Goal: Transaction & Acquisition: Download file/media

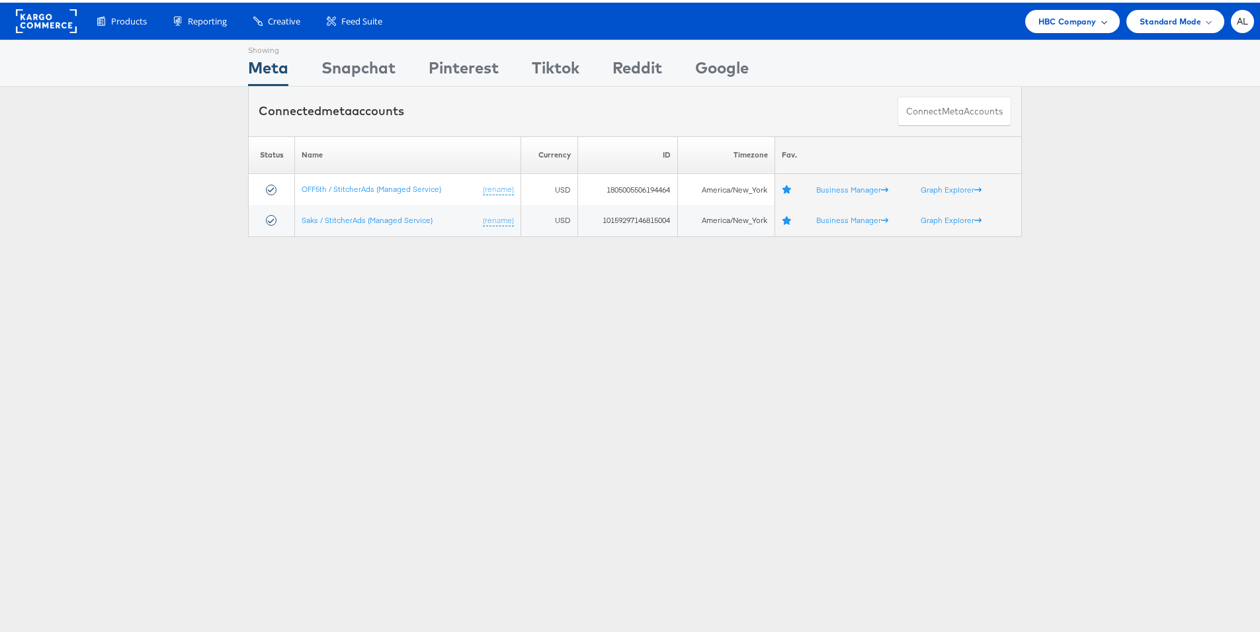
click at [1075, 22] on span "HBC Company" at bounding box center [1068, 19] width 58 height 14
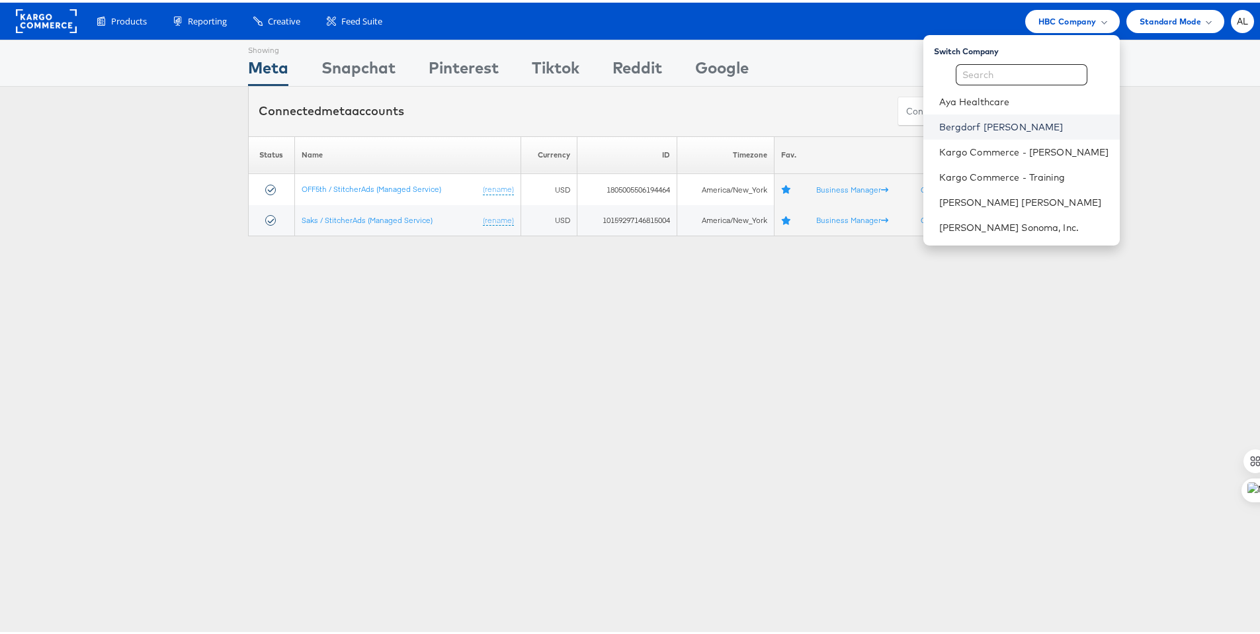
click at [1017, 118] on link "Bergdorf [PERSON_NAME]" at bounding box center [1024, 124] width 170 height 13
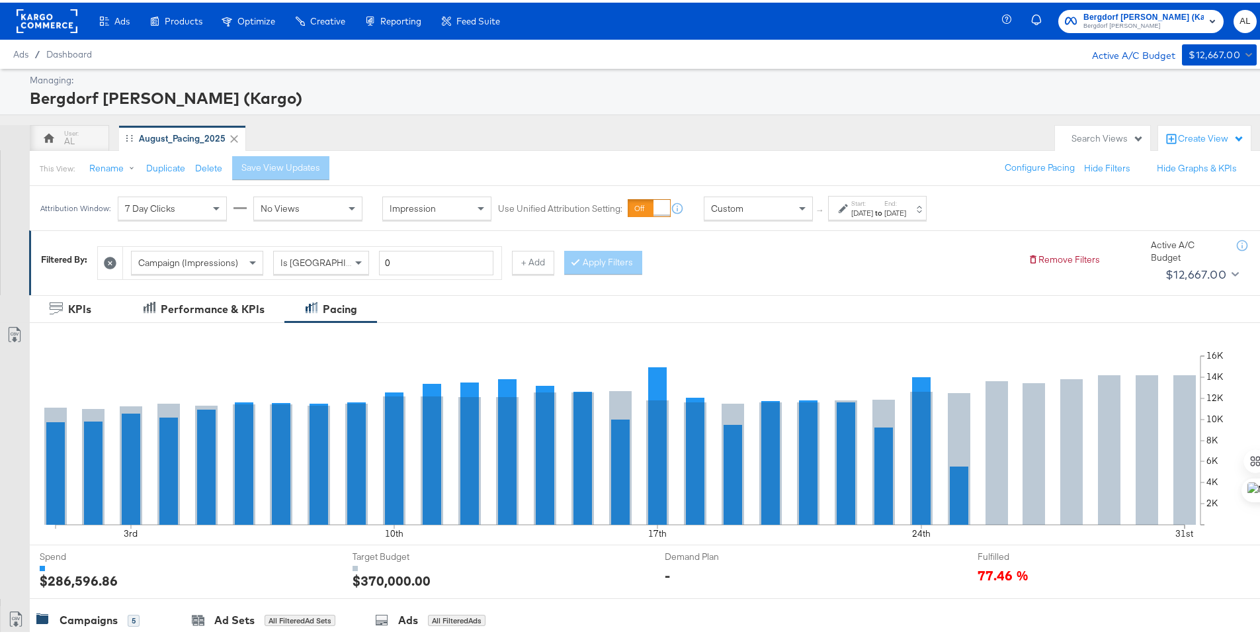
click at [863, 208] on div "[DATE]" at bounding box center [862, 210] width 22 height 11
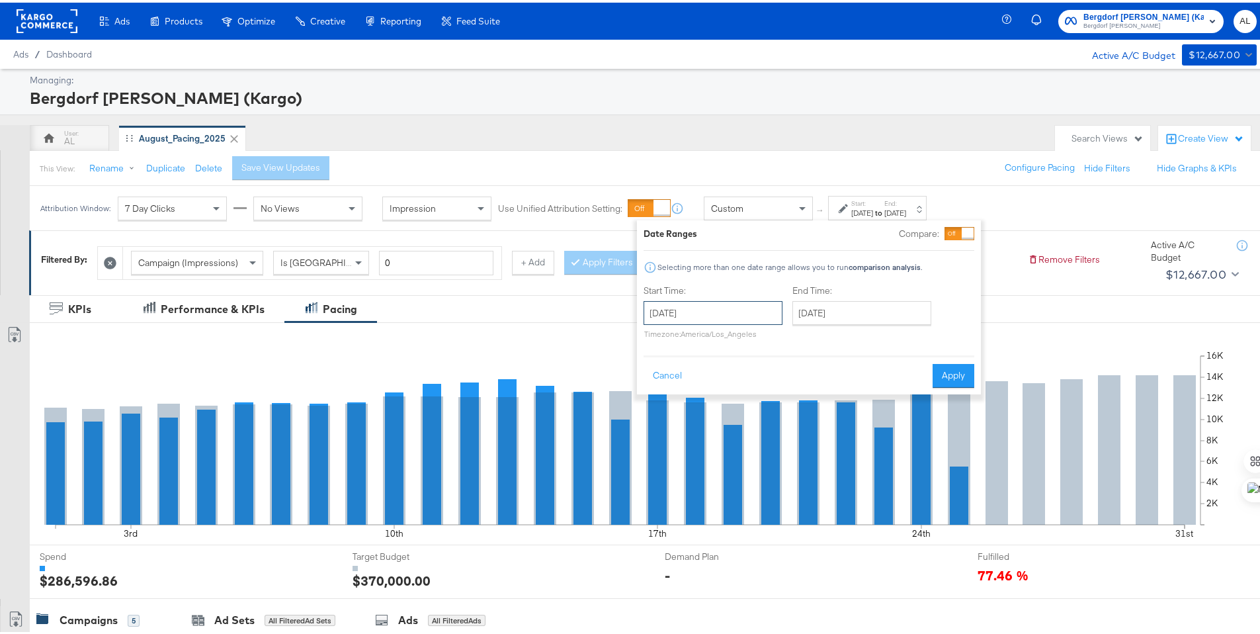
click at [734, 306] on input "[DATE]" at bounding box center [713, 310] width 139 height 24
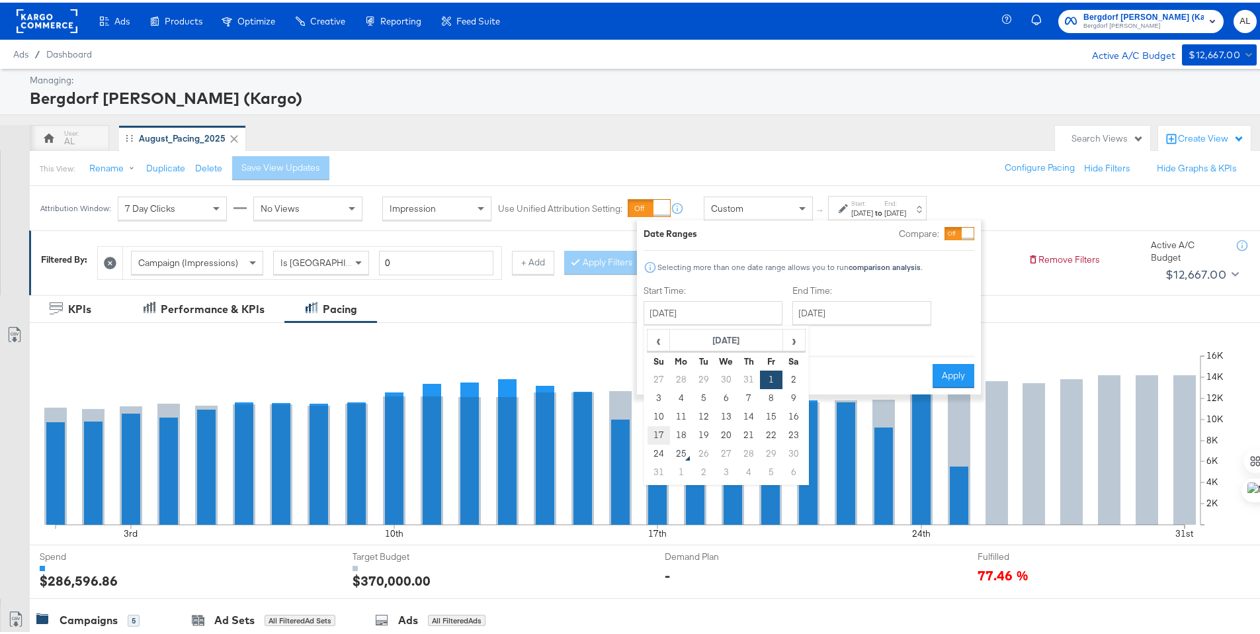
click at [662, 426] on td "17" at bounding box center [659, 432] width 22 height 19
type input "[DATE]"
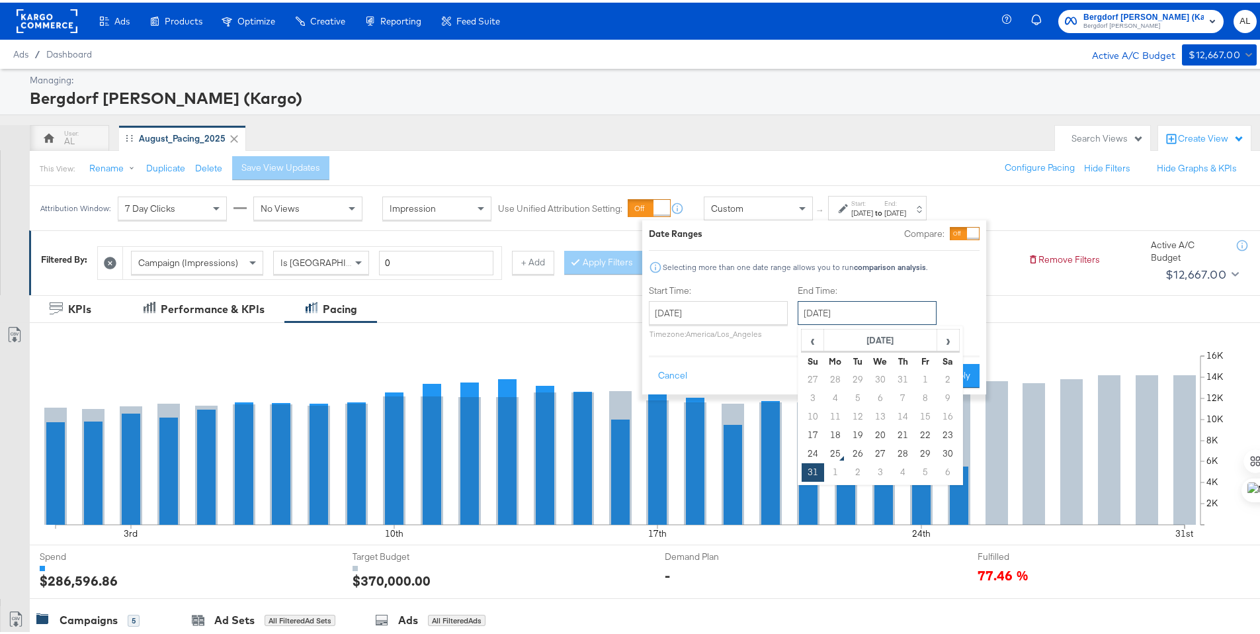
click at [878, 314] on input "[DATE]" at bounding box center [867, 310] width 139 height 24
click at [945, 429] on td "23" at bounding box center [948, 432] width 22 height 19
type input "August 23rd 2025"
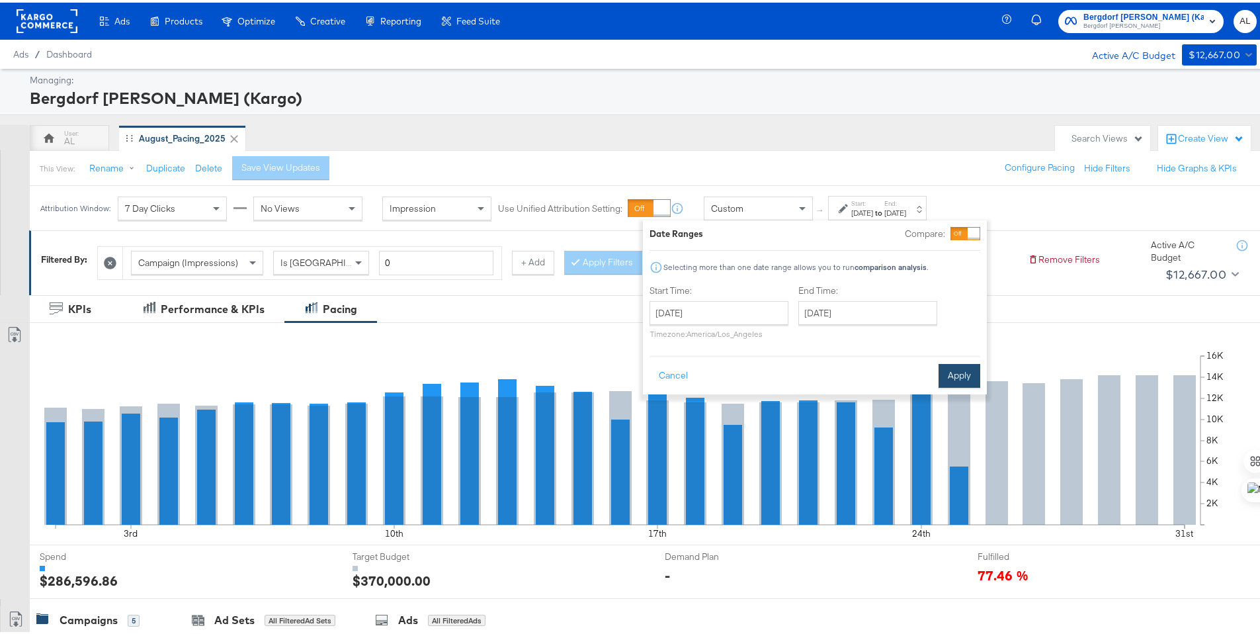
click at [959, 367] on button "Apply" at bounding box center [960, 373] width 42 height 24
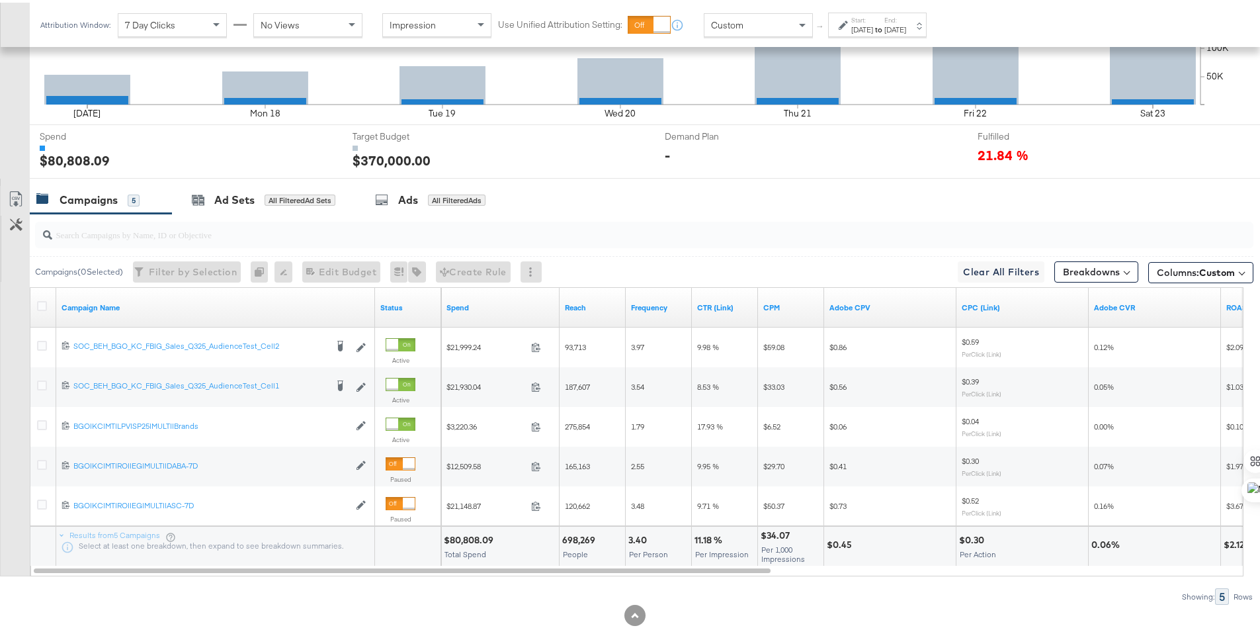
scroll to position [437, 0]
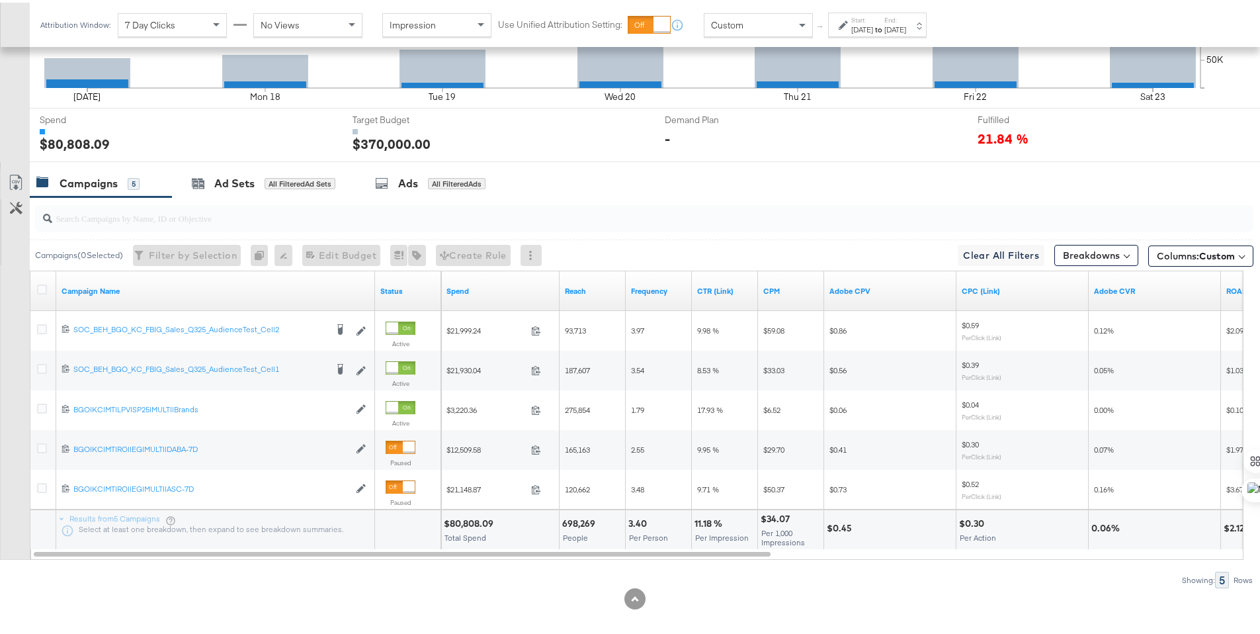
click at [1178, 267] on div at bounding box center [633, 267] width 1207 height 1
click at [1180, 258] on span "Columns: Custom" at bounding box center [1196, 253] width 78 height 13
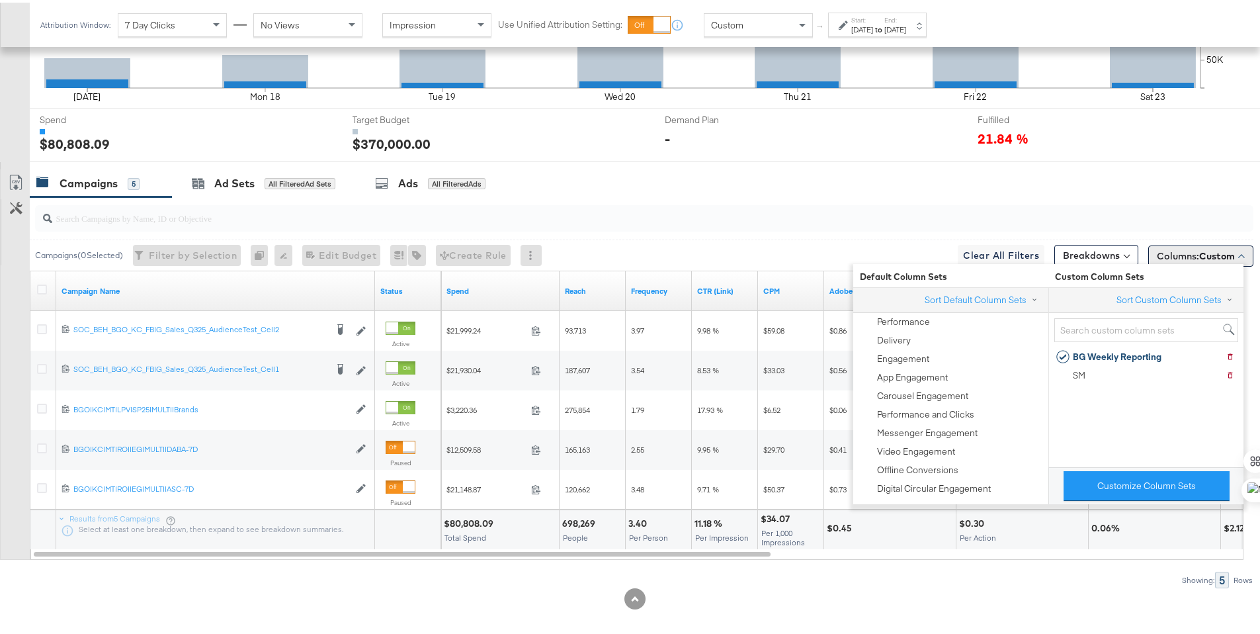
click at [1180, 258] on span "Columns: Custom" at bounding box center [1196, 253] width 78 height 13
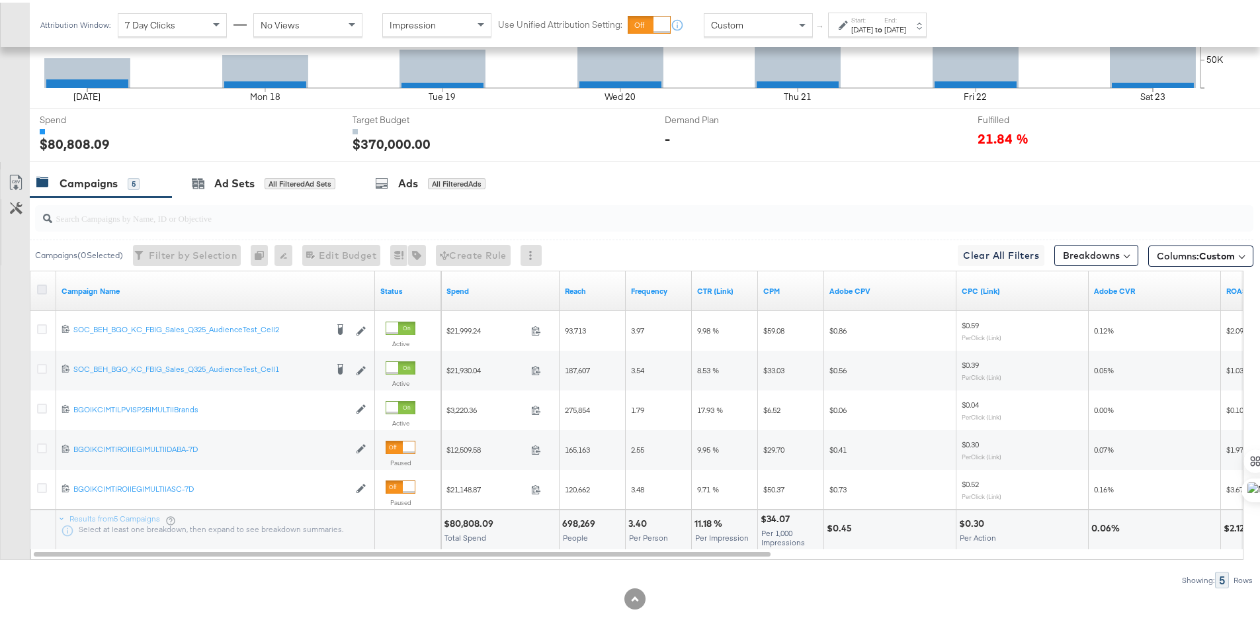
click at [42, 287] on icon at bounding box center [42, 287] width 10 height 10
click at [0, 0] on input "checkbox" at bounding box center [0, 0] width 0 height 0
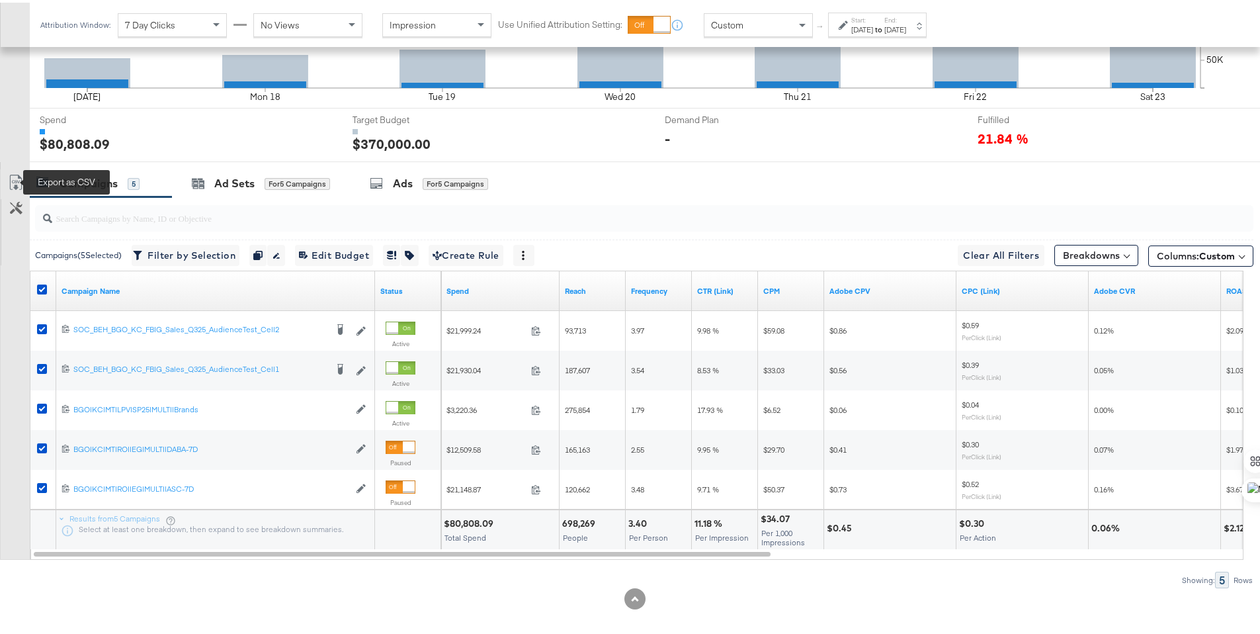
click at [15, 180] on icon at bounding box center [15, 182] width 8 height 10
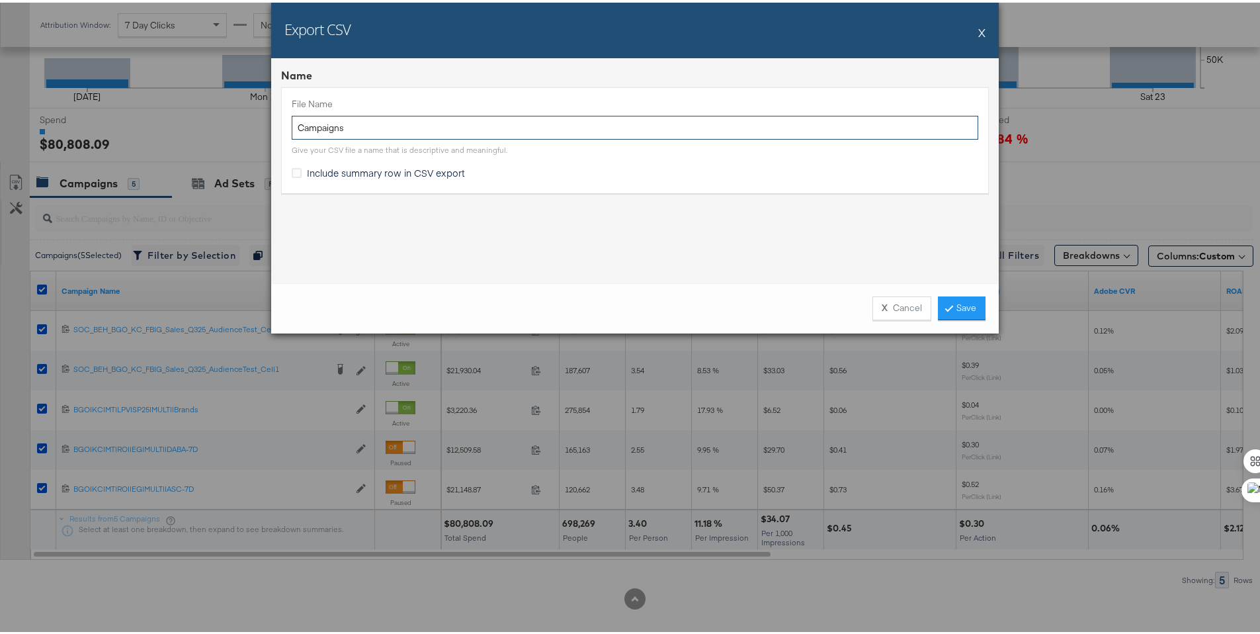
click at [294, 128] on input "Campaigns" at bounding box center [635, 125] width 687 height 24
type input "BG LW TTL Campaigns"
click at [334, 157] on div "File Name BG LW TTL Campaigns Give your CSV file a name that is descriptive and…" at bounding box center [635, 137] width 708 height 105
click at [325, 171] on span "Include summary row in CSV export" at bounding box center [386, 169] width 158 height 13
click at [0, 0] on input "Include summary row in CSV export" at bounding box center [0, 0] width 0 height 0
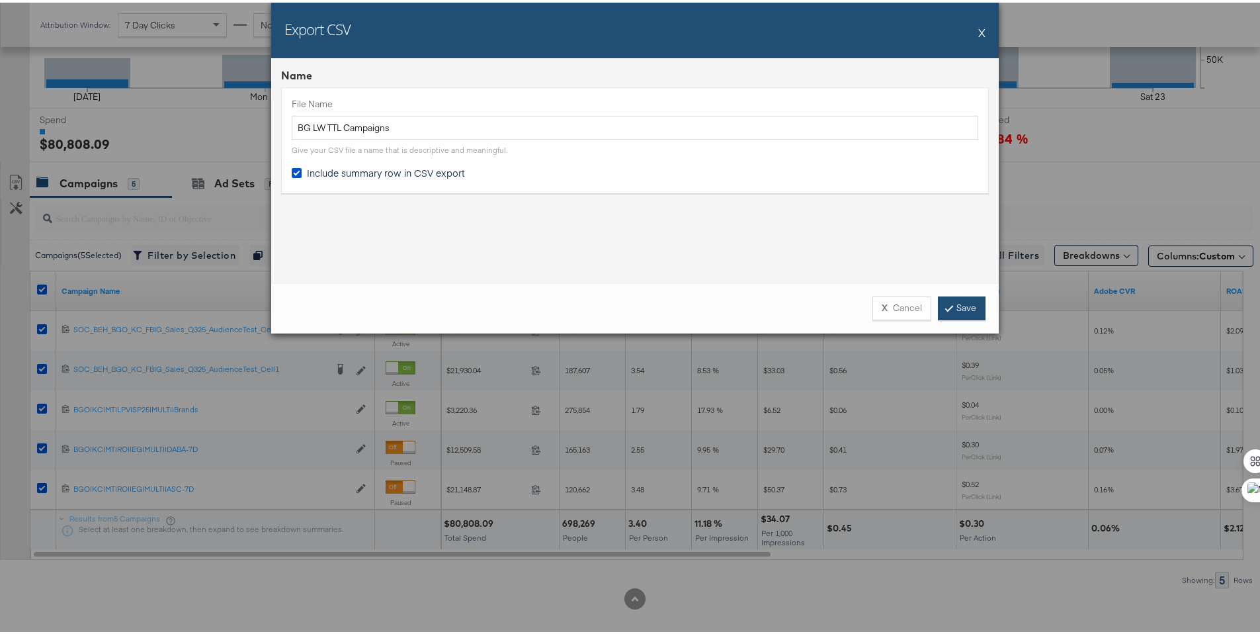
click at [944, 310] on link "Save" at bounding box center [962, 306] width 48 height 24
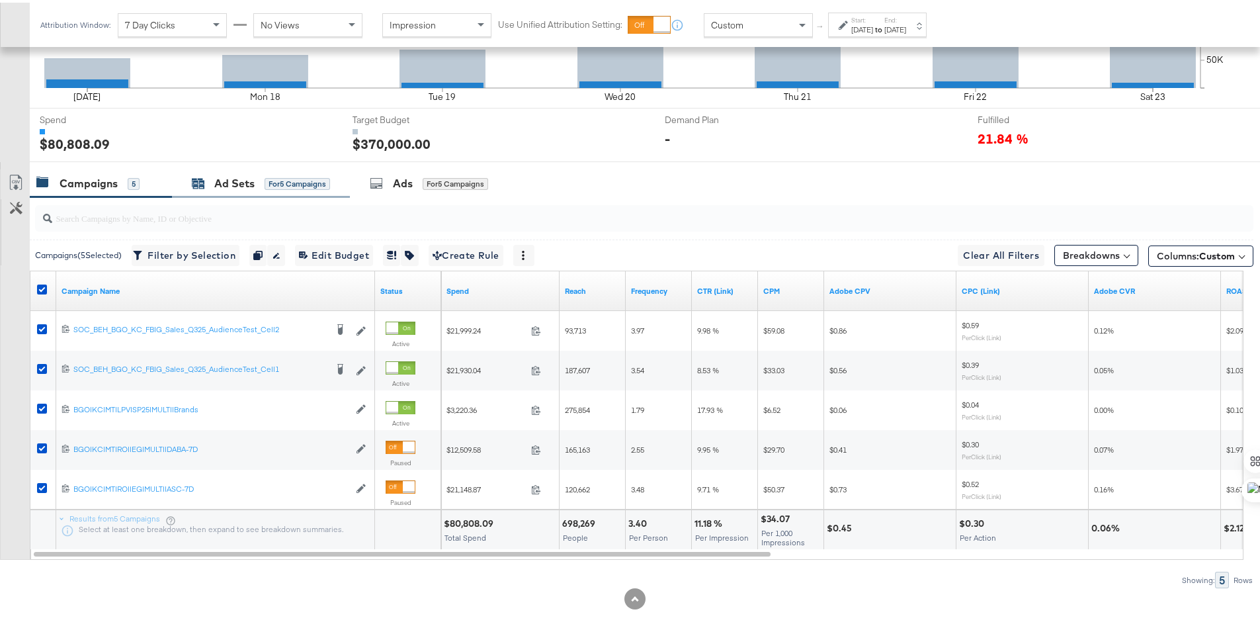
click at [213, 185] on div "Ad Sets for 5 Campaigns" at bounding box center [261, 180] width 138 height 15
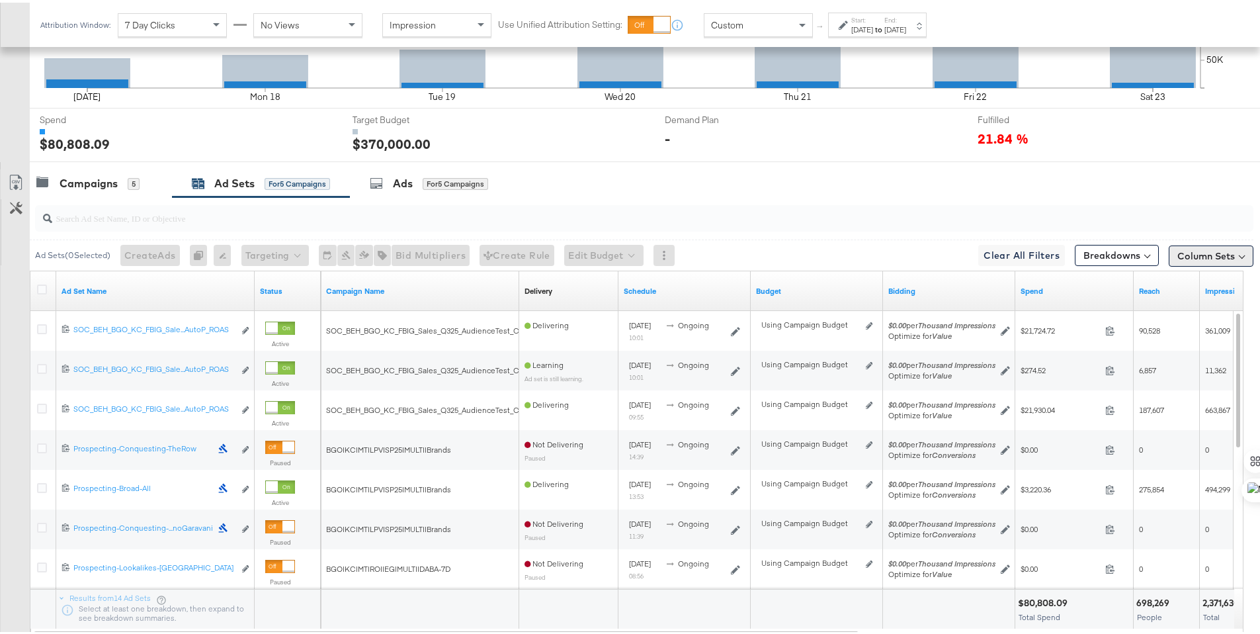
click at [1195, 253] on button "Column Sets" at bounding box center [1211, 253] width 85 height 21
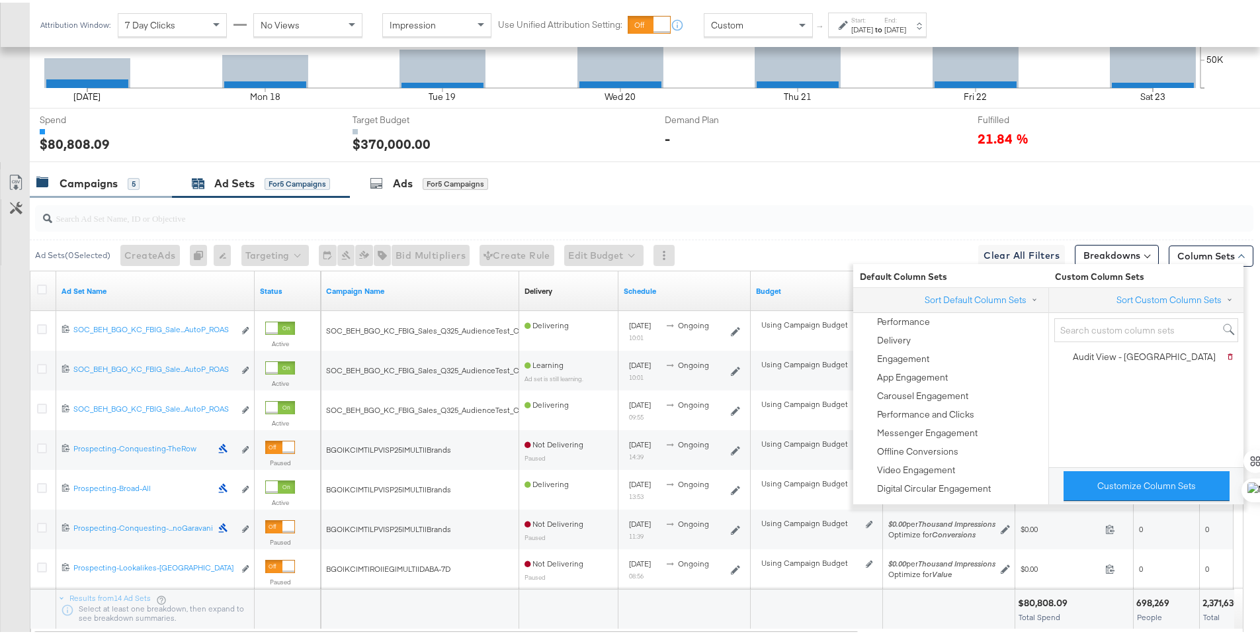
click at [93, 185] on div "Campaigns" at bounding box center [89, 180] width 58 height 15
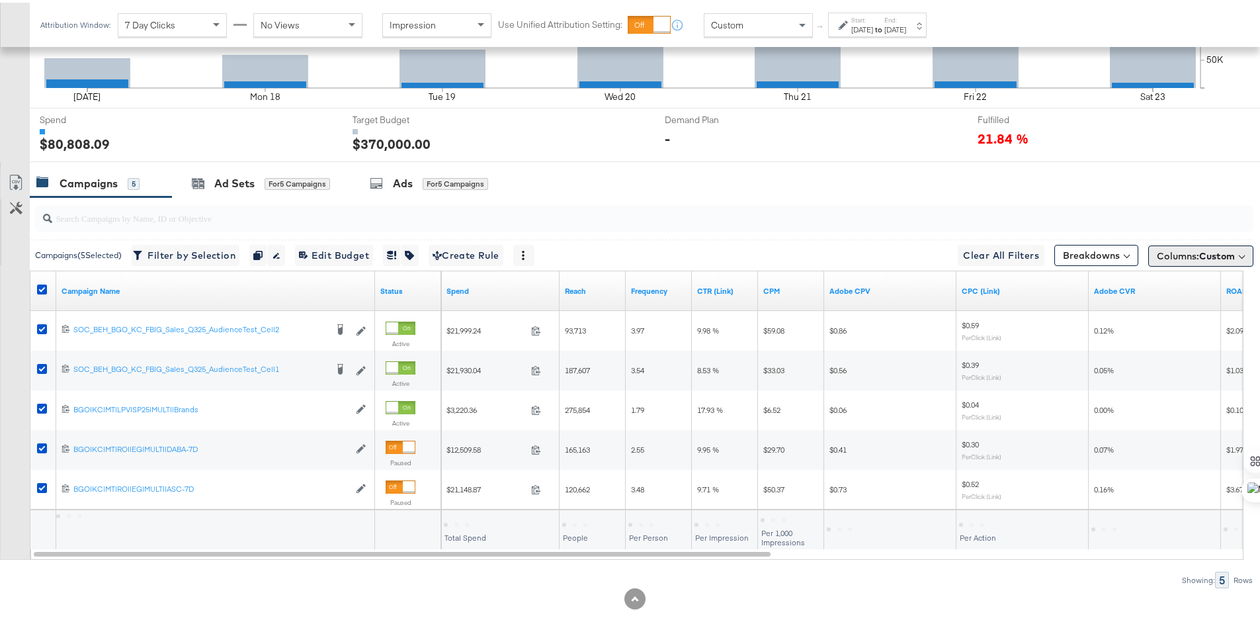
click at [1148, 255] on button "Columns: Custom" at bounding box center [1200, 253] width 105 height 21
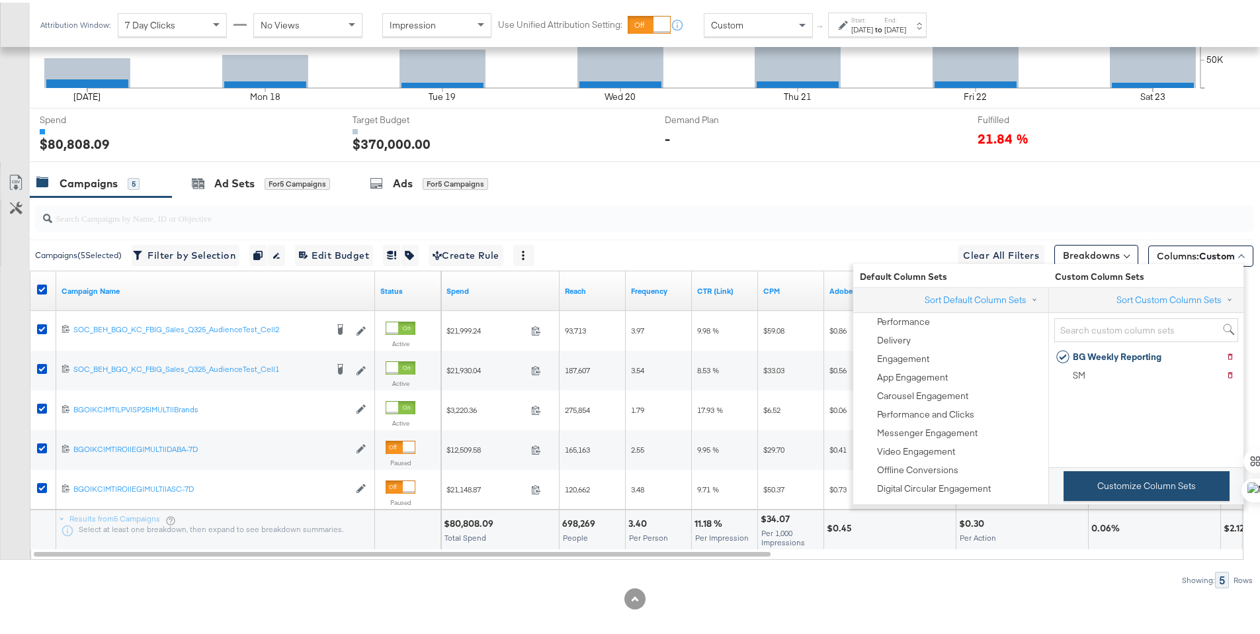
click at [1169, 486] on button "Customize Column Sets" at bounding box center [1147, 483] width 166 height 30
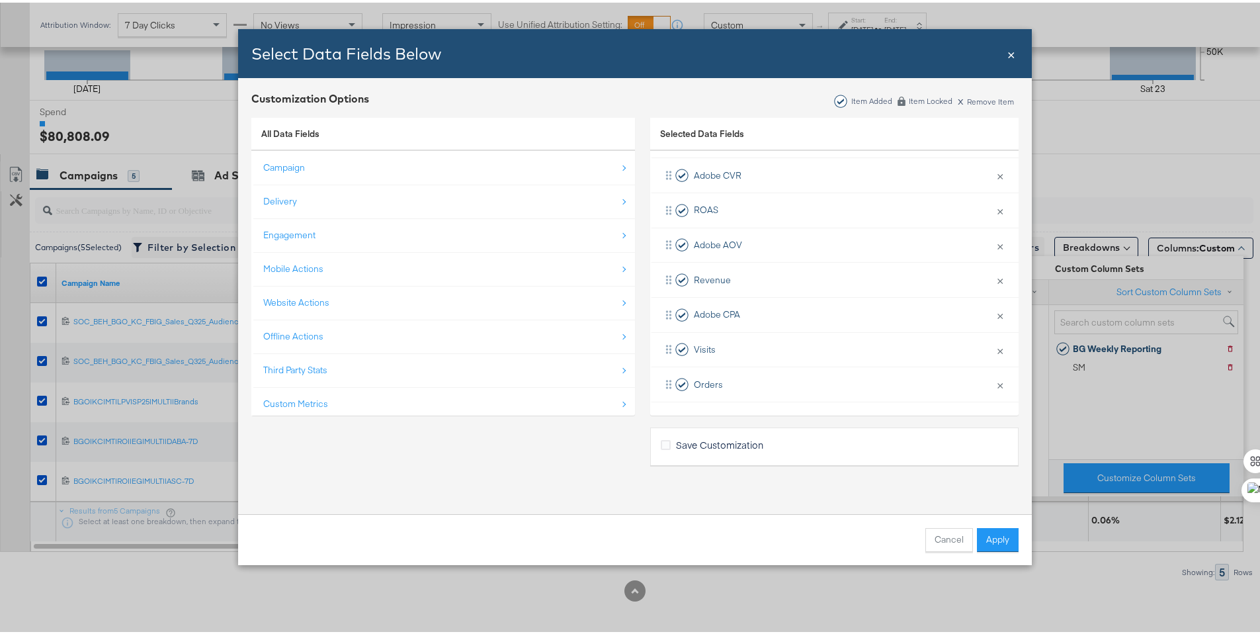
scroll to position [447, 0]
click at [943, 536] on button "Cancel" at bounding box center [950, 537] width 48 height 24
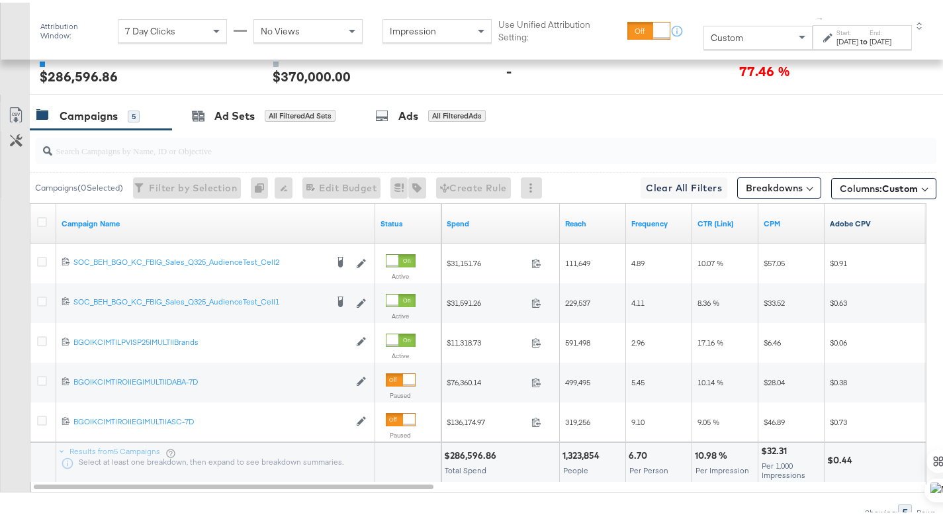
scroll to position [444, 0]
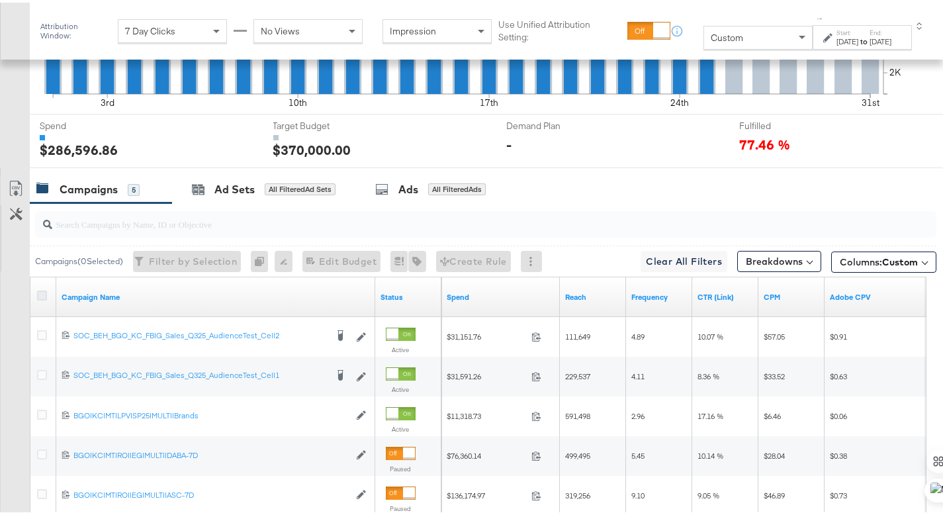
click at [44, 290] on icon at bounding box center [42, 293] width 10 height 10
click at [0, 0] on input "checkbox" at bounding box center [0, 0] width 0 height 0
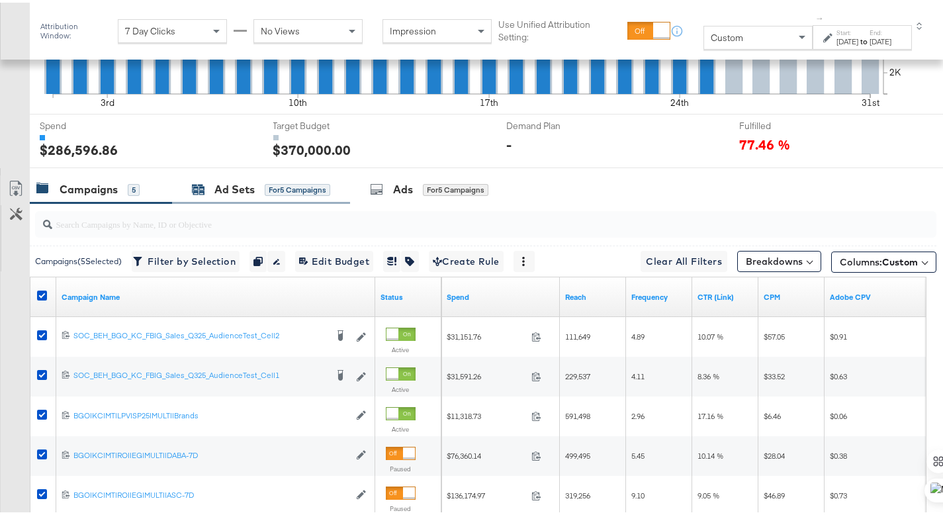
click at [215, 189] on div "Ad Sets" at bounding box center [234, 186] width 40 height 15
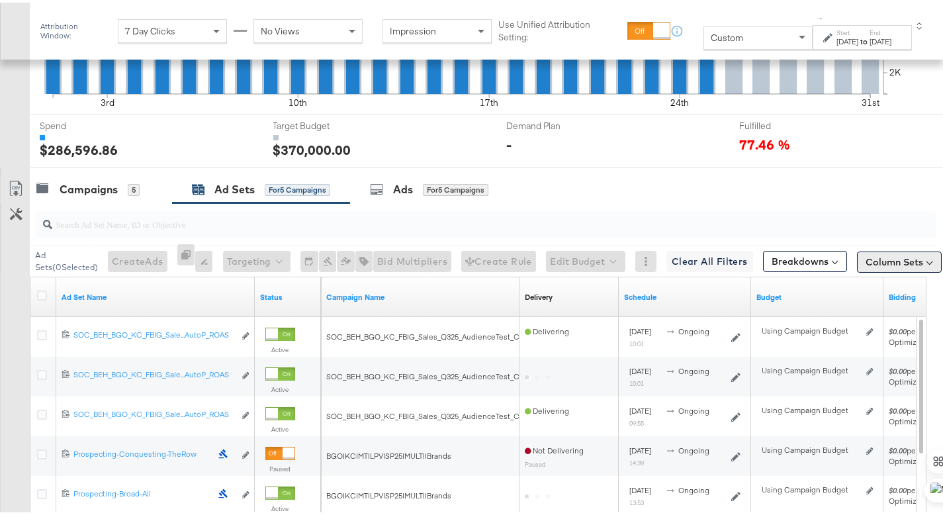
click at [891, 261] on button "Column Sets" at bounding box center [899, 259] width 85 height 21
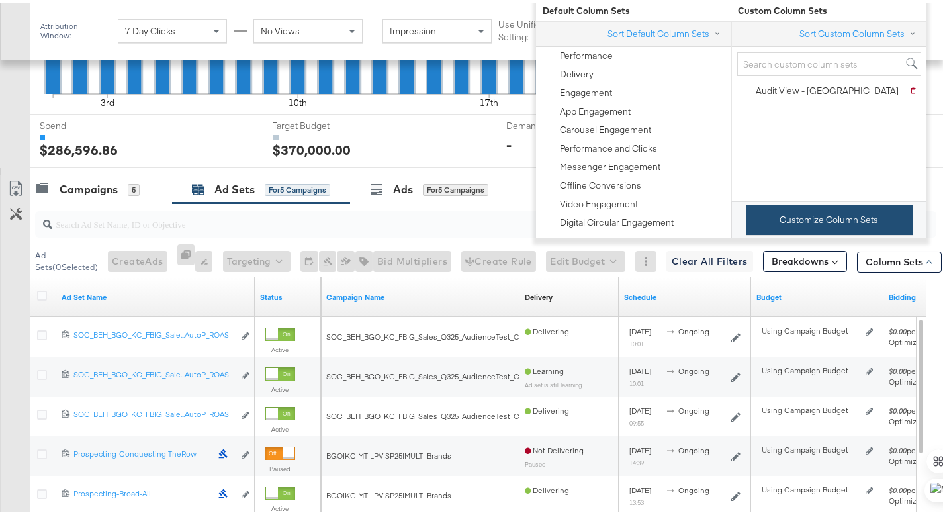
click at [885, 230] on button "Customize Column Sets" at bounding box center [829, 217] width 166 height 30
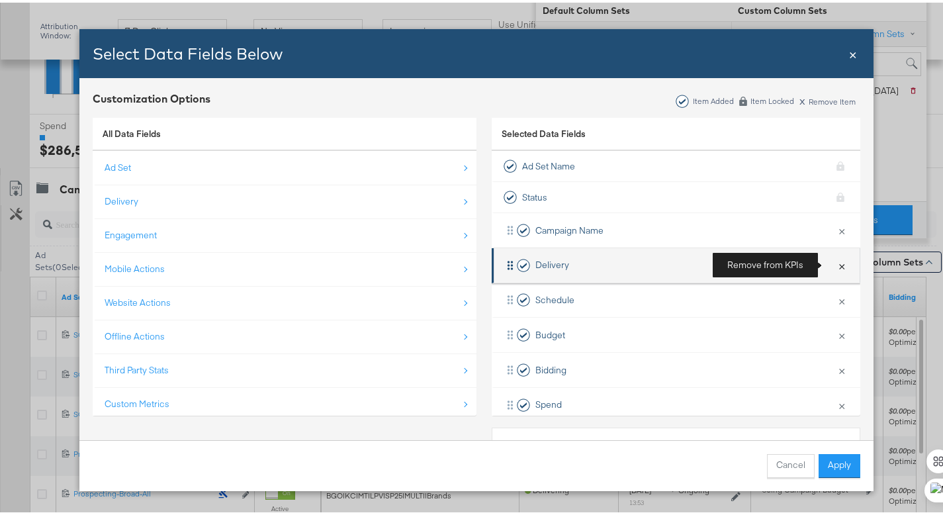
click at [833, 261] on button "×" at bounding box center [841, 263] width 17 height 28
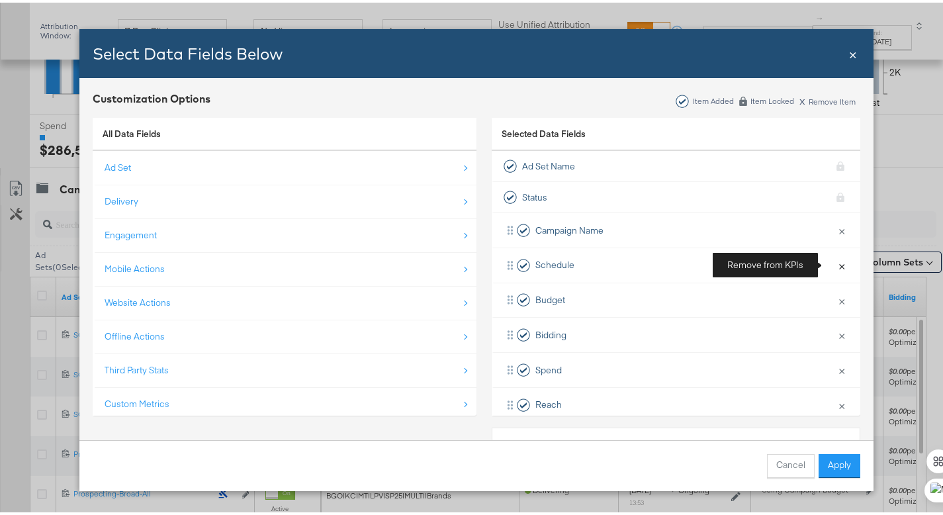
click at [833, 261] on button "×" at bounding box center [841, 263] width 17 height 28
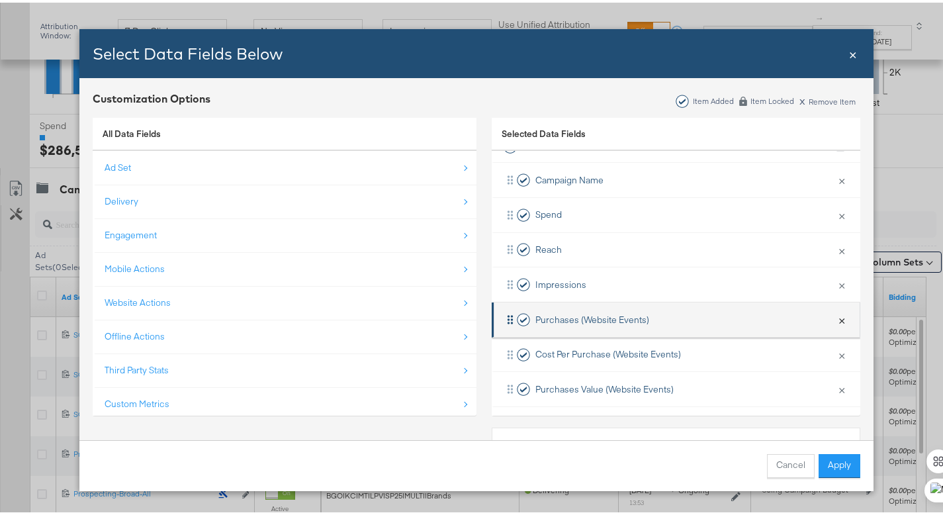
scroll to position [89, 0]
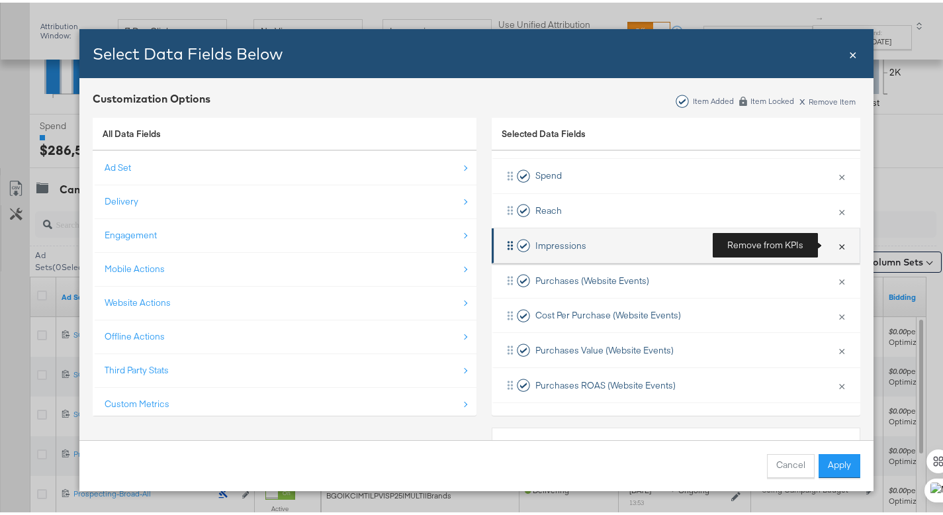
click at [833, 245] on button "×" at bounding box center [841, 243] width 17 height 28
click at [833, 244] on button "×" at bounding box center [841, 243] width 17 height 28
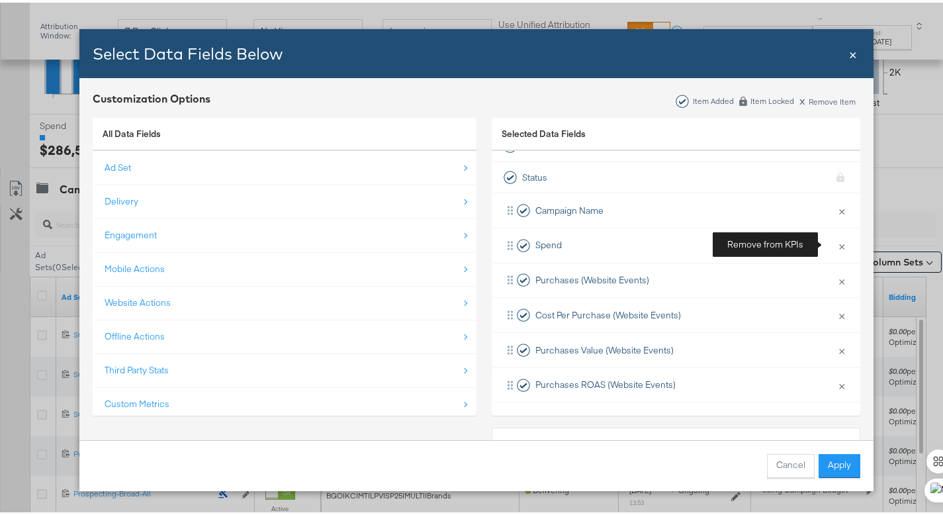
scroll to position [20, 0]
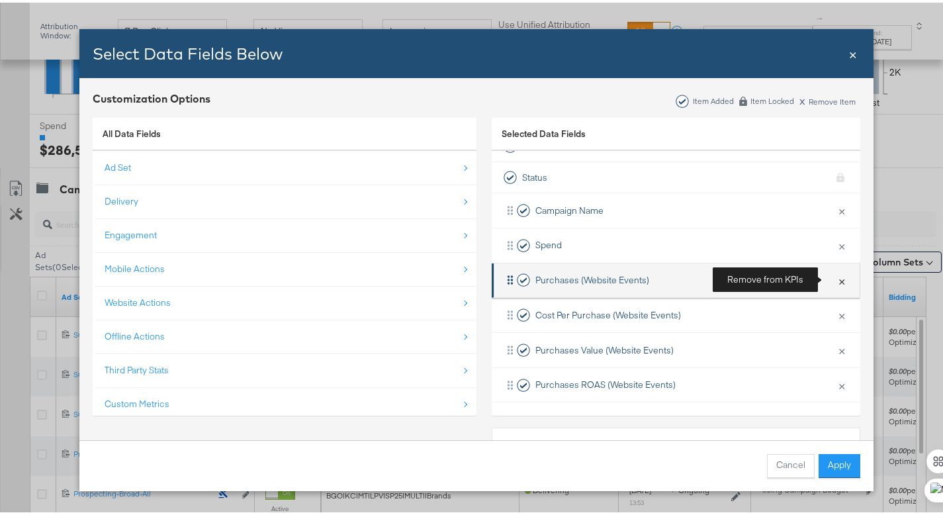
click at [833, 273] on button "×" at bounding box center [841, 278] width 17 height 28
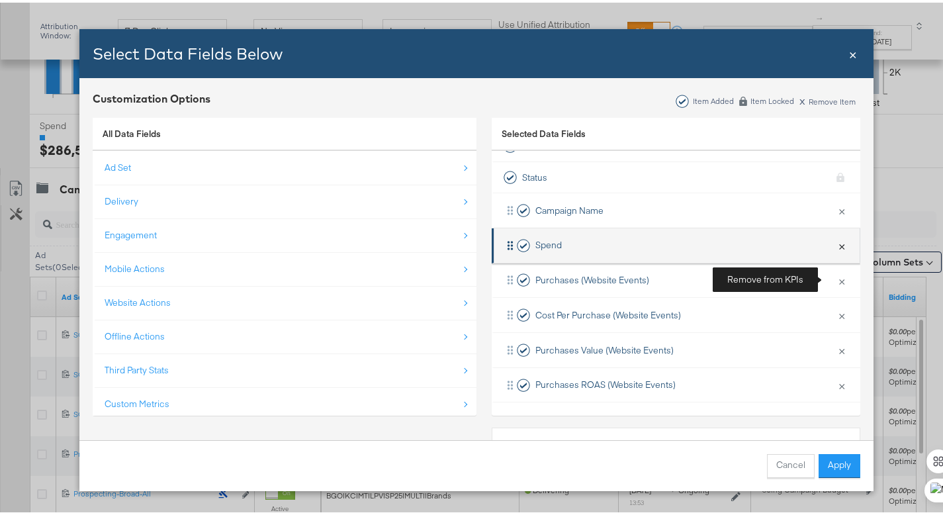
scroll to position [0, 0]
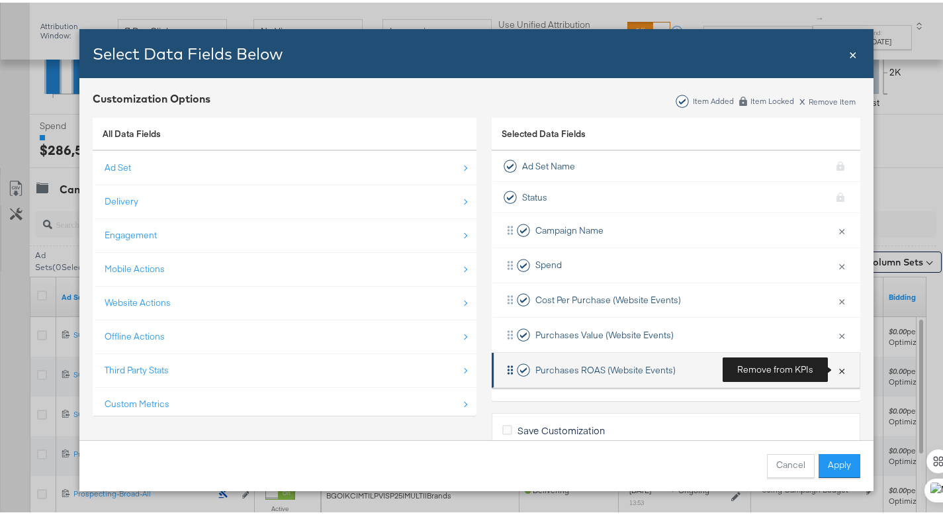
click at [835, 367] on button "×" at bounding box center [841, 367] width 17 height 28
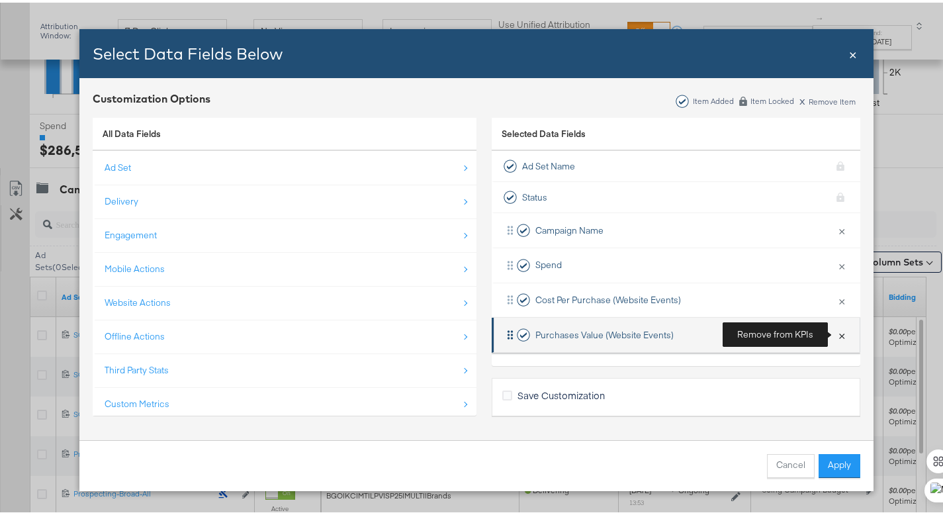
click at [839, 326] on button "×" at bounding box center [841, 332] width 17 height 28
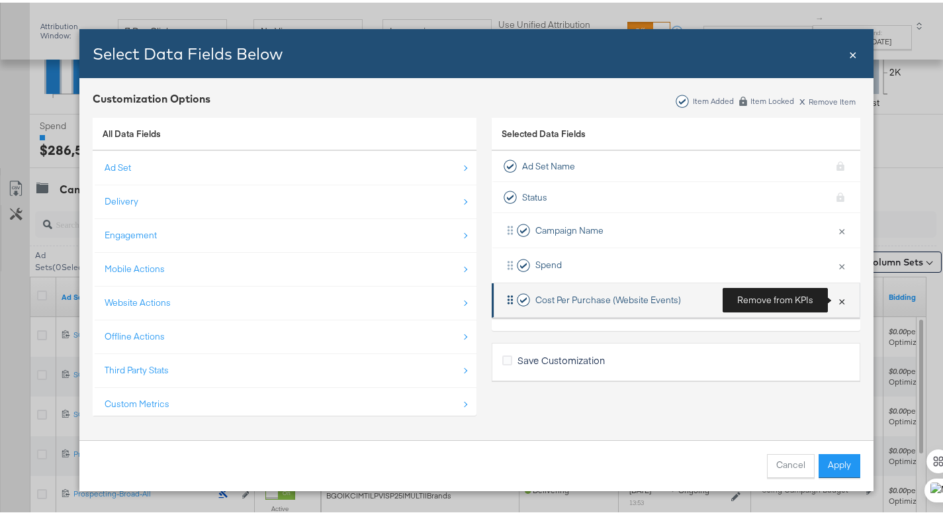
click at [835, 299] on button "×" at bounding box center [841, 298] width 17 height 28
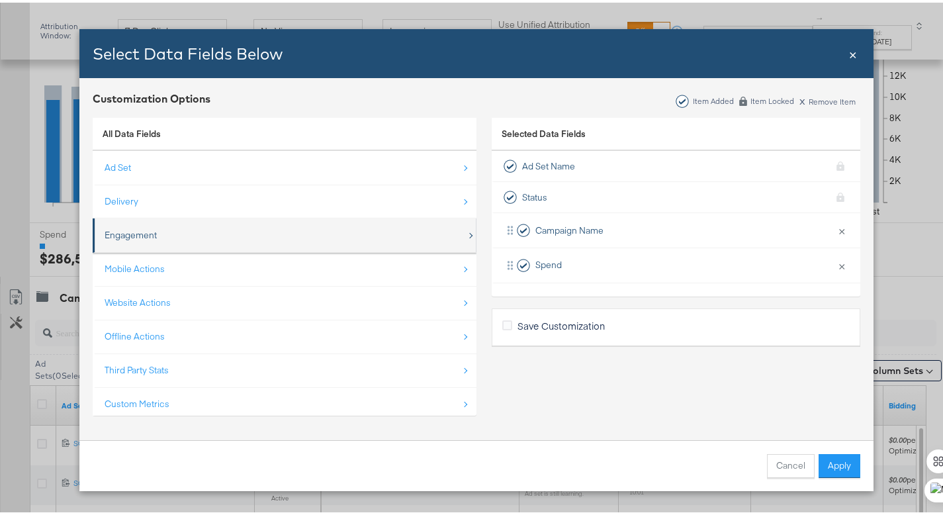
click at [141, 234] on div "Engagement" at bounding box center [131, 232] width 52 height 13
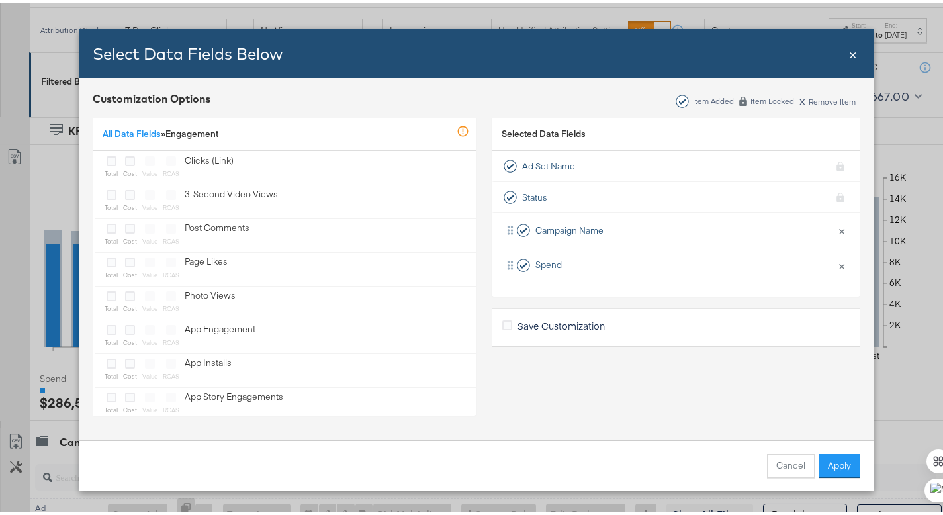
scroll to position [125, 0]
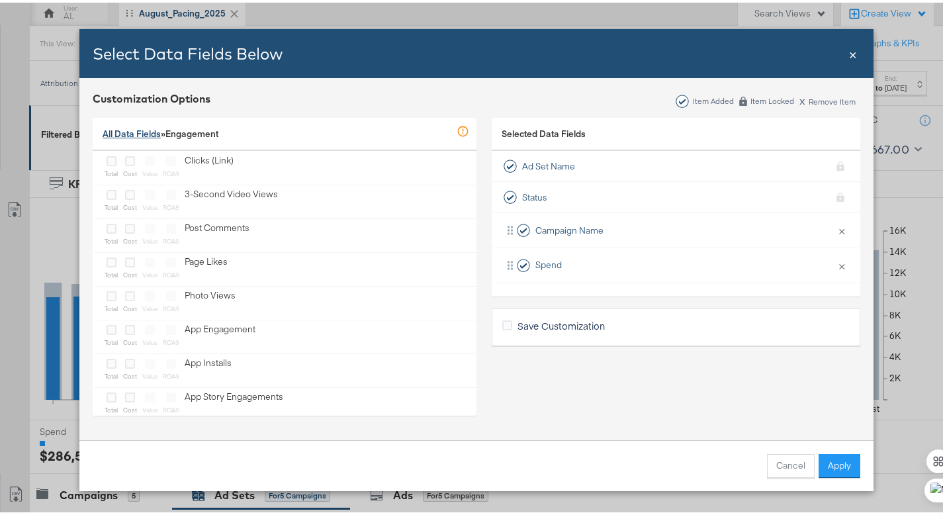
click at [135, 134] on link "All Data Fields" at bounding box center [132, 131] width 58 height 12
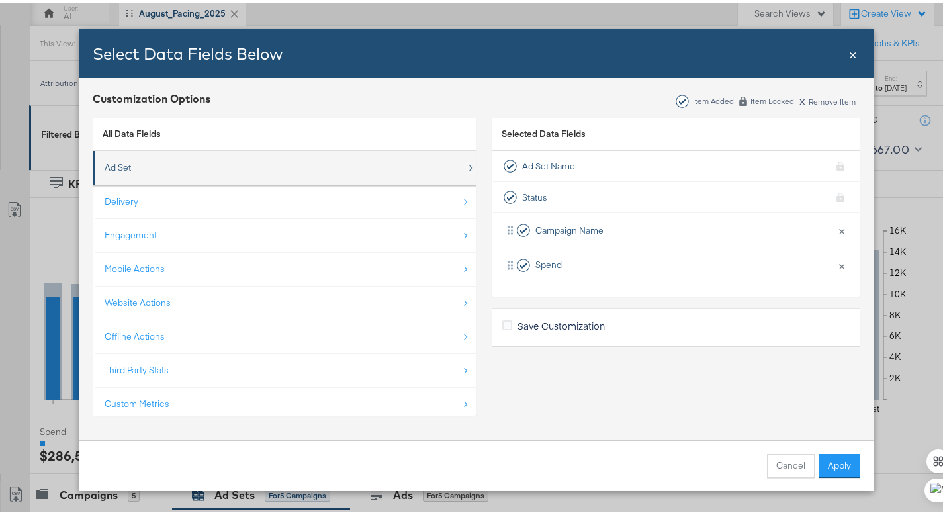
click at [127, 169] on div "Ad Set" at bounding box center [286, 164] width 362 height 27
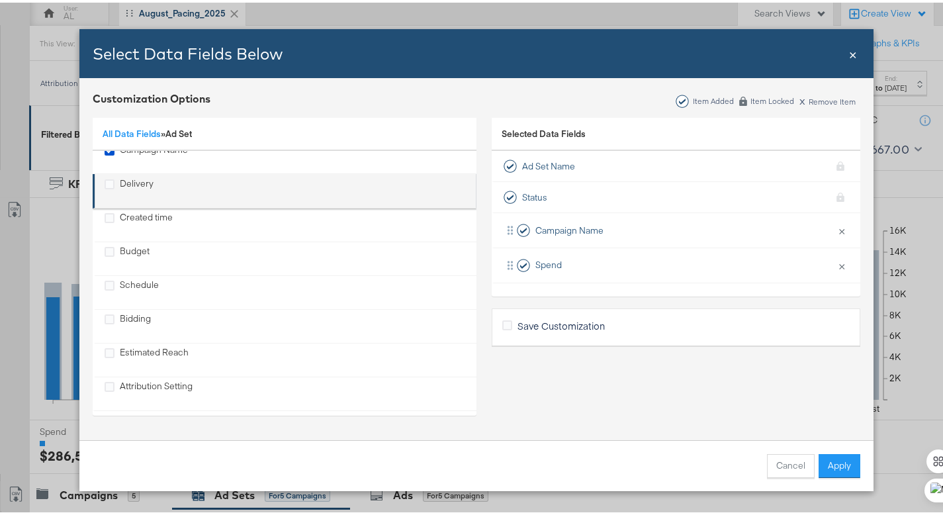
scroll to position [154, 0]
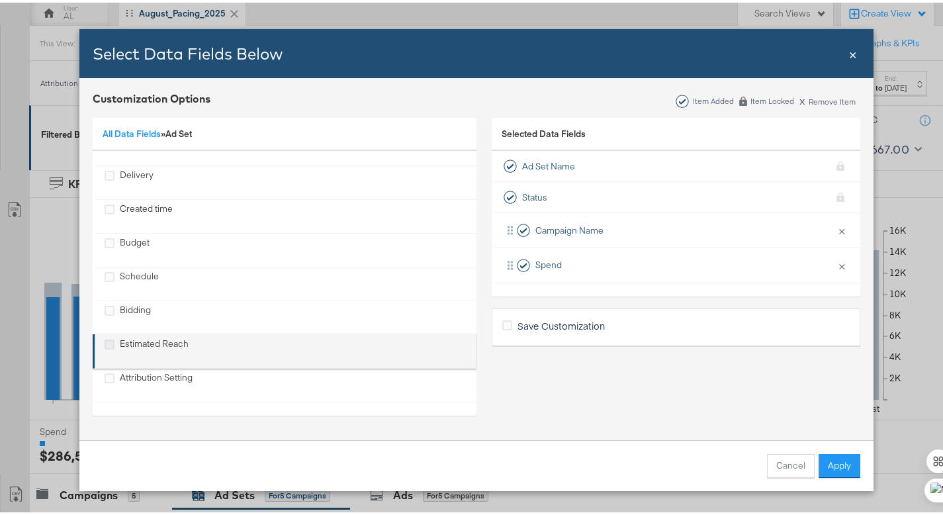
click at [105, 341] on icon "Estimated Reach" at bounding box center [110, 342] width 10 height 10
click at [0, 0] on input "Estimated Reach" at bounding box center [0, 0] width 0 height 0
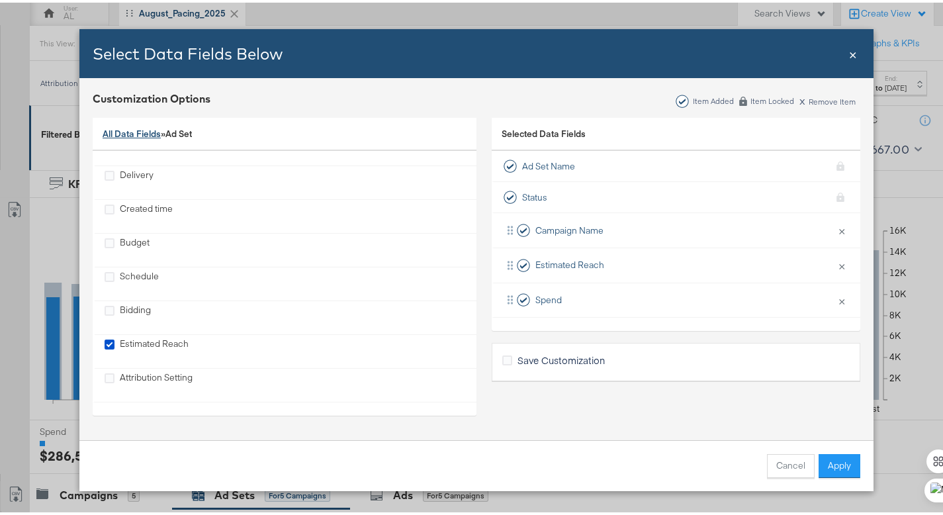
click at [111, 132] on link "All Data Fields" at bounding box center [132, 131] width 58 height 12
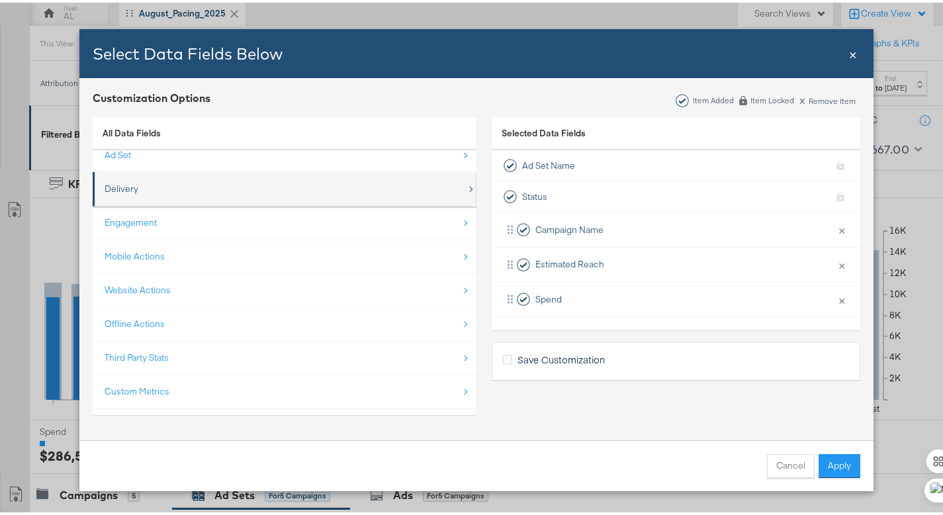
scroll to position [0, 0]
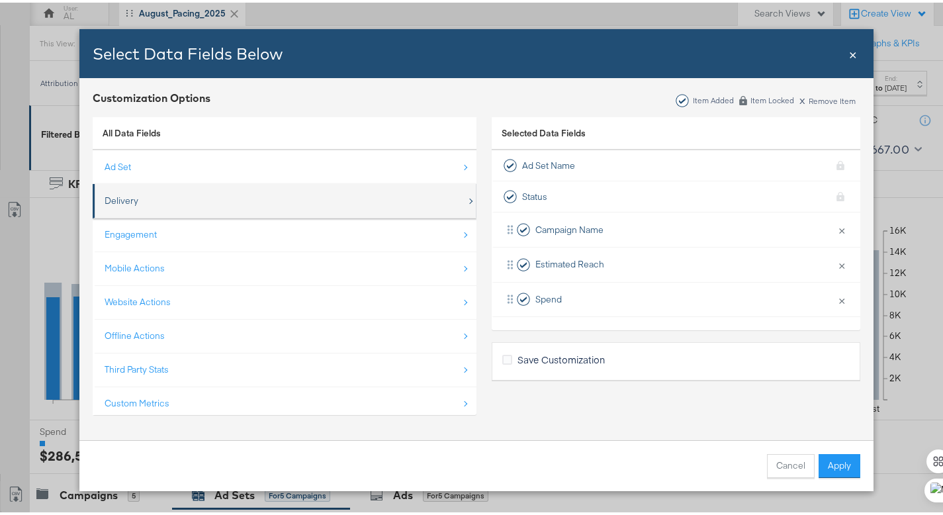
click at [122, 199] on div "Delivery" at bounding box center [122, 198] width 34 height 13
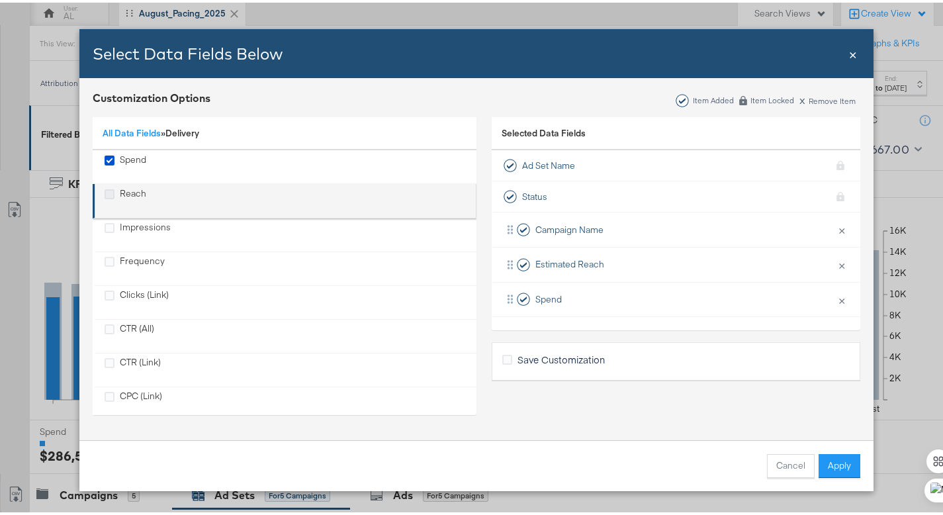
click at [108, 192] on icon "Reach" at bounding box center [110, 192] width 10 height 10
click at [0, 0] on input "Reach" at bounding box center [0, 0] width 0 height 0
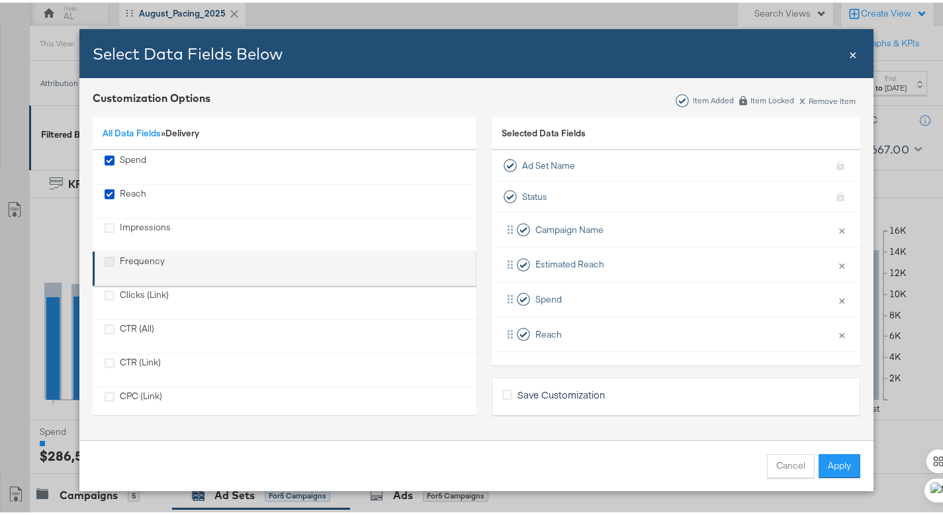
click at [105, 256] on icon "Frequency" at bounding box center [110, 259] width 10 height 10
click at [0, 0] on input "Frequency" at bounding box center [0, 0] width 0 height 0
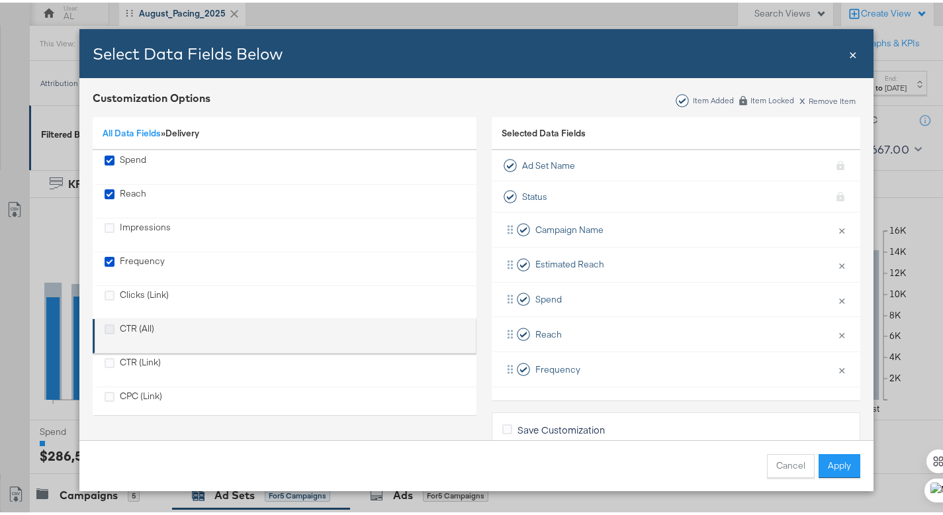
click at [105, 324] on icon "CTR (All)" at bounding box center [110, 327] width 10 height 10
click at [0, 0] on input "CTR (All)" at bounding box center [0, 0] width 0 height 0
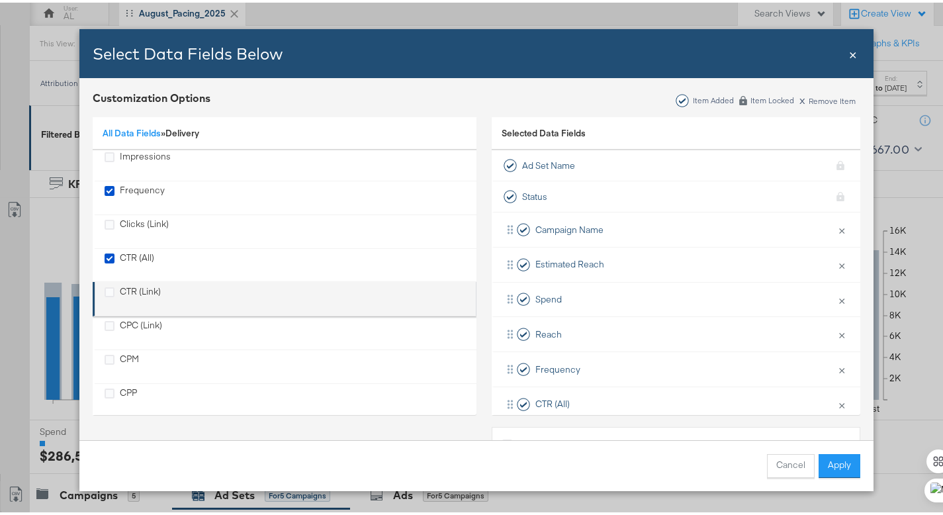
scroll to position [71, 0]
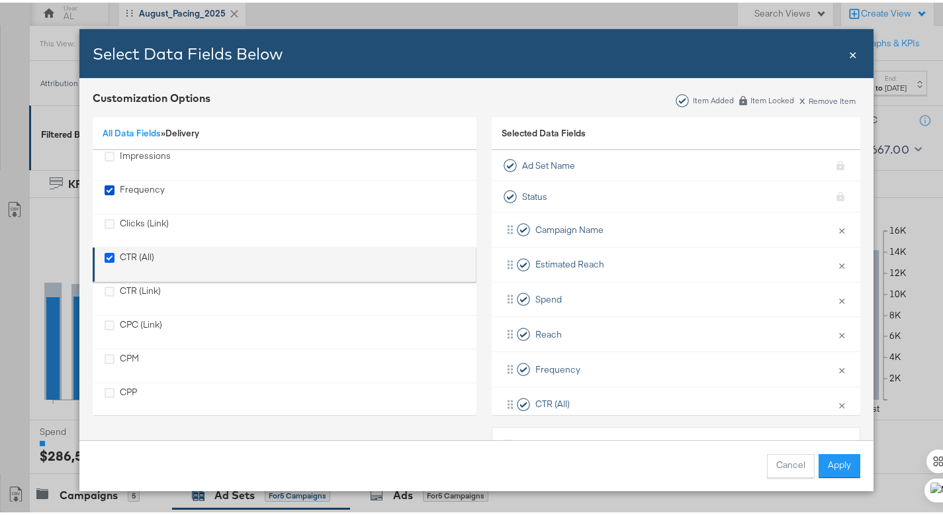
click at [105, 249] on label "CTR (All)" at bounding box center [110, 254] width 10 height 12
click at [0, 0] on input "CTR (All)" at bounding box center [0, 0] width 0 height 0
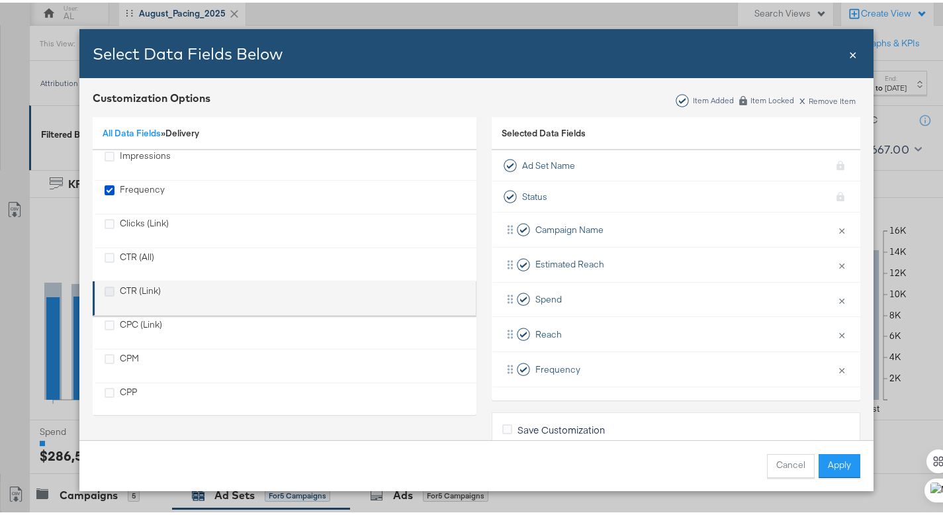
click at [105, 286] on icon "CTR (Link)" at bounding box center [110, 289] width 10 height 10
click at [0, 0] on input "CTR (Link)" at bounding box center [0, 0] width 0 height 0
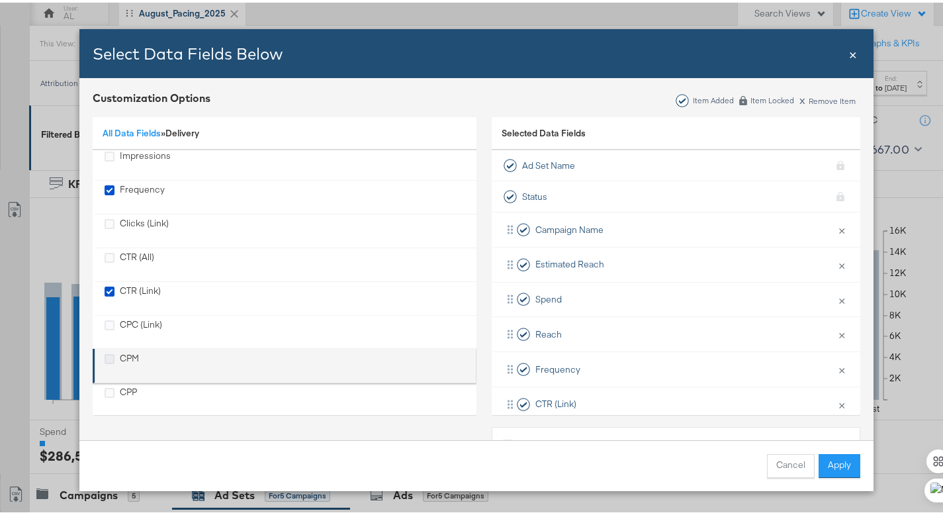
click at [106, 358] on icon "CPM" at bounding box center [110, 356] width 10 height 10
click at [0, 0] on input "CPM" at bounding box center [0, 0] width 0 height 0
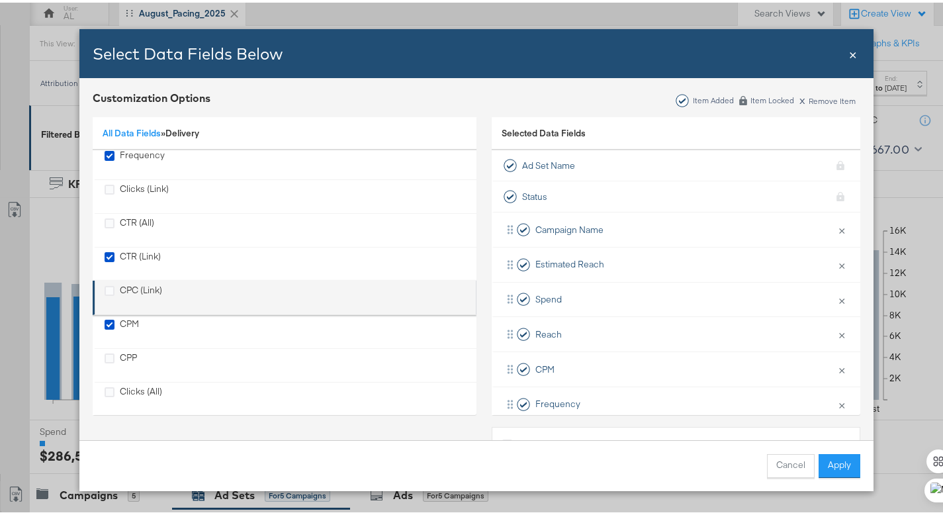
scroll to position [120, 0]
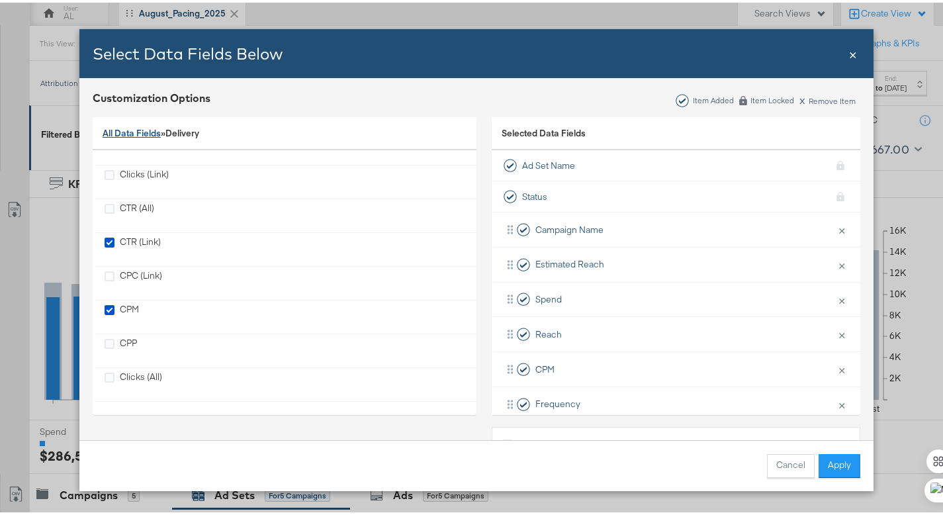
click at [108, 130] on link "All Data Fields" at bounding box center [132, 130] width 58 height 12
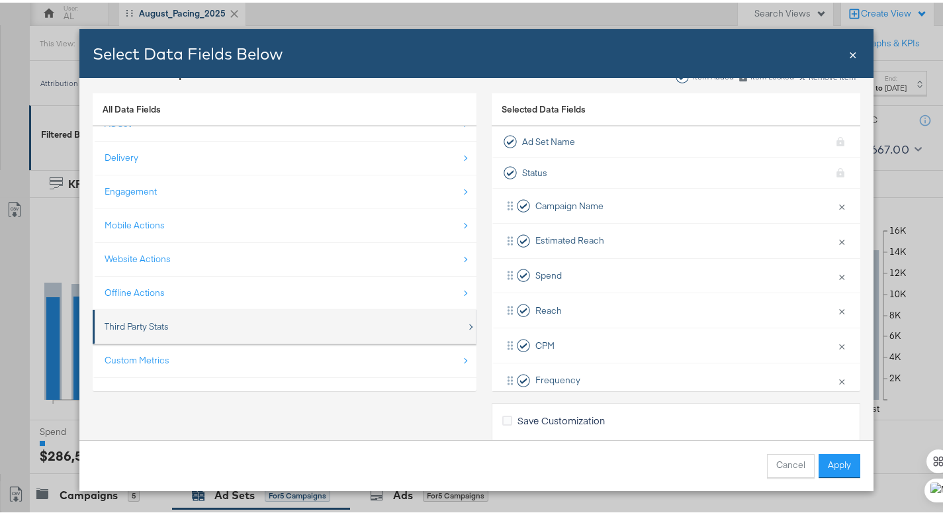
scroll to position [25, 0]
click at [148, 324] on div "Third Party Stats" at bounding box center [137, 323] width 64 height 13
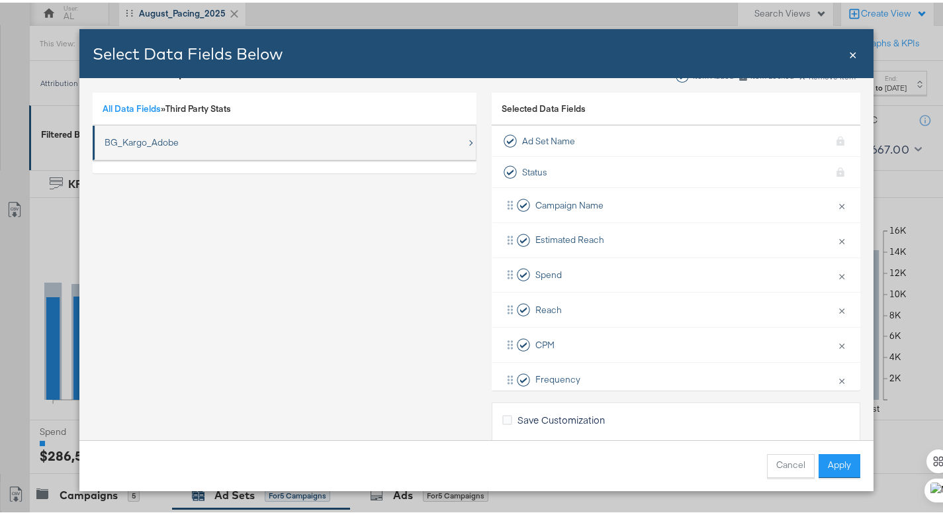
click at [137, 142] on div "BG_Kargo_Adobe" at bounding box center [142, 140] width 74 height 13
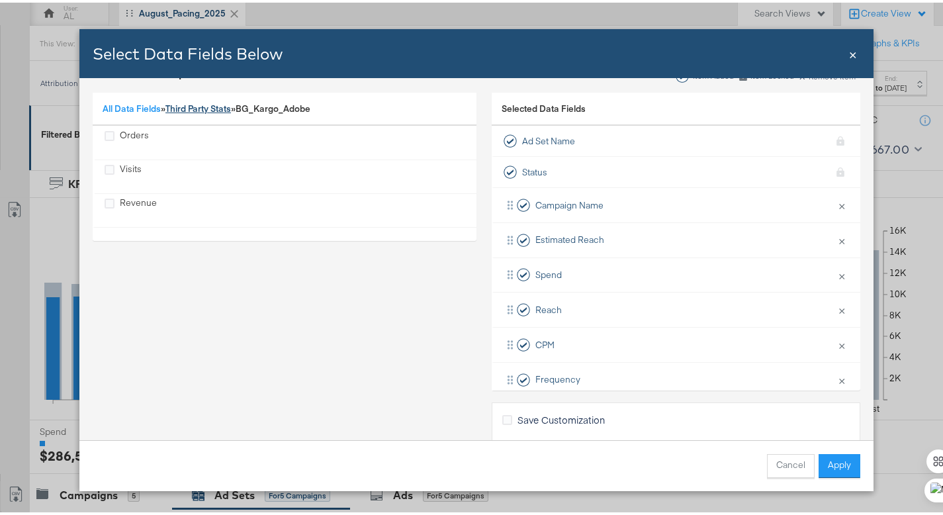
click at [211, 107] on link "Third Party Stats" at bounding box center [197, 106] width 65 height 12
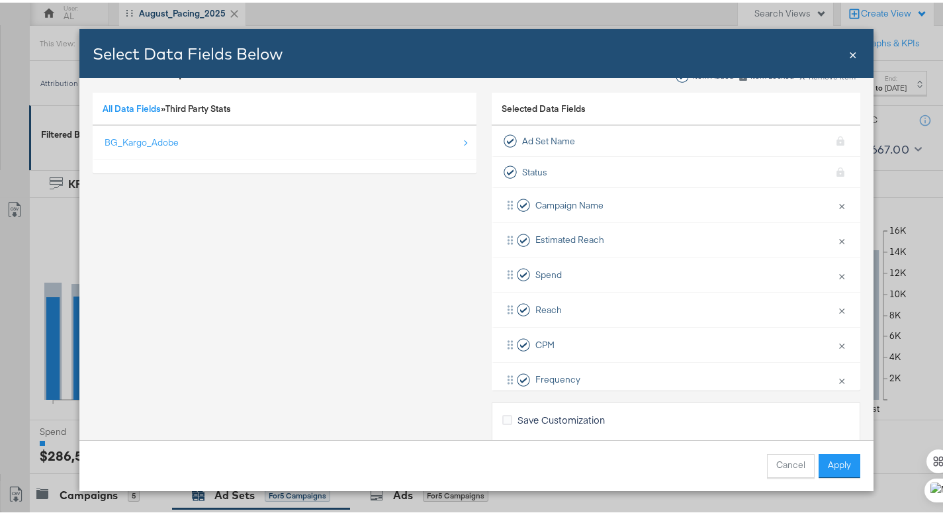
click at [130, 112] on div "All Data Fields » Third Party Stats" at bounding box center [285, 107] width 384 height 34
click at [136, 107] on link "All Data Fields" at bounding box center [132, 106] width 58 height 12
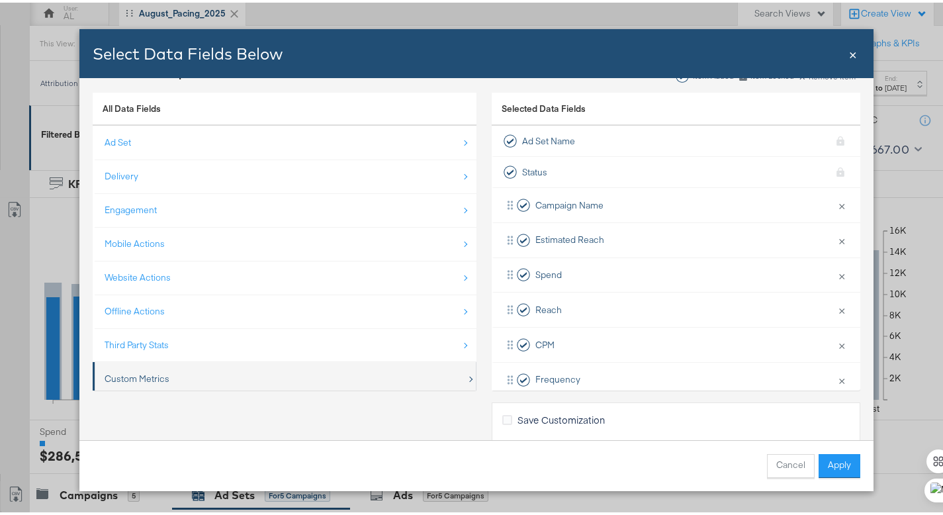
click at [129, 378] on div "Custom Metrics" at bounding box center [137, 376] width 65 height 13
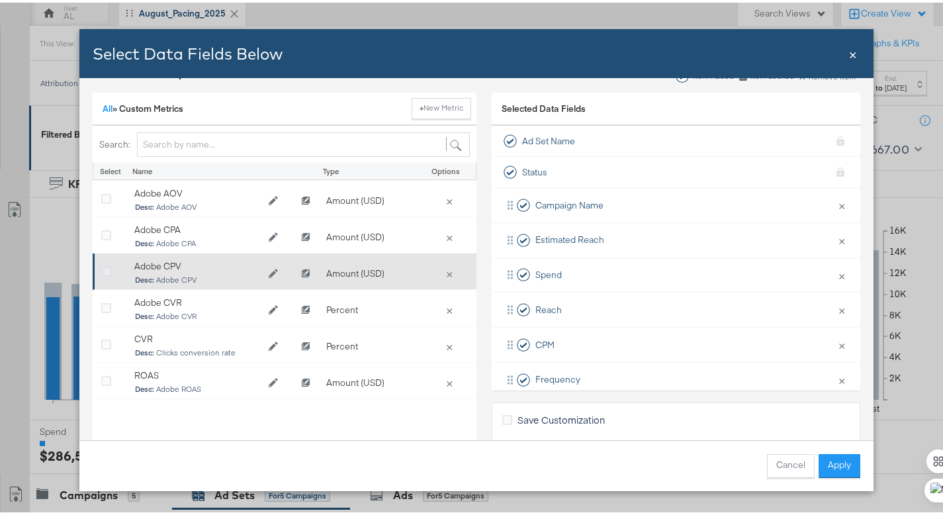
click at [102, 269] on icon "Bulk Add Locations Modal" at bounding box center [106, 270] width 10 height 10
click at [0, 0] on input "Bulk Add Locations Modal" at bounding box center [0, 0] width 0 height 0
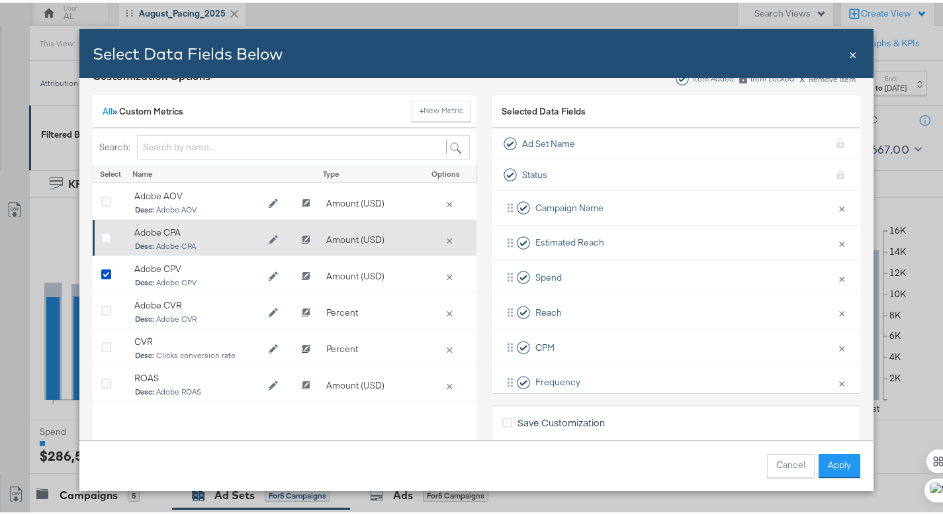
scroll to position [22, 0]
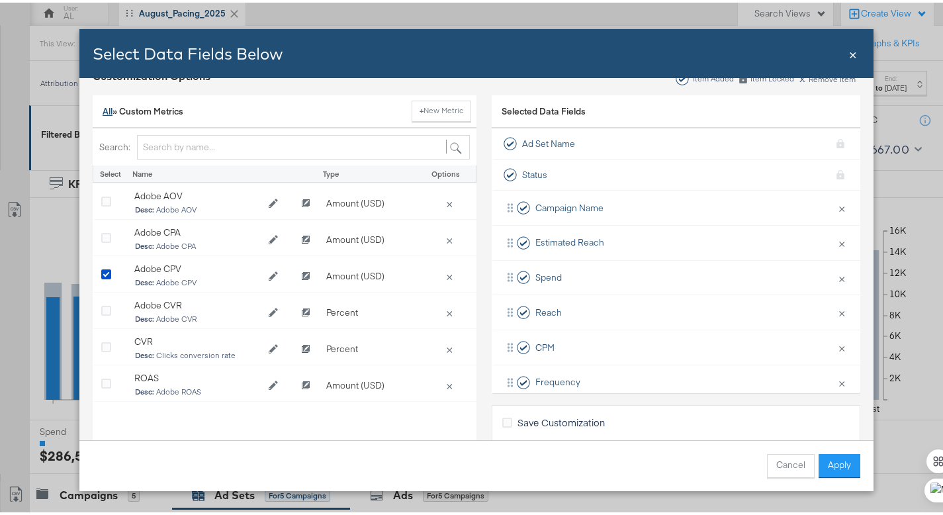
click at [103, 110] on link "All" at bounding box center [108, 109] width 10 height 12
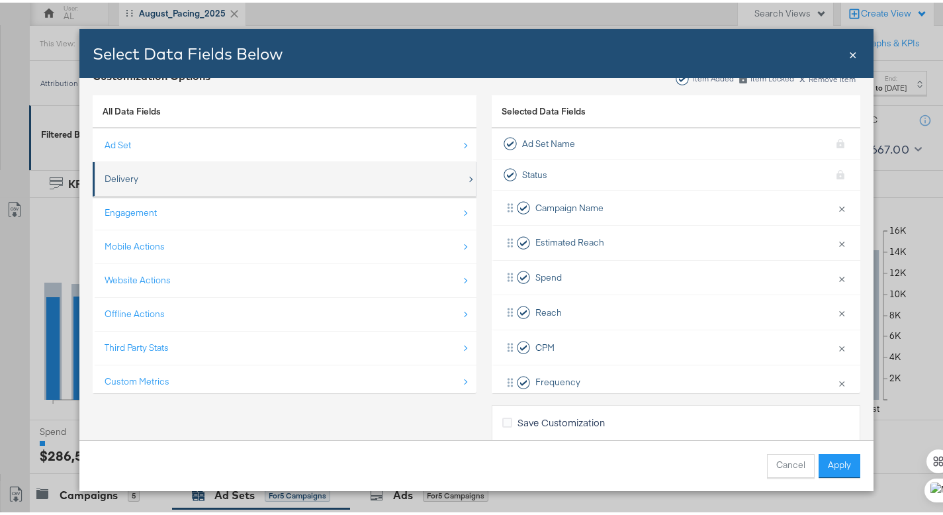
click at [120, 176] on div "Delivery" at bounding box center [122, 176] width 34 height 13
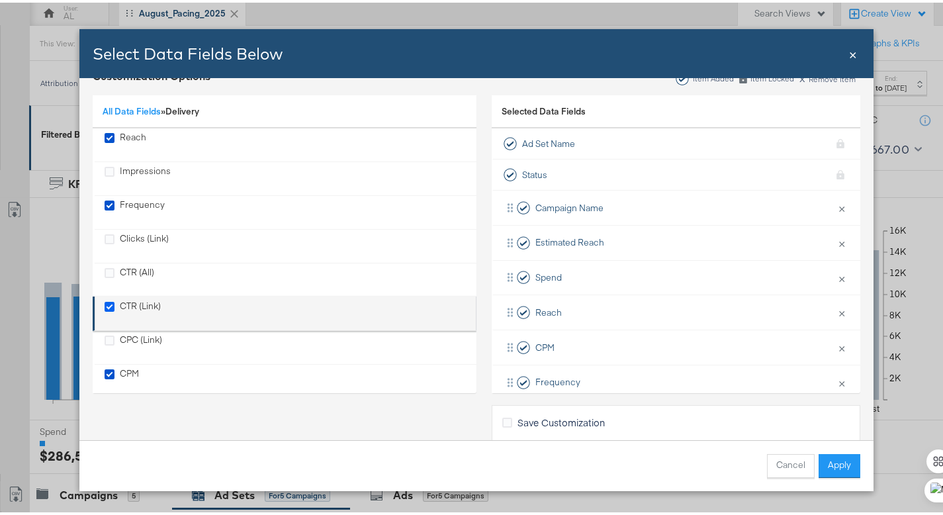
scroll to position [52, 0]
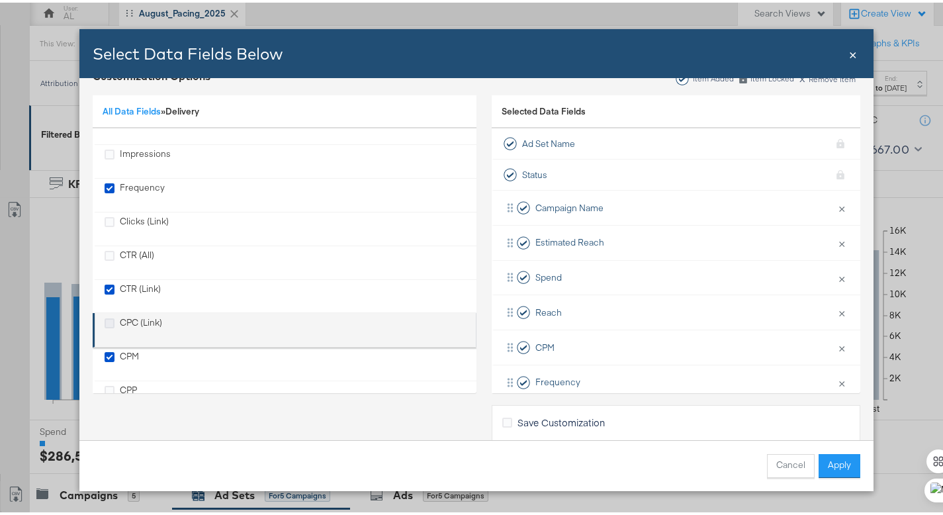
click at [105, 318] on icon "CPC (Link)" at bounding box center [110, 321] width 10 height 10
click at [0, 0] on input "CPC (Link)" at bounding box center [0, 0] width 0 height 0
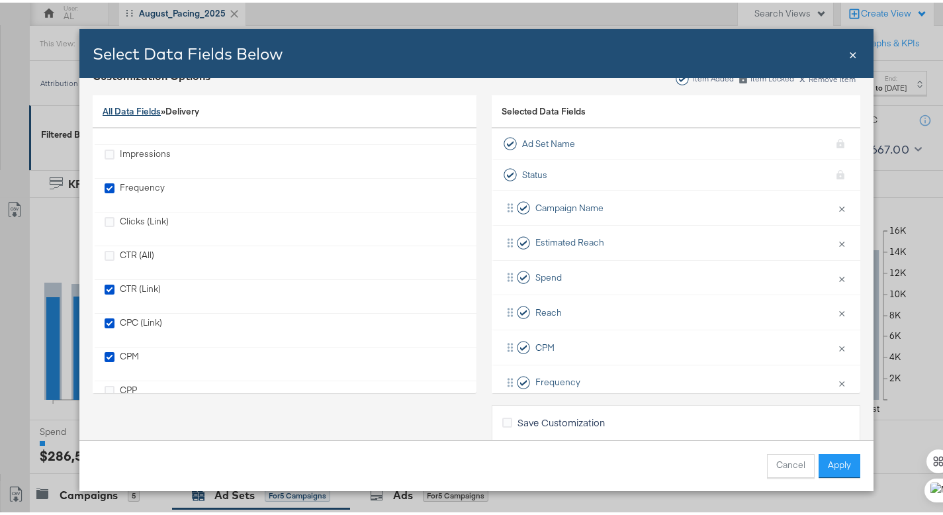
click at [146, 111] on link "All Data Fields" at bounding box center [132, 109] width 58 height 12
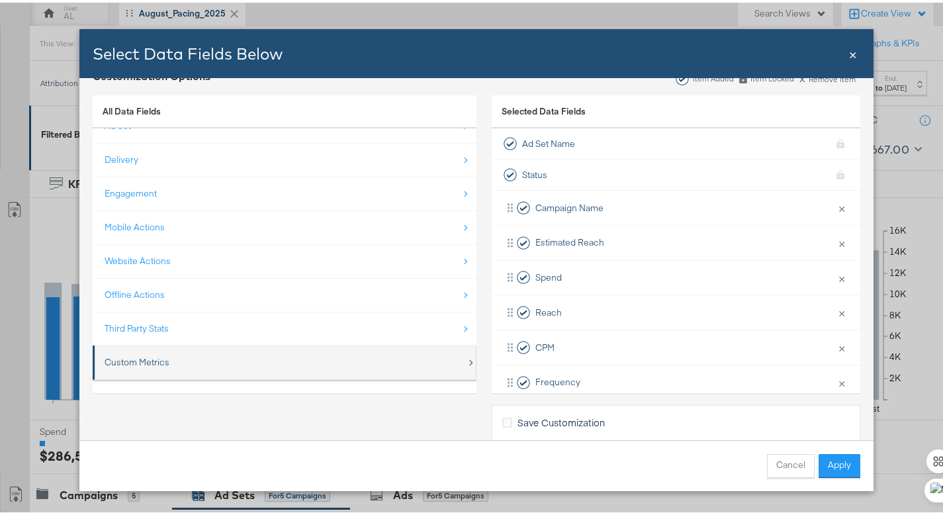
click at [128, 355] on div "Custom Metrics" at bounding box center [137, 359] width 65 height 13
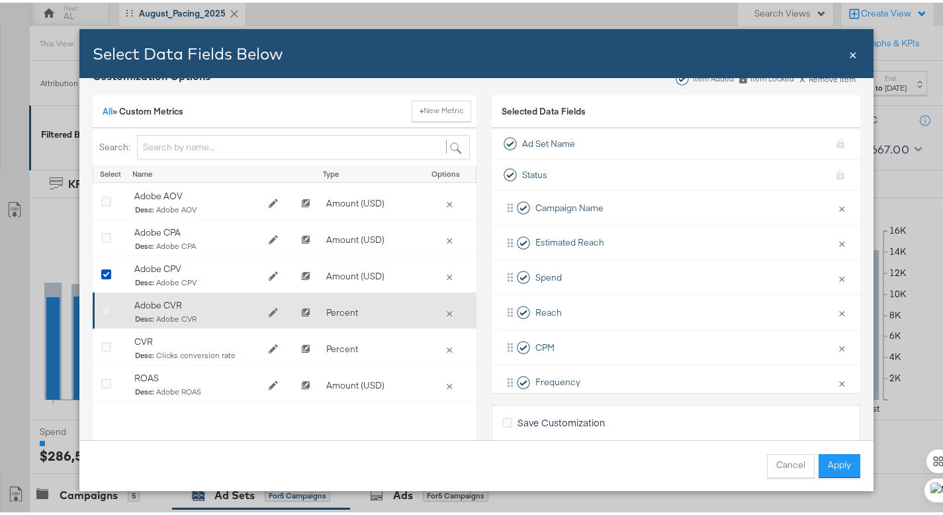
click at [101, 306] on icon "Bulk Add Locations Modal" at bounding box center [106, 309] width 10 height 10
click at [0, 0] on input "Bulk Add Locations Modal" at bounding box center [0, 0] width 0 height 0
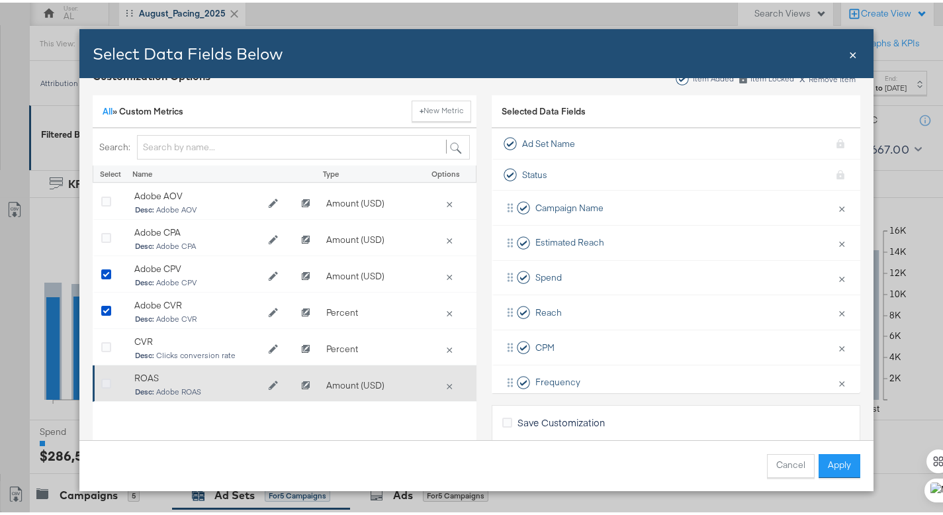
click at [102, 379] on icon "Bulk Add Locations Modal" at bounding box center [106, 381] width 10 height 10
click at [0, 0] on input "Bulk Add Locations Modal" at bounding box center [0, 0] width 0 height 0
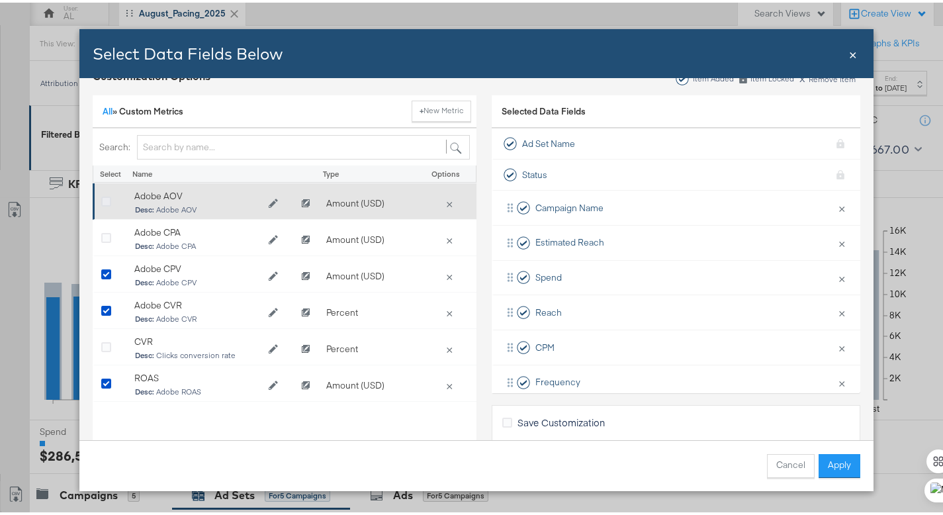
click at [103, 199] on icon "Bulk Add Locations Modal" at bounding box center [106, 199] width 10 height 10
click at [0, 0] on input "Bulk Add Locations Modal" at bounding box center [0, 0] width 0 height 0
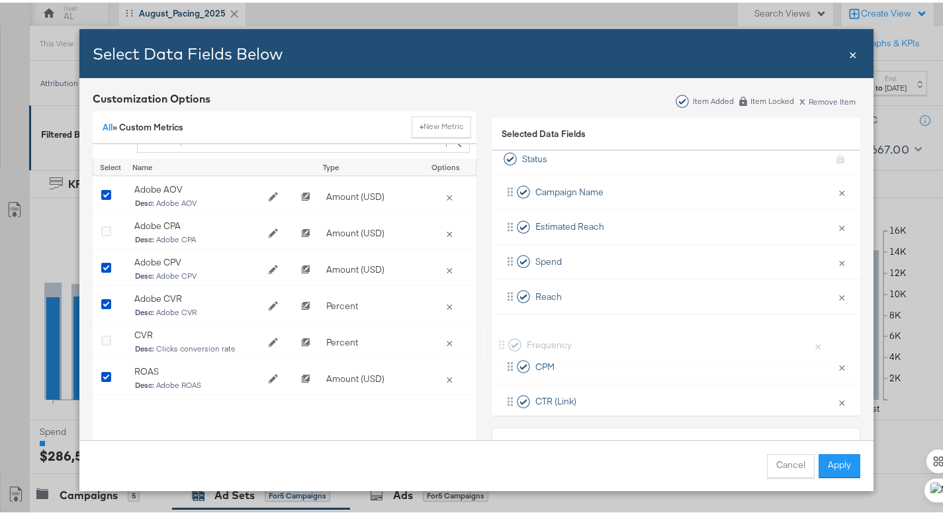
scroll to position [39, 0]
drag, startPoint x: 496, startPoint y: 360, endPoint x: 501, endPoint y: 316, distance: 43.9
click at [501, 316] on div "Campaign Name × Remove from KPIs Estimated Reach × Remove from KPIs Spend × Rem…" at bounding box center [676, 380] width 368 height 418
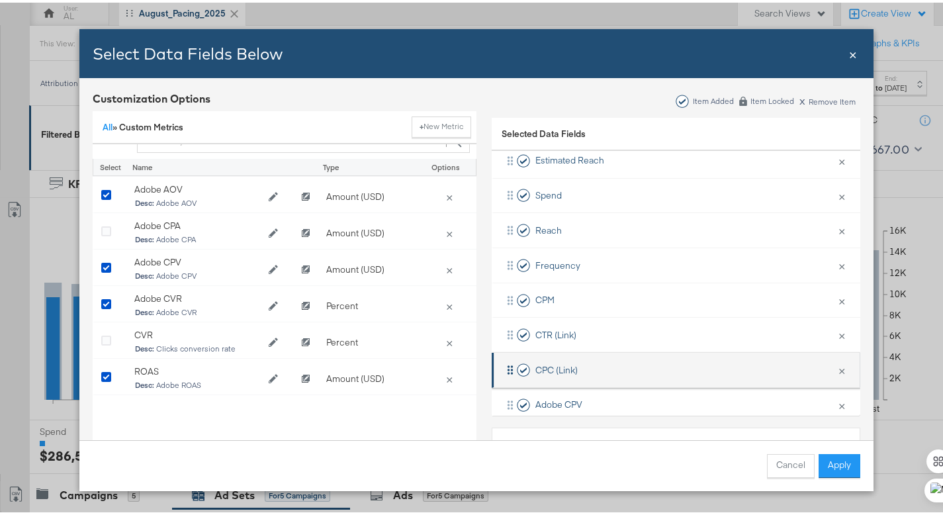
scroll to position [110, 0]
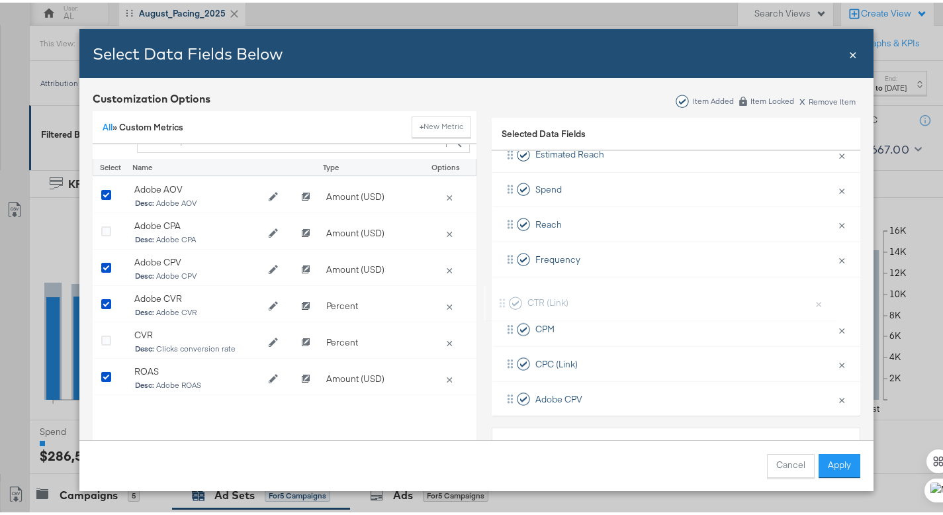
drag, startPoint x: 501, startPoint y: 327, endPoint x: 503, endPoint y: 296, distance: 31.2
click at [503, 296] on div "Campaign Name × Remove from KPIs Estimated Reach × Remove from KPIs Spend × Rem…" at bounding box center [676, 309] width 368 height 418
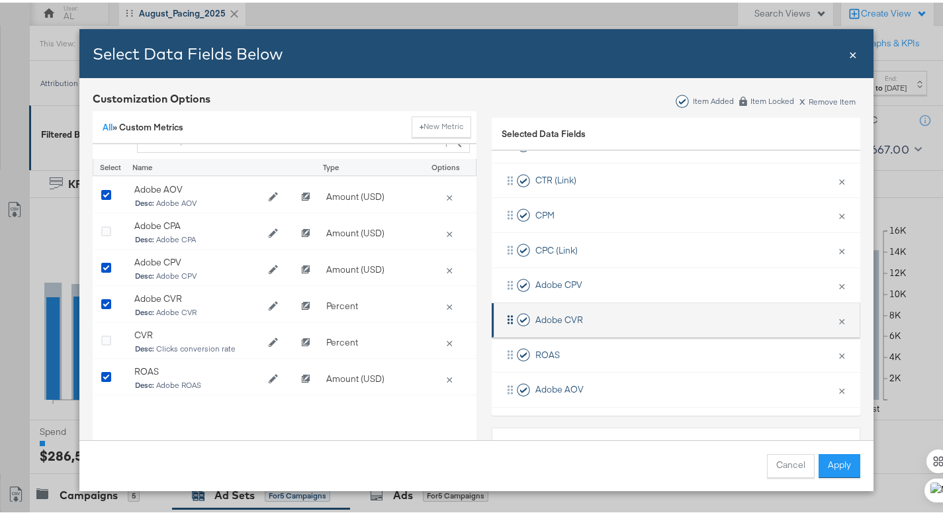
scroll to position [226, 0]
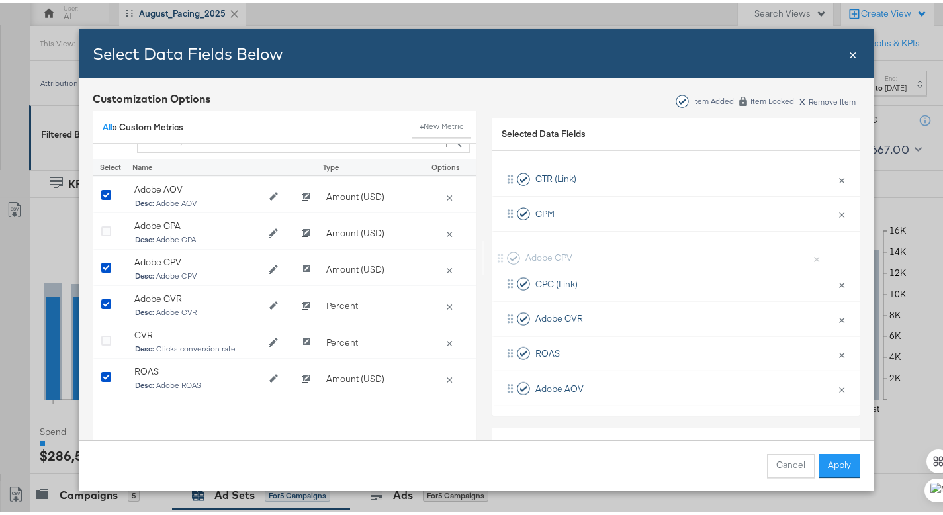
drag, startPoint x: 501, startPoint y: 280, endPoint x: 501, endPoint y: 244, distance: 36.4
click at [501, 244] on div "Campaign Name × Remove from KPIs Estimated Reach × Remove from KPIs Spend × Rem…" at bounding box center [676, 194] width 368 height 418
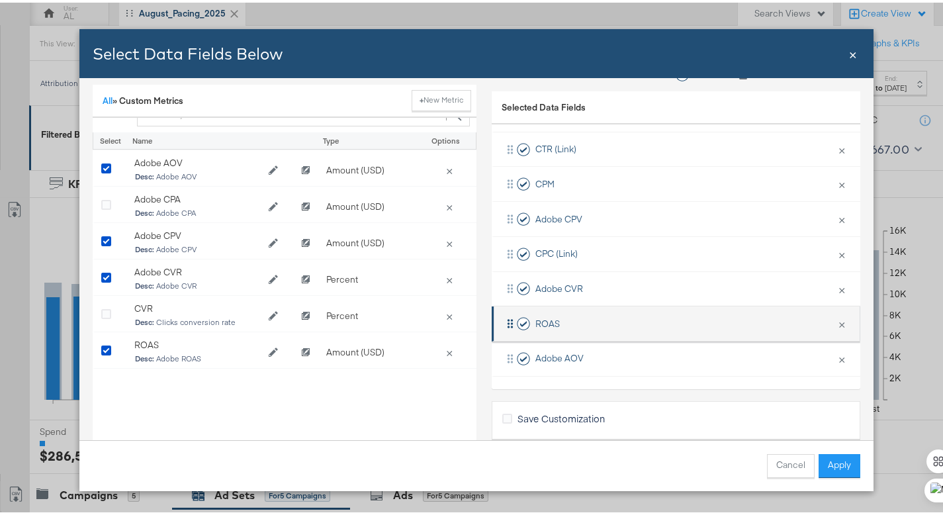
scroll to position [44, 0]
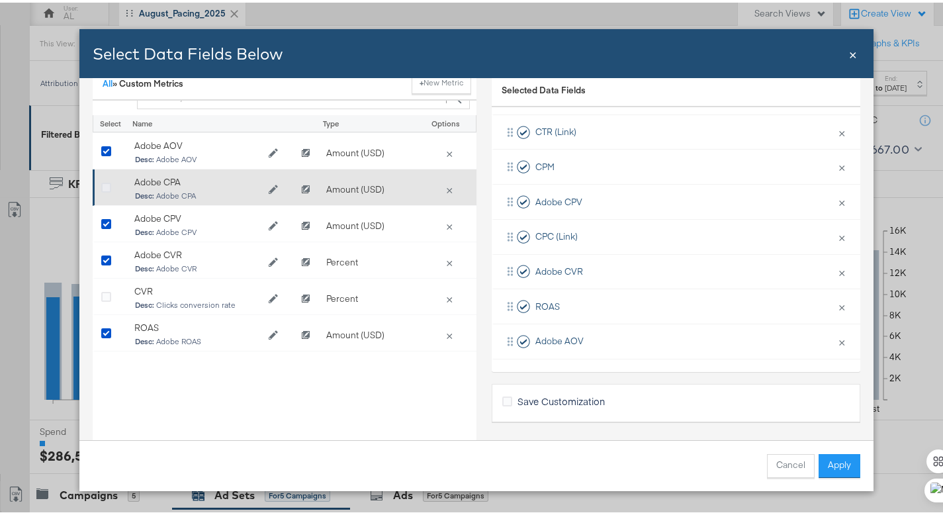
click at [101, 183] on icon "Bulk Add Locations Modal" at bounding box center [106, 186] width 10 height 10
click at [0, 0] on input "Bulk Add Locations Modal" at bounding box center [0, 0] width 0 height 0
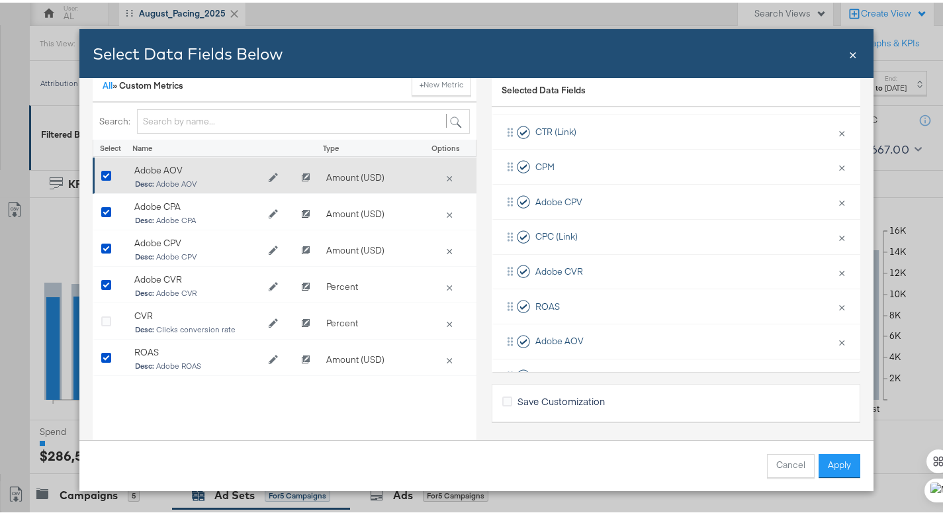
scroll to position [0, 0]
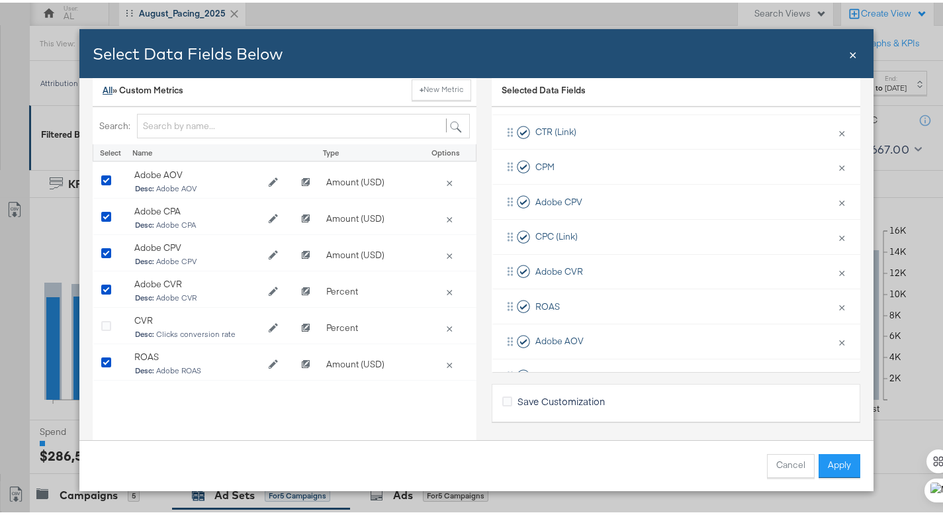
click at [105, 89] on link "All" at bounding box center [108, 87] width 10 height 12
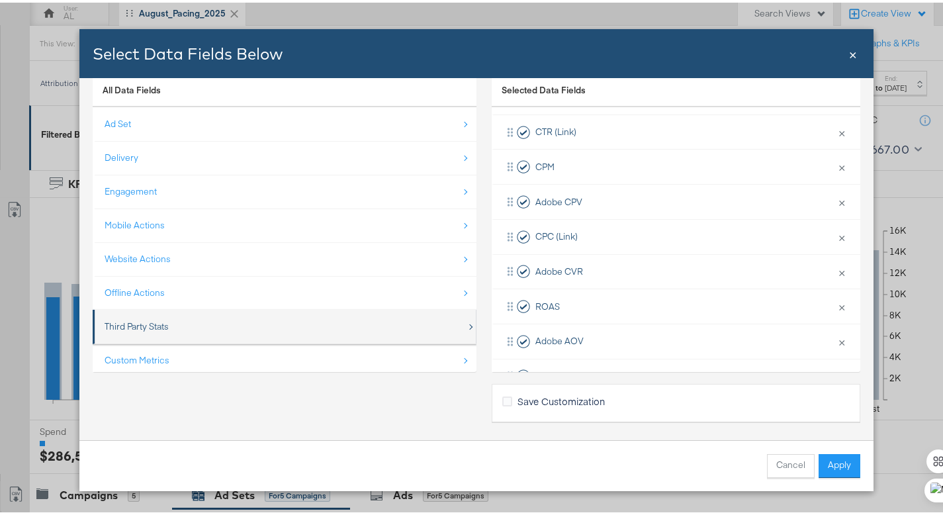
click at [157, 321] on div "Third Party Stats" at bounding box center [137, 324] width 64 height 13
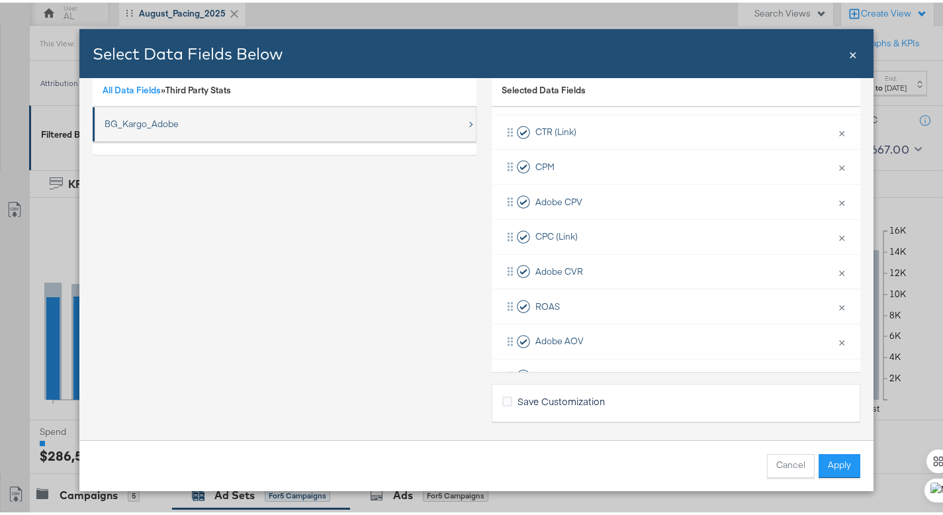
click at [133, 124] on div "BG_Kargo_Adobe" at bounding box center [142, 121] width 74 height 13
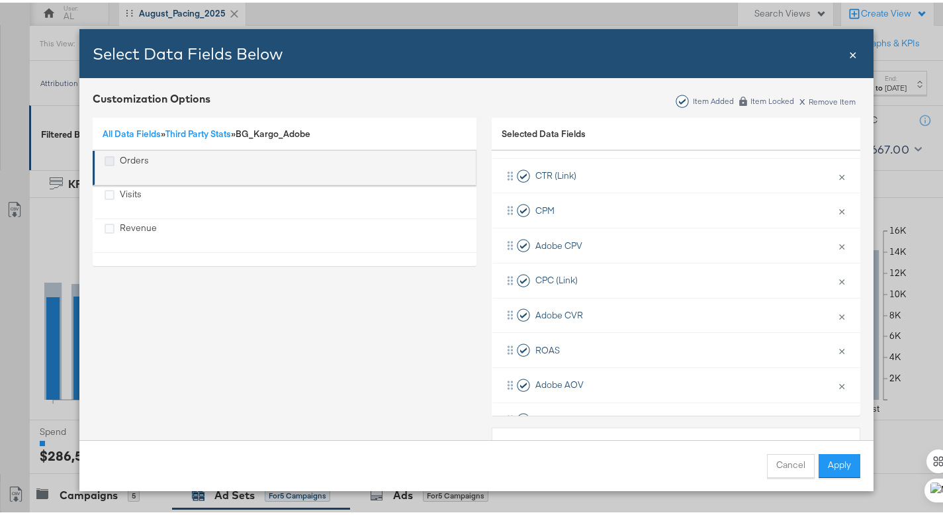
click at [106, 160] on icon "Orders" at bounding box center [110, 158] width 10 height 10
click at [0, 0] on input "Orders" at bounding box center [0, 0] width 0 height 0
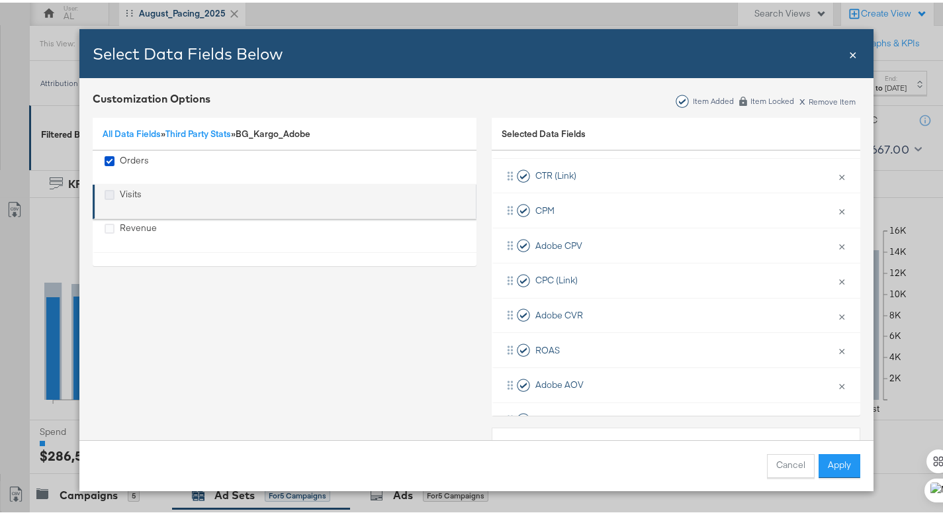
click at [105, 189] on icon "Visits" at bounding box center [110, 192] width 10 height 10
click at [0, 0] on input "Visits" at bounding box center [0, 0] width 0 height 0
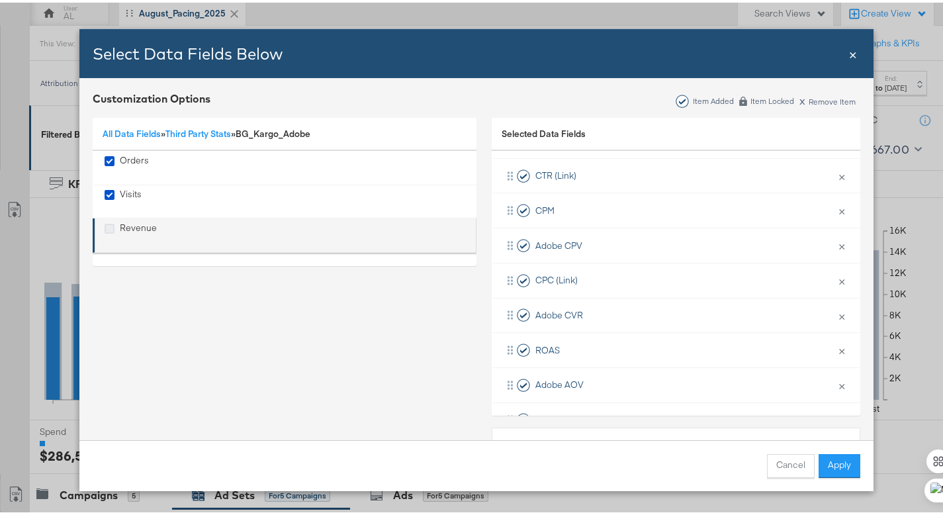
click at [105, 224] on icon "Revenue" at bounding box center [110, 226] width 10 height 10
click at [0, 0] on input "Revenue" at bounding box center [0, 0] width 0 height 0
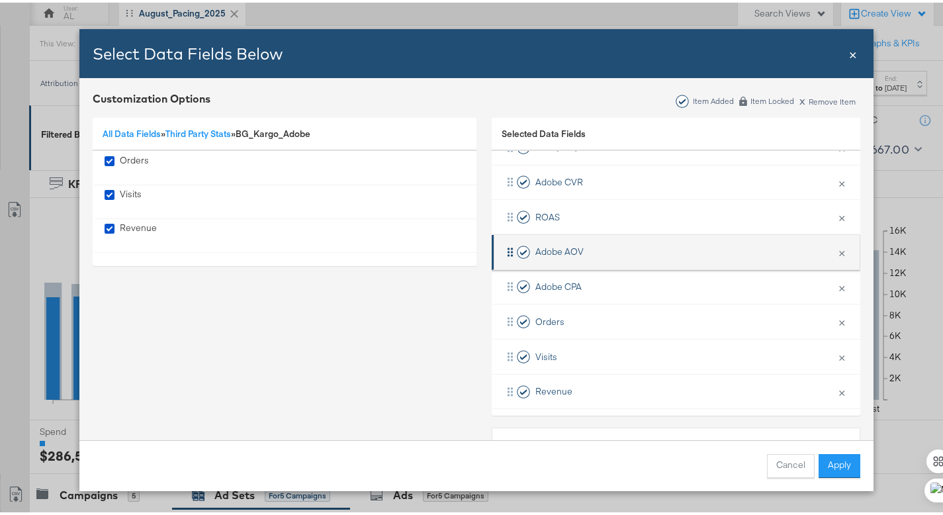
scroll to position [368, 0]
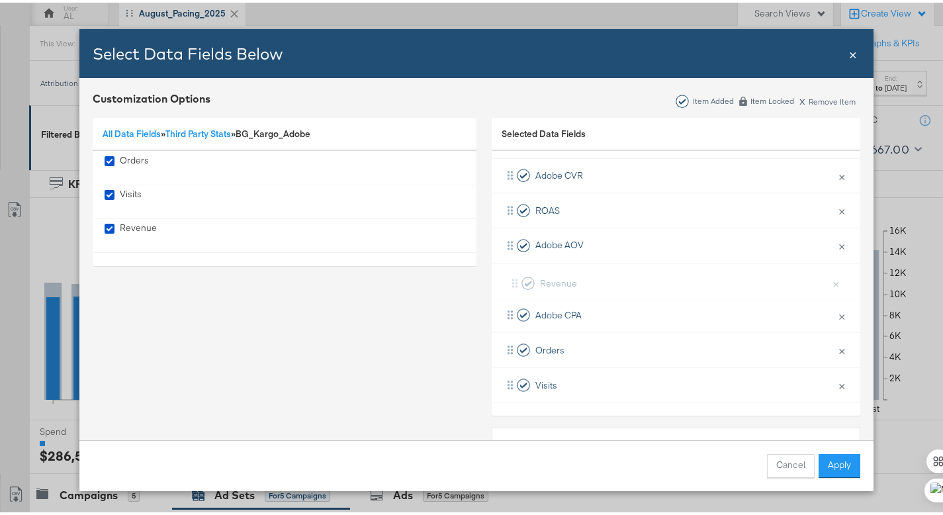
drag, startPoint x: 505, startPoint y: 379, endPoint x: 514, endPoint y: 266, distance: 113.5
click at [514, 266] on div "Campaign Name × Remove from KPIs Estimated Reach × Remove from KPIs Spend × Rem…" at bounding box center [676, 121] width 368 height 558
drag, startPoint x: 505, startPoint y: 378, endPoint x: 506, endPoint y: 340, distance: 38.4
click at [506, 340] on div "Campaign Name × Remove from KPIs Estimated Reach × Remove from KPIs Spend × Rem…" at bounding box center [676, 121] width 368 height 558
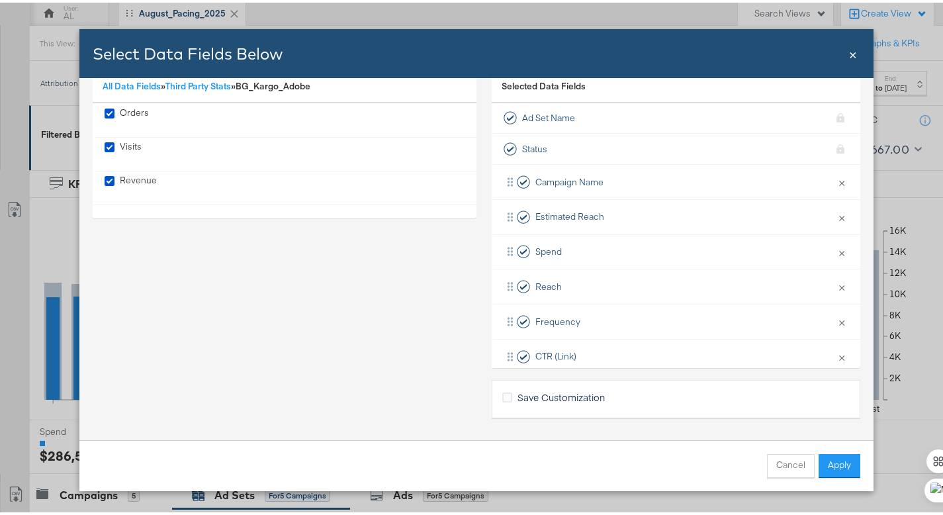
scroll to position [0, 0]
click at [502, 393] on icon "Bulk Add Locations Modal" at bounding box center [507, 395] width 10 height 10
click at [0, 0] on input "Save Customization" at bounding box center [0, 0] width 0 height 0
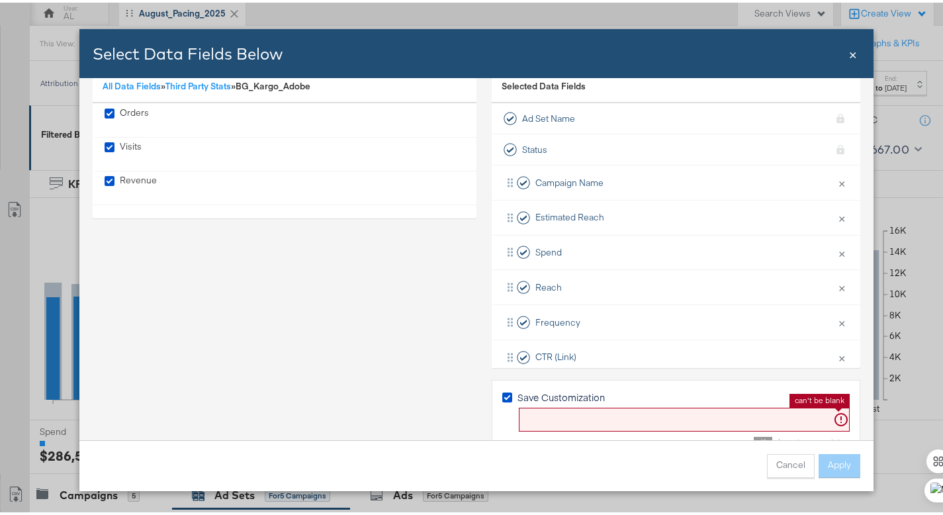
click at [613, 417] on input "Bulk Add Locations Modal" at bounding box center [684, 417] width 331 height 24
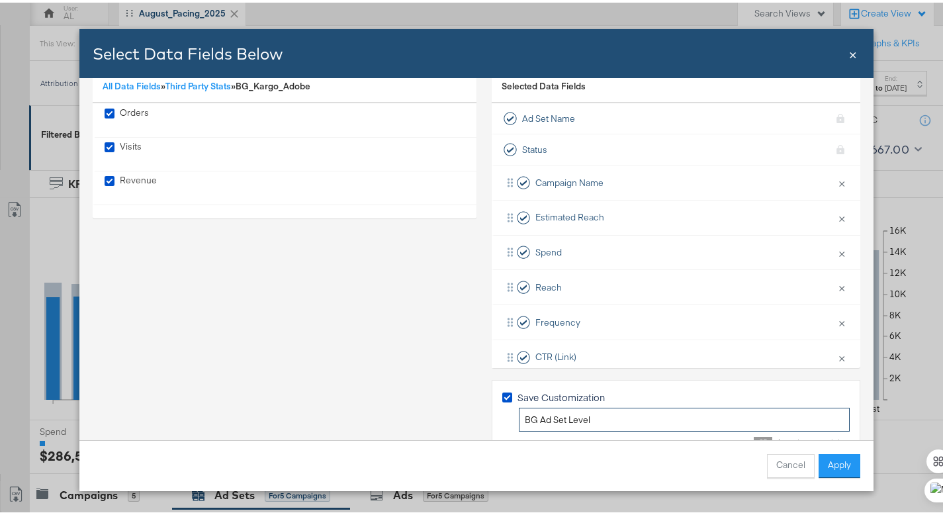
click at [519, 415] on input "BG Ad Set Level" at bounding box center [684, 417] width 331 height 24
type input "Kargo BG Ad Set Level"
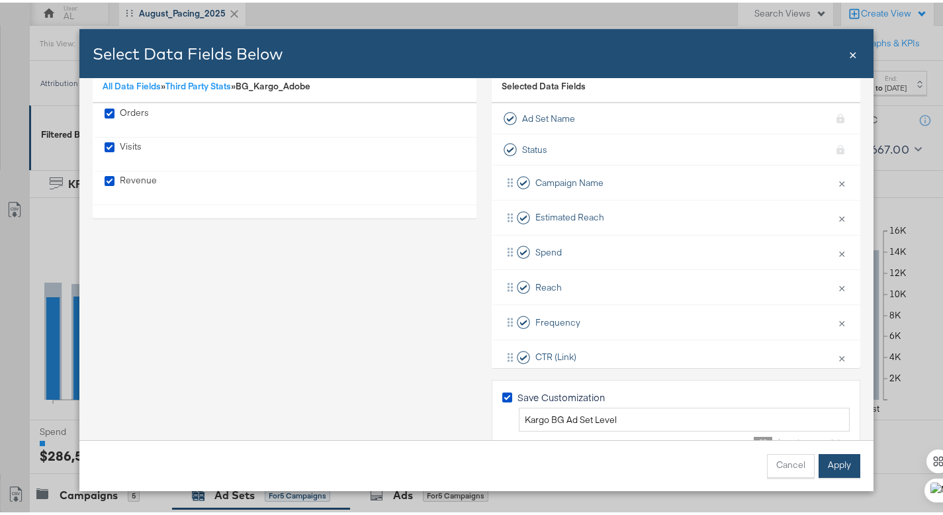
click at [834, 466] on button "Apply" at bounding box center [839, 463] width 42 height 24
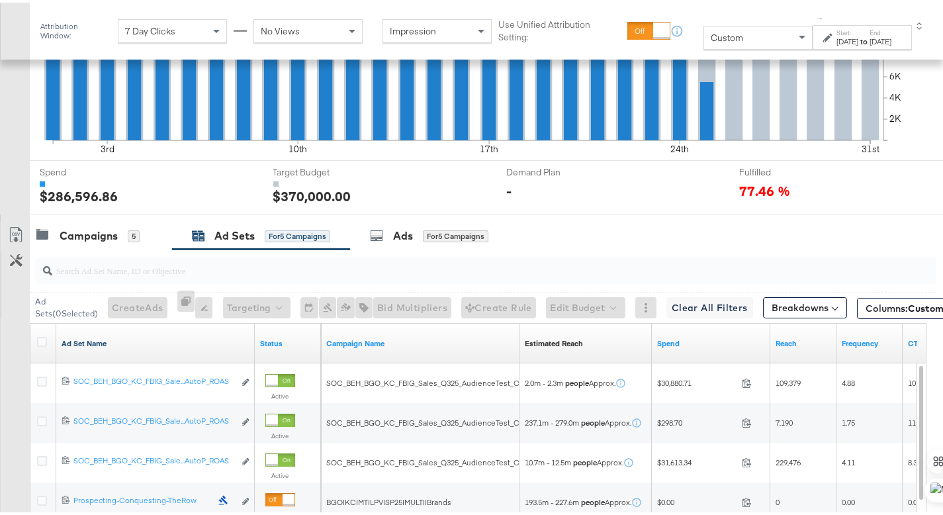
scroll to position [398, 0]
click at [42, 337] on icon at bounding box center [42, 338] width 10 height 10
click at [0, 0] on input "checkbox" at bounding box center [0, 0] width 0 height 0
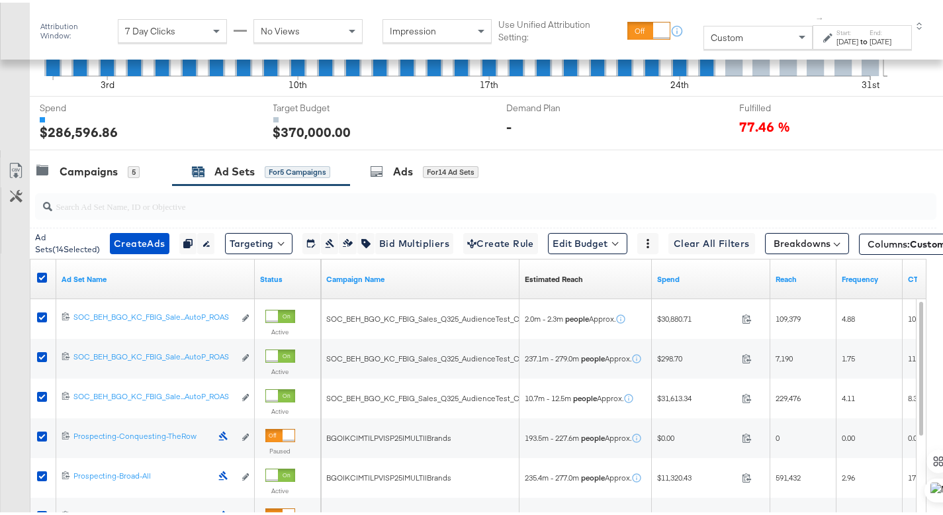
scroll to position [476, 0]
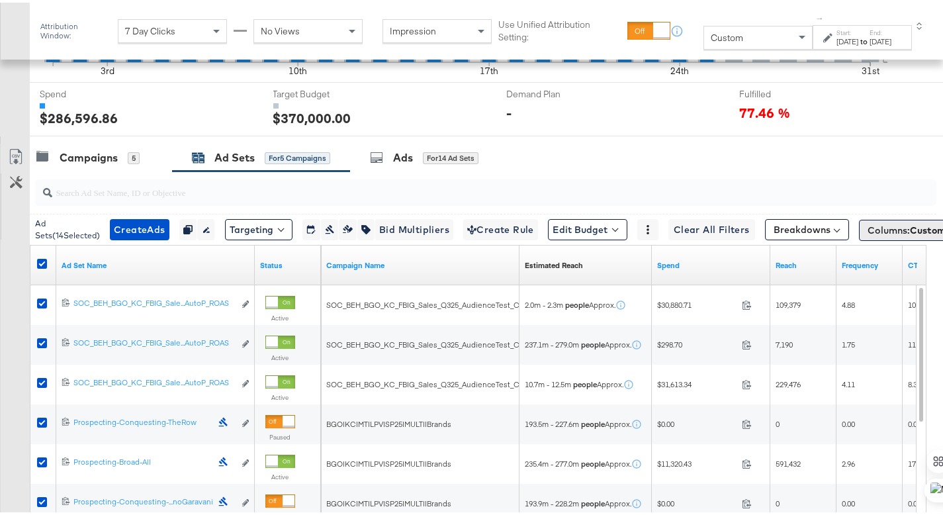
click at [910, 228] on span "Custom" at bounding box center [928, 228] width 36 height 12
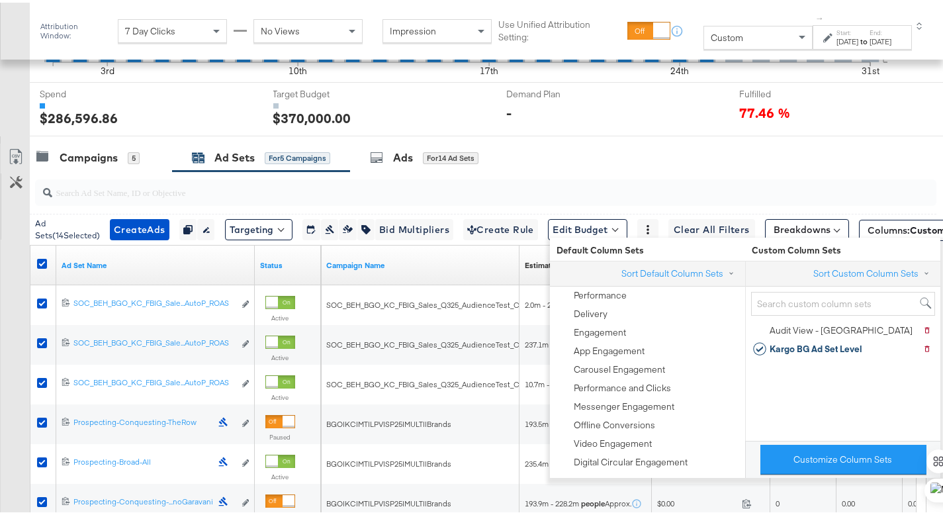
click at [714, 165] on div "Campaigns 5 Ad Sets for 5 Campaigns Ads for 14 Ad Sets" at bounding box center [491, 155] width 923 height 28
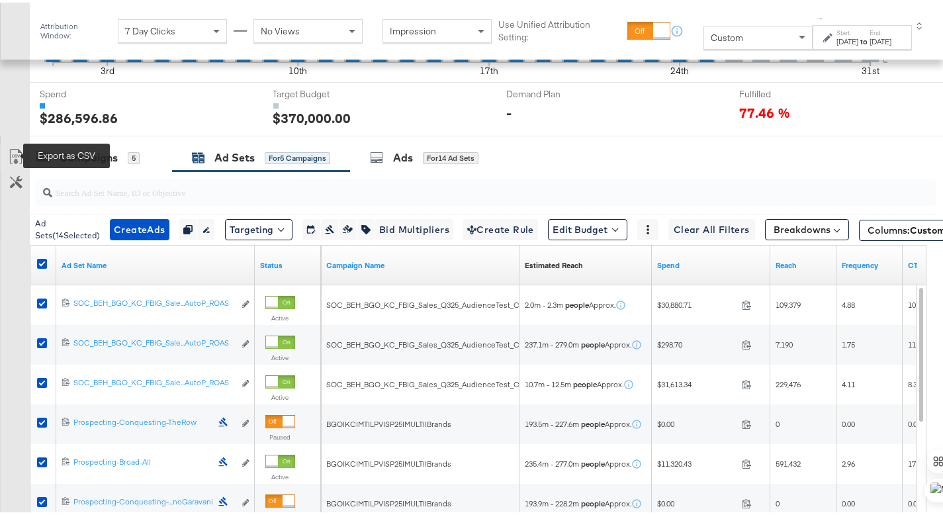
click at [21, 152] on icon at bounding box center [16, 154] width 16 height 16
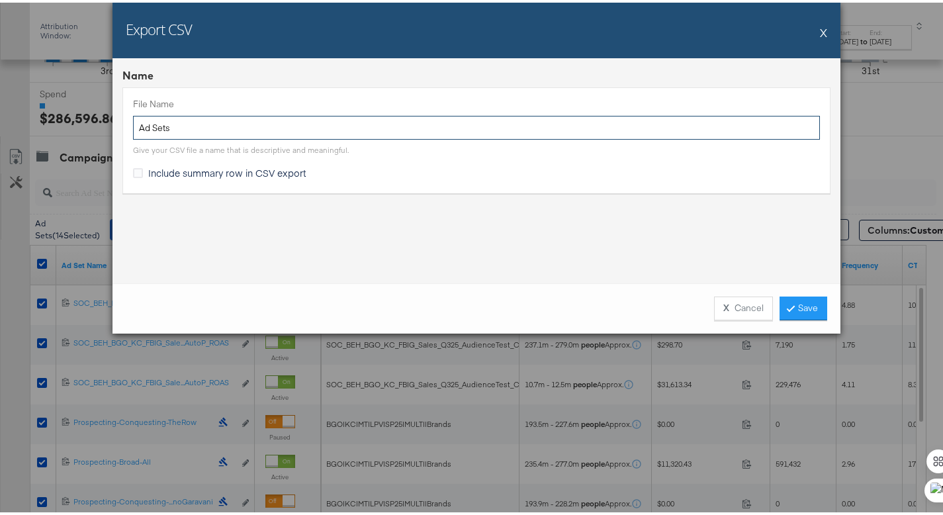
click at [134, 126] on input "Ad Sets" at bounding box center [476, 125] width 687 height 24
type input "BG LW TTL Ad Sets"
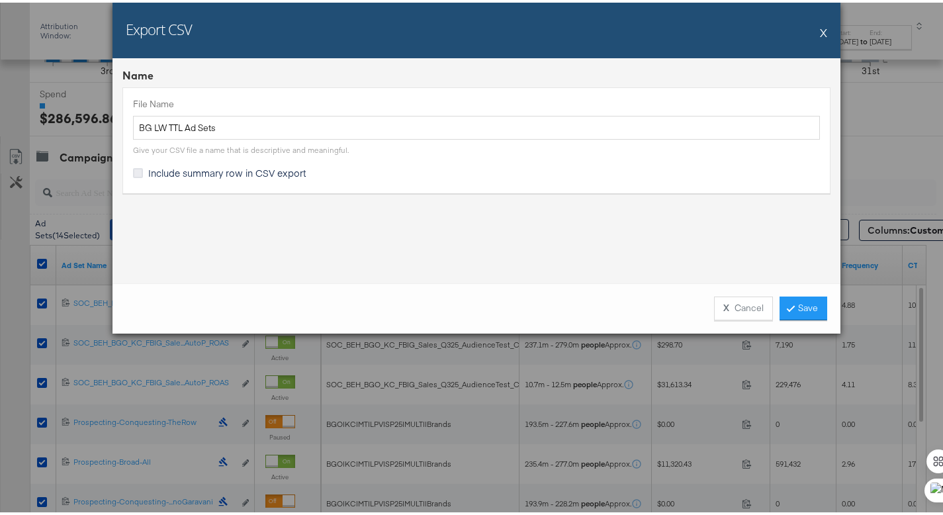
click at [136, 165] on icon at bounding box center [138, 170] width 10 height 10
click at [0, 0] on input "Include summary row in CSV export" at bounding box center [0, 0] width 0 height 0
click at [789, 302] on icon at bounding box center [791, 305] width 4 height 8
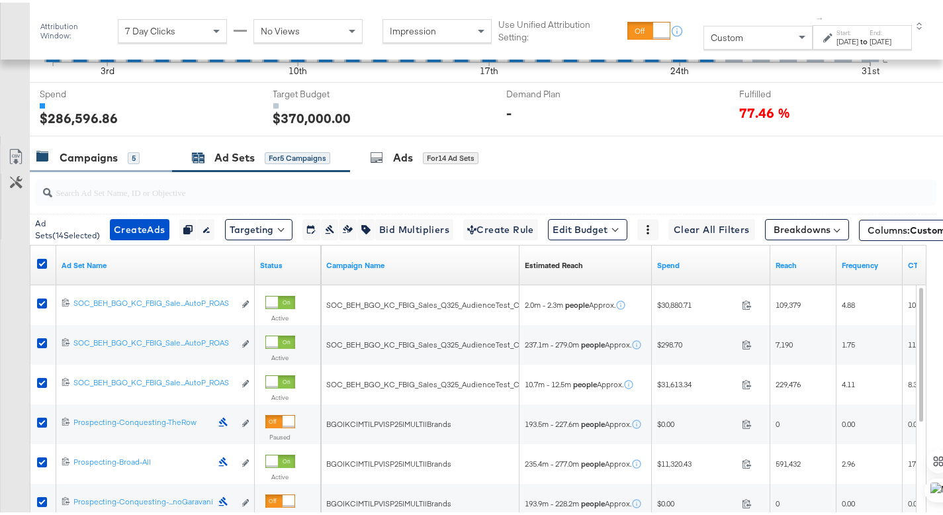
click at [108, 159] on div "Campaigns" at bounding box center [89, 155] width 58 height 15
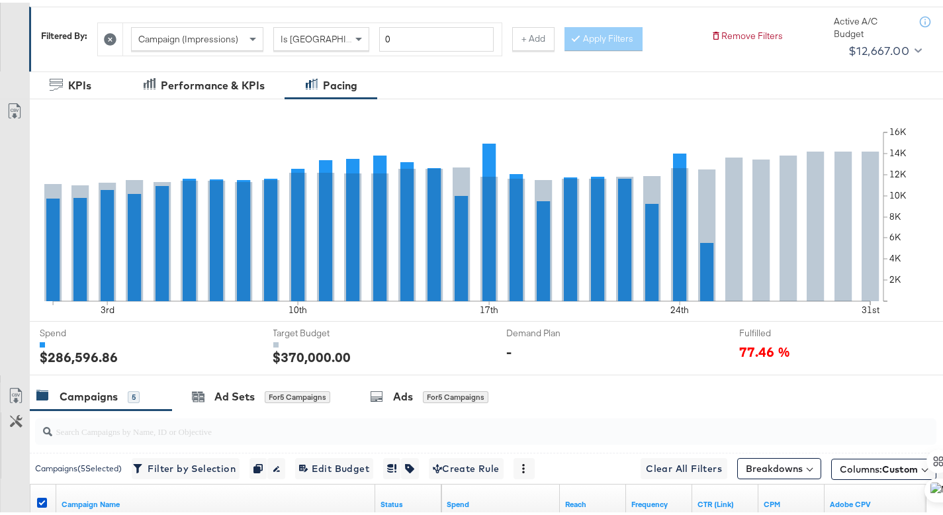
scroll to position [0, 0]
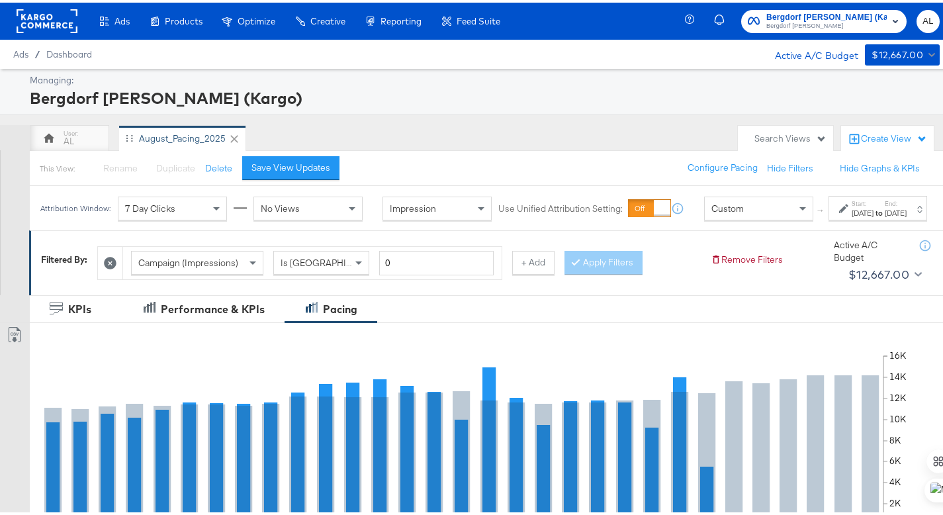
click at [828, 218] on div "Start: Aug 1st 2025 to End: Aug 31st 2025" at bounding box center [877, 205] width 99 height 24
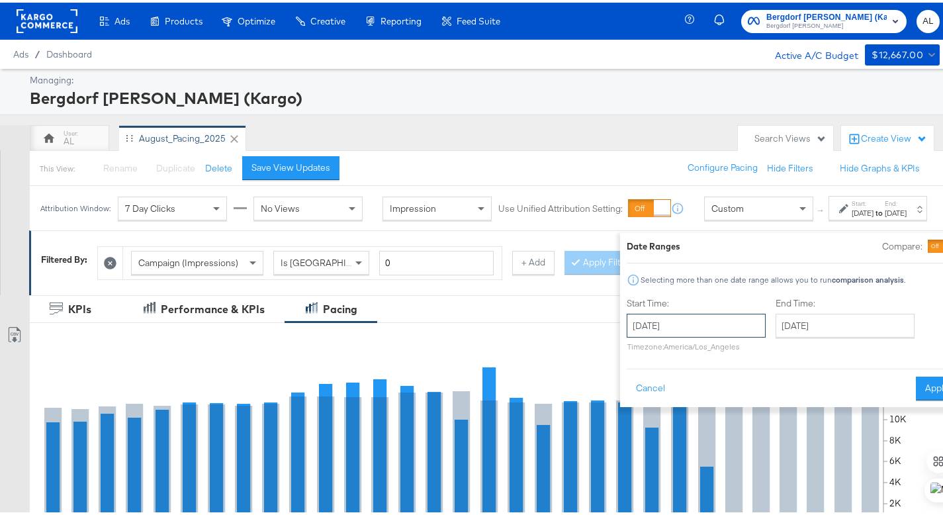
drag, startPoint x: 693, startPoint y: 313, endPoint x: 692, endPoint y: 330, distance: 17.2
click at [693, 313] on input "August 1st 2025" at bounding box center [695, 323] width 139 height 24
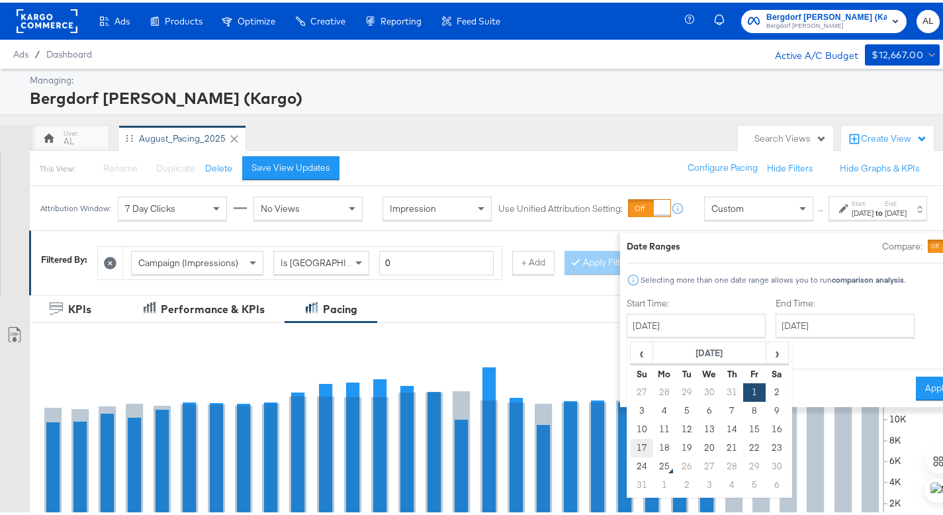
click at [630, 448] on td "17" at bounding box center [641, 445] width 22 height 19
type input "August 17th 2025"
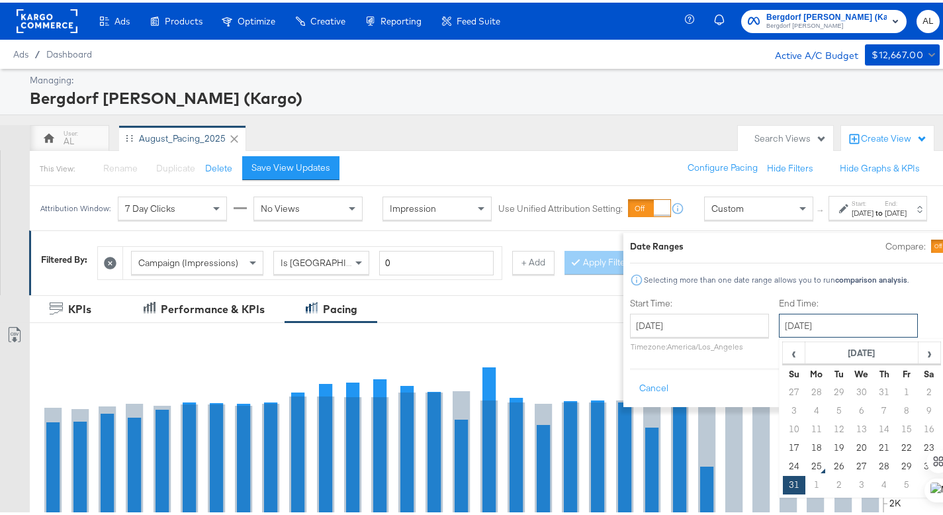
click at [779, 316] on input "August 31st 2025" at bounding box center [848, 323] width 139 height 24
click at [918, 448] on td "23" at bounding box center [929, 445] width 22 height 19
type input "August 23rd 2025"
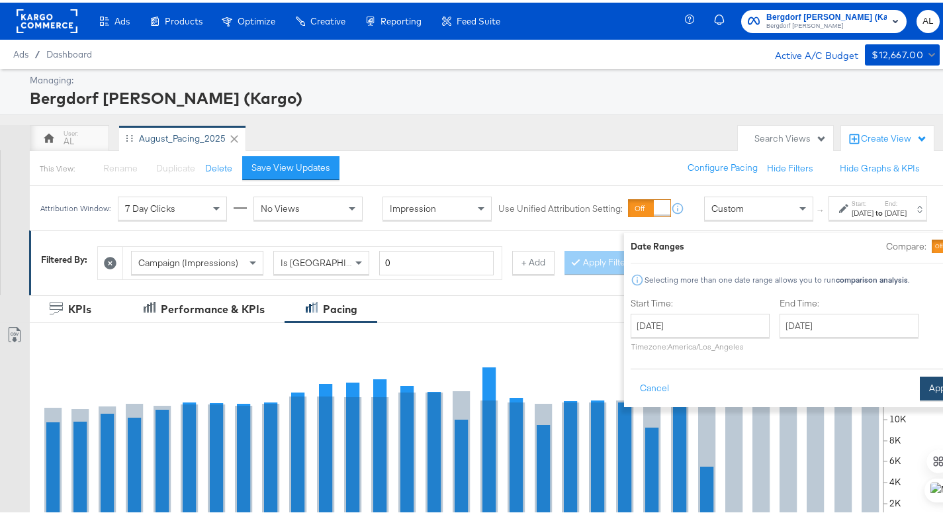
click at [920, 391] on button "Apply" at bounding box center [941, 386] width 42 height 24
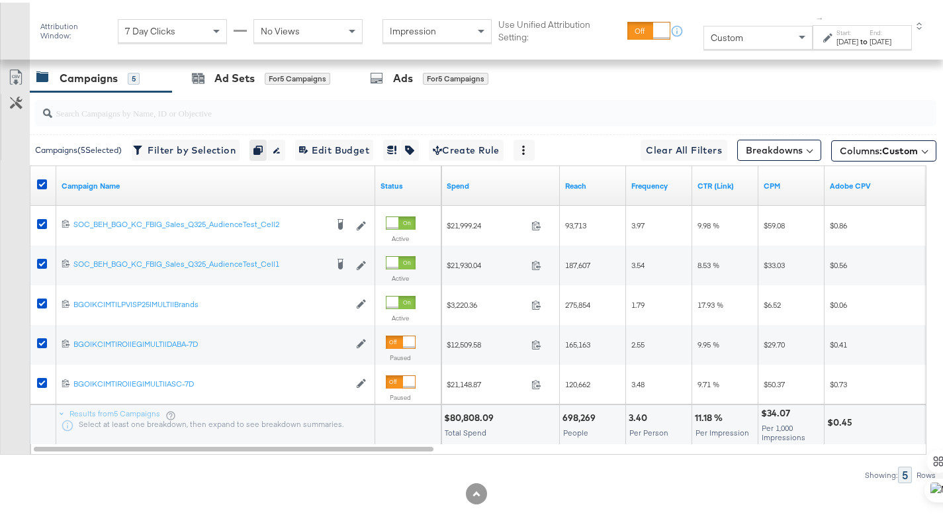
scroll to position [551, 0]
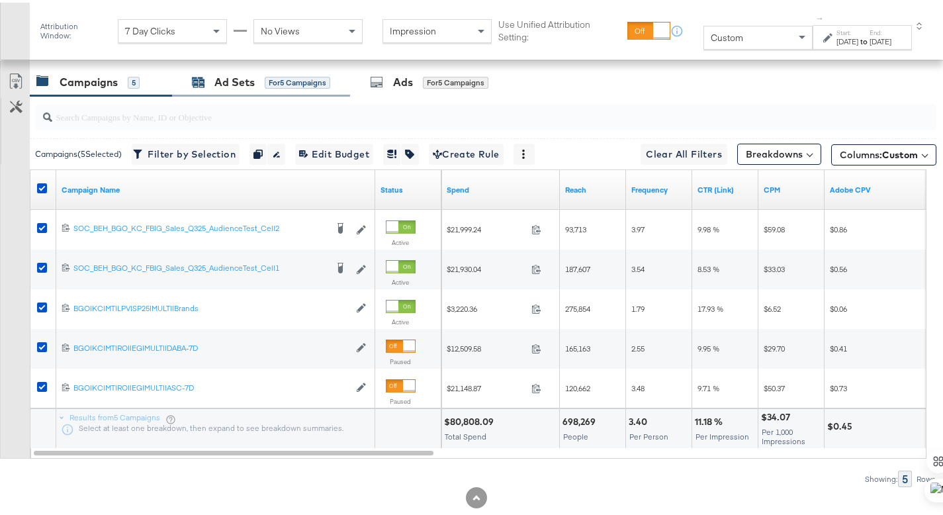
click at [232, 83] on div "Ad Sets" at bounding box center [234, 79] width 40 height 15
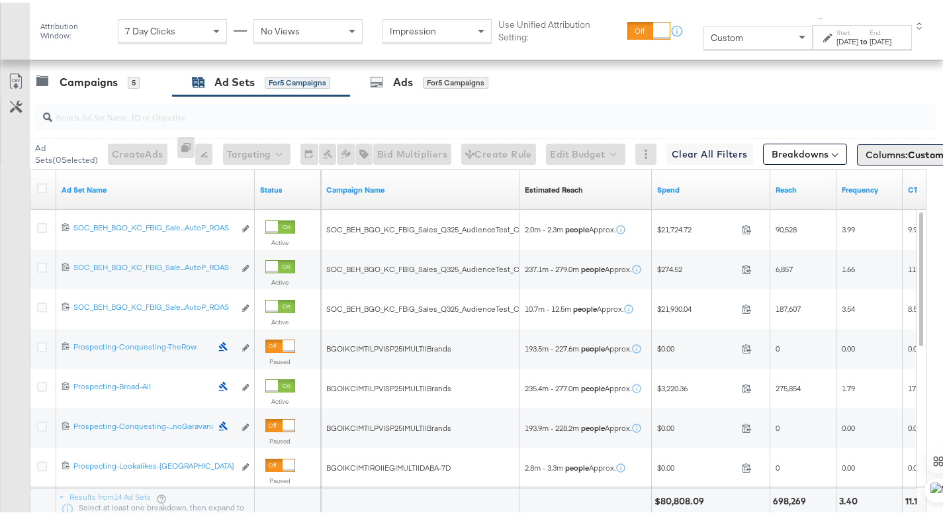
click at [923, 149] on button "Columns: Custom" at bounding box center [909, 152] width 105 height 21
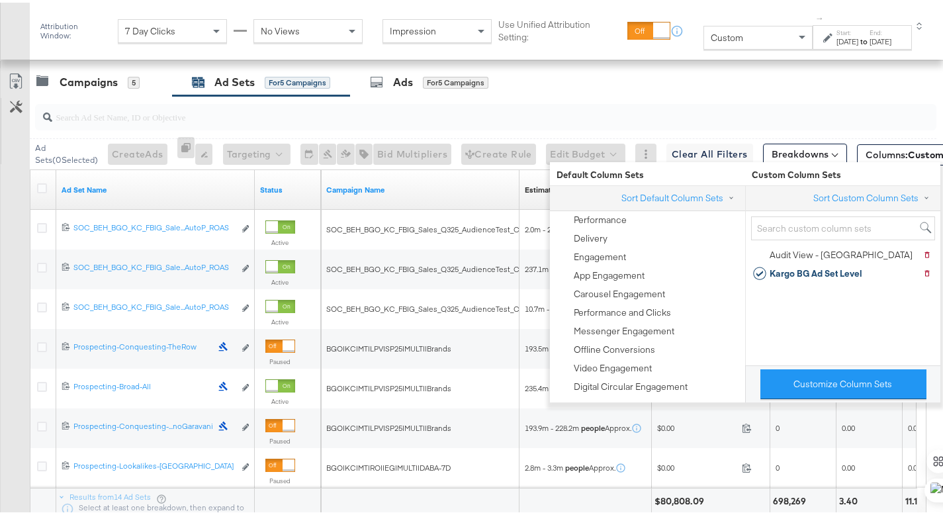
click at [578, 105] on input "search" at bounding box center [454, 109] width 804 height 26
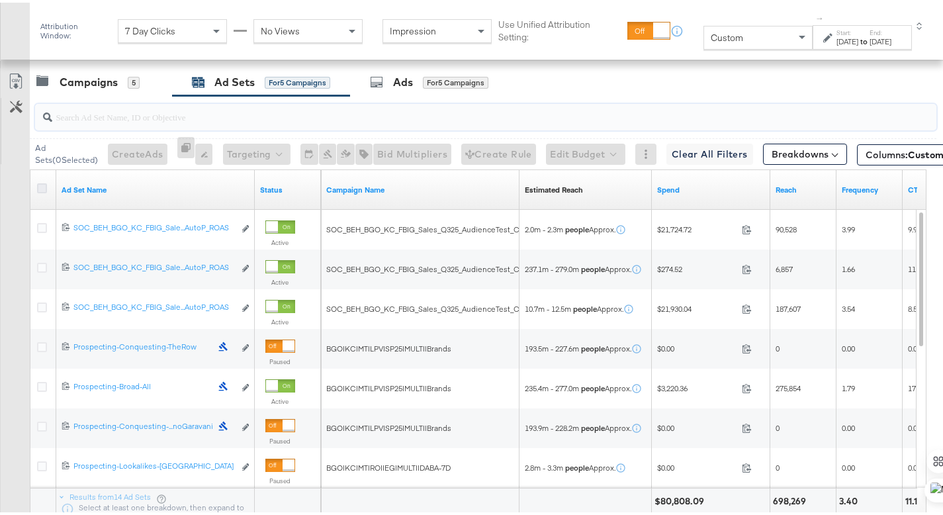
click at [40, 183] on icon at bounding box center [42, 186] width 10 height 10
click at [0, 0] on input "checkbox" at bounding box center [0, 0] width 0 height 0
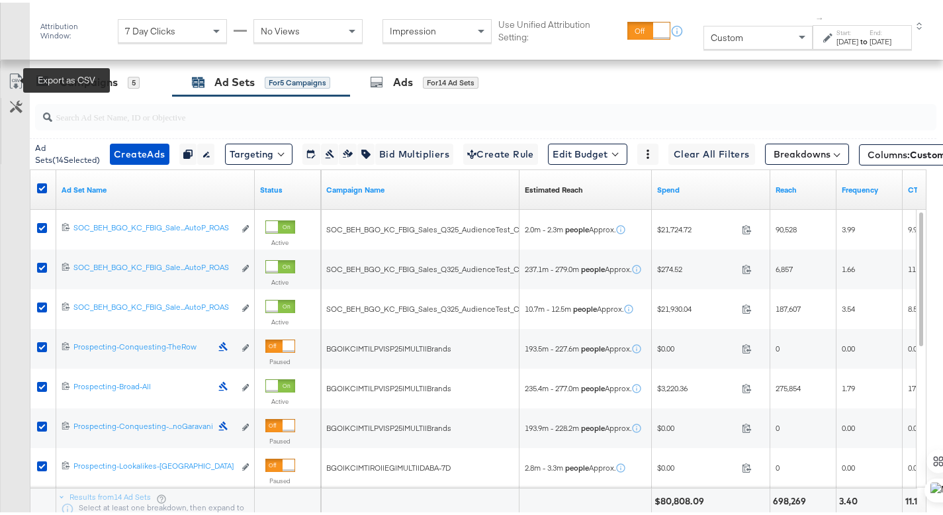
click at [19, 77] on icon at bounding box center [16, 79] width 16 height 16
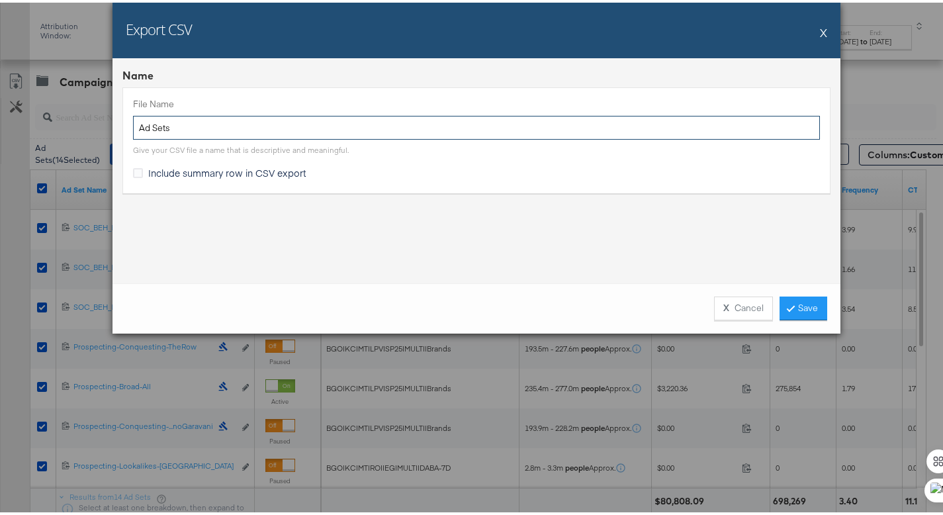
click at [133, 126] on input "Ad Sets" at bounding box center [476, 125] width 687 height 24
type input "BG LW TTL Ad Sets"
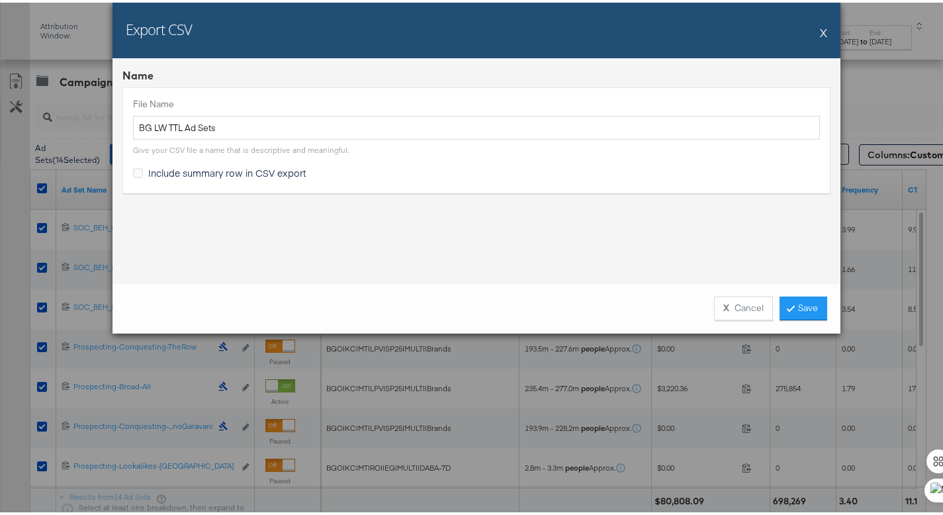
click at [139, 169] on label "Include summary row in CSV export" at bounding box center [222, 170] width 179 height 14
click at [0, 0] on input "Include summary row in CSV export" at bounding box center [0, 0] width 0 height 0
click at [791, 312] on link "Save" at bounding box center [803, 306] width 48 height 24
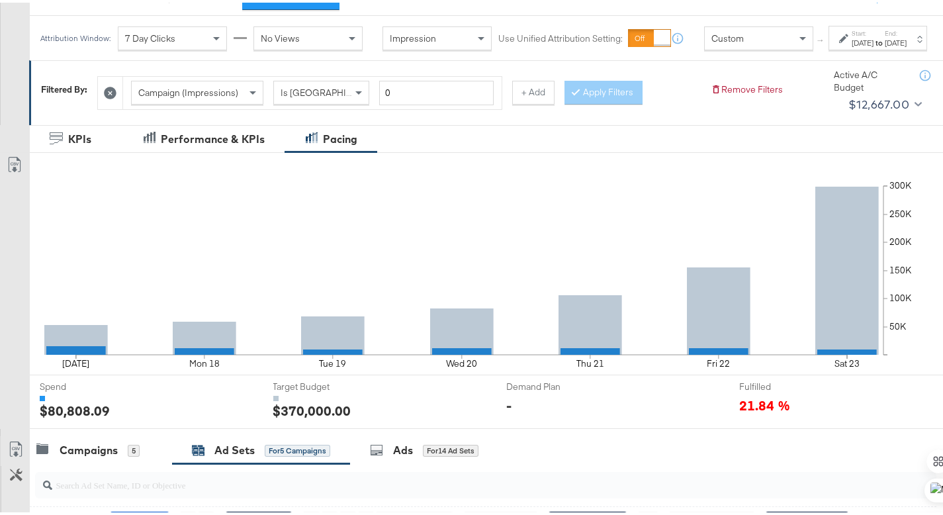
scroll to position [140, 0]
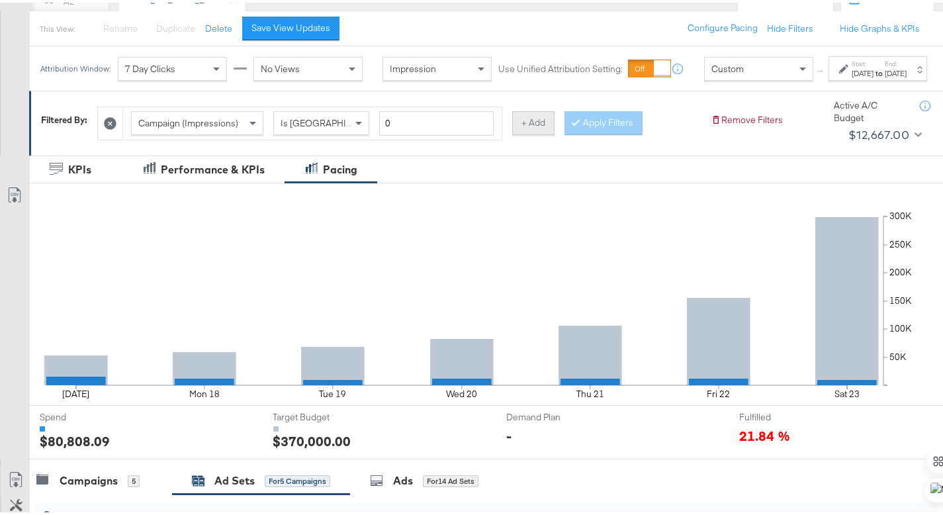
click at [535, 122] on button "+ Add" at bounding box center [533, 120] width 42 height 24
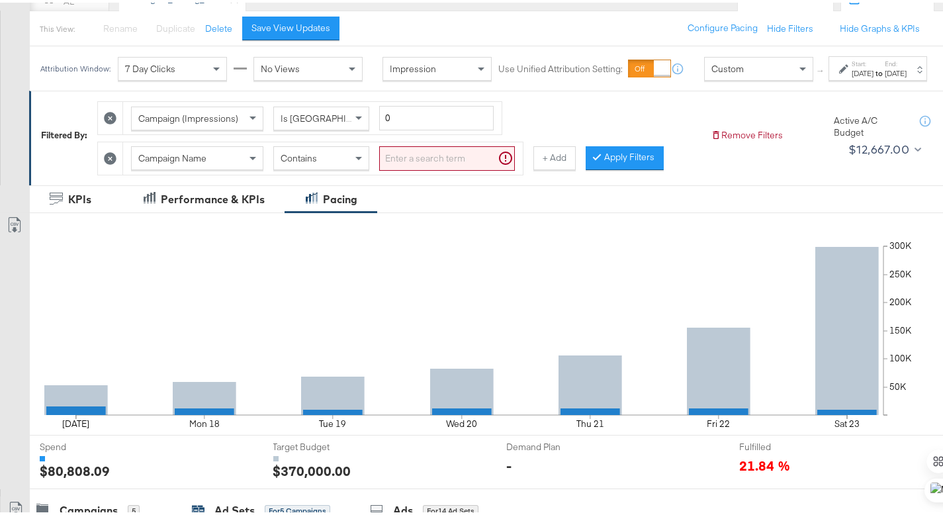
click at [302, 161] on span "Contains" at bounding box center [298, 156] width 36 height 12
click at [406, 168] on input "search" at bounding box center [447, 156] width 136 height 24
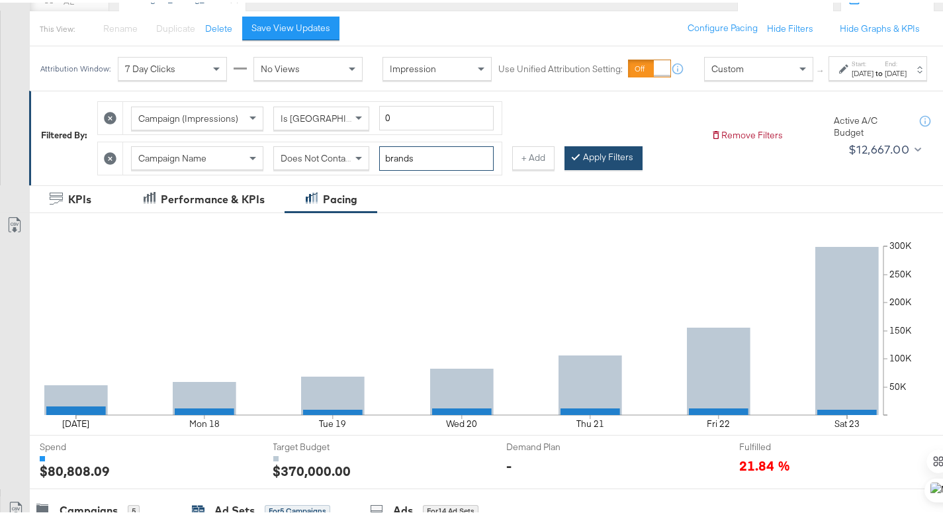
type input "brands"
click at [580, 166] on button "Apply Filters" at bounding box center [603, 156] width 78 height 24
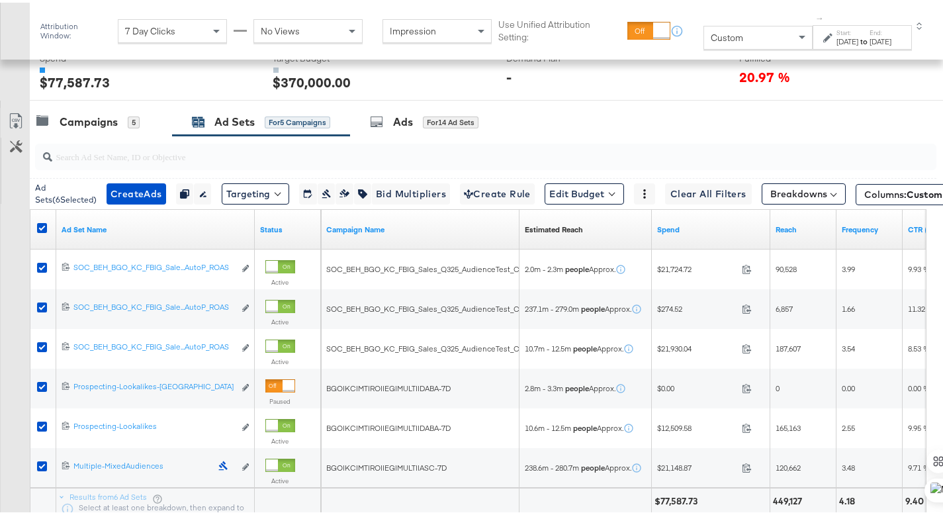
scroll to position [531, 0]
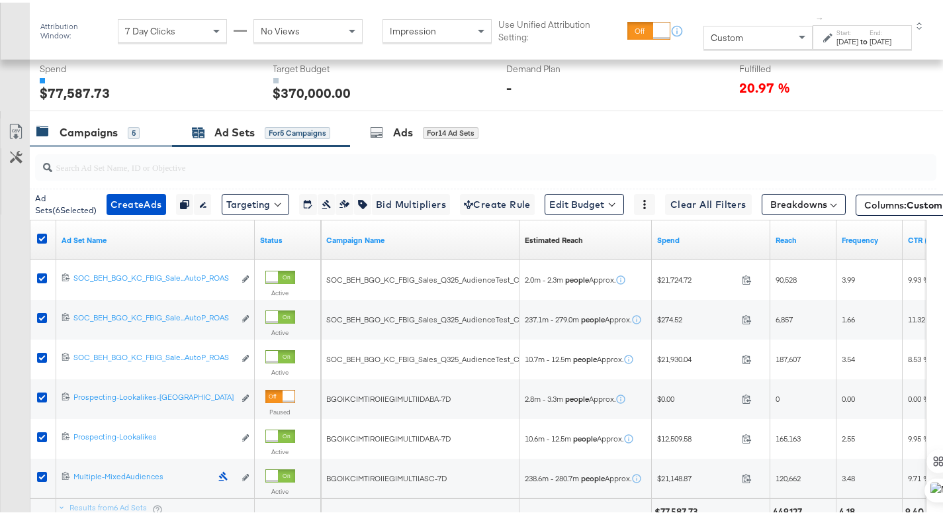
click at [103, 140] on div "Campaigns 5" at bounding box center [101, 130] width 142 height 28
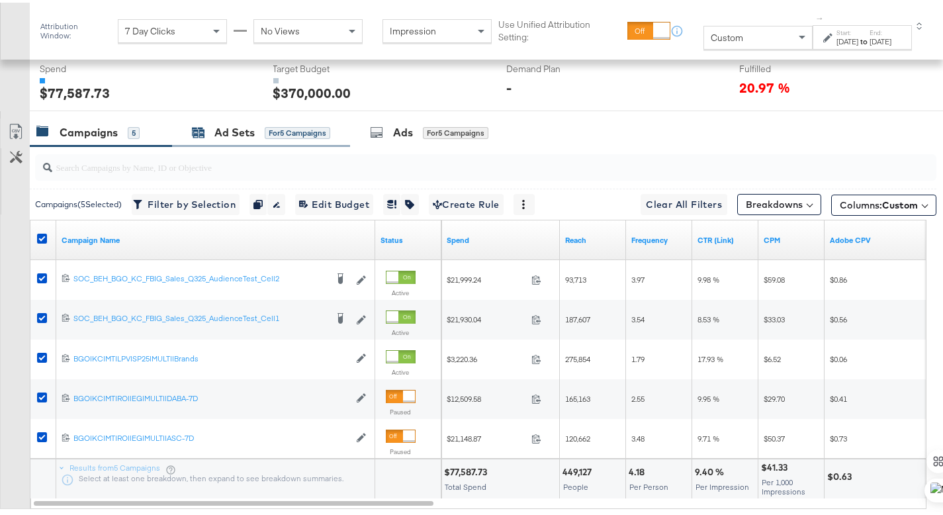
click at [219, 128] on div "Ad Sets" at bounding box center [234, 129] width 40 height 15
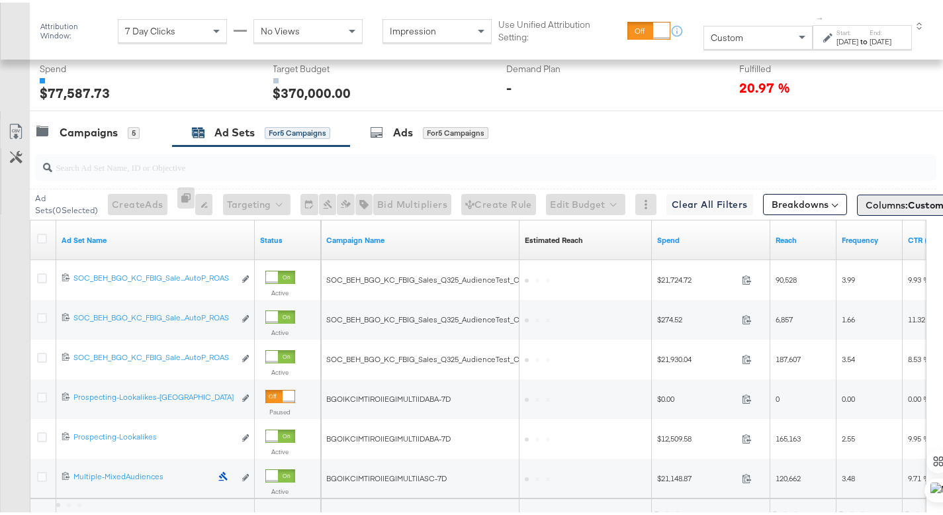
click at [886, 211] on button "Columns: Custom" at bounding box center [909, 202] width 105 height 21
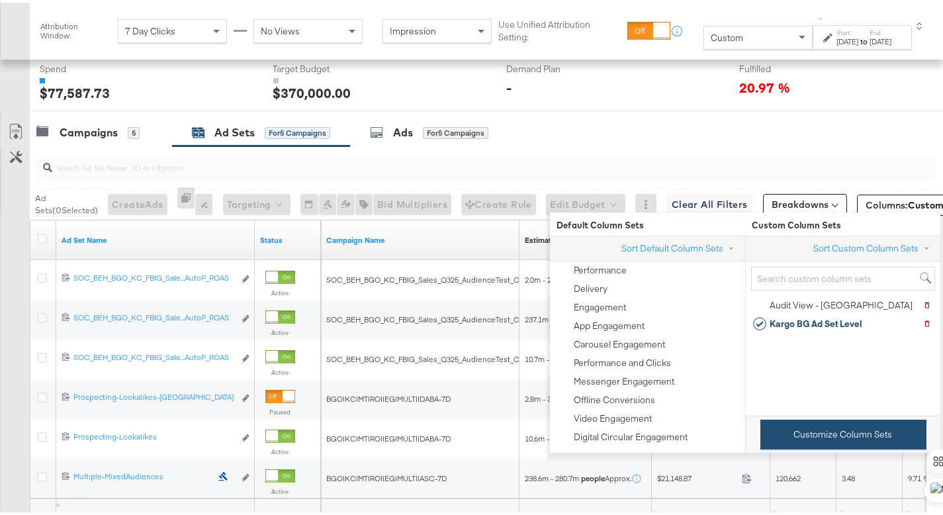
click at [839, 447] on button "Customize Column Sets" at bounding box center [843, 432] width 166 height 30
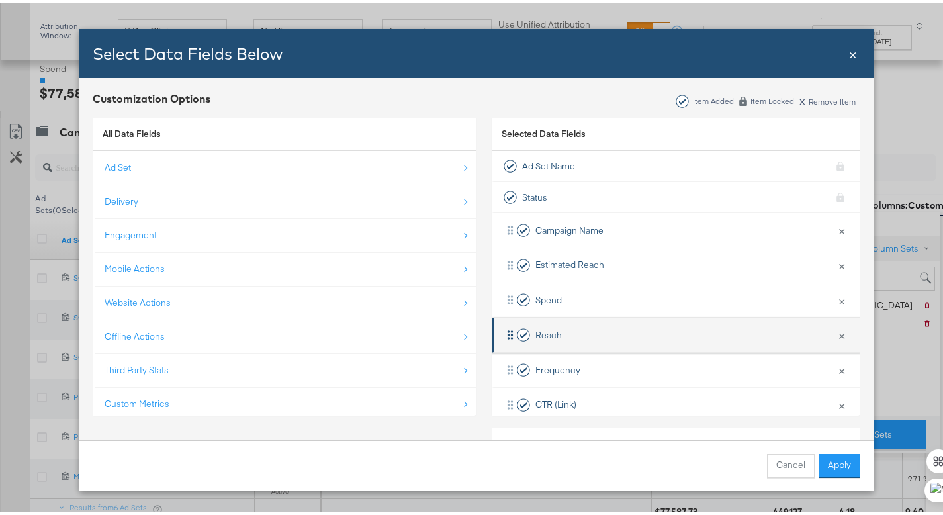
scroll to position [368, 0]
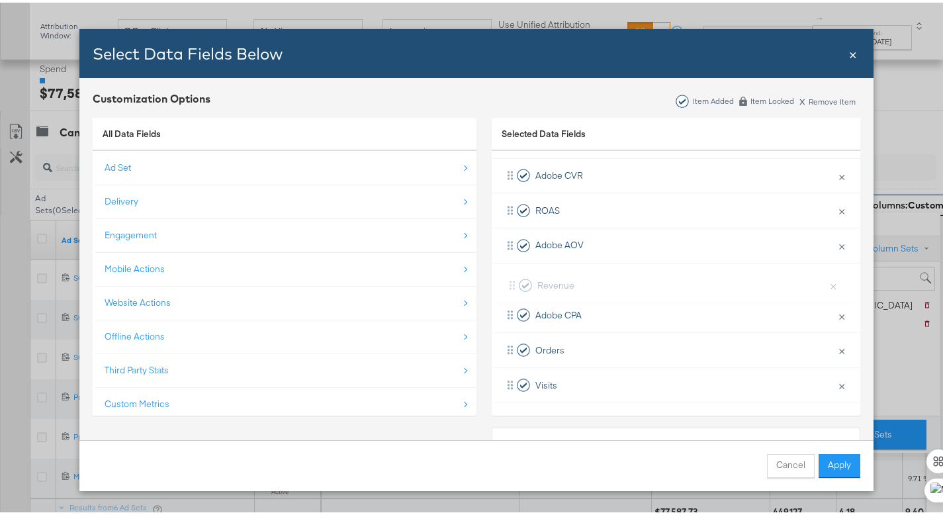
drag, startPoint x: 500, startPoint y: 381, endPoint x: 507, endPoint y: 277, distance: 104.7
click at [507, 277] on div "Campaign Name × Remove from KPIs Estimated Reach × Remove from KPIs Spend × Rem…" at bounding box center [676, 121] width 368 height 558
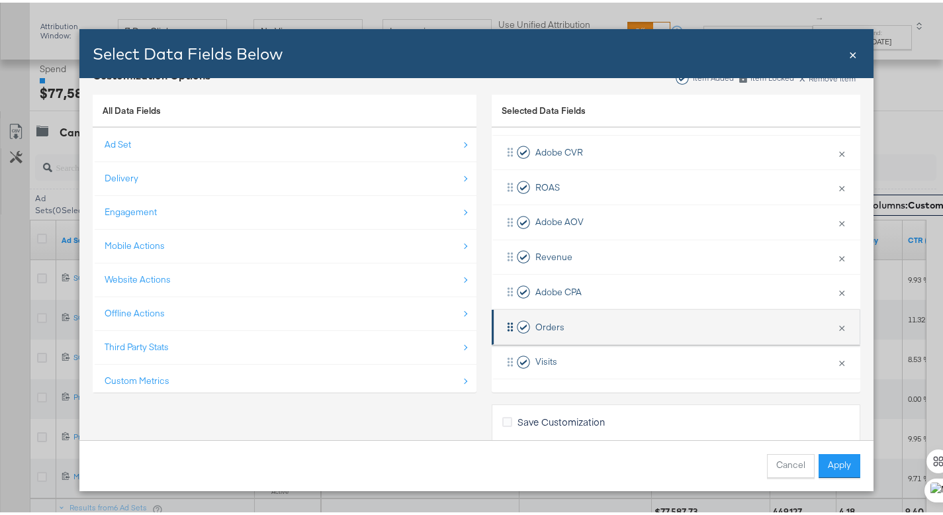
scroll to position [48, 0]
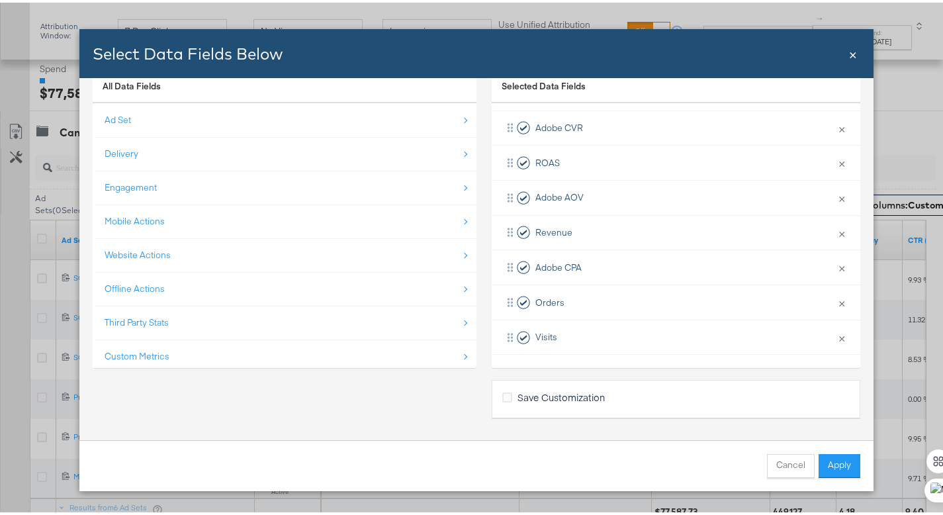
click at [565, 396] on span "Save Customization" at bounding box center [560, 394] width 87 height 13
click at [0, 0] on input "Save Customization" at bounding box center [0, 0] width 0 height 0
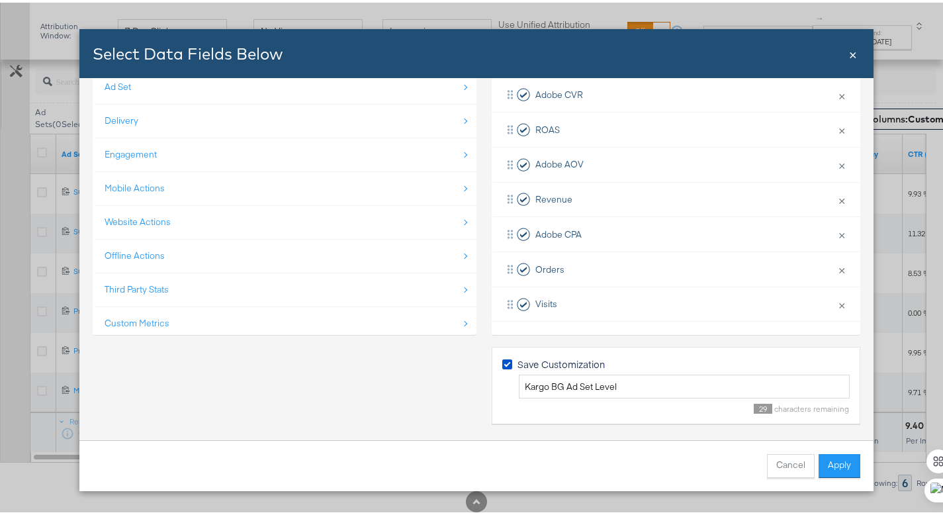
scroll to position [648, 0]
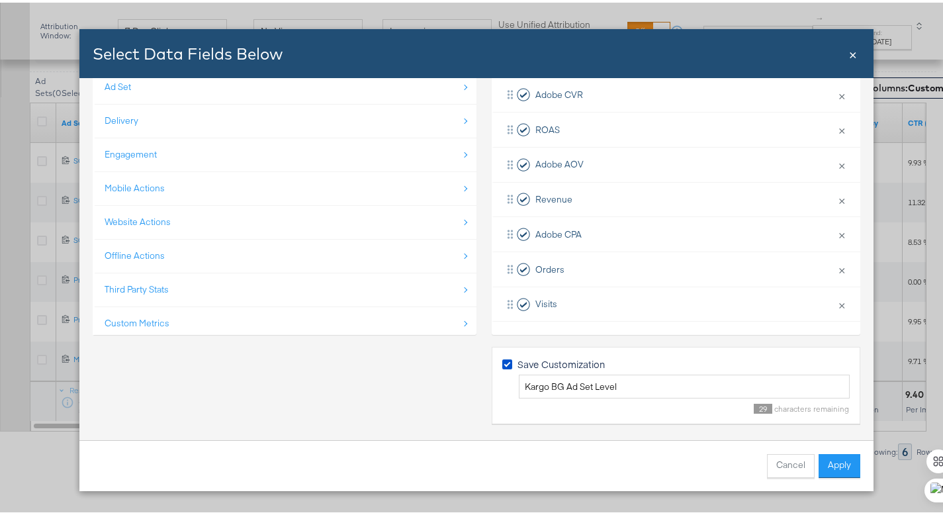
drag, startPoint x: 824, startPoint y: 463, endPoint x: 798, endPoint y: 421, distance: 49.6
click at [824, 464] on button "Apply" at bounding box center [839, 463] width 42 height 24
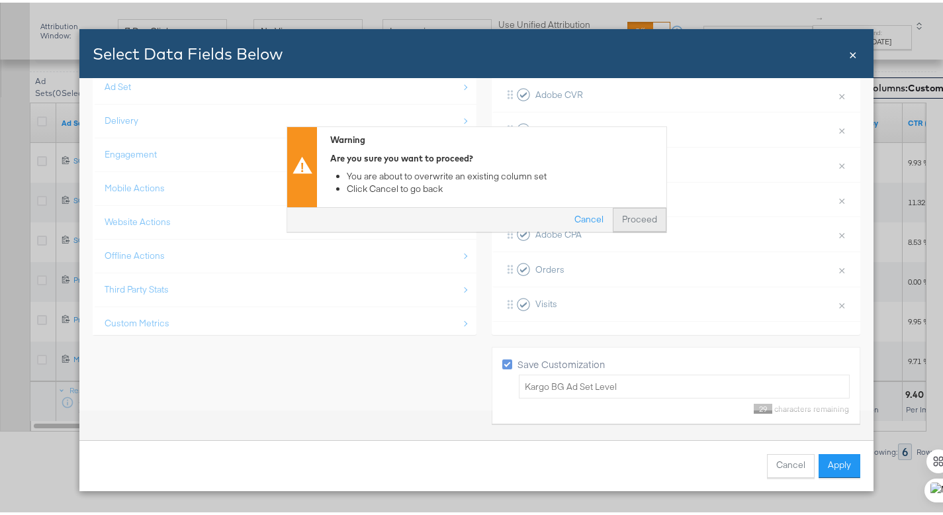
click at [632, 218] on button "Proceed" at bounding box center [640, 218] width 54 height 24
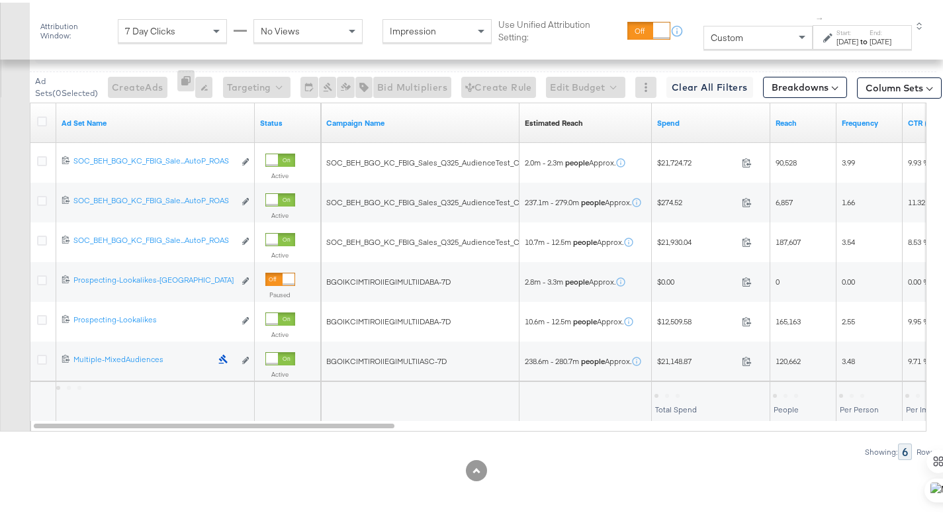
scroll to position [48, 0]
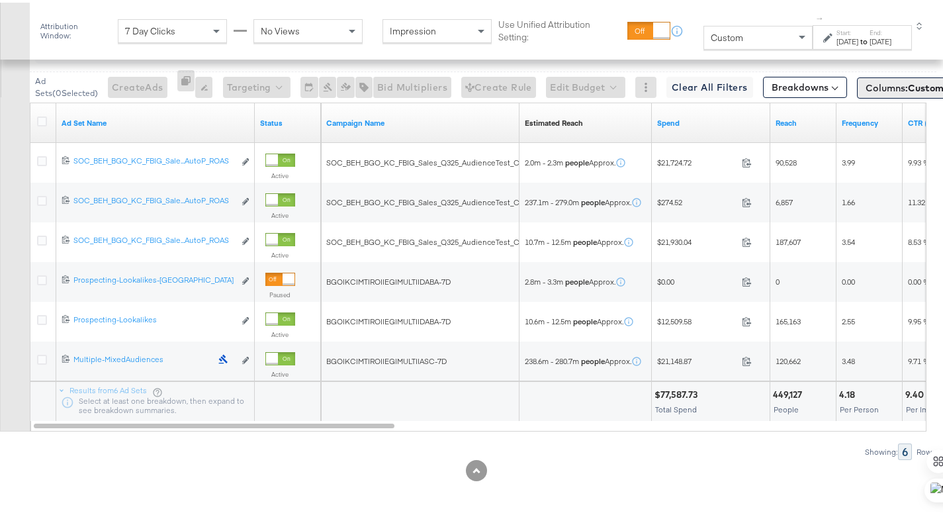
click at [870, 91] on span "Columns: Custom" at bounding box center [904, 85] width 78 height 13
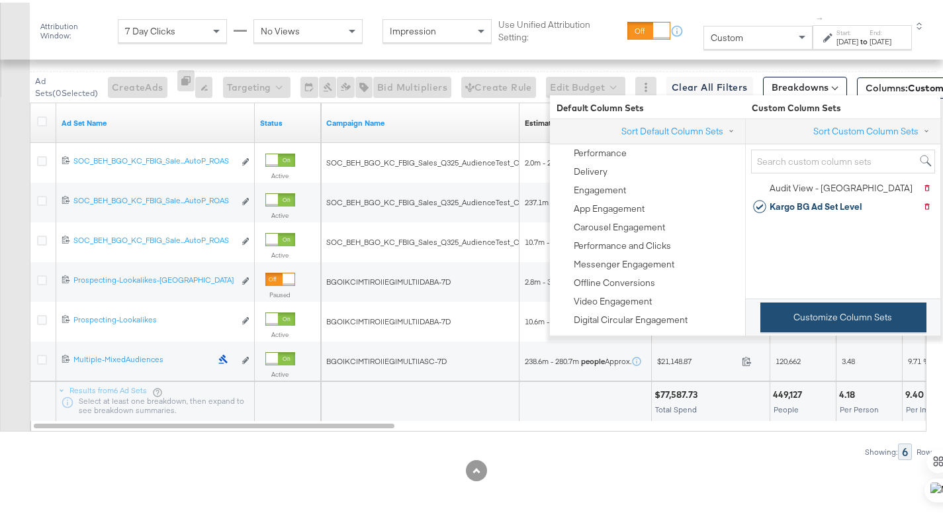
click at [812, 320] on button "Customize Column Sets" at bounding box center [843, 315] width 166 height 30
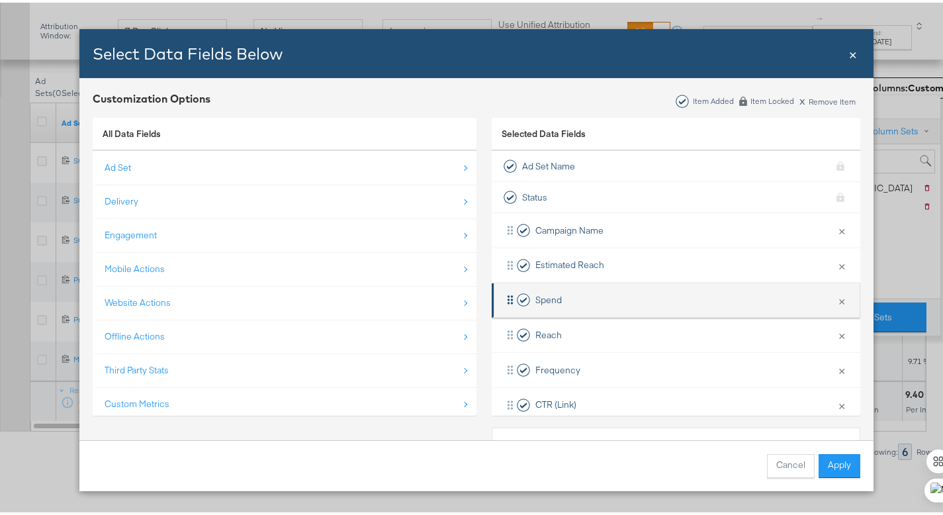
scroll to position [368, 0]
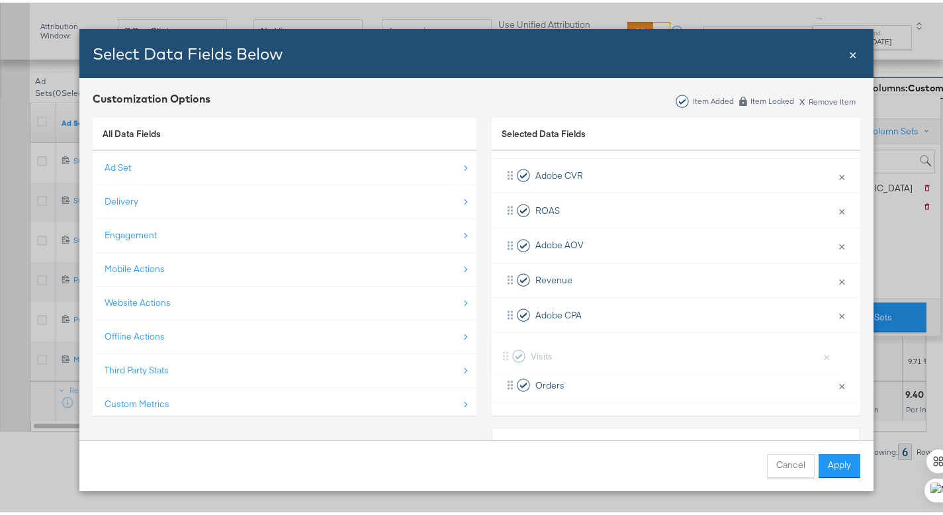
drag, startPoint x: 506, startPoint y: 378, endPoint x: 505, endPoint y: 338, distance: 39.7
click at [505, 338] on div "Campaign Name × Remove from KPIs Estimated Reach × Remove from KPIs Spend × Rem…" at bounding box center [676, 121] width 368 height 558
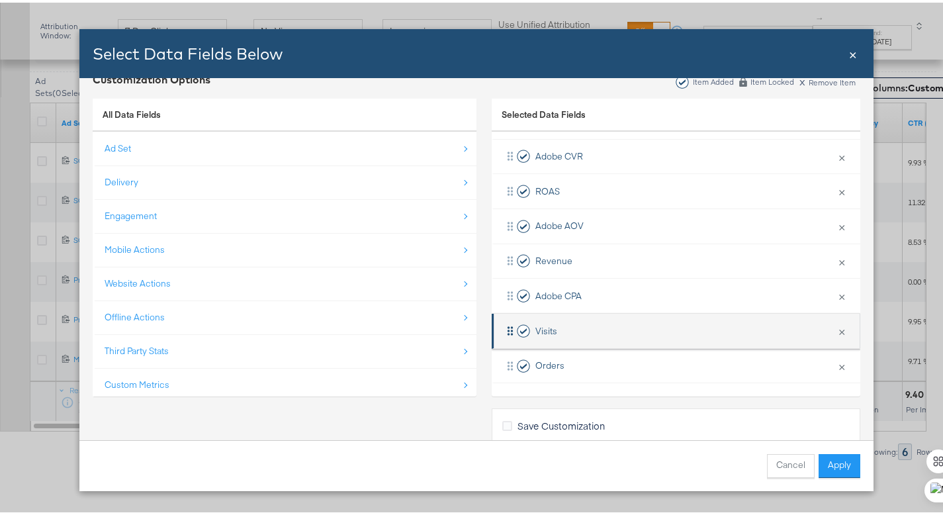
scroll to position [48, 0]
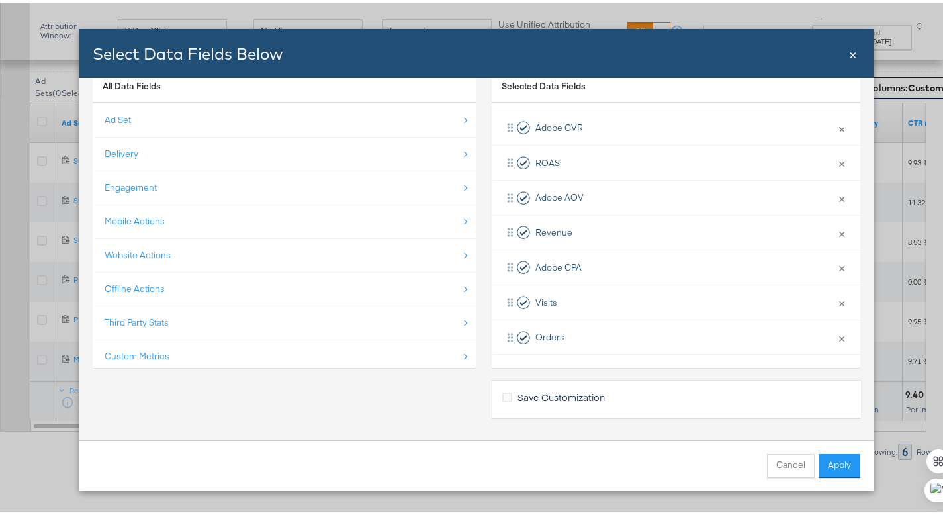
click at [537, 392] on span "Save Customization" at bounding box center [560, 394] width 87 height 13
click at [0, 0] on input "Save Customization" at bounding box center [0, 0] width 0 height 0
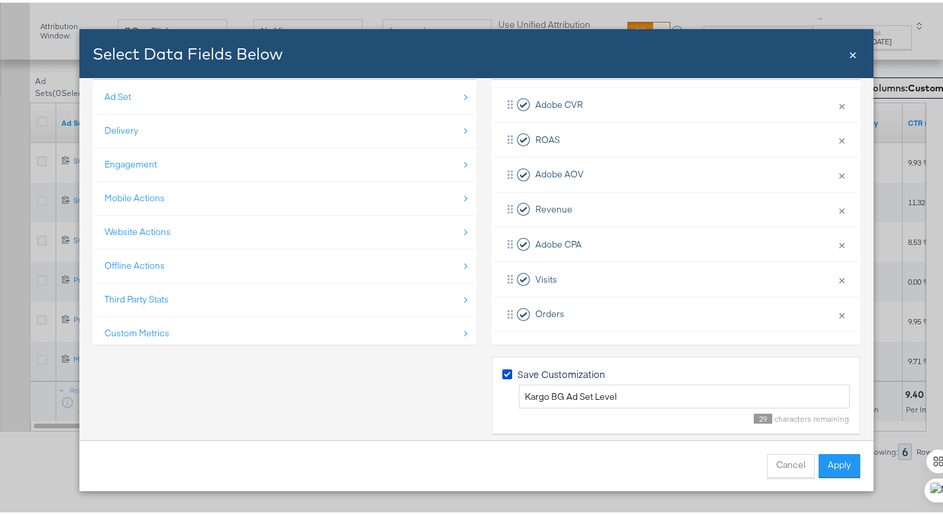
scroll to position [81, 0]
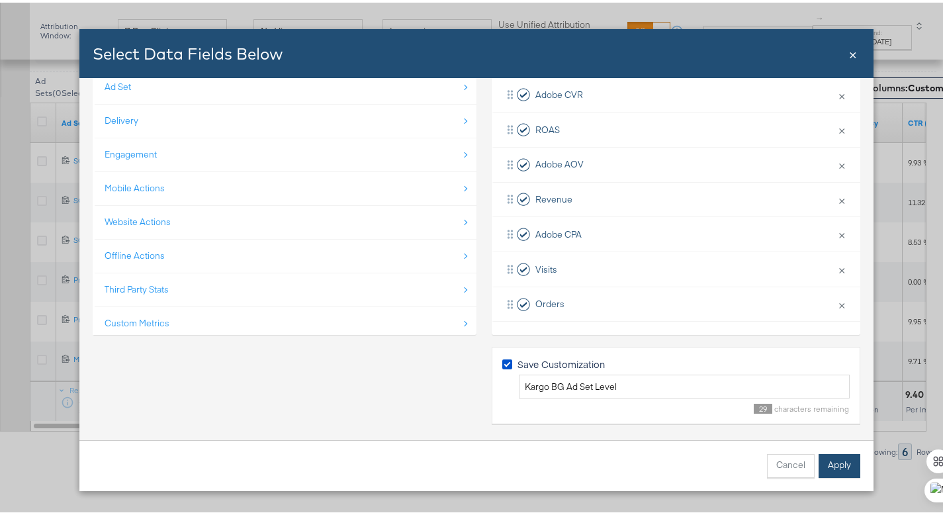
click at [828, 459] on button "Apply" at bounding box center [839, 463] width 42 height 24
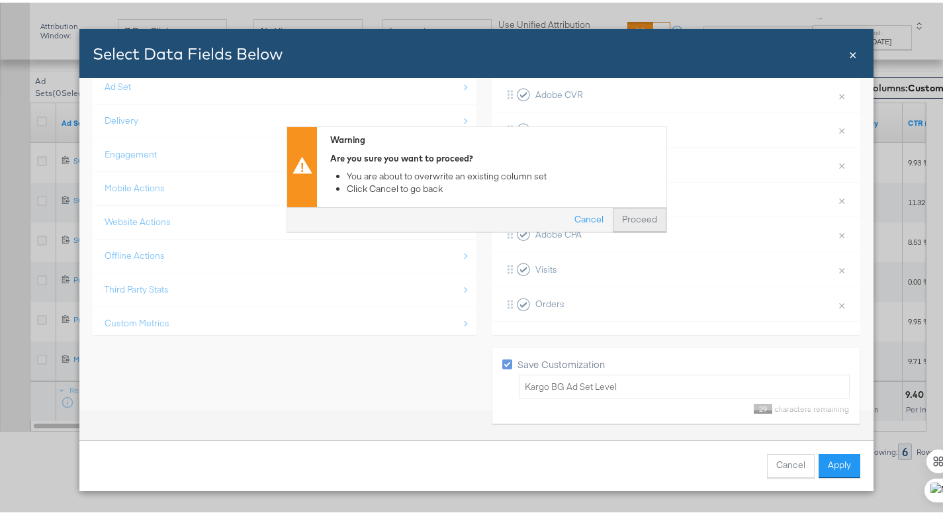
click at [621, 214] on button "Proceed" at bounding box center [640, 218] width 54 height 24
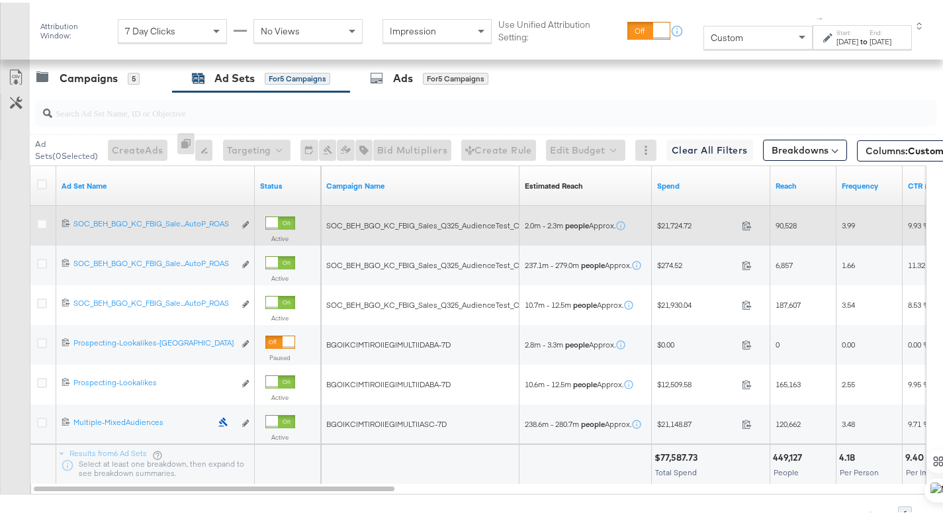
scroll to position [511, 0]
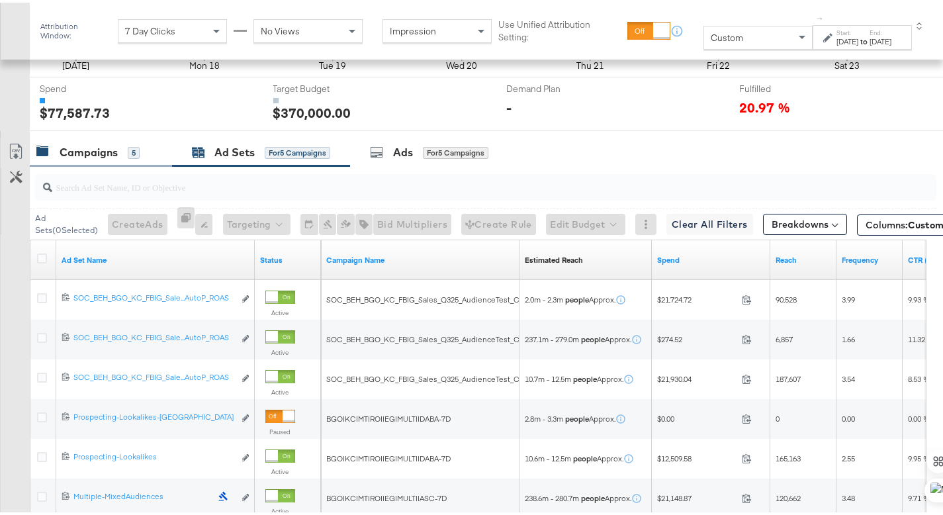
click at [107, 145] on div "Campaigns" at bounding box center [89, 149] width 58 height 15
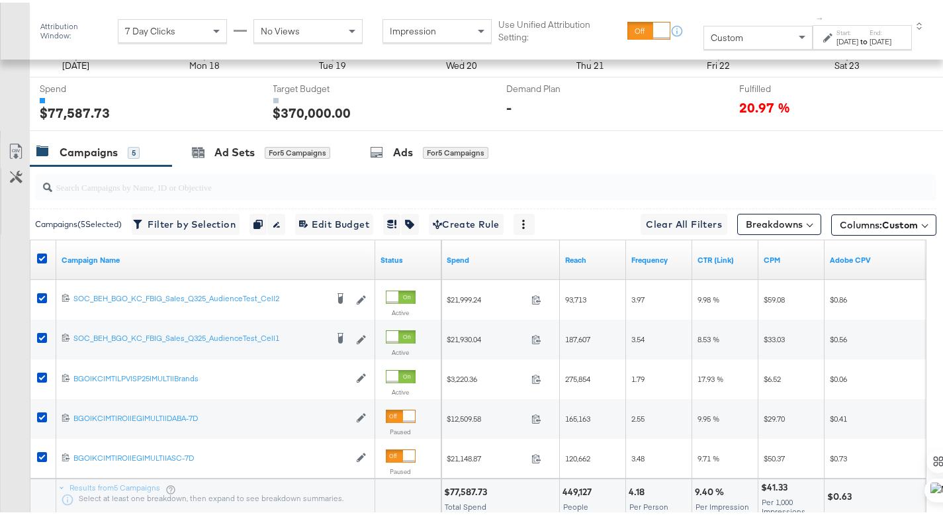
click at [858, 36] on strong "to" at bounding box center [863, 39] width 11 height 10
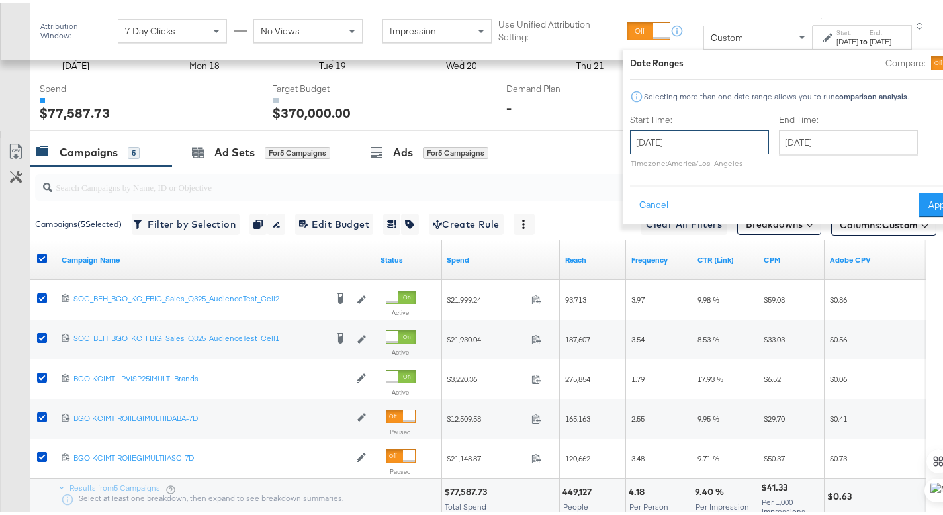
click at [691, 138] on input "August 17th 2025" at bounding box center [699, 140] width 139 height 24
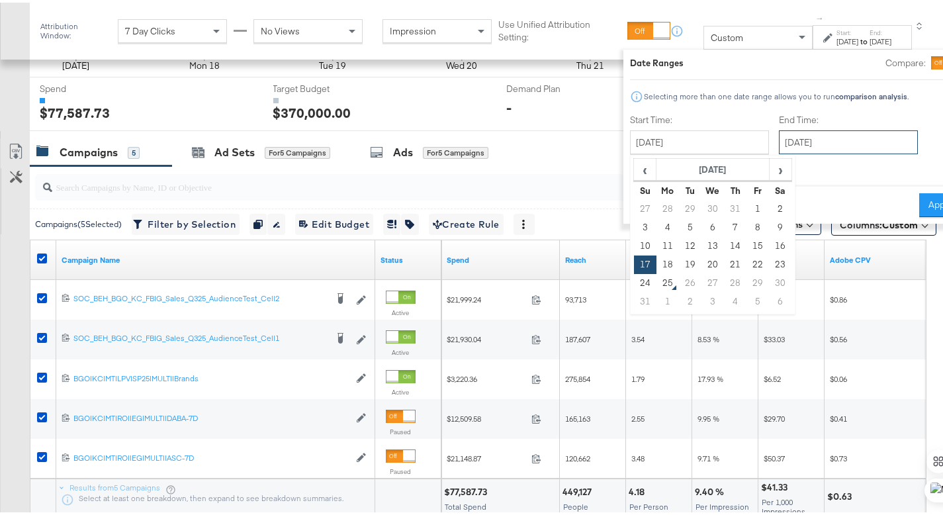
click at [789, 142] on input "August 23rd 2025" at bounding box center [848, 140] width 139 height 24
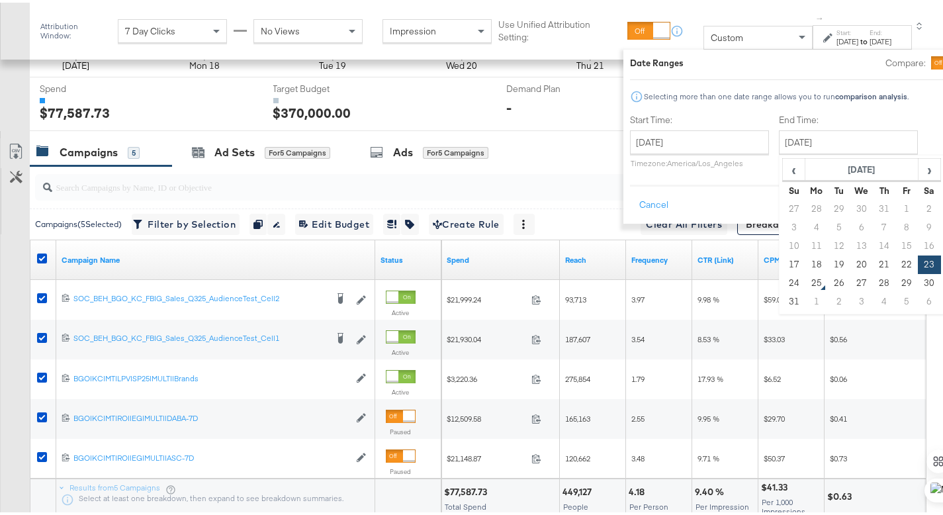
click at [919, 207] on button "Apply" at bounding box center [940, 203] width 42 height 24
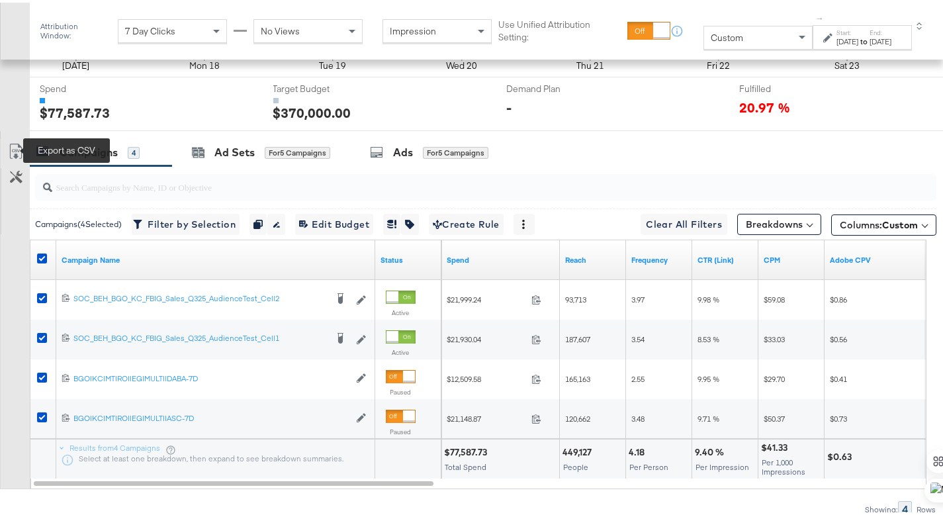
click at [17, 146] on icon at bounding box center [16, 149] width 16 height 16
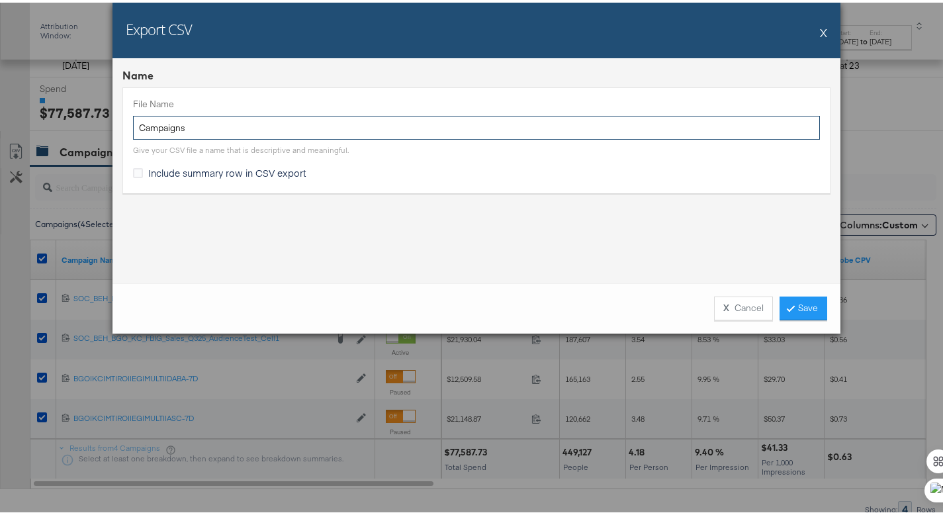
click at [134, 129] on input "Campaigns" at bounding box center [476, 125] width 687 height 24
type input "BG CONV LW Campaigns"
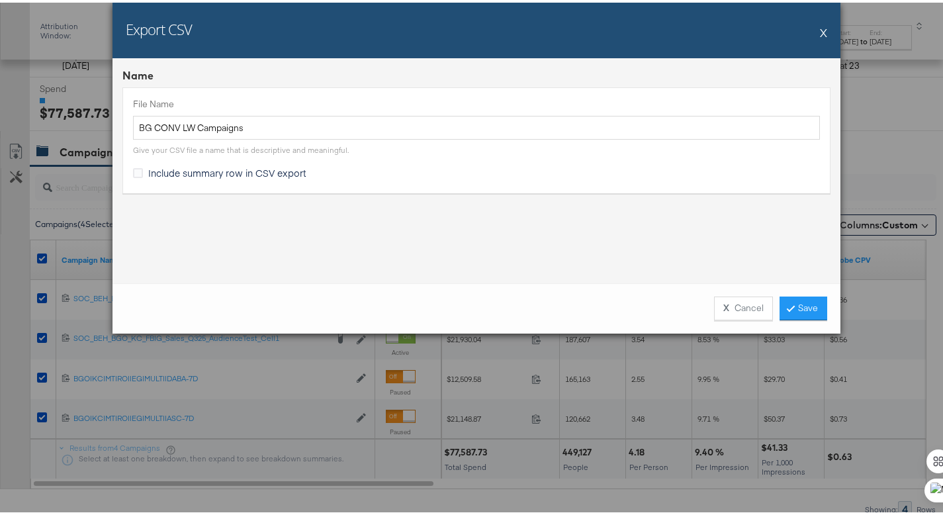
click at [166, 170] on span "Include summary row in CSV export" at bounding box center [227, 169] width 158 height 13
click at [0, 0] on input "Include summary row in CSV export" at bounding box center [0, 0] width 0 height 0
click at [804, 307] on link "Save" at bounding box center [803, 306] width 48 height 24
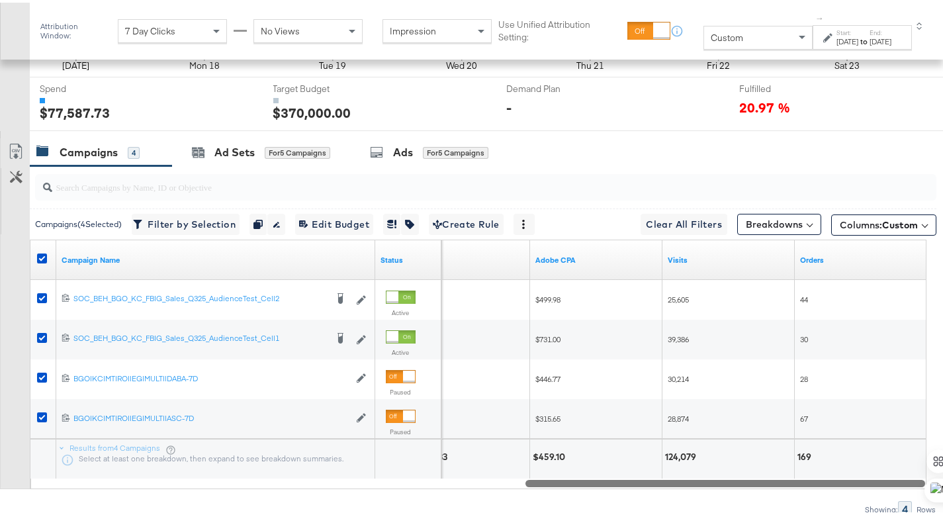
drag, startPoint x: 393, startPoint y: 481, endPoint x: 952, endPoint y: 491, distance: 559.1
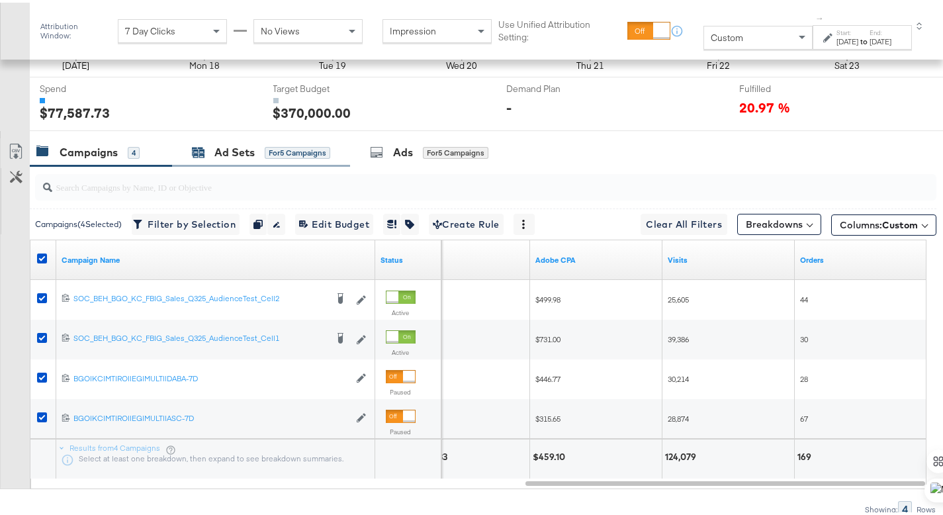
click at [203, 147] on icon at bounding box center [199, 150] width 12 height 9
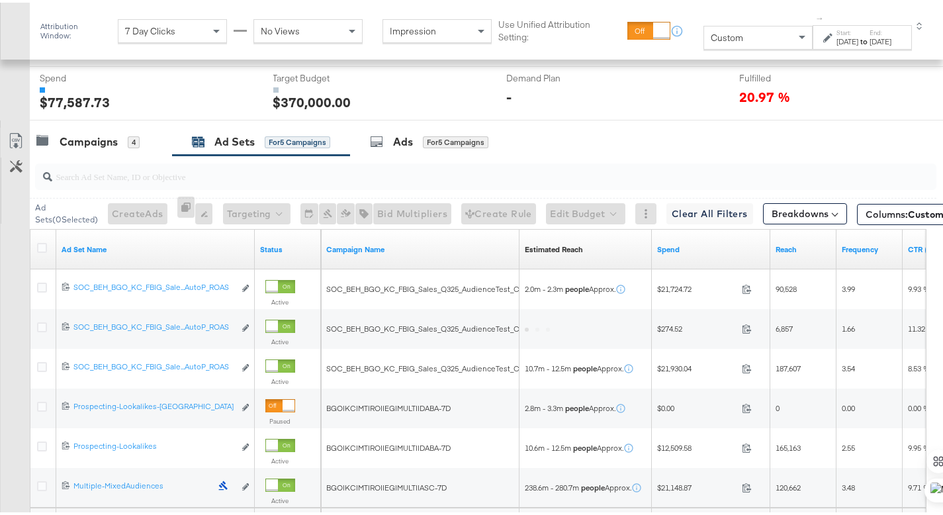
scroll to position [589, 0]
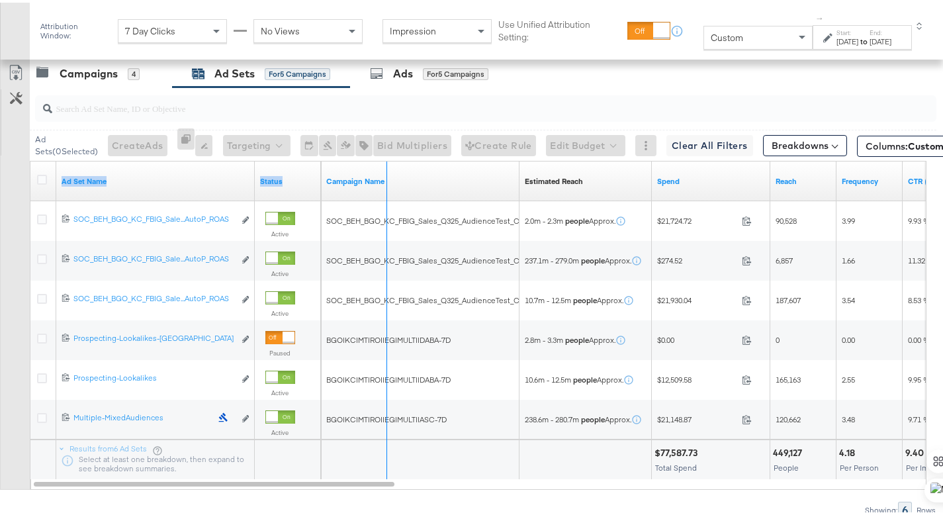
drag, startPoint x: 251, startPoint y: 169, endPoint x: 435, endPoint y: 171, distance: 183.9
click at [30, 159] on div "Ad Set Name Status Campaign Name Estimated Reach Sorting Unavailable Spend Reac…" at bounding box center [30, 159] width 0 height 0
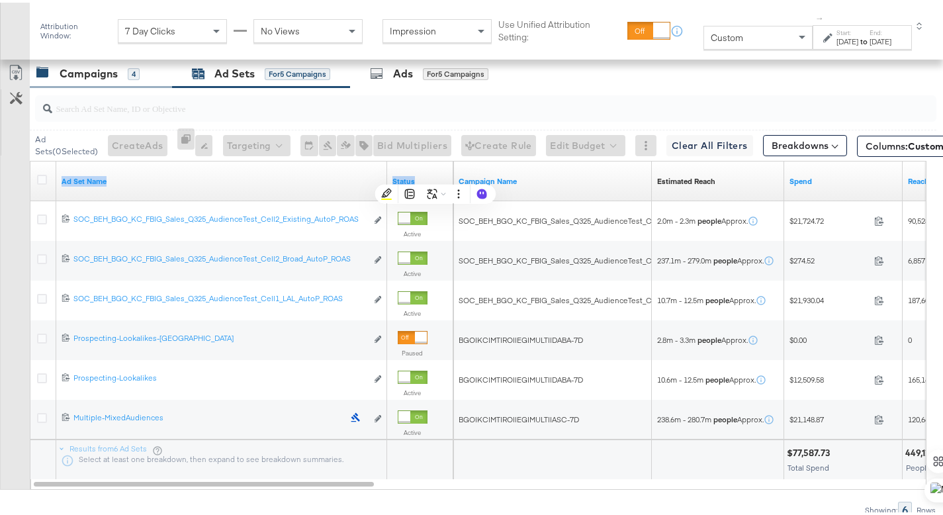
click at [103, 77] on div "Campaigns" at bounding box center [89, 71] width 58 height 15
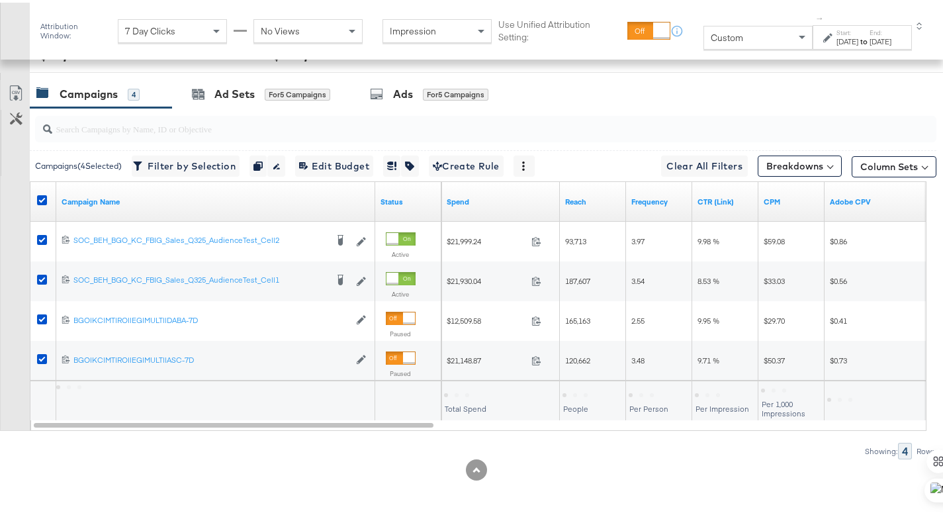
scroll to position [568, 0]
click at [823, 35] on icon at bounding box center [827, 34] width 9 height 9
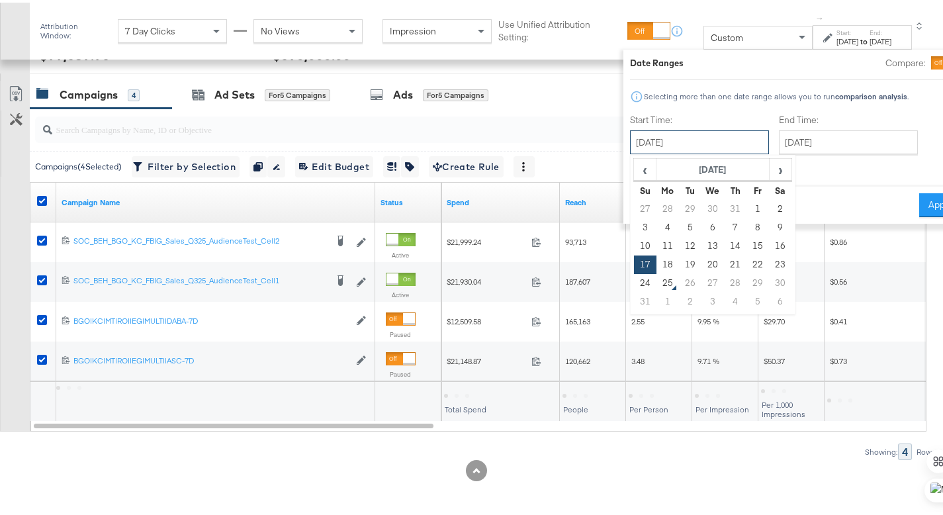
click at [694, 147] on input "August 17th 2025" at bounding box center [699, 140] width 139 height 24
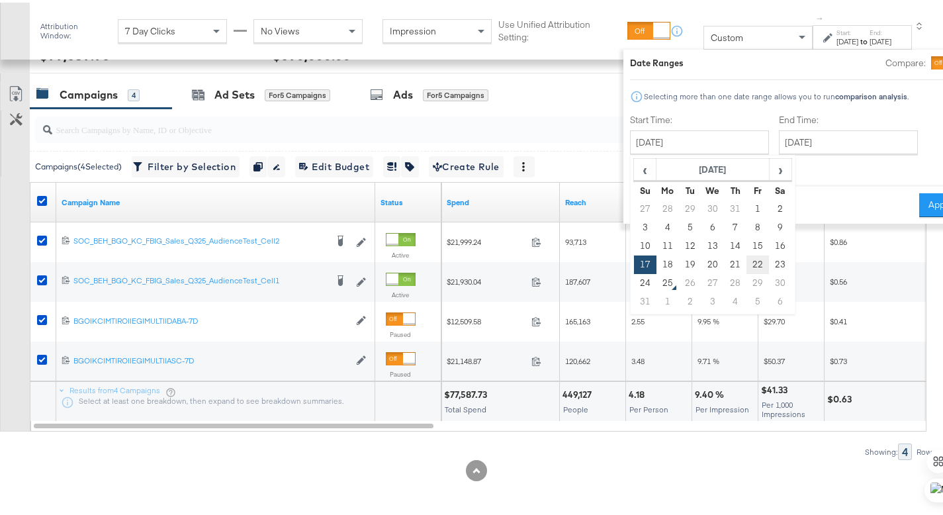
click at [747, 255] on td "22" at bounding box center [758, 262] width 22 height 19
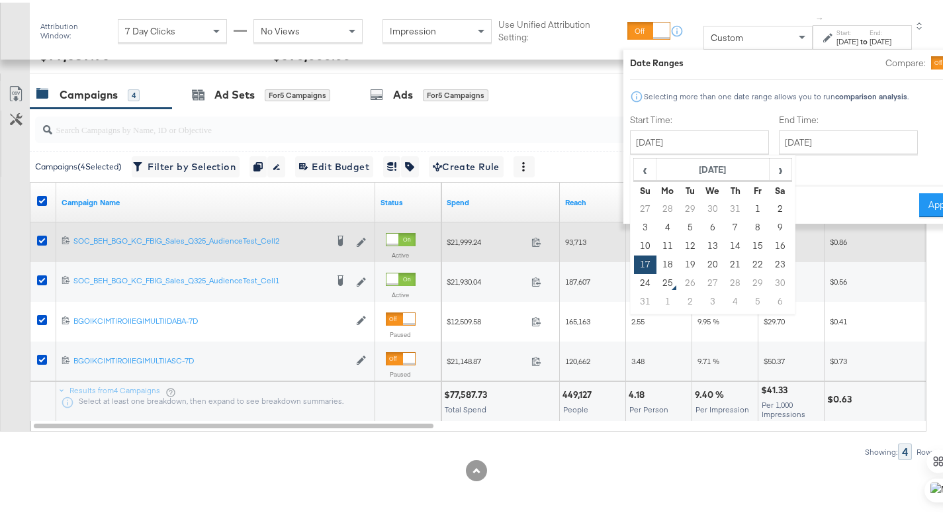
type input "August 22nd 2025"
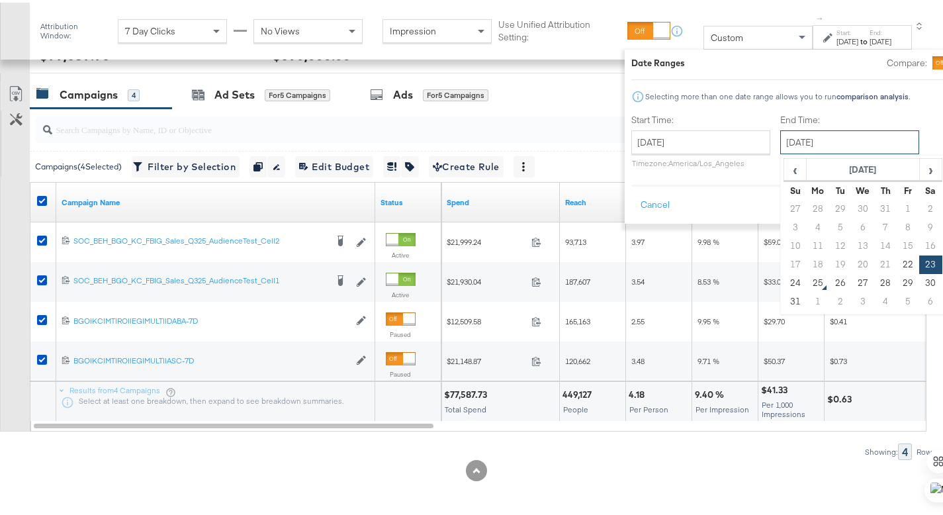
click at [780, 143] on input "August 23rd 2025" at bounding box center [849, 140] width 139 height 24
click at [784, 280] on td "24" at bounding box center [795, 280] width 22 height 19
type input "August 24th 2025"
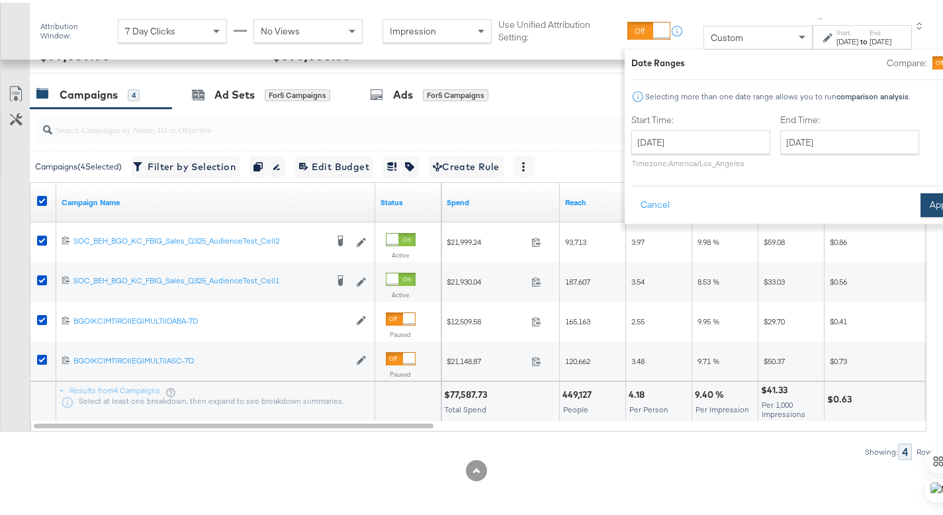
click at [920, 198] on button "Apply" at bounding box center [941, 203] width 42 height 24
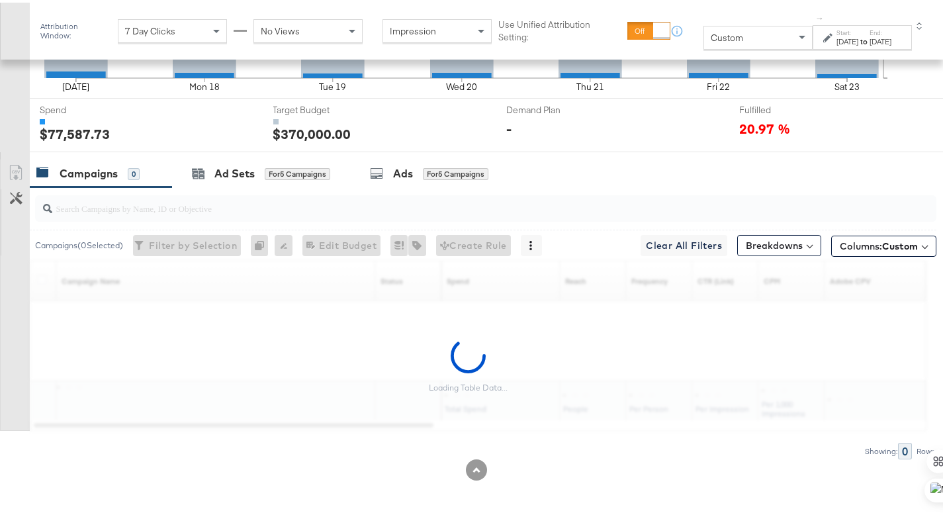
scroll to position [489, 0]
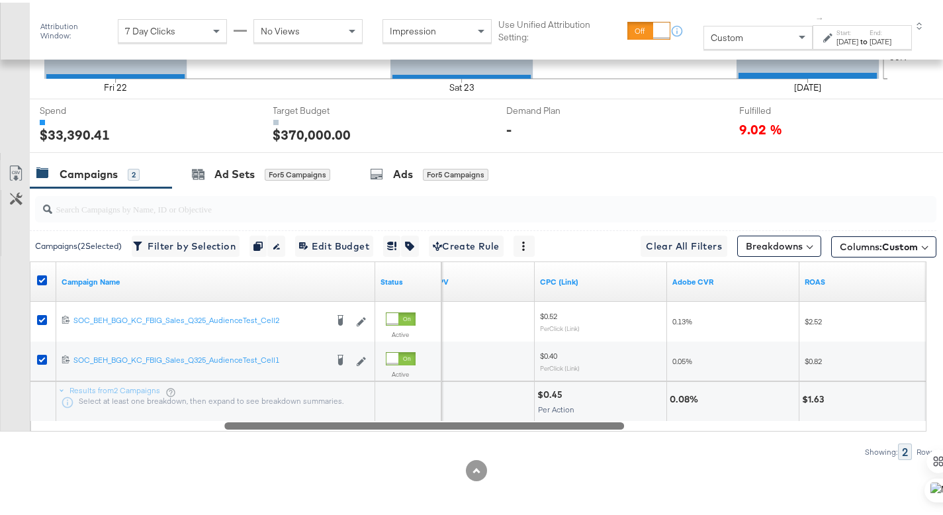
drag, startPoint x: 221, startPoint y: 423, endPoint x: 412, endPoint y: 422, distance: 191.2
click at [412, 422] on div at bounding box center [424, 422] width 400 height 11
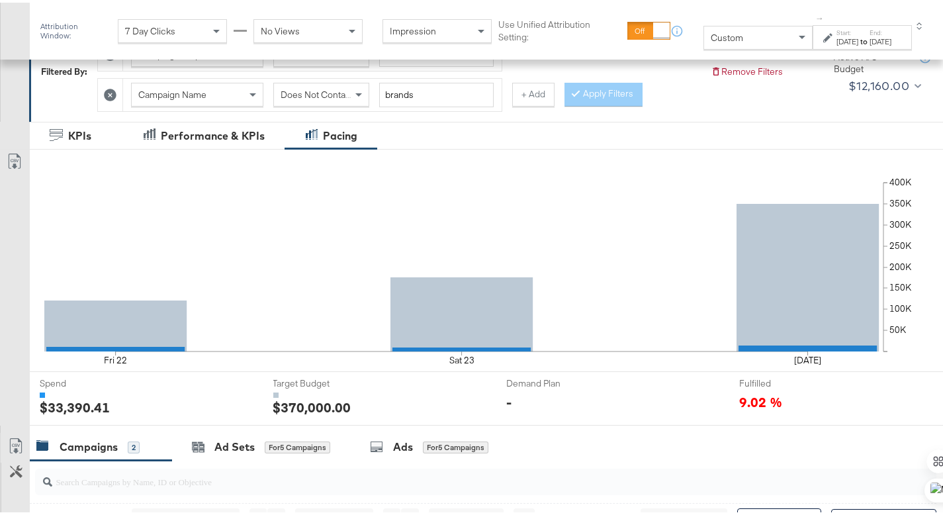
scroll to position [215, 0]
click at [112, 93] on icon at bounding box center [110, 93] width 13 height 13
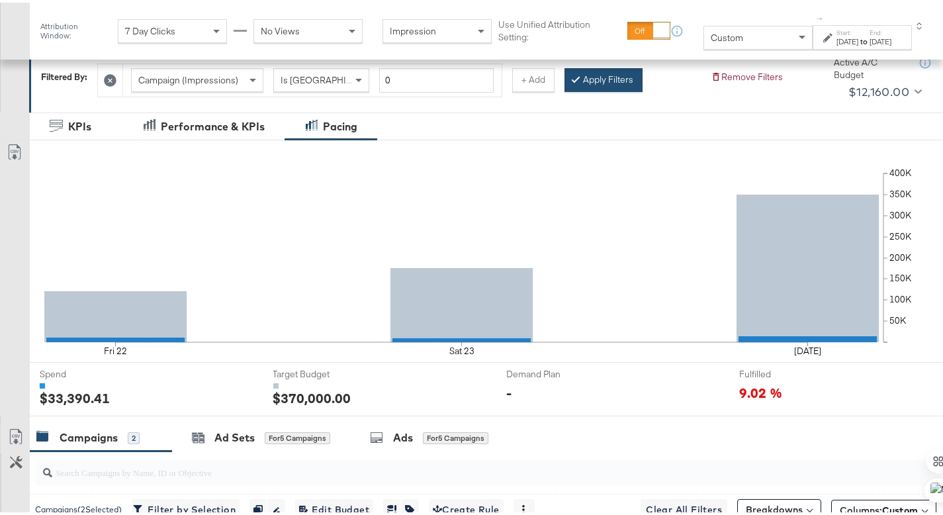
click at [585, 76] on button "Apply Filters" at bounding box center [603, 77] width 78 height 24
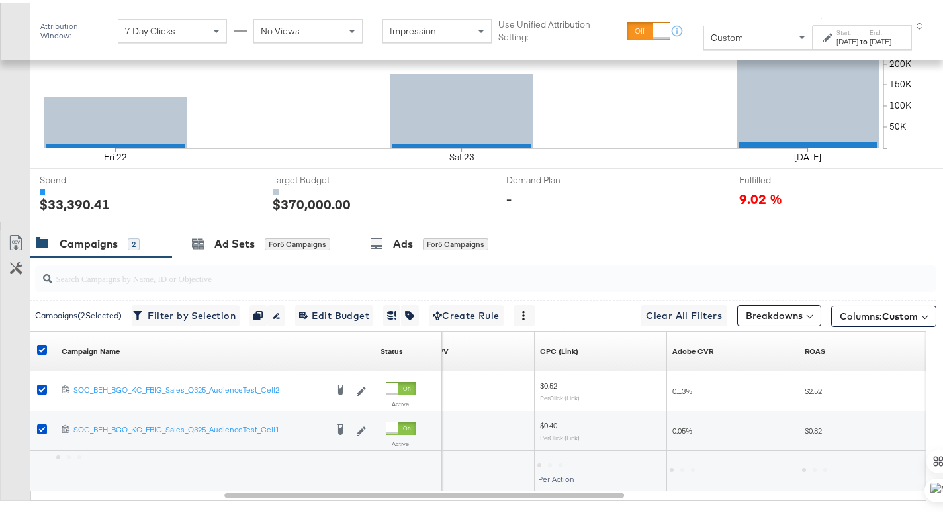
scroll to position [459, 0]
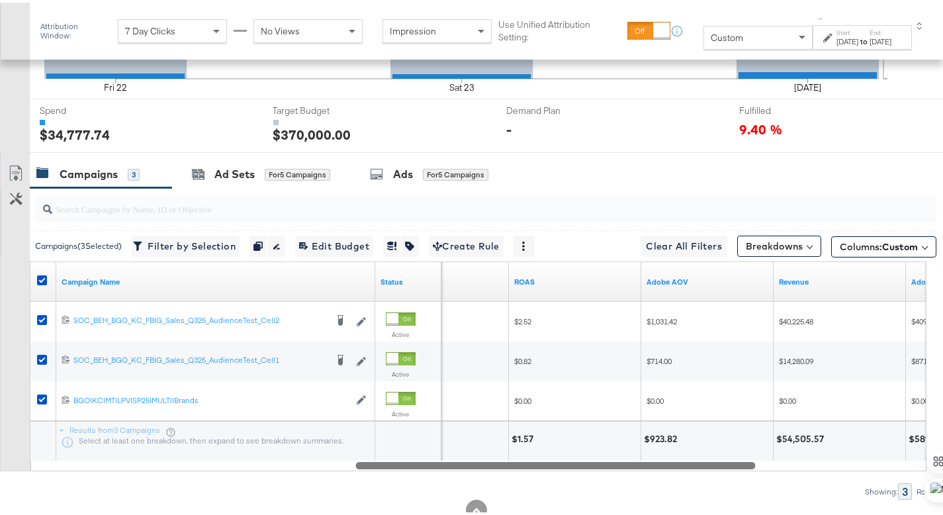
drag, startPoint x: 345, startPoint y: 461, endPoint x: 477, endPoint y: 453, distance: 131.9
click at [477, 453] on div "Campaign Name Status Adobe CVR ROAS Adobe AOV Revenue Adobe CPA 120233282380770…" at bounding box center [478, 364] width 896 height 210
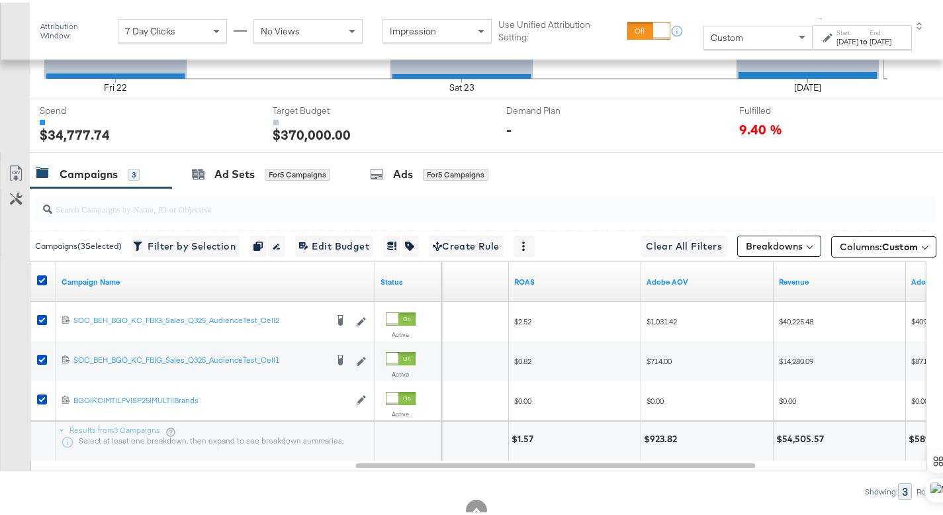
click at [838, 40] on div "Aug 22nd 2025" at bounding box center [847, 39] width 22 height 11
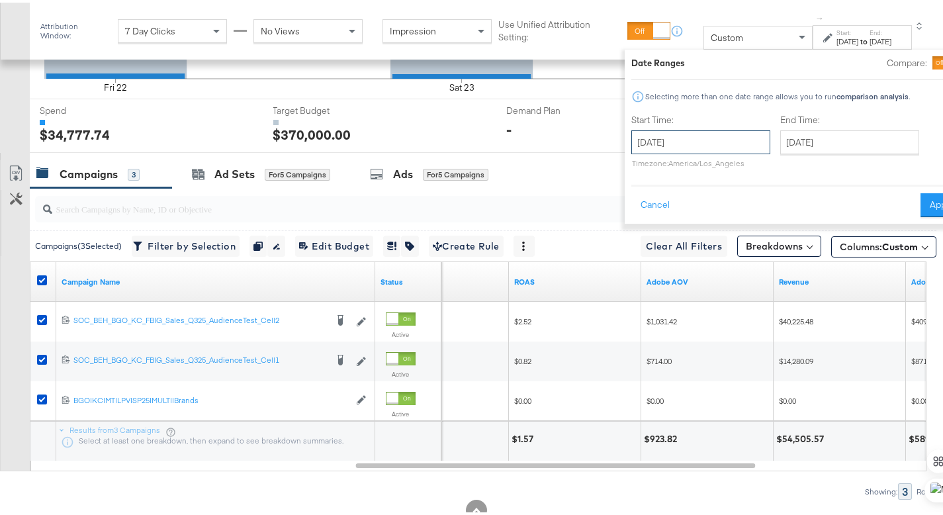
click at [671, 140] on input "August 22nd 2025" at bounding box center [700, 140] width 139 height 24
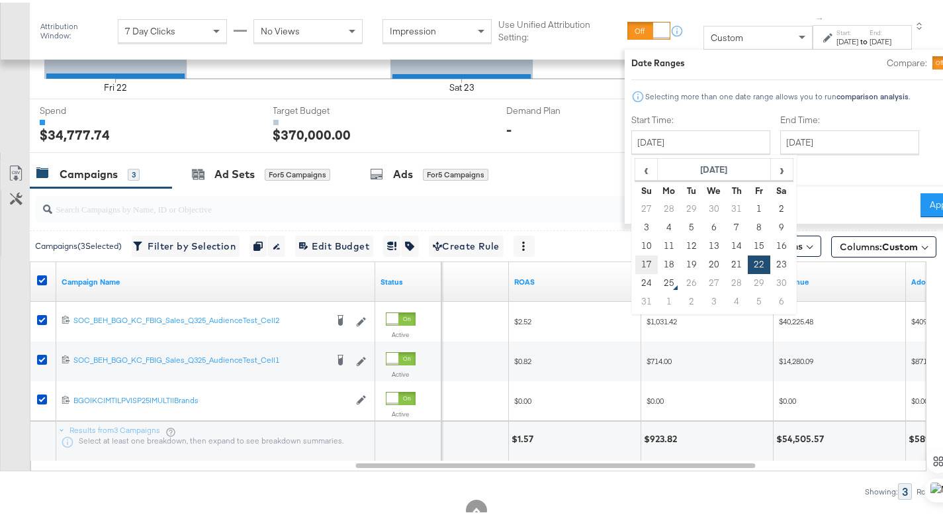
click at [635, 258] on td "17" at bounding box center [646, 262] width 22 height 19
type input "August 17th 2025"
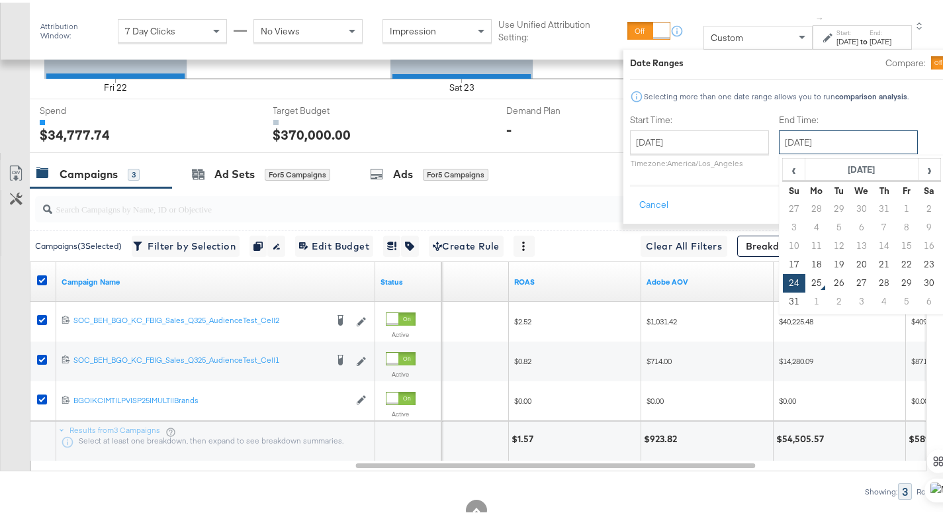
click at [779, 138] on input "August 24th 2025" at bounding box center [848, 140] width 139 height 24
click at [918, 253] on td "23" at bounding box center [929, 262] width 22 height 19
type input "August 23rd 2025"
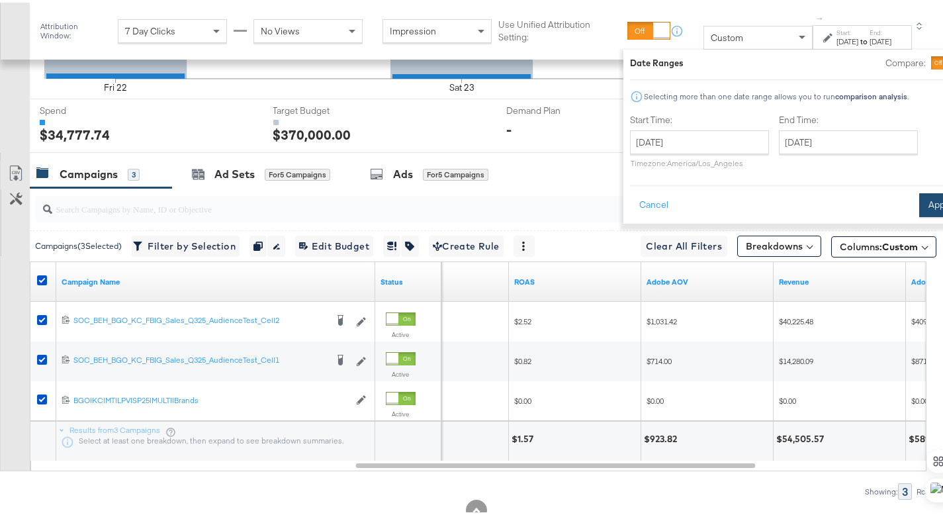
click at [919, 209] on button "Apply" at bounding box center [940, 203] width 42 height 24
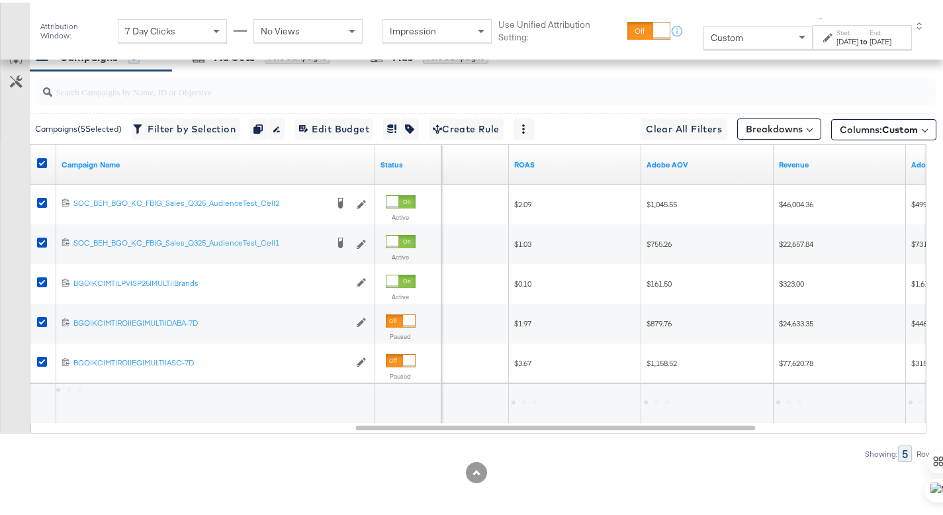
scroll to position [578, 0]
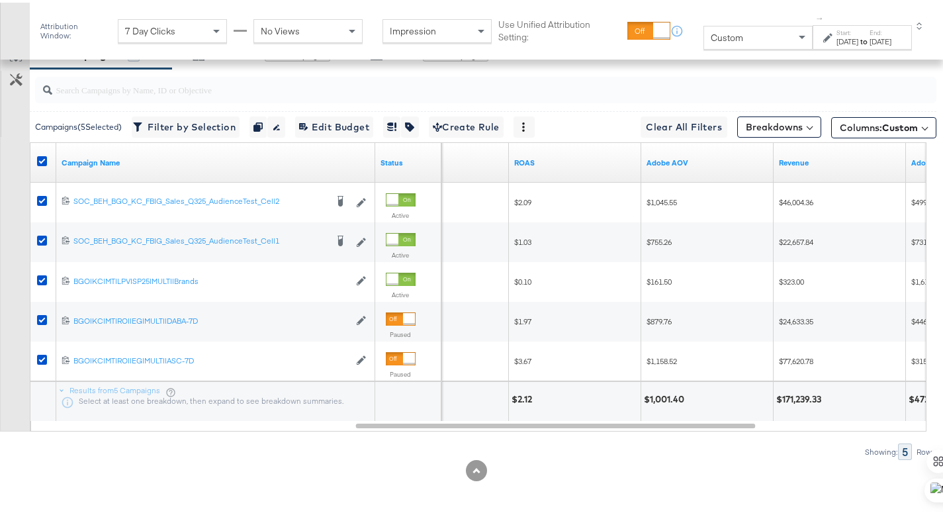
click at [858, 40] on strong "to" at bounding box center [863, 39] width 11 height 10
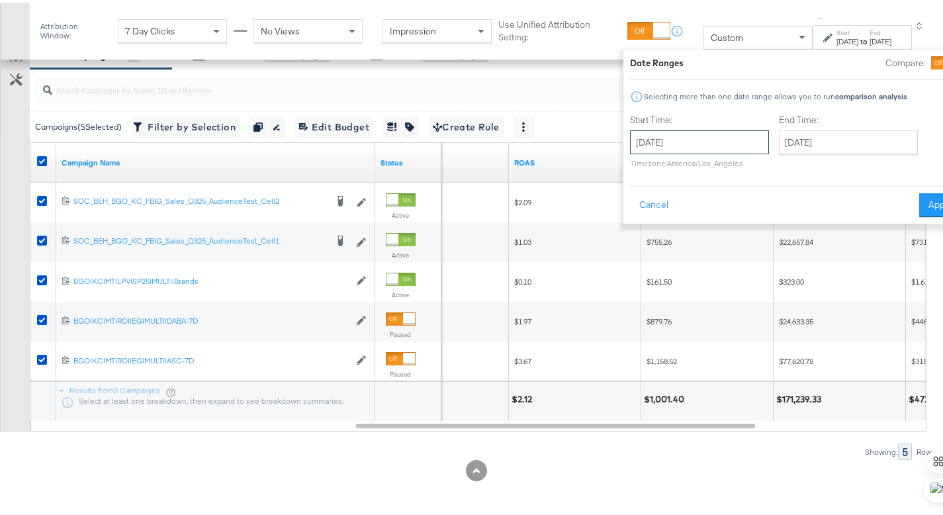
click at [703, 138] on input "August 17th 2025" at bounding box center [699, 140] width 139 height 24
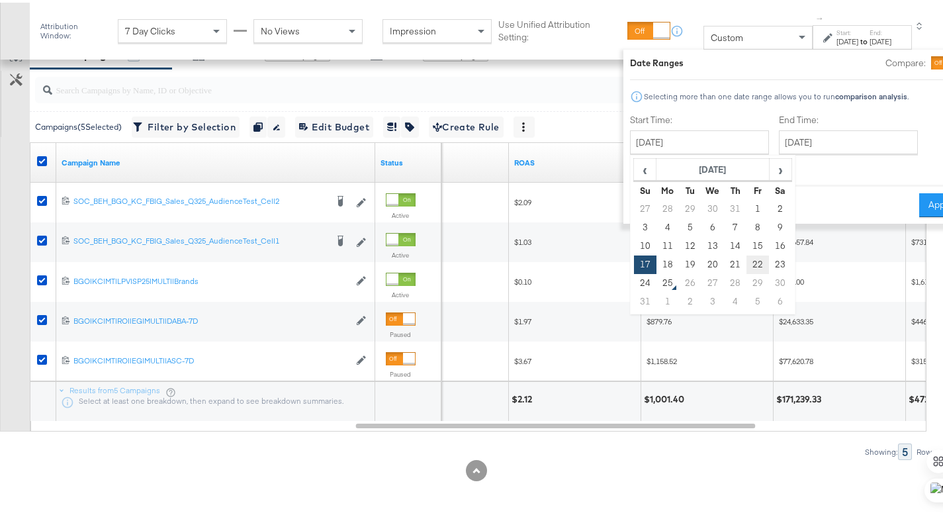
click at [747, 261] on td "22" at bounding box center [758, 262] width 22 height 19
type input "August 22nd 2025"
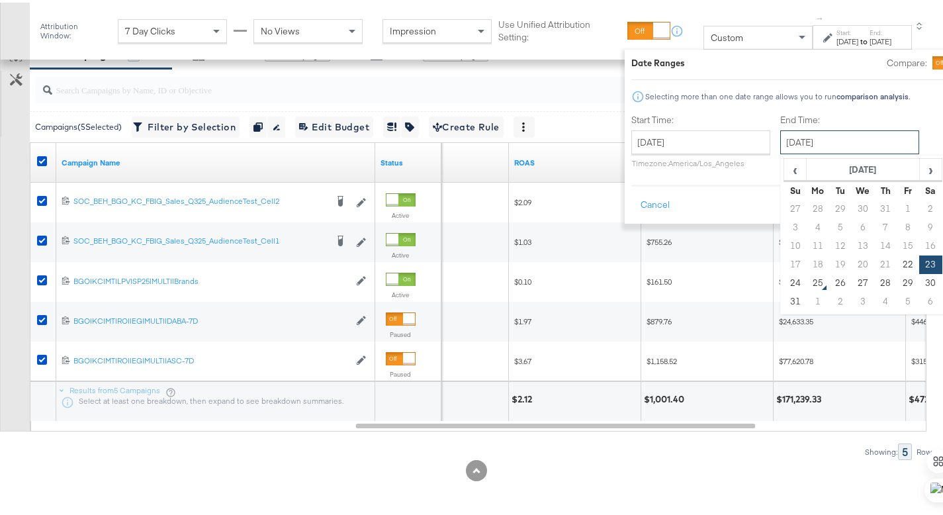
click at [798, 144] on input "August 23rd 2025" at bounding box center [849, 140] width 139 height 24
click at [784, 284] on td "24" at bounding box center [795, 280] width 22 height 19
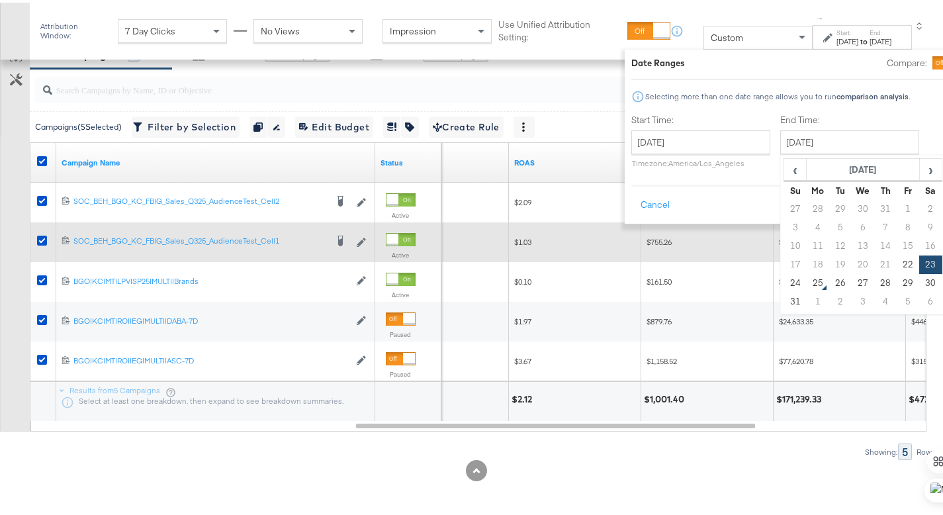
type input "August 24th 2025"
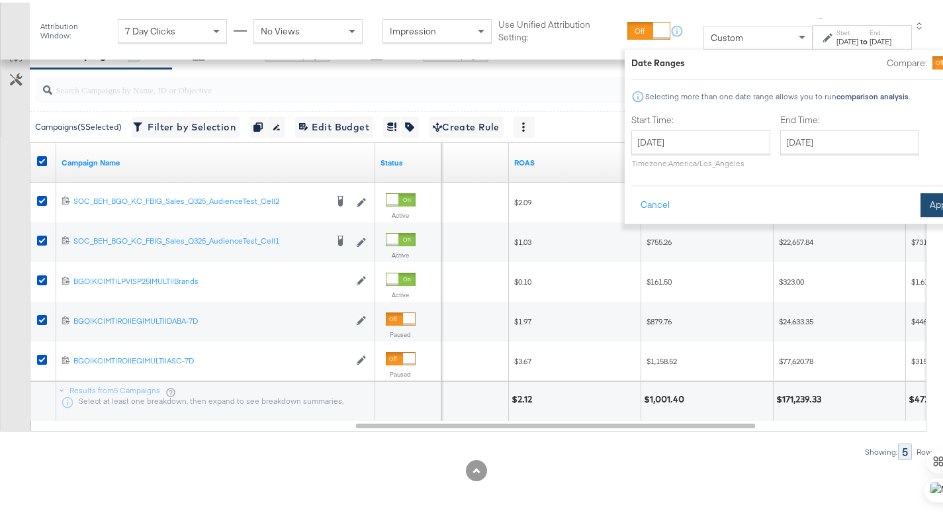
click at [920, 205] on button "Apply" at bounding box center [941, 203] width 42 height 24
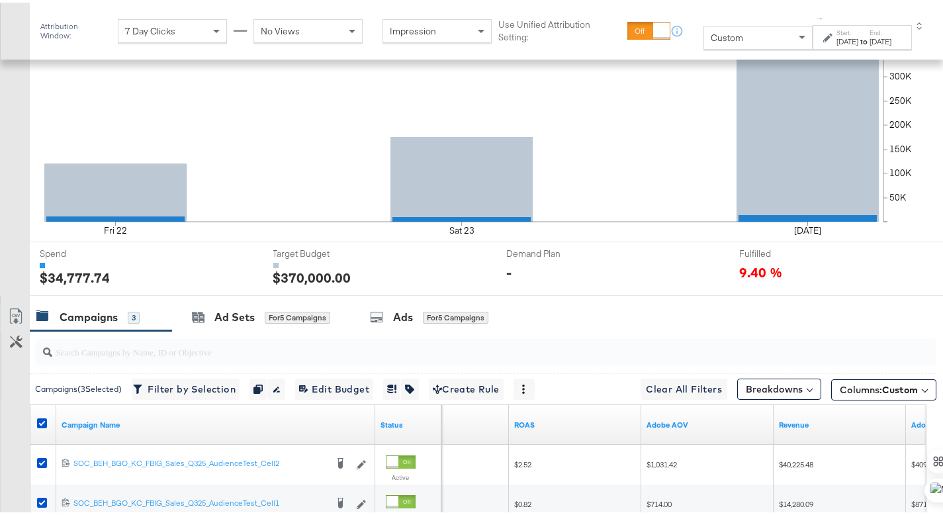
scroll to position [0, 0]
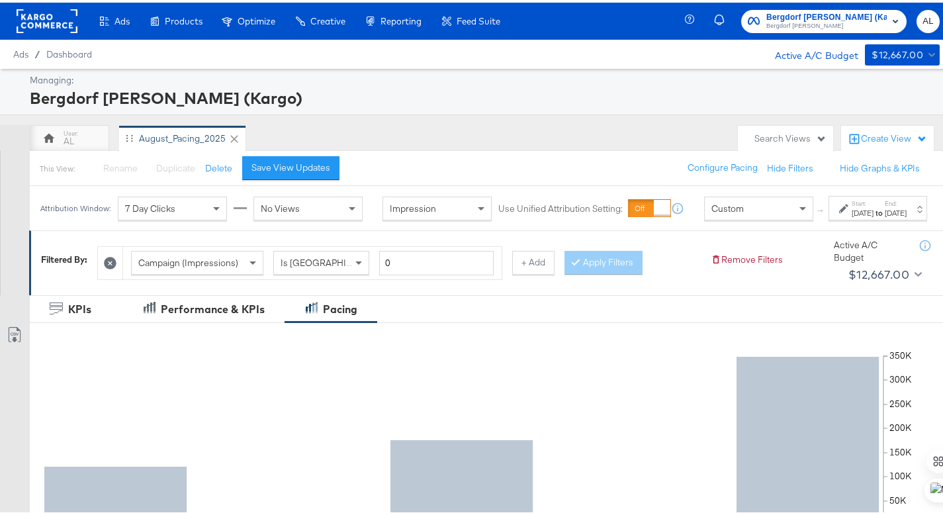
click at [44, 20] on rect at bounding box center [47, 19] width 61 height 24
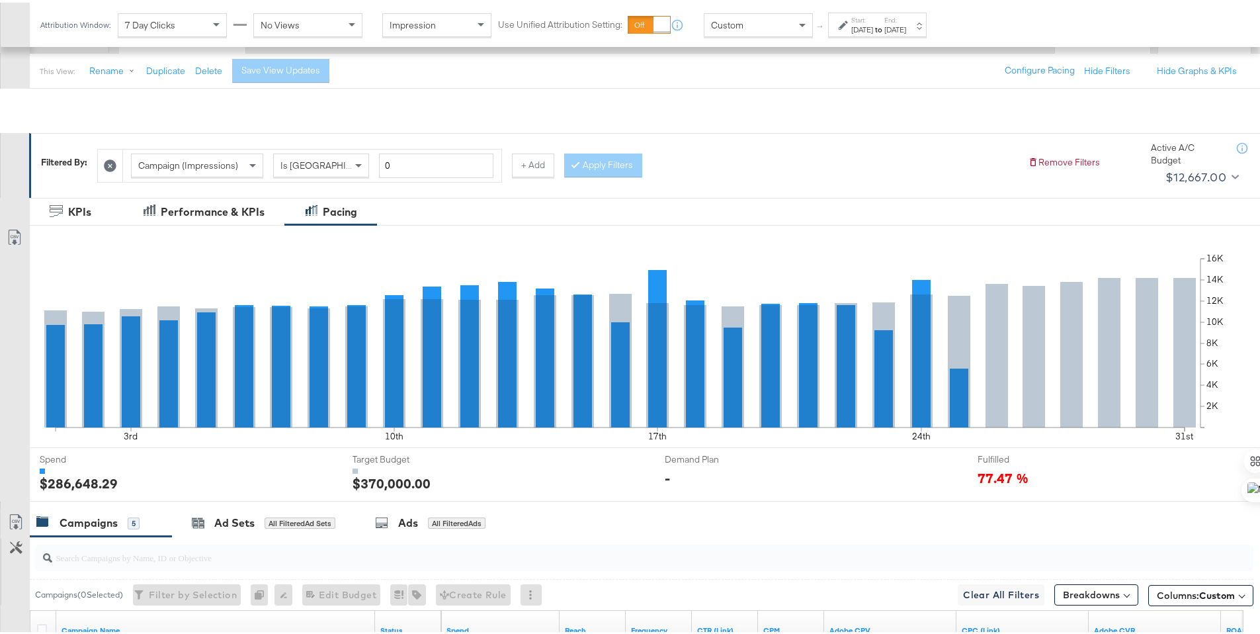
scroll to position [447, 0]
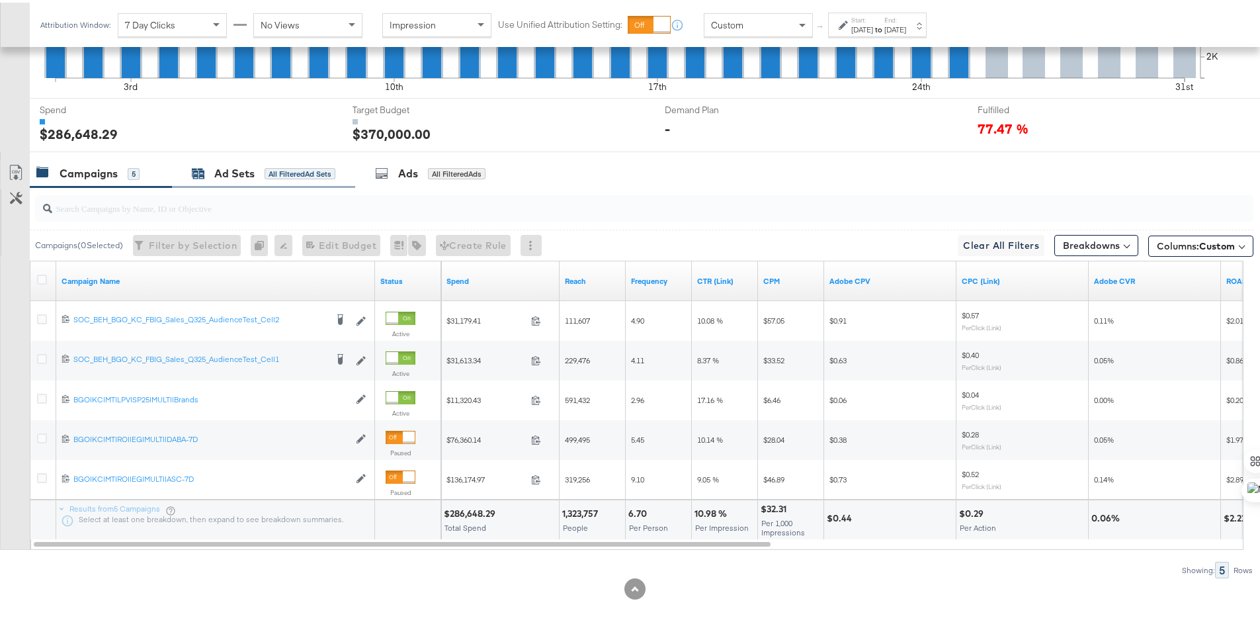
click at [206, 174] on div "Ad Sets All Filtered Ad Sets" at bounding box center [264, 170] width 144 height 15
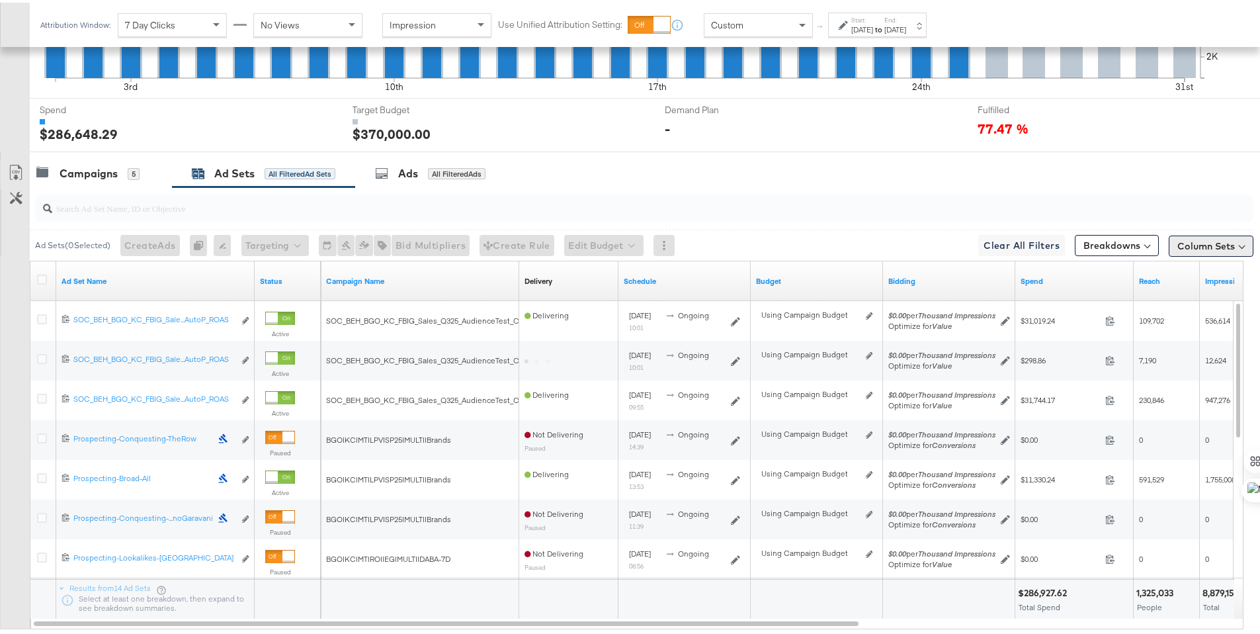
click at [1184, 237] on button "Column Sets" at bounding box center [1211, 243] width 85 height 21
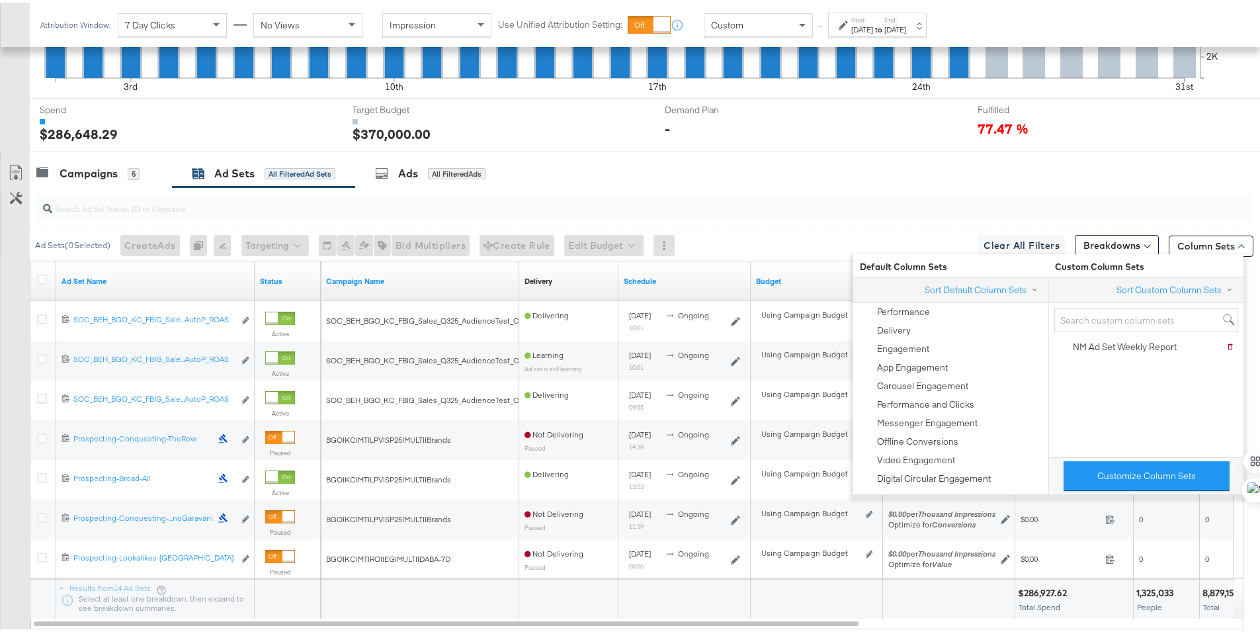
click at [1049, 174] on div "Campaigns 5 Ad Sets All Filtered Ad Sets Ads All Filtered Ads" at bounding box center [650, 171] width 1240 height 28
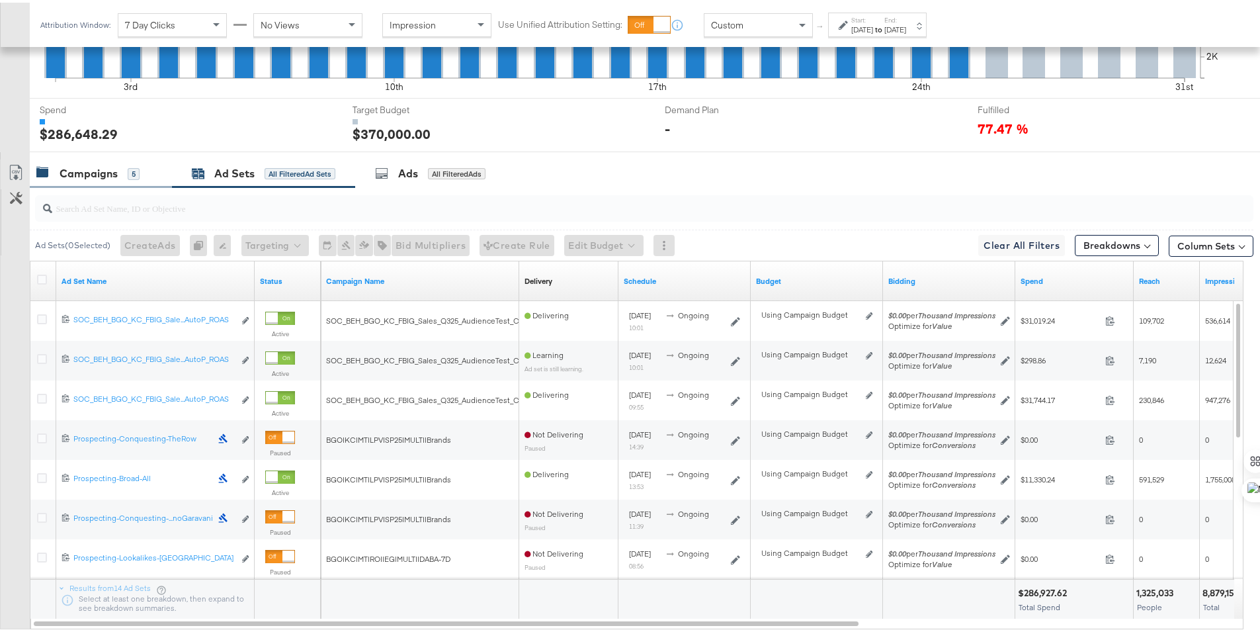
click at [79, 179] on div "Campaigns 5" at bounding box center [101, 171] width 142 height 28
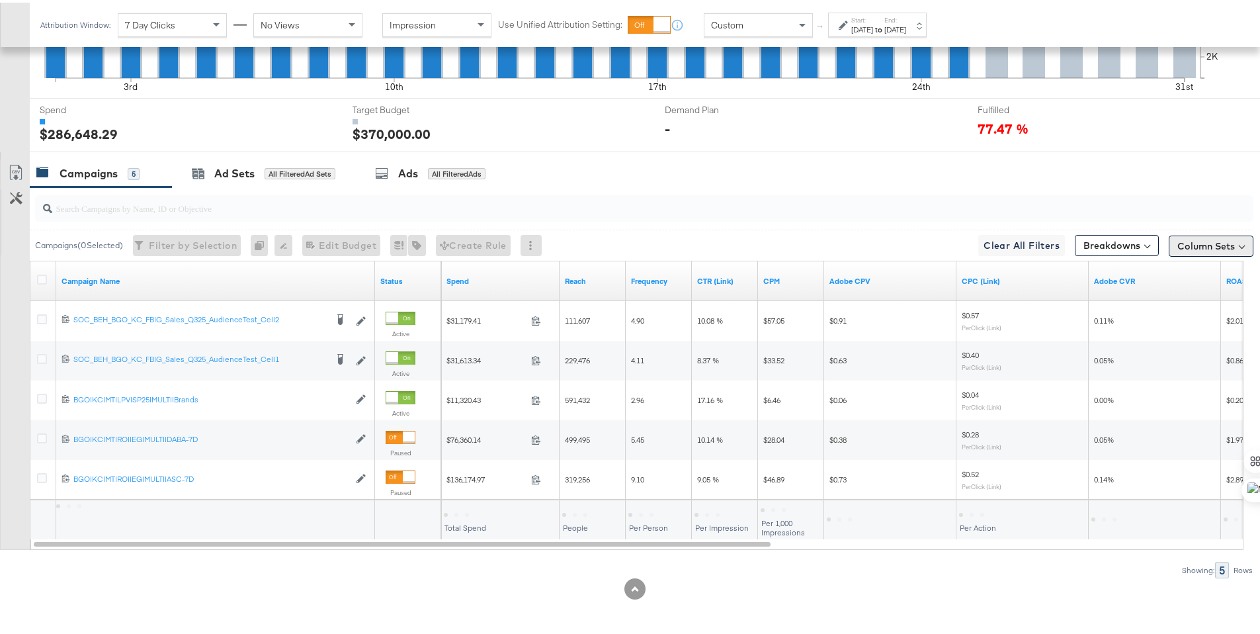
click at [1203, 243] on button "Column Sets" at bounding box center [1211, 243] width 85 height 21
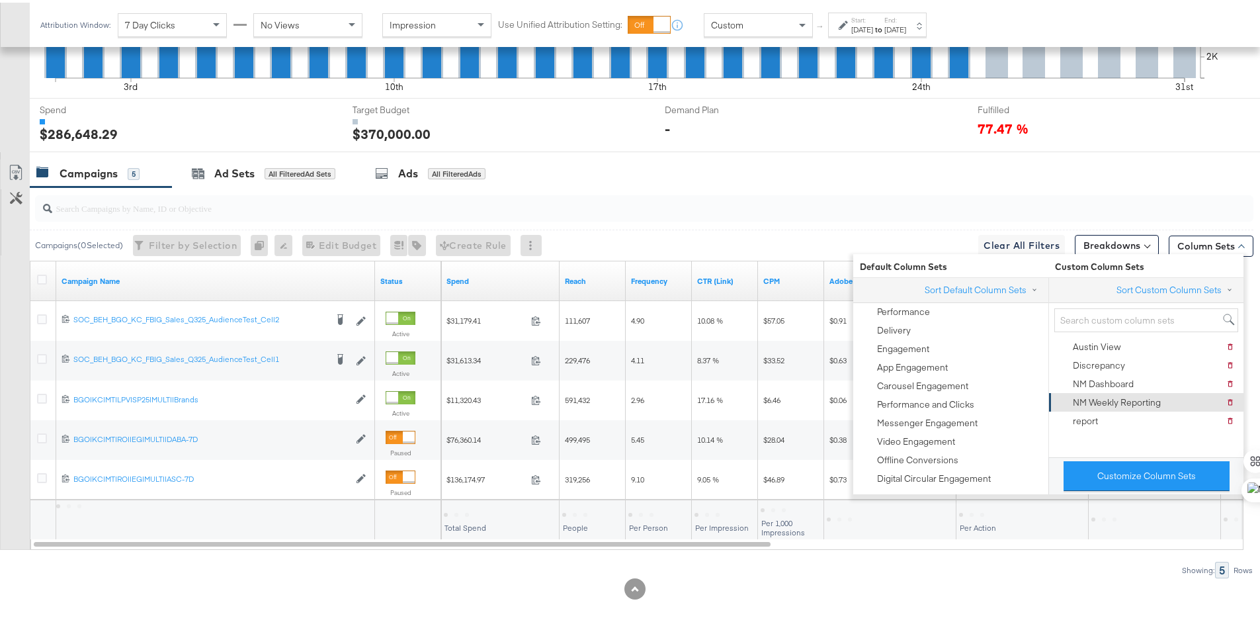
click at [1130, 399] on div "NM Weekly Reporting" at bounding box center [1117, 400] width 88 height 13
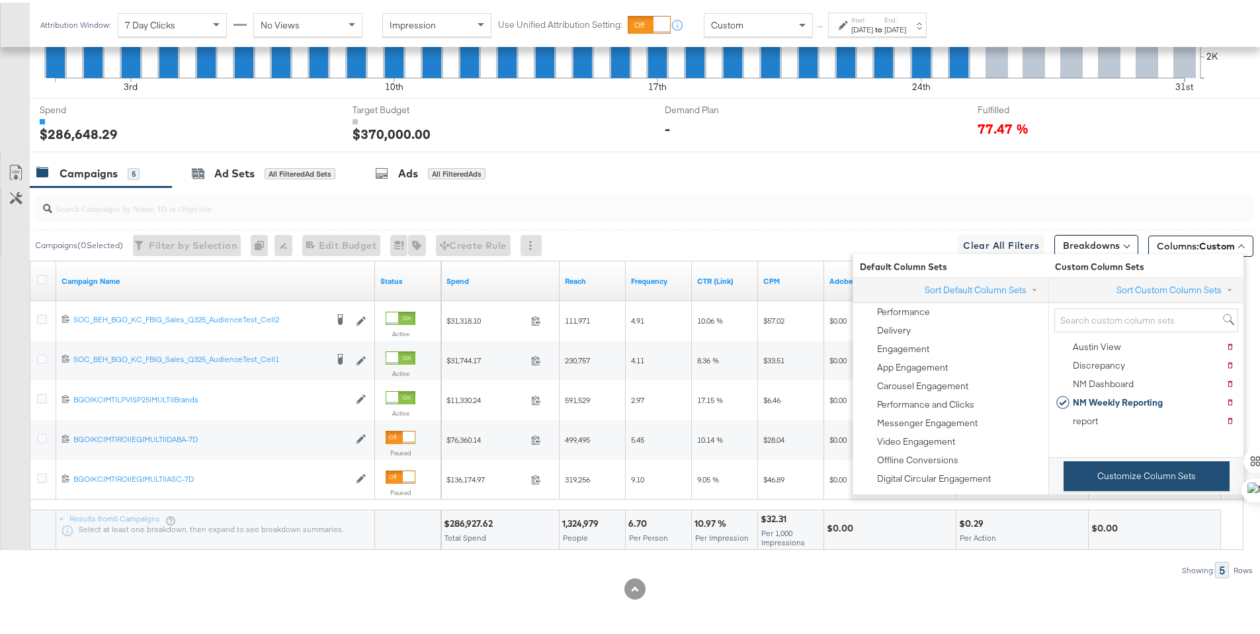
click at [1131, 476] on button "Customize Column Sets" at bounding box center [1147, 473] width 166 height 30
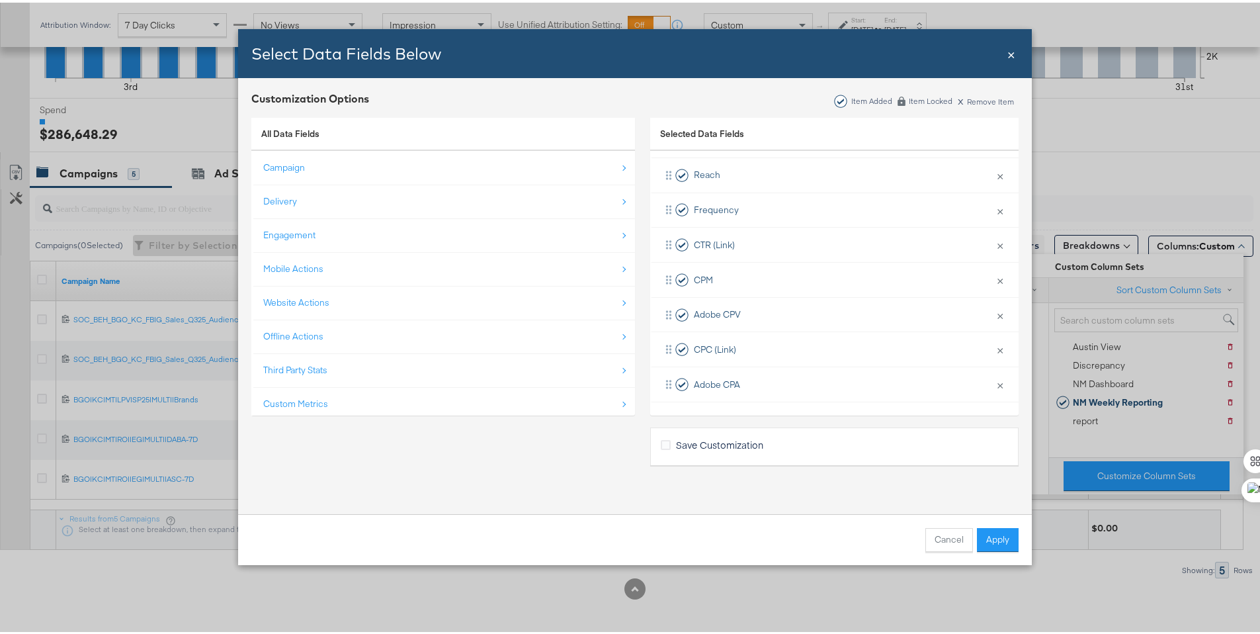
scroll to position [90, 0]
click at [1014, 55] on div "Select Data Fields Below Close ×" at bounding box center [635, 50] width 794 height 49
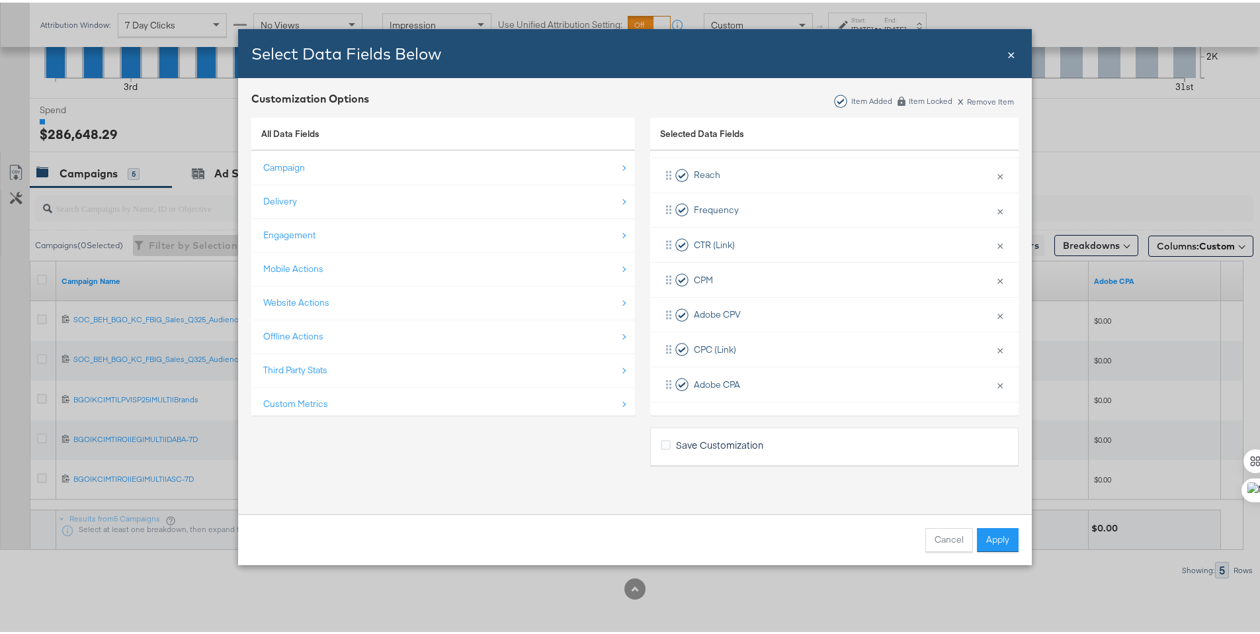
click at [1009, 51] on span "×" at bounding box center [1012, 51] width 8 height 18
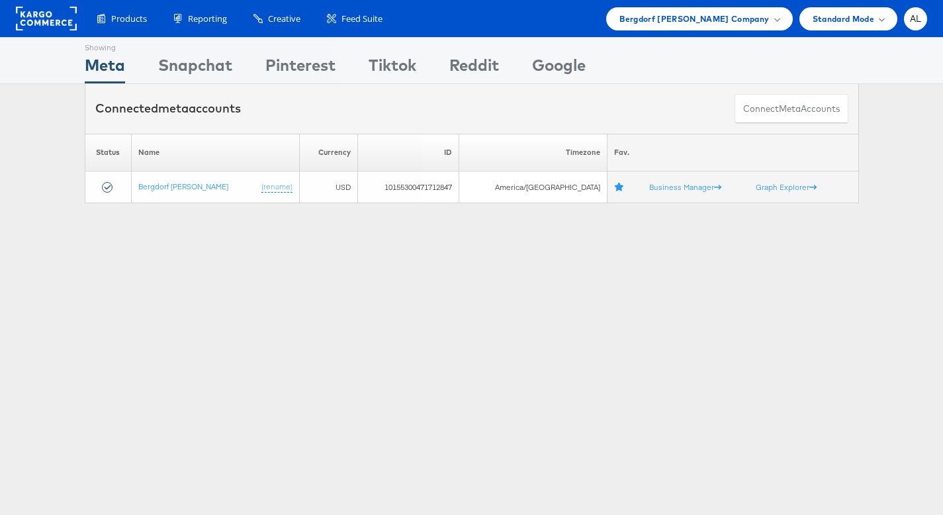
click at [776, 24] on div "Bergdorf [PERSON_NAME] Company" at bounding box center [698, 19] width 159 height 14
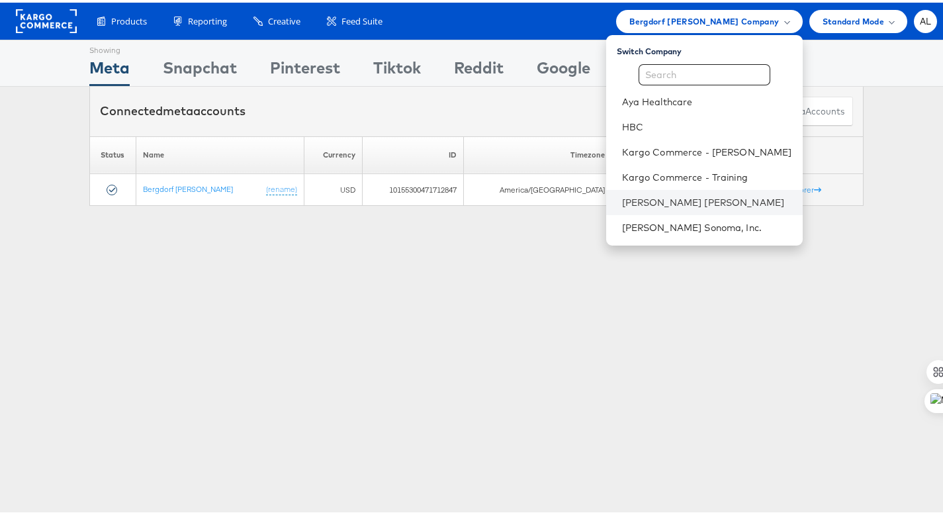
click at [643, 210] on li "[PERSON_NAME] [PERSON_NAME]" at bounding box center [704, 199] width 196 height 25
click at [652, 197] on link "[PERSON_NAME] [PERSON_NAME]" at bounding box center [707, 199] width 170 height 13
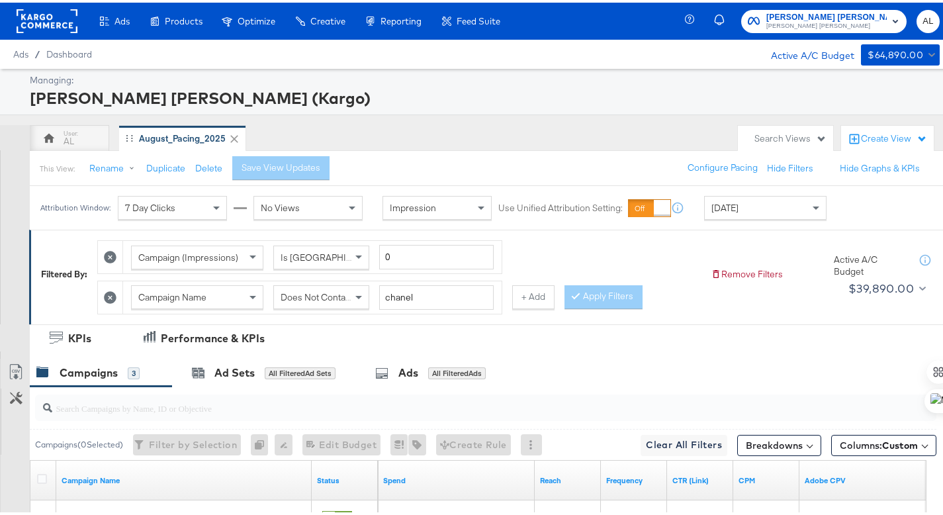
click at [738, 208] on span "[DATE]" at bounding box center [724, 205] width 27 height 12
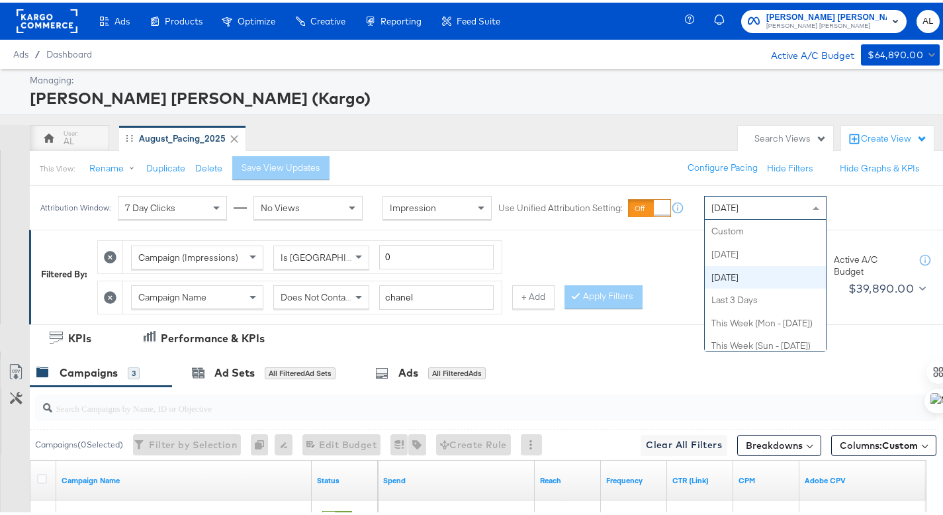
scroll to position [46, 0]
click at [560, 118] on div "Managing: Neiman Marcus (Kargo) AL August_Pacing_2025 Search Views Create View …" at bounding box center [476, 409] width 953 height 687
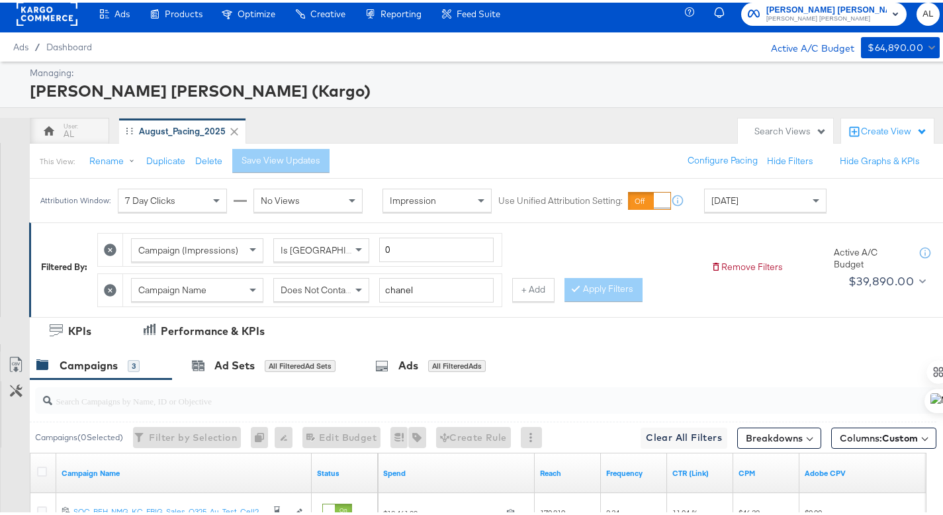
scroll to position [0, 0]
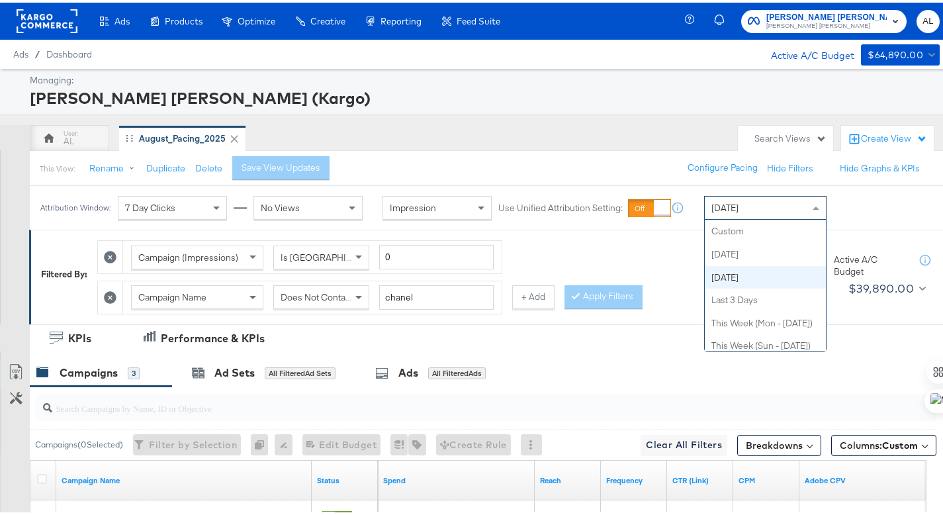
click at [757, 213] on div "[DATE]" at bounding box center [765, 205] width 121 height 22
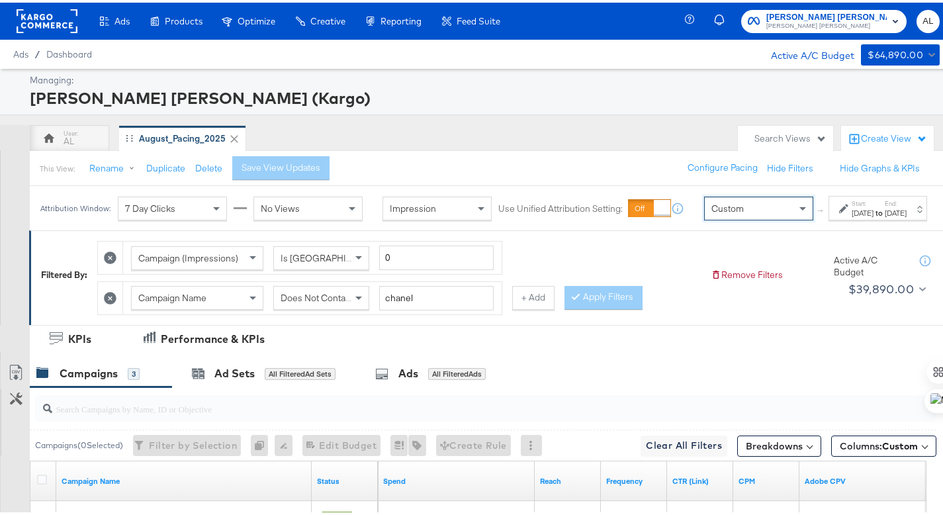
click at [851, 205] on label "Start:" at bounding box center [862, 200] width 22 height 9
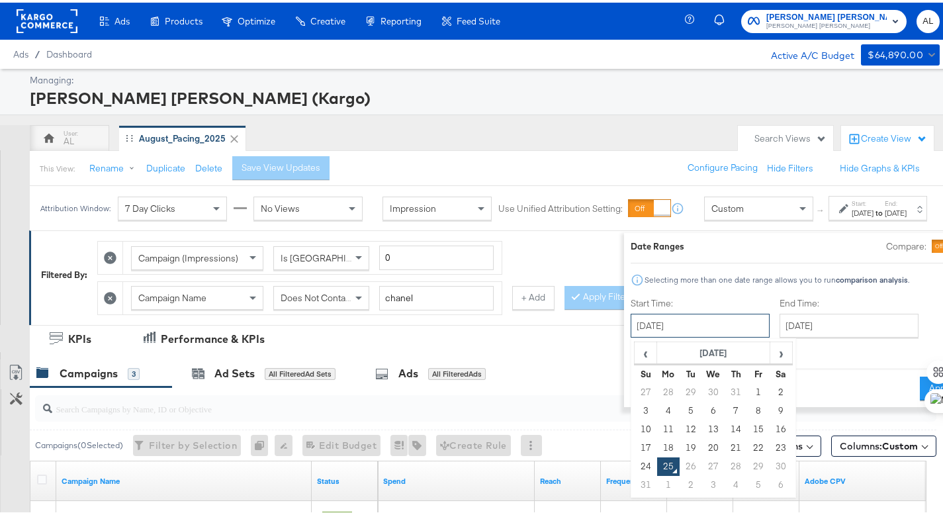
click at [687, 323] on input "August 25th 2025" at bounding box center [699, 323] width 139 height 24
click at [634, 447] on td "17" at bounding box center [645, 445] width 22 height 19
type input "August 17th 2025"
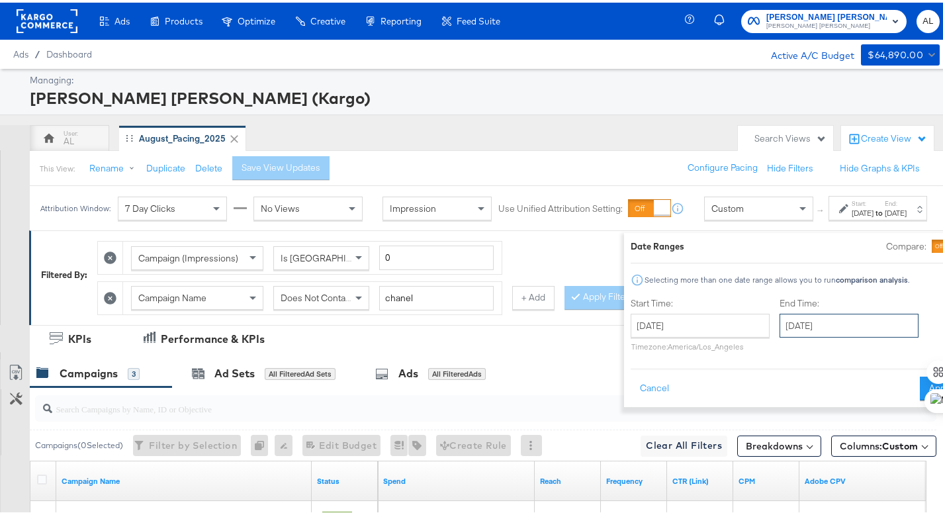
click at [779, 324] on input "August 25th 2025" at bounding box center [848, 323] width 139 height 24
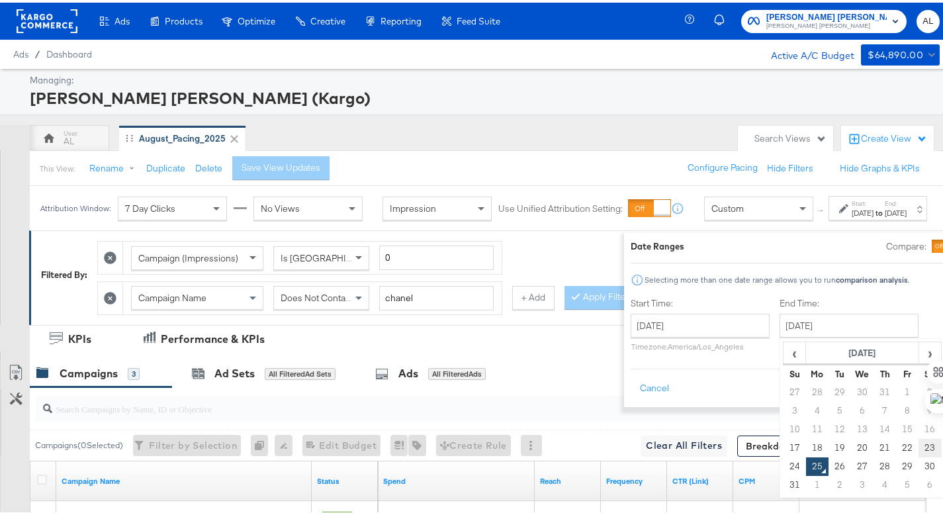
click at [918, 443] on td "23" at bounding box center [929, 445] width 22 height 19
type input "August 23rd 2025"
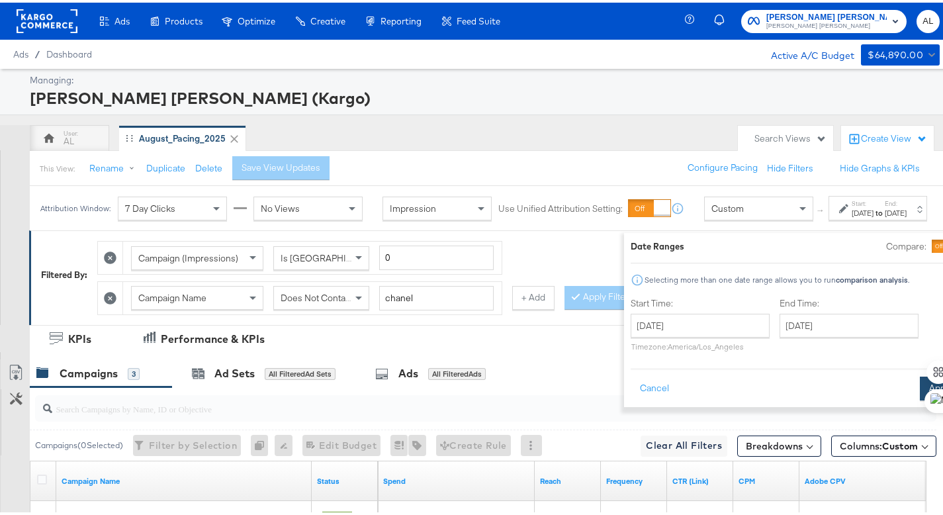
click at [920, 387] on button "Apply" at bounding box center [941, 386] width 42 height 24
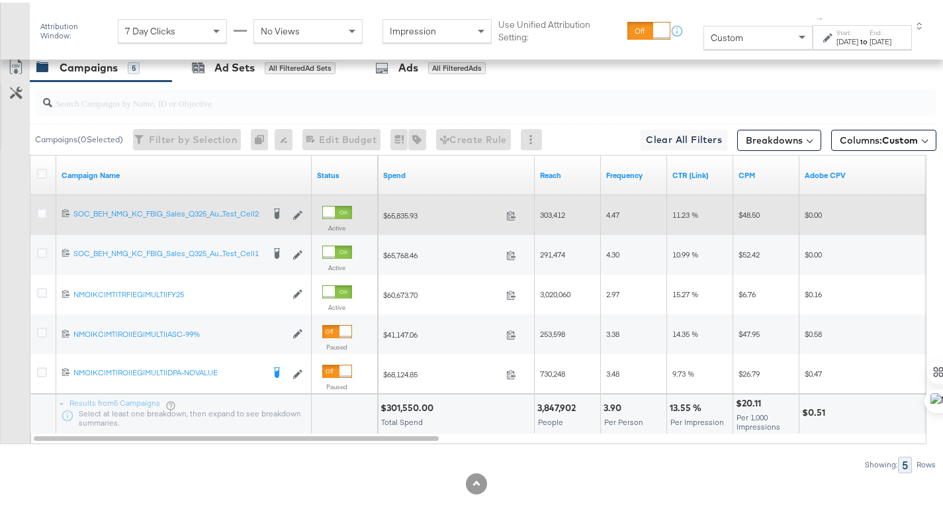
scroll to position [318, 0]
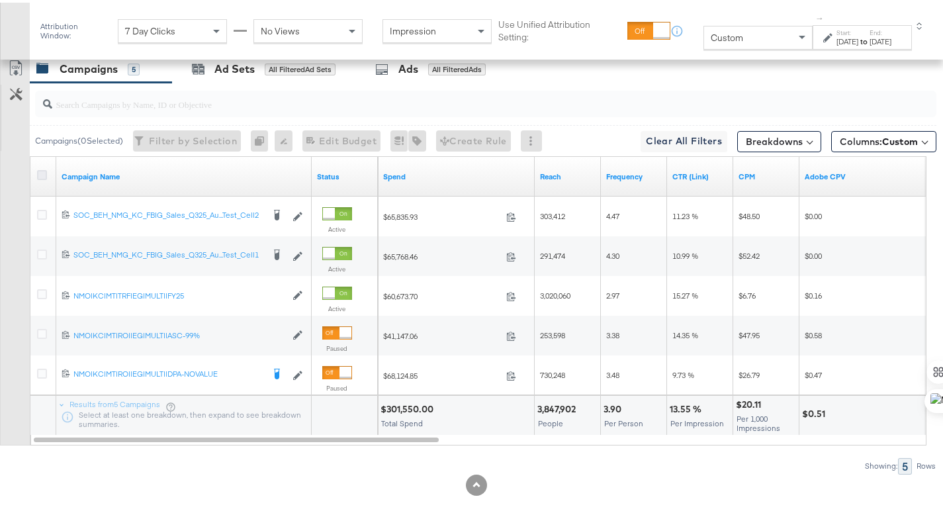
click at [39, 172] on icon at bounding box center [42, 172] width 10 height 10
click at [0, 0] on input "checkbox" at bounding box center [0, 0] width 0 height 0
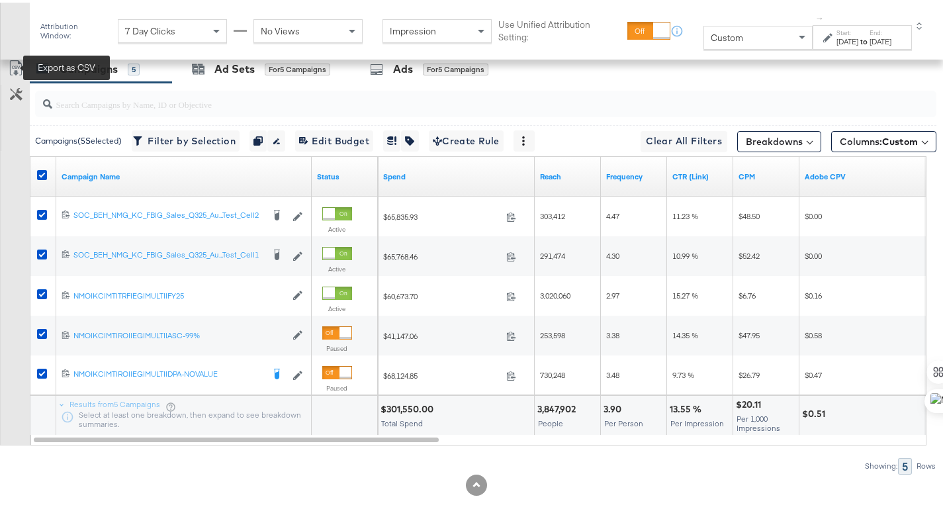
click at [17, 69] on icon at bounding box center [16, 66] width 16 height 16
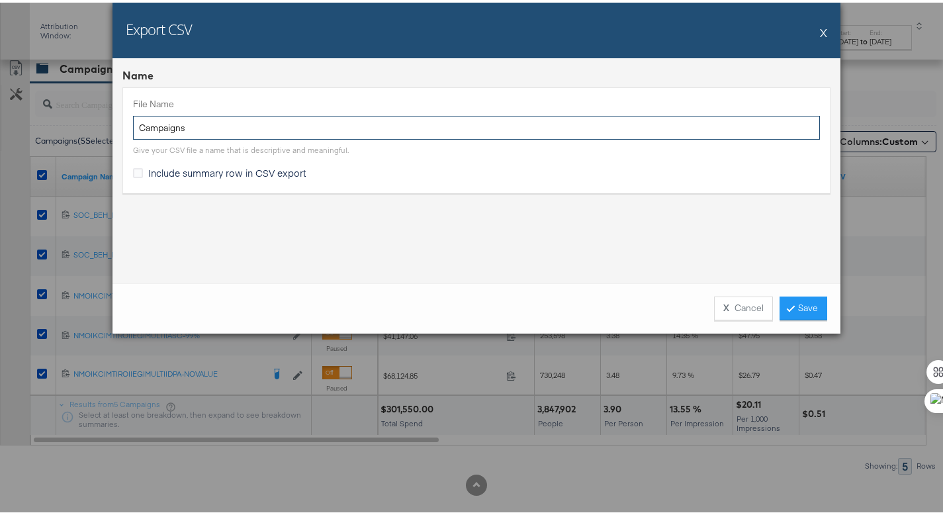
click at [134, 121] on input "Campaigns" at bounding box center [476, 125] width 687 height 24
type input "NM LW TTL Campaigns"
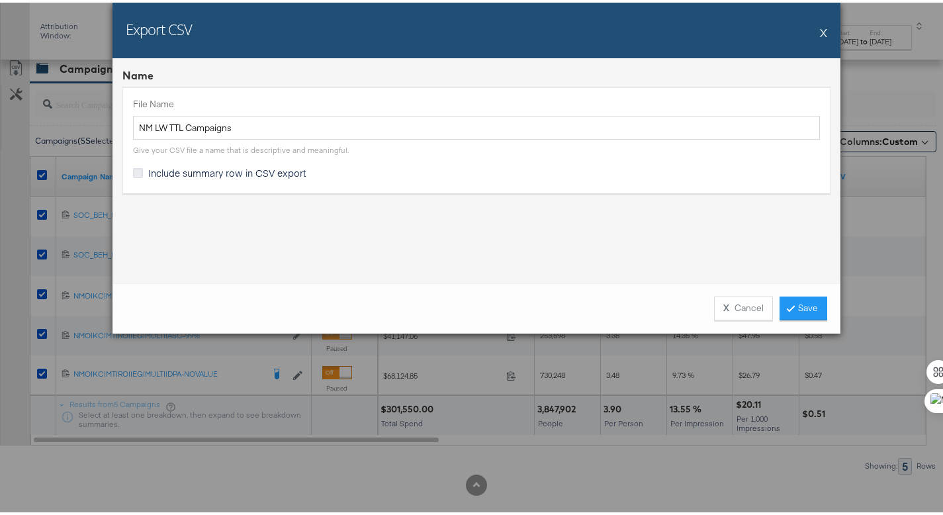
click at [136, 171] on icon at bounding box center [138, 170] width 10 height 10
click at [0, 0] on input "Include summary row in CSV export" at bounding box center [0, 0] width 0 height 0
click at [782, 305] on link "Save" at bounding box center [803, 306] width 48 height 24
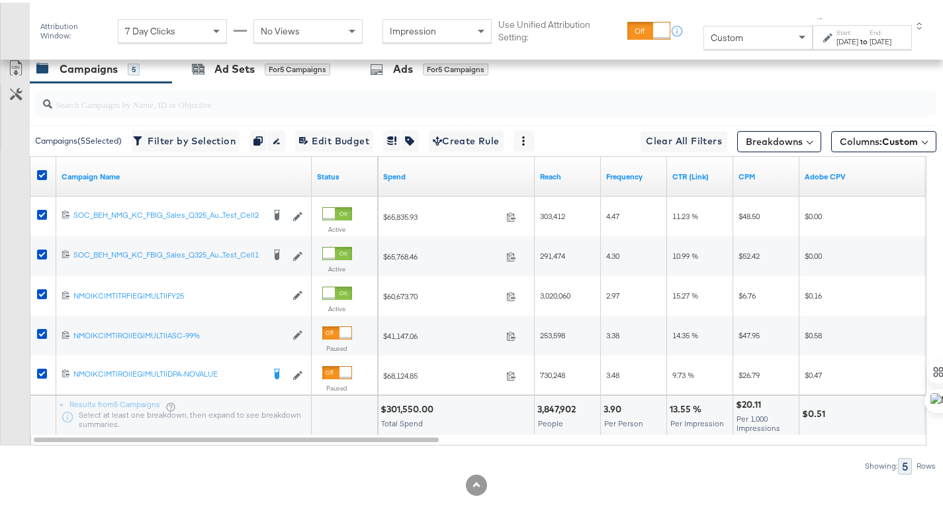
scroll to position [293, 0]
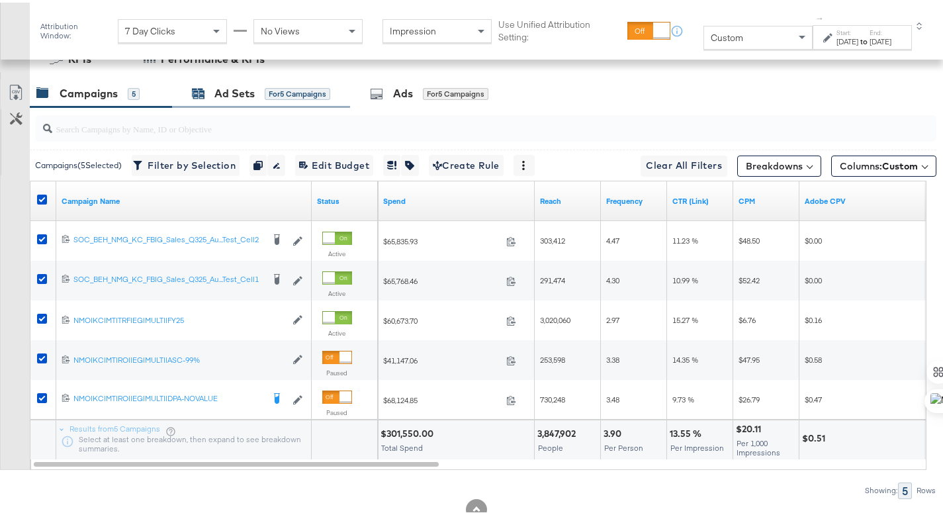
click at [228, 95] on div "Ad Sets" at bounding box center [234, 90] width 40 height 15
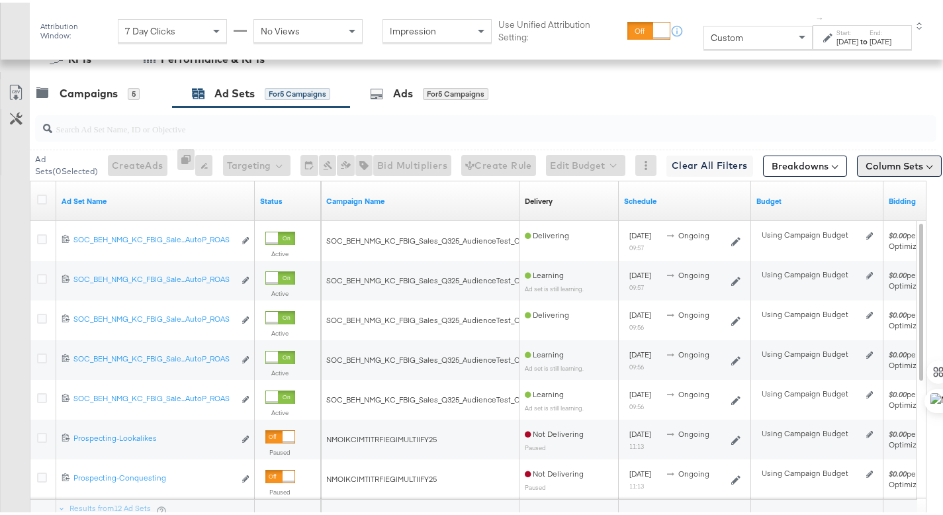
click at [922, 164] on button "Column Sets" at bounding box center [899, 163] width 85 height 21
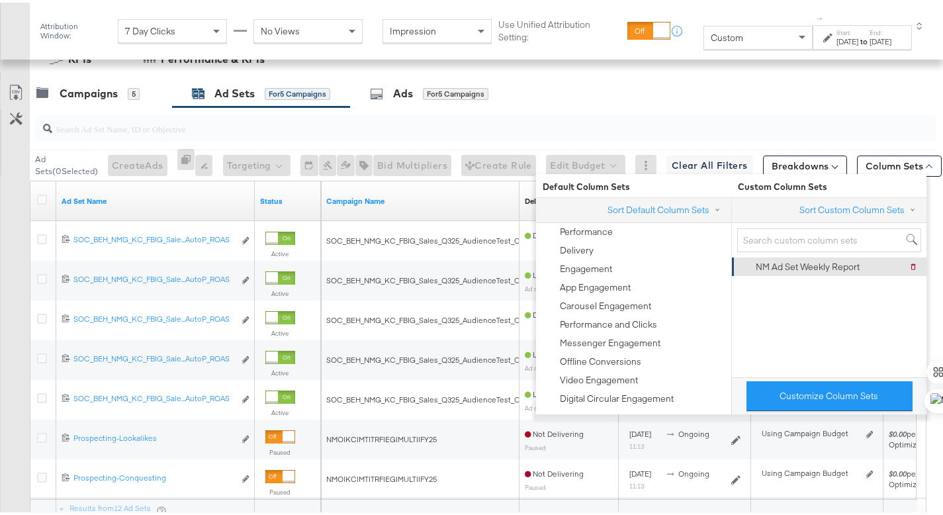
click at [856, 267] on div "NM Ad Set Weekly Report" at bounding box center [807, 264] width 104 height 13
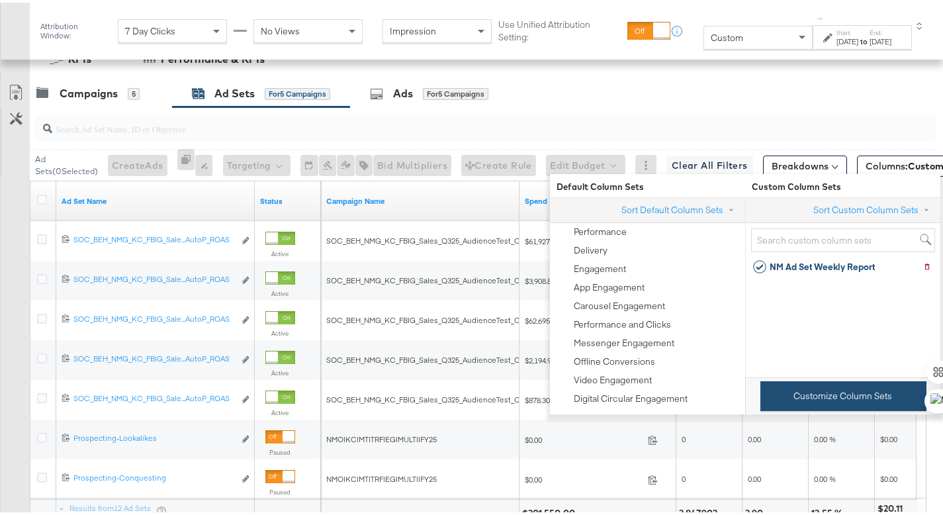
click at [857, 406] on button "Customize Column Sets" at bounding box center [843, 393] width 166 height 30
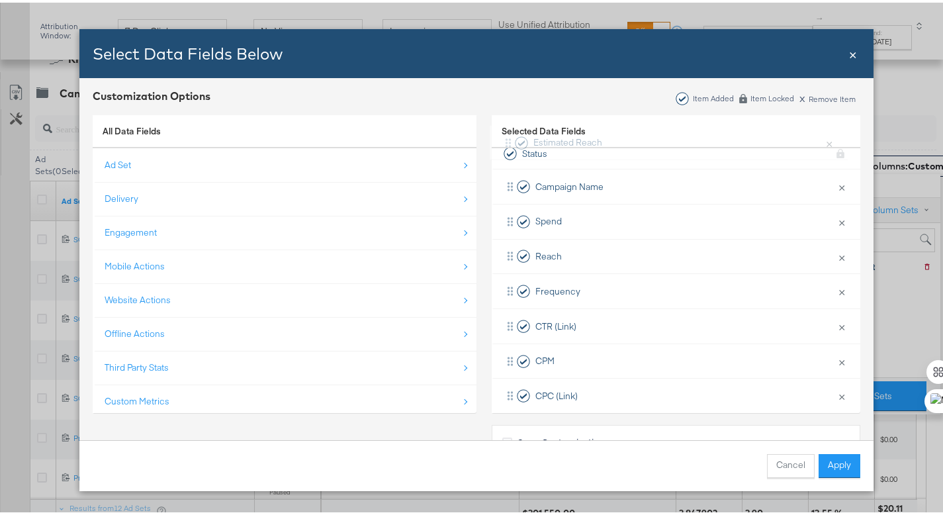
scroll to position [0, 0]
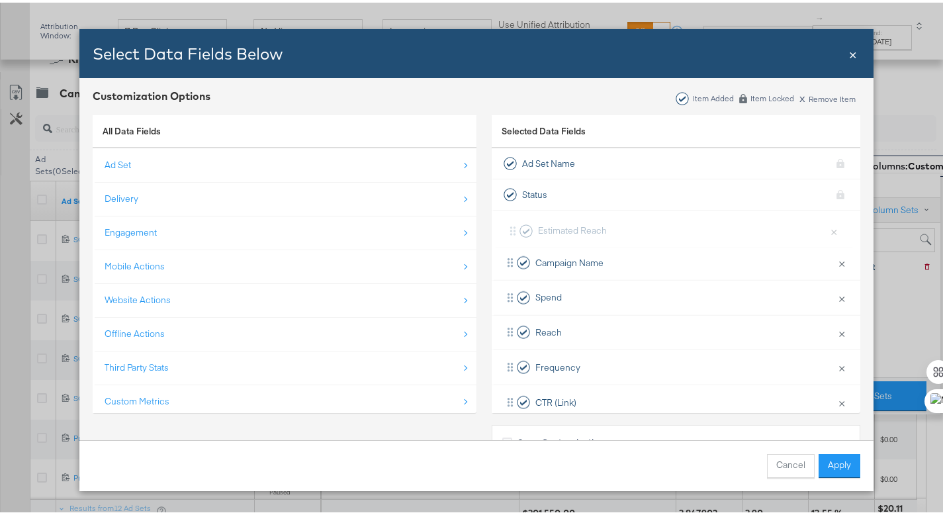
drag, startPoint x: 504, startPoint y: 205, endPoint x: 511, endPoint y: 226, distance: 21.8
click at [511, 226] on div "Campaign Name × Remove from KPIs Spend × Remove from KPIs Reach × Remove from K…" at bounding box center [676, 452] width 368 height 488
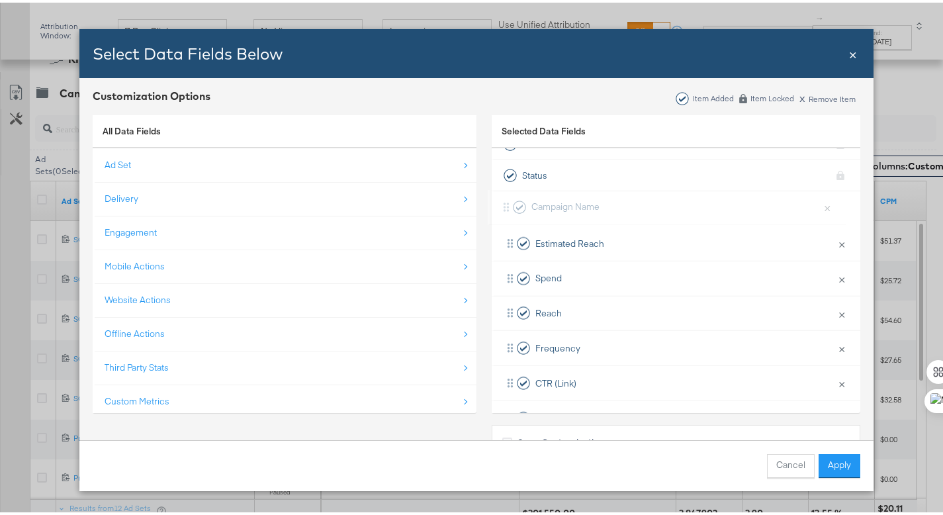
scroll to position [13, 0]
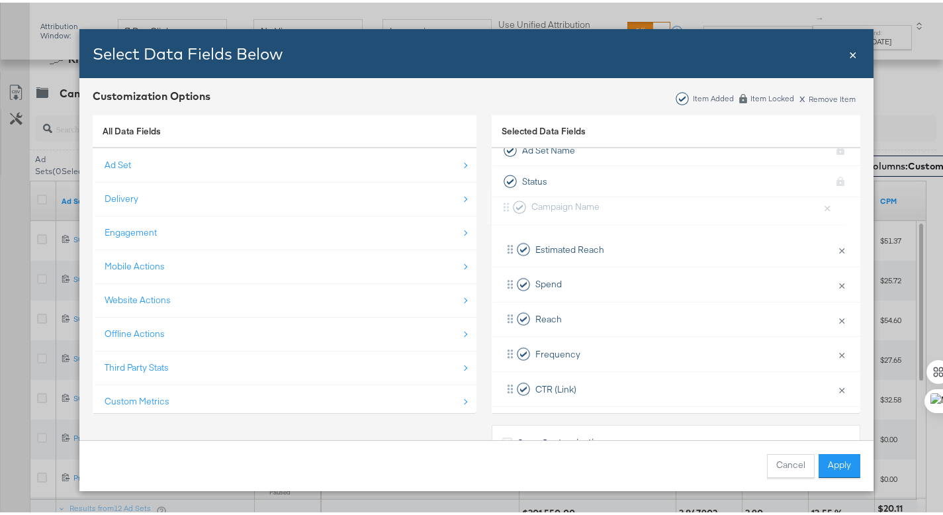
drag, startPoint x: 506, startPoint y: 233, endPoint x: 507, endPoint y: 198, distance: 34.4
click at [507, 198] on div "Estimated Reach × Remove from KPIs Campaign Name × Remove from KPIs Spend × Rem…" at bounding box center [676, 439] width 368 height 488
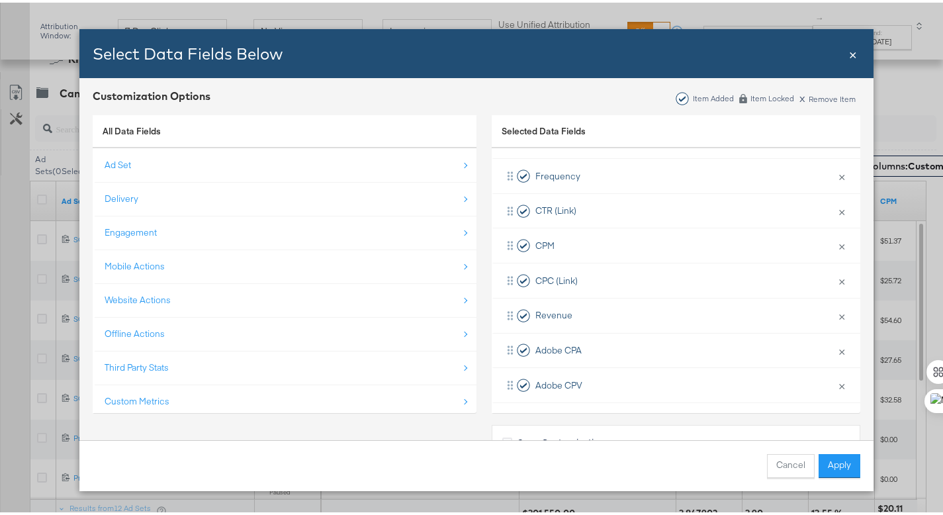
scroll to position [194, 0]
drag, startPoint x: 503, startPoint y: 379, endPoint x: 511, endPoint y: 270, distance: 109.4
click at [511, 270] on div "Campaign Name × Remove from KPIs Estimated Reach × Remove from KPIs Spend × Rem…" at bounding box center [676, 258] width 368 height 488
drag, startPoint x: 503, startPoint y: 381, endPoint x: 513, endPoint y: 234, distance: 147.2
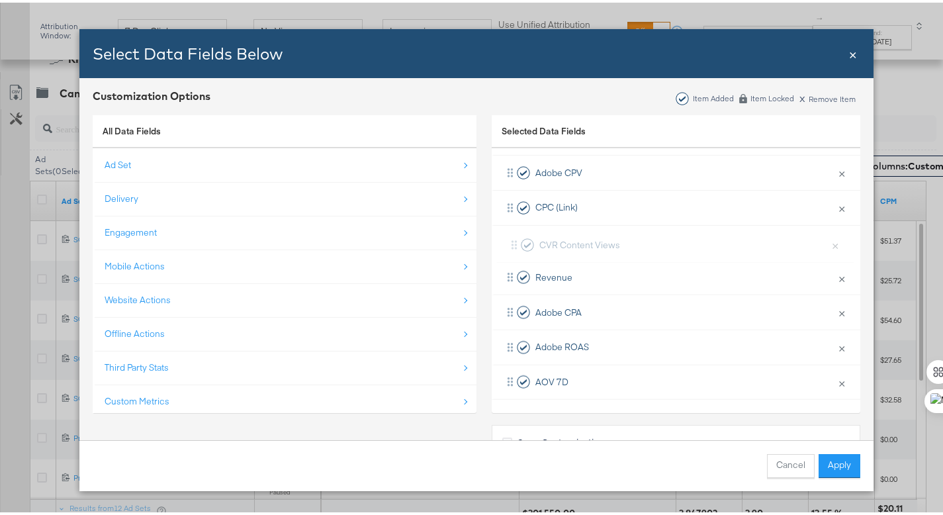
click at [513, 234] on div "Campaign Name × Remove from KPIs Estimated Reach × Remove from KPIs Spend × Rem…" at bounding box center [676, 153] width 368 height 488
drag, startPoint x: 504, startPoint y: 342, endPoint x: 512, endPoint y: 271, distance: 71.9
click at [512, 271] on div "Campaign Name × Remove from KPIs Estimated Reach × Remove from KPIs Spend × Rem…" at bounding box center [676, 153] width 368 height 488
drag, startPoint x: 505, startPoint y: 381, endPoint x: 515, endPoint y: 310, distance: 72.1
click at [515, 310] on div "Campaign Name × Remove from KPIs Estimated Reach × Remove from KPIs Spend × Rem…" at bounding box center [676, 153] width 368 height 488
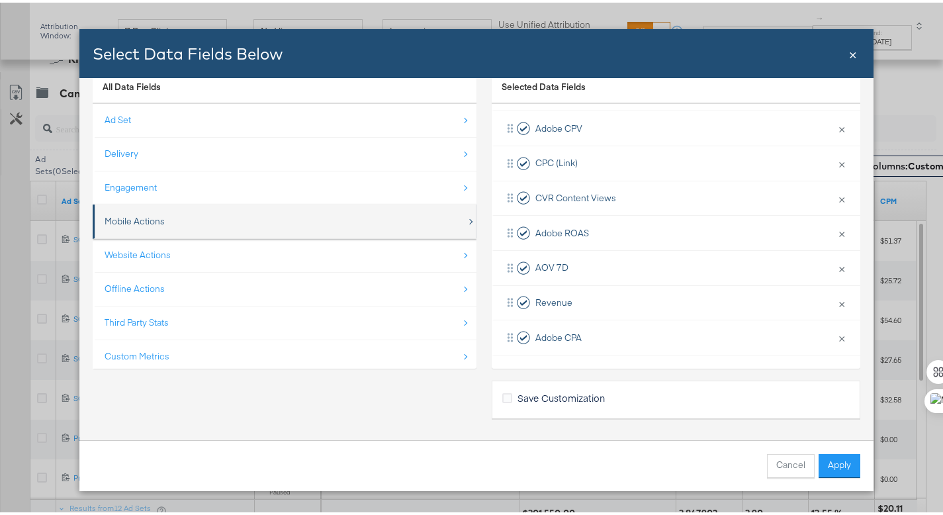
scroll to position [0, 0]
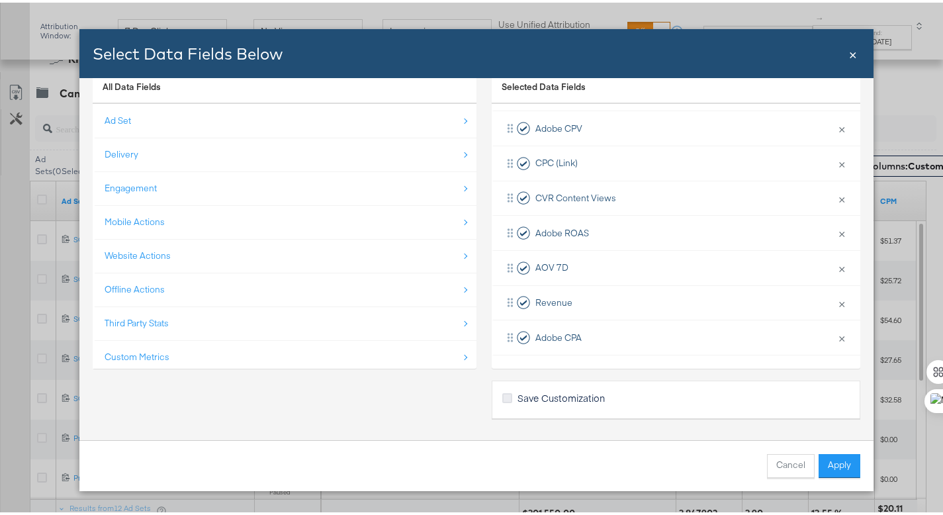
click at [505, 394] on icon "Bulk Add Locations Modal" at bounding box center [507, 395] width 10 height 10
click at [0, 0] on input "Save Customization" at bounding box center [0, 0] width 0 height 0
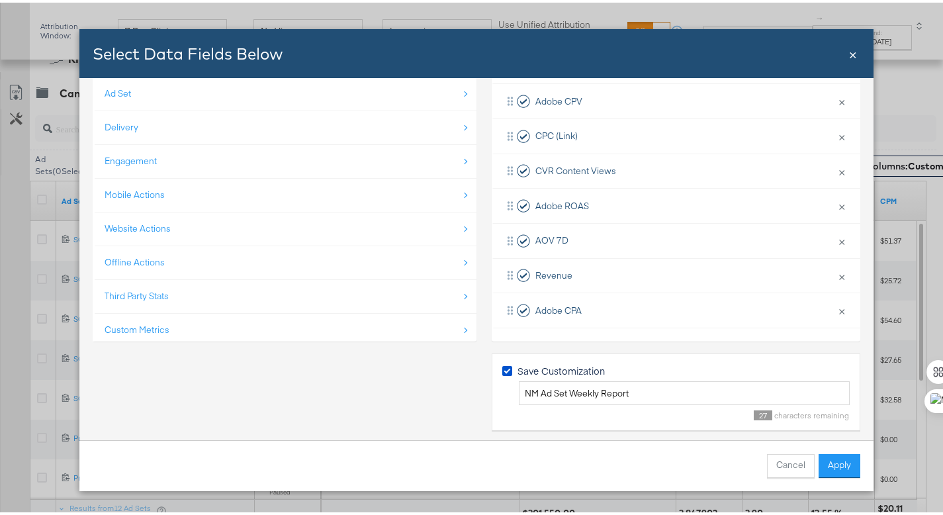
scroll to position [81, 0]
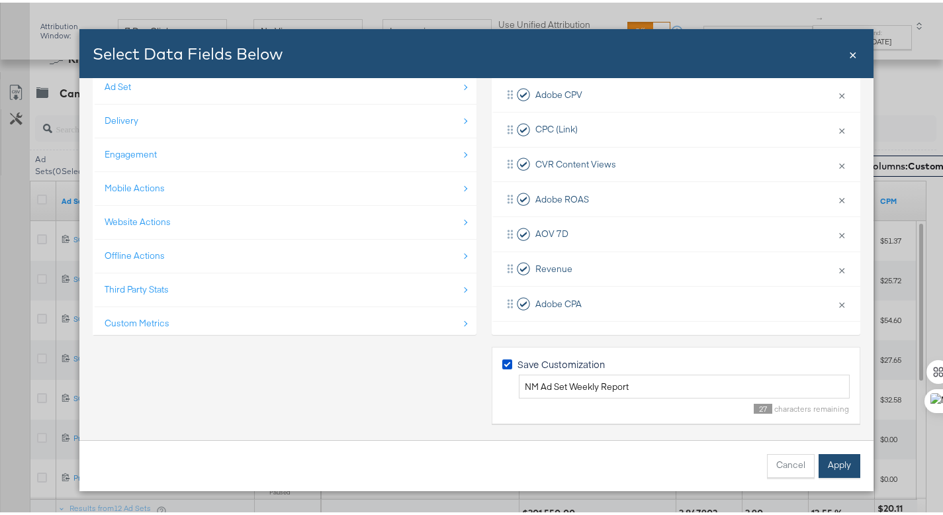
click at [836, 467] on button "Apply" at bounding box center [839, 463] width 42 height 24
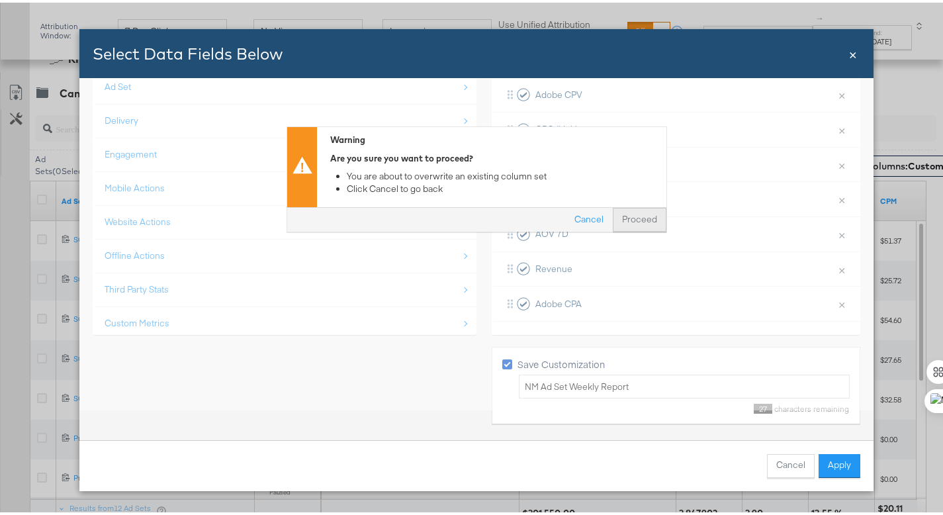
click at [625, 214] on button "Proceed" at bounding box center [640, 218] width 54 height 24
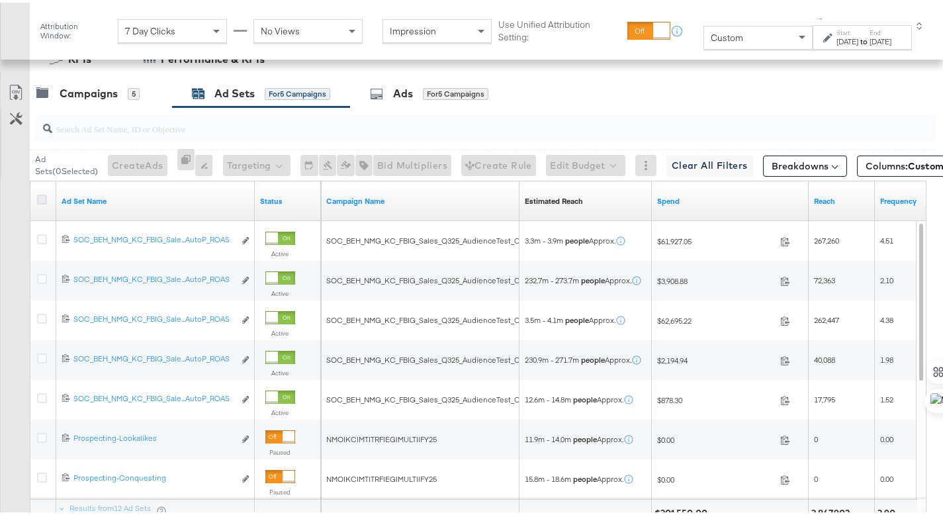
click at [44, 198] on icon at bounding box center [42, 197] width 10 height 10
click at [0, 0] on input "checkbox" at bounding box center [0, 0] width 0 height 0
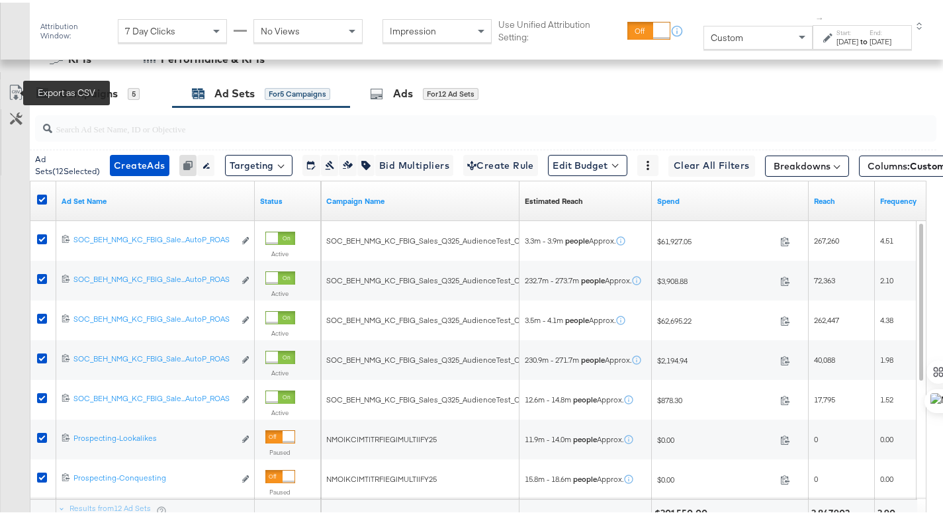
click at [20, 94] on icon at bounding box center [16, 90] width 16 height 16
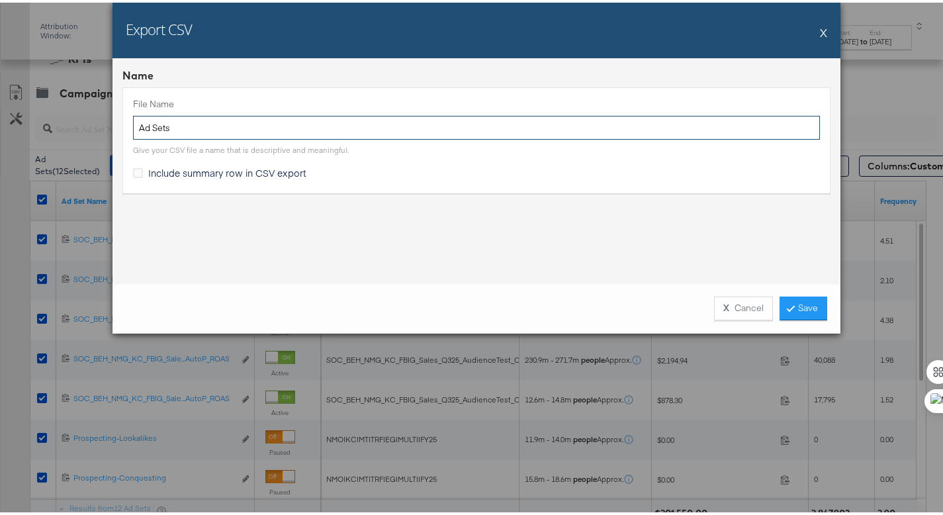
click at [136, 122] on input "Ad Sets" at bounding box center [476, 125] width 687 height 24
type input "NM LW Ad Sets"
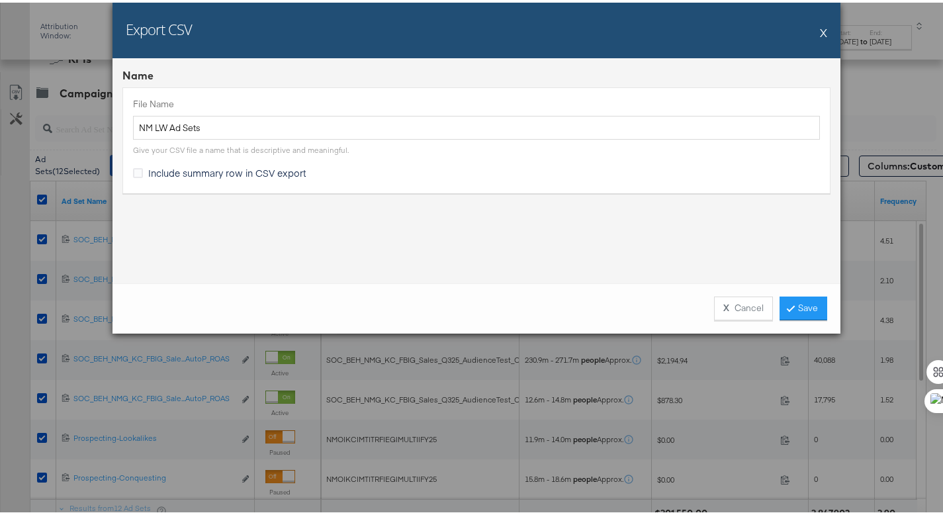
click at [206, 174] on span "Include summary row in CSV export" at bounding box center [227, 169] width 158 height 13
click at [0, 0] on input "Include summary row in CSV export" at bounding box center [0, 0] width 0 height 0
click at [789, 304] on icon at bounding box center [791, 305] width 4 height 8
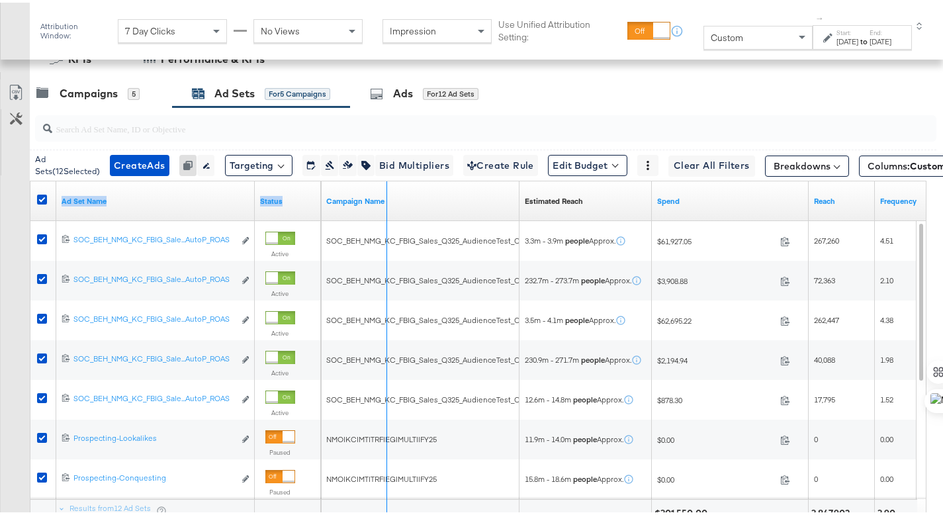
drag, startPoint x: 253, startPoint y: 188, endPoint x: 513, endPoint y: 186, distance: 260.0
click at [30, 179] on div "Ad Set Name Status Campaign Name Estimated Reach Sorting Unavailable Spend Reac…" at bounding box center [30, 179] width 0 height 0
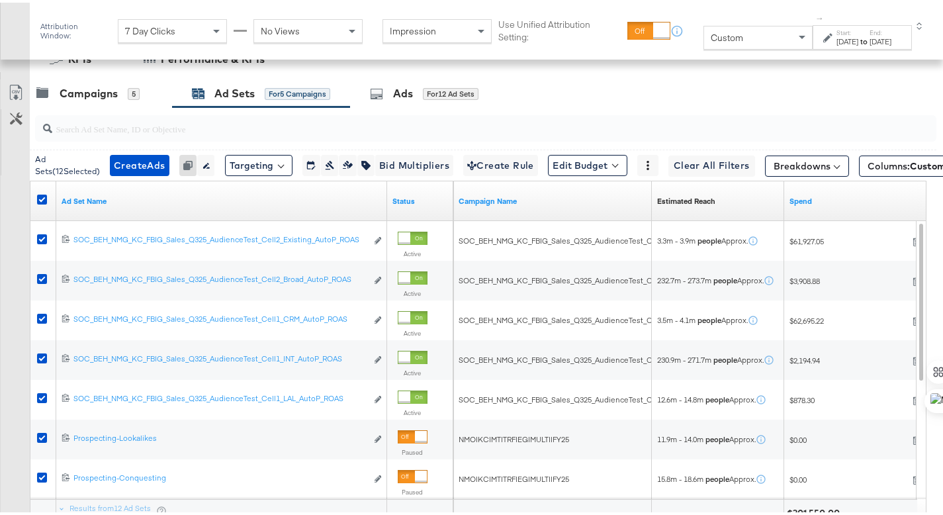
click at [836, 34] on div "Aug 17th 2025" at bounding box center [847, 39] width 22 height 11
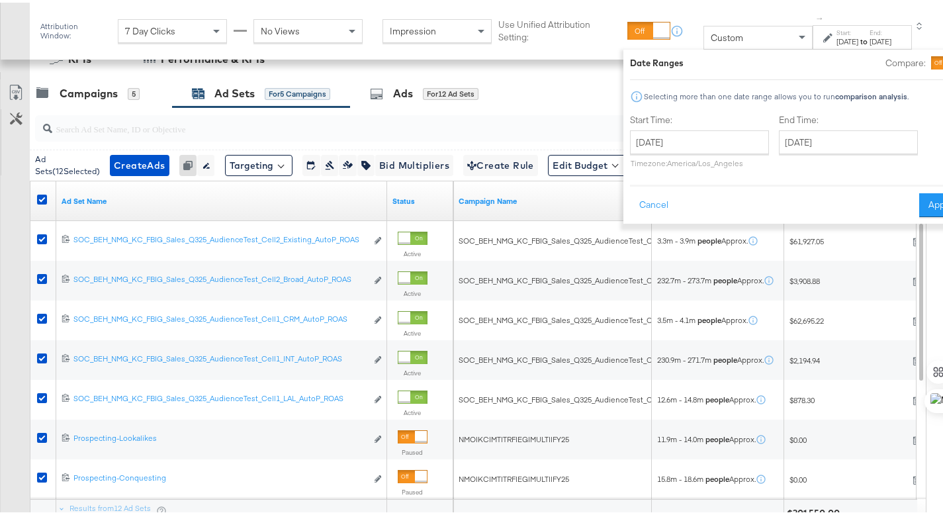
click at [555, 91] on div "Campaigns 5 Ad Sets for 5 Campaigns Ads for 12 Ad Sets" at bounding box center [491, 91] width 923 height 28
click at [89, 101] on div "Campaigns 5" at bounding box center [101, 91] width 142 height 28
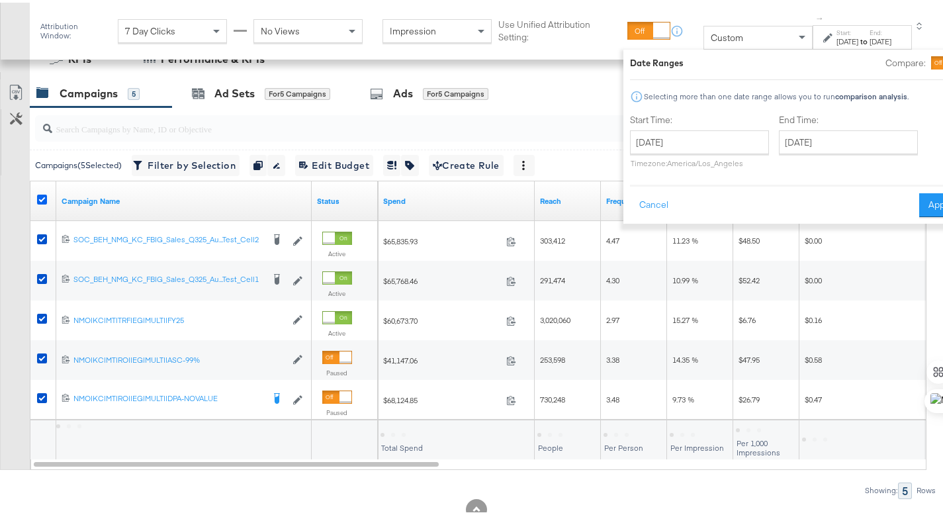
click at [44, 194] on icon at bounding box center [42, 197] width 10 height 10
click at [0, 0] on input "checkbox" at bounding box center [0, 0] width 0 height 0
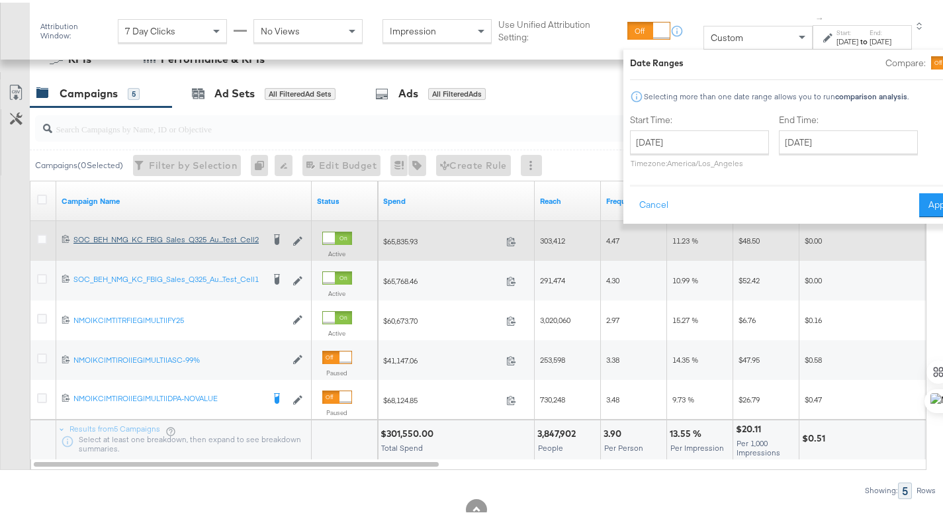
drag, startPoint x: 42, startPoint y: 275, endPoint x: 93, endPoint y: 239, distance: 62.1
click at [42, 275] on icon at bounding box center [42, 276] width 10 height 10
click at [0, 0] on input "checkbox" at bounding box center [0, 0] width 0 height 0
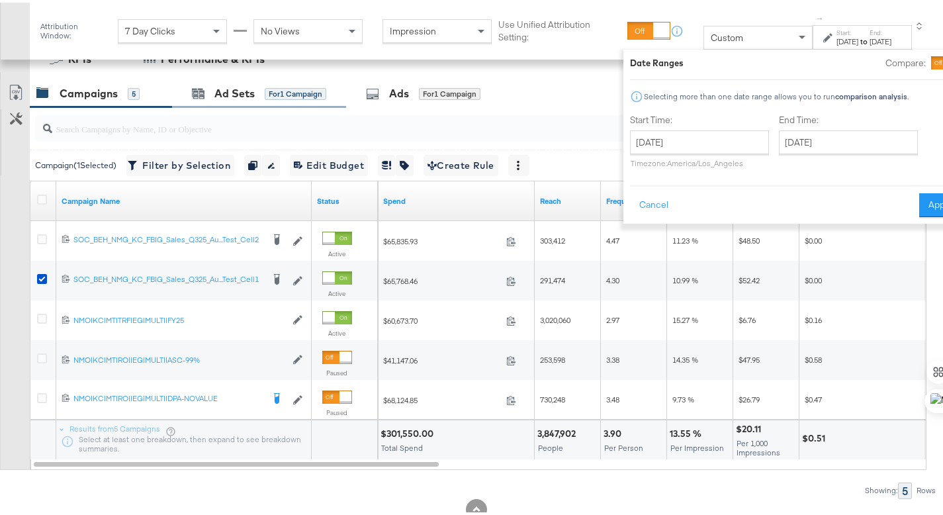
click at [218, 100] on div "Ad Sets for 1 Campaign" at bounding box center [259, 91] width 174 height 28
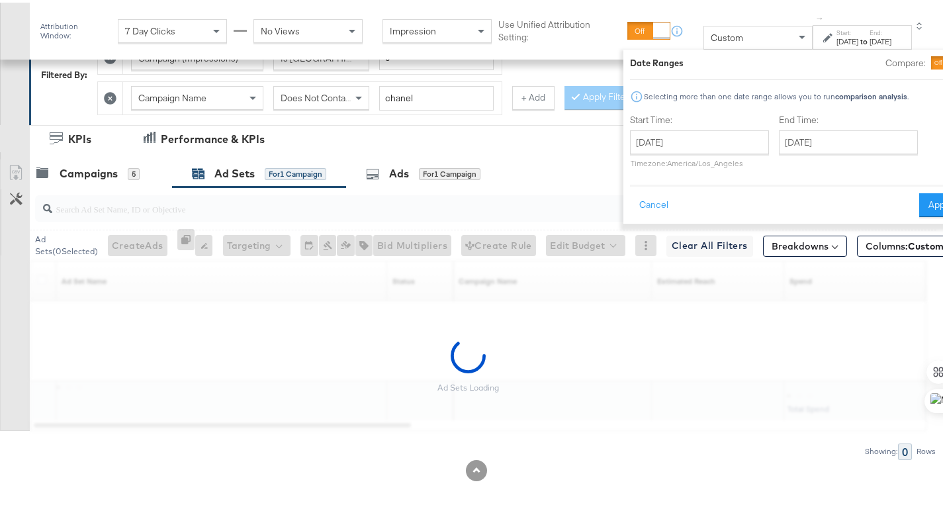
scroll to position [253, 0]
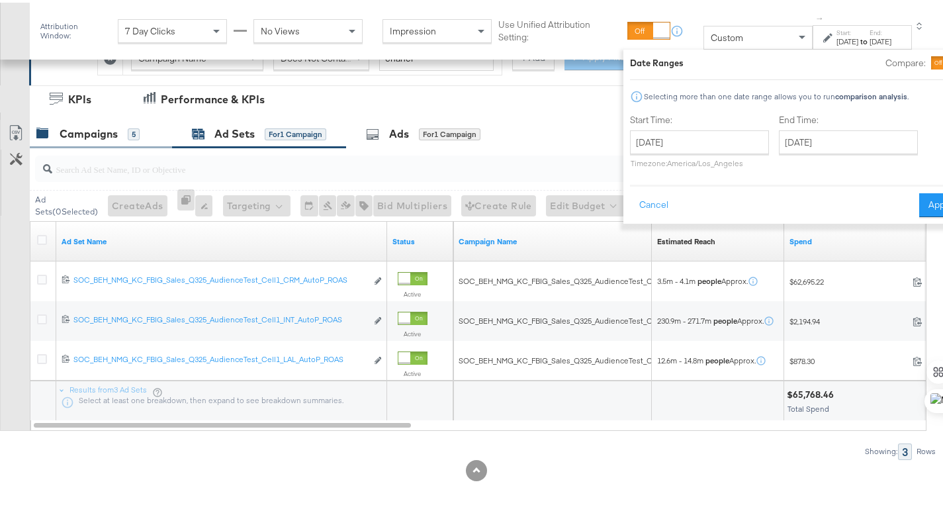
click at [89, 136] on div "Campaigns" at bounding box center [89, 131] width 58 height 15
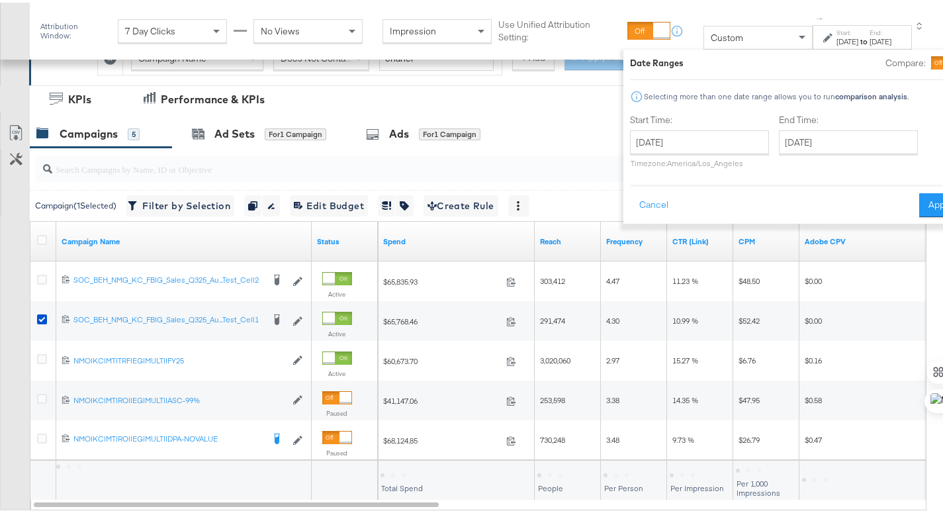
scroll to position [293, 0]
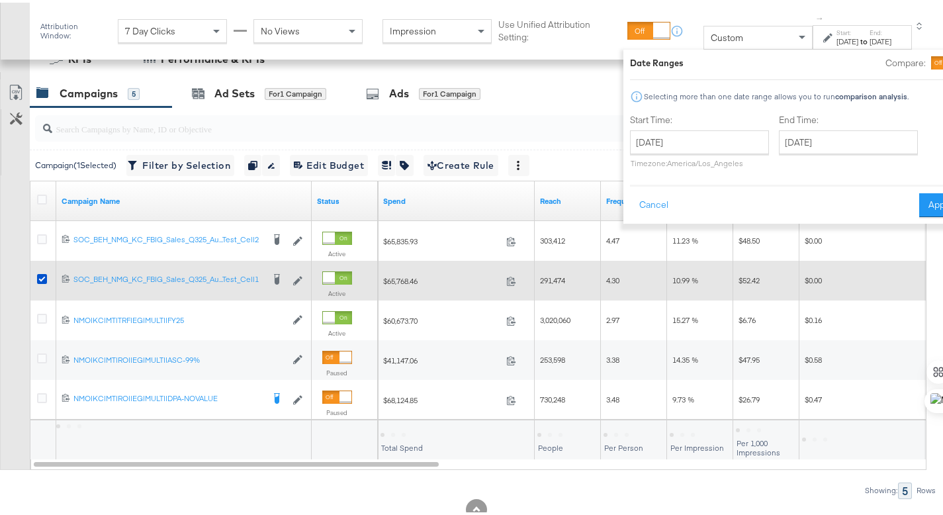
click at [40, 275] on icon at bounding box center [42, 276] width 10 height 10
click at [0, 0] on input "checkbox" at bounding box center [0, 0] width 0 height 0
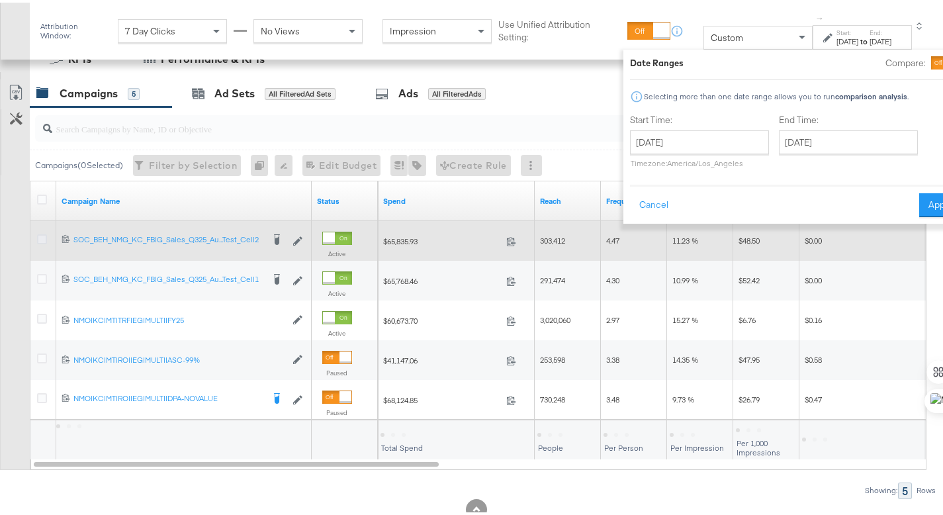
click at [42, 236] on icon at bounding box center [42, 237] width 10 height 10
click at [0, 0] on input "checkbox" at bounding box center [0, 0] width 0 height 0
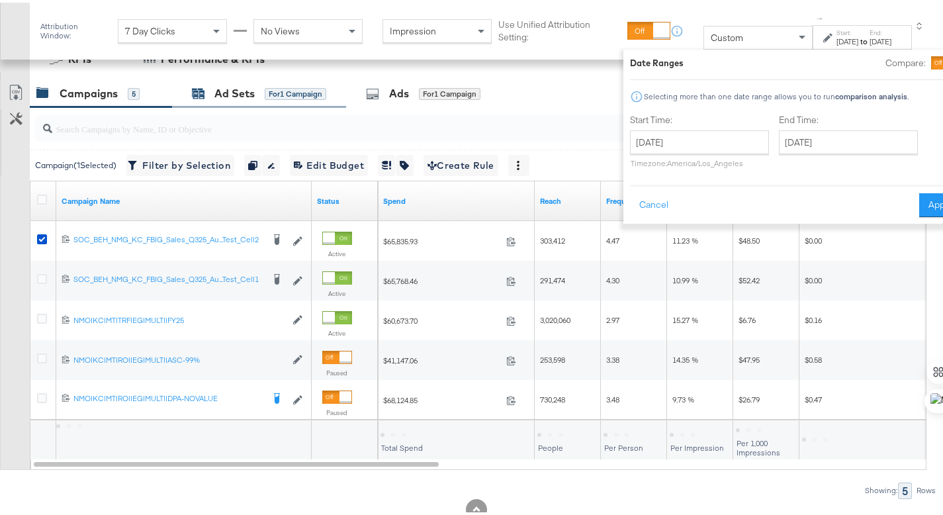
click at [216, 91] on div "Ad Sets" at bounding box center [234, 90] width 40 height 15
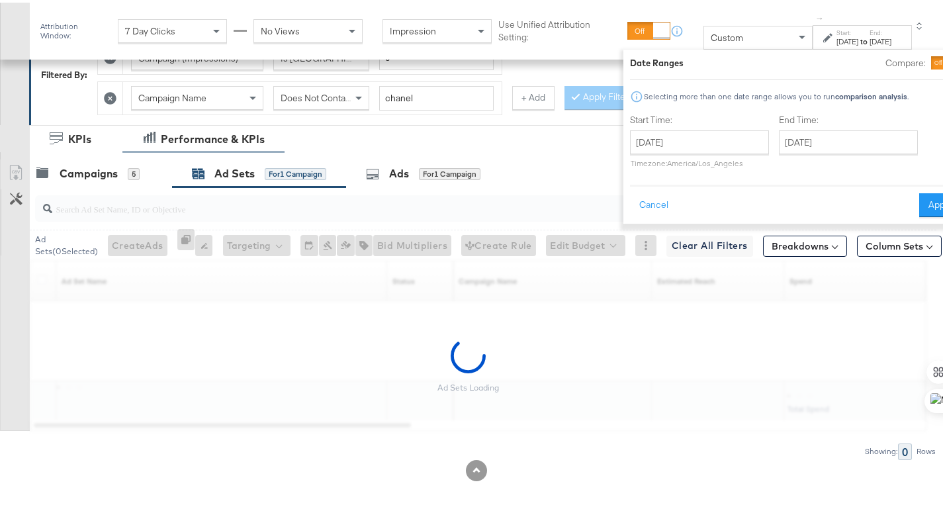
scroll to position [213, 0]
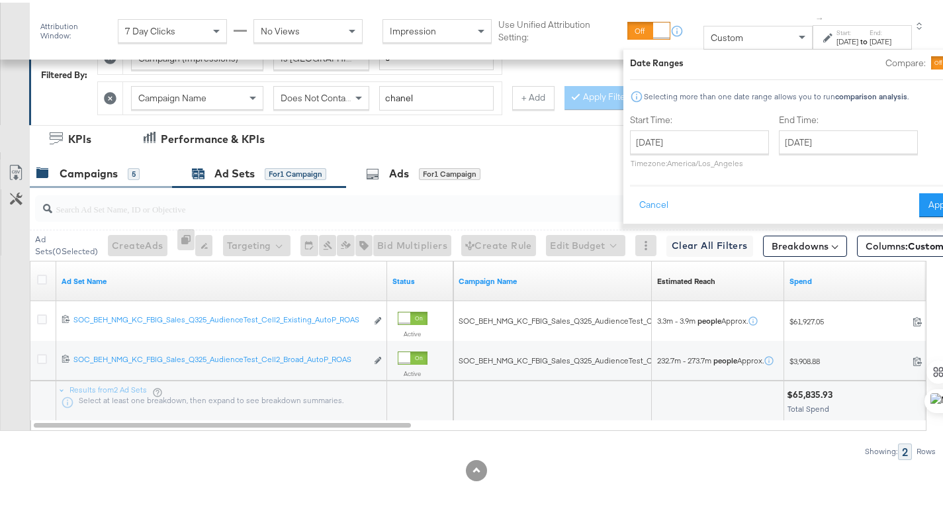
click at [73, 168] on div "Campaigns" at bounding box center [89, 170] width 58 height 15
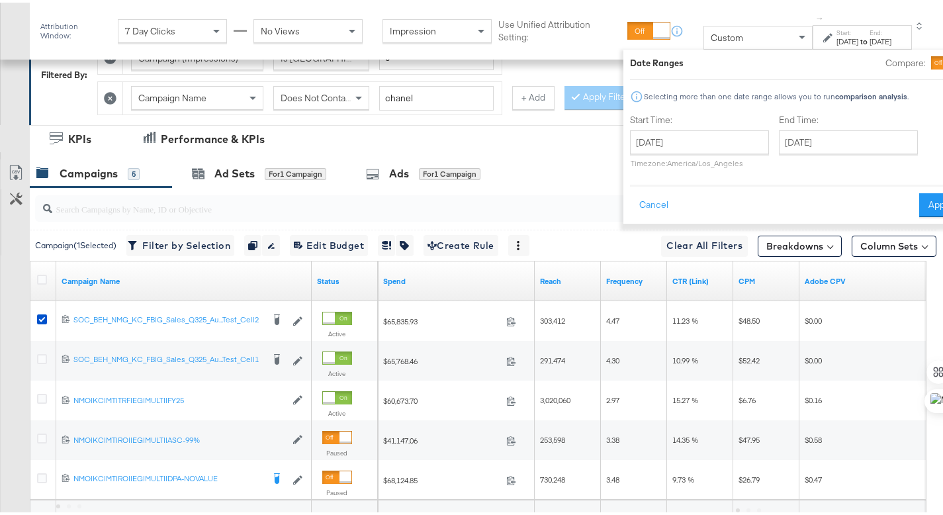
scroll to position [293, 0]
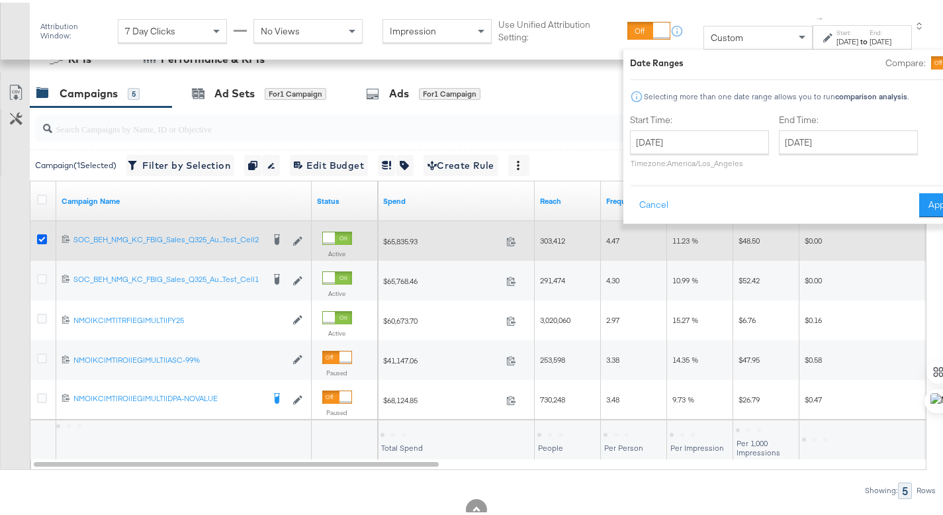
click at [42, 237] on icon at bounding box center [42, 237] width 10 height 10
click at [0, 0] on input "checkbox" at bounding box center [0, 0] width 0 height 0
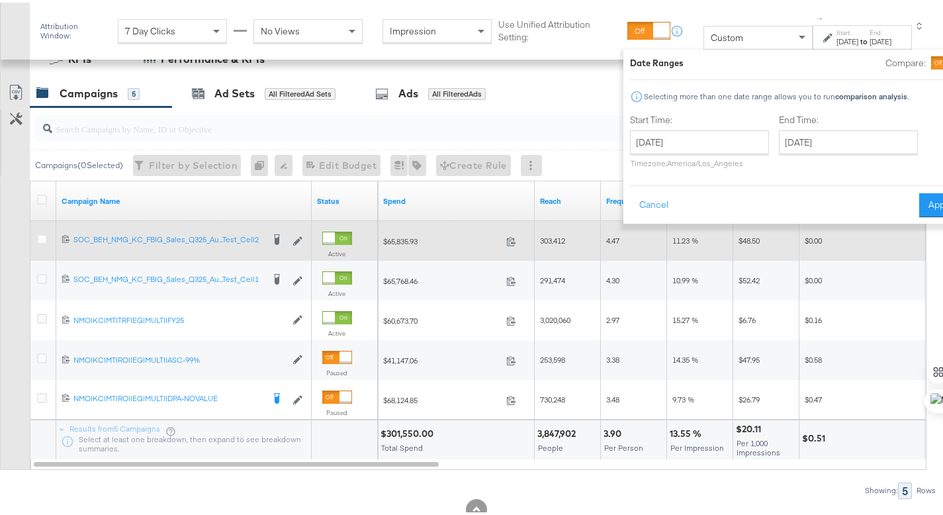
drag, startPoint x: 40, startPoint y: 314, endPoint x: 153, endPoint y: 227, distance: 143.0
click at [40, 314] on icon at bounding box center [42, 316] width 10 height 10
click at [0, 0] on input "checkbox" at bounding box center [0, 0] width 0 height 0
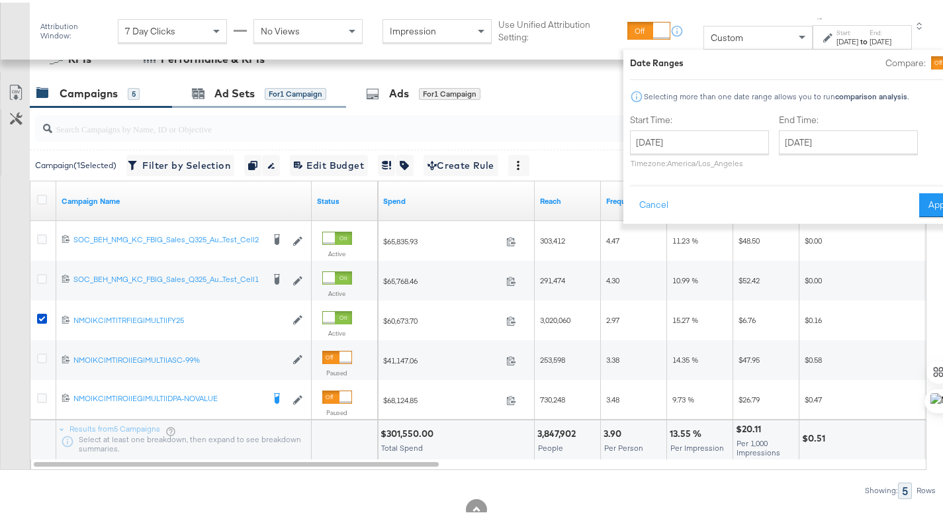
click at [219, 103] on div "Ad Sets for 1 Campaign" at bounding box center [259, 91] width 174 height 28
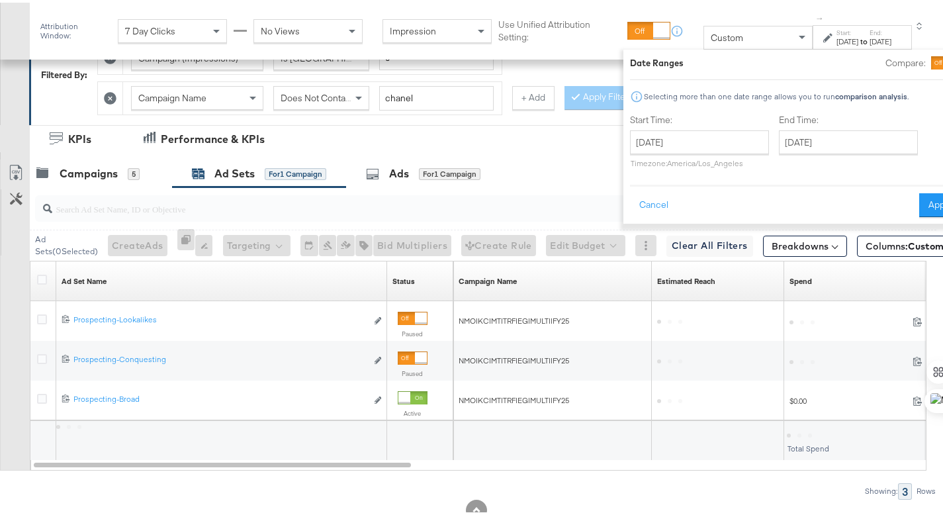
scroll to position [253, 0]
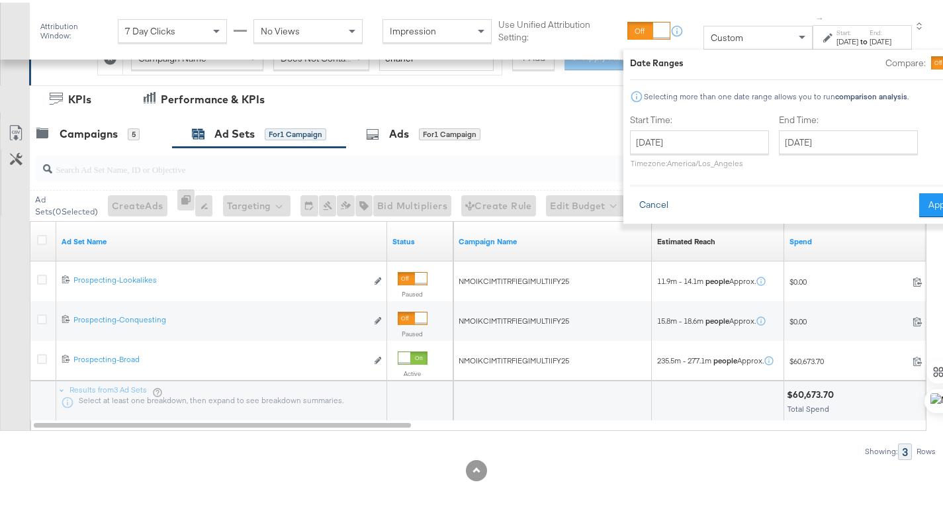
click at [630, 202] on button "Cancel" at bounding box center [654, 203] width 48 height 24
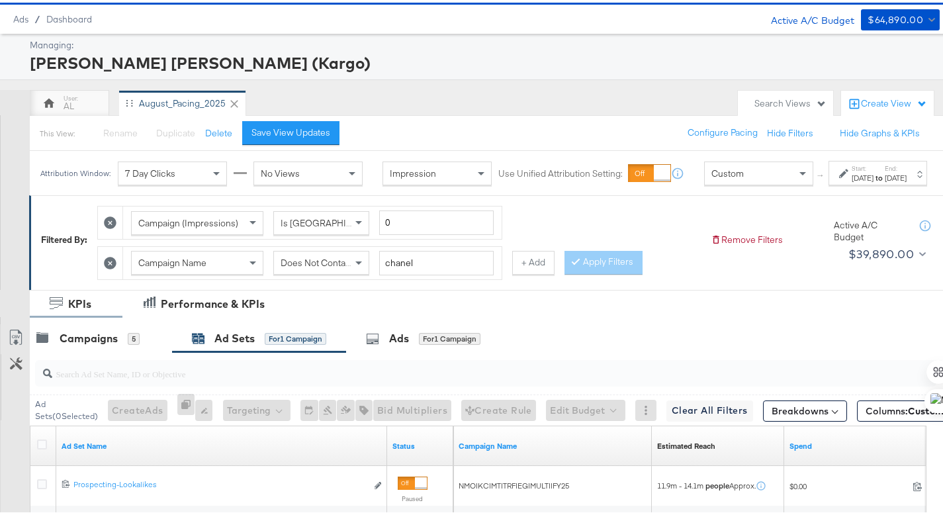
scroll to position [0, 0]
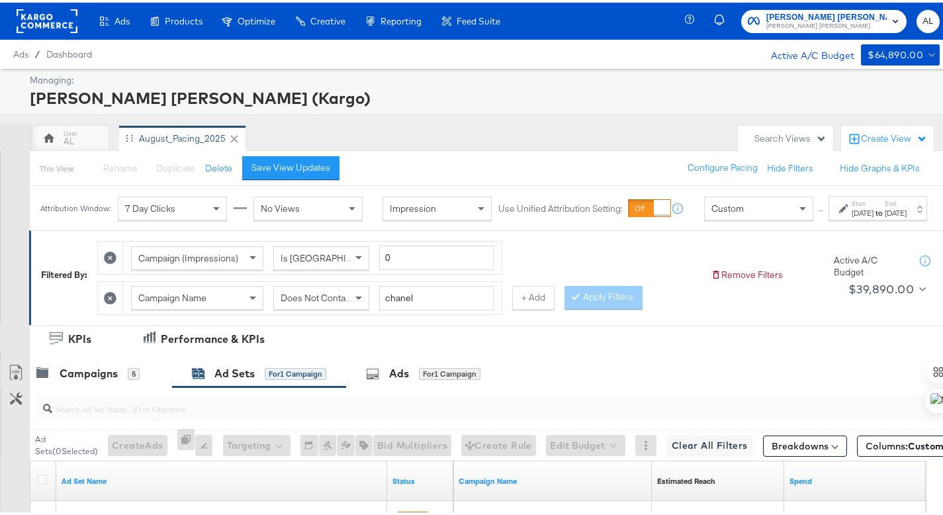
click at [53, 24] on rect at bounding box center [47, 19] width 61 height 24
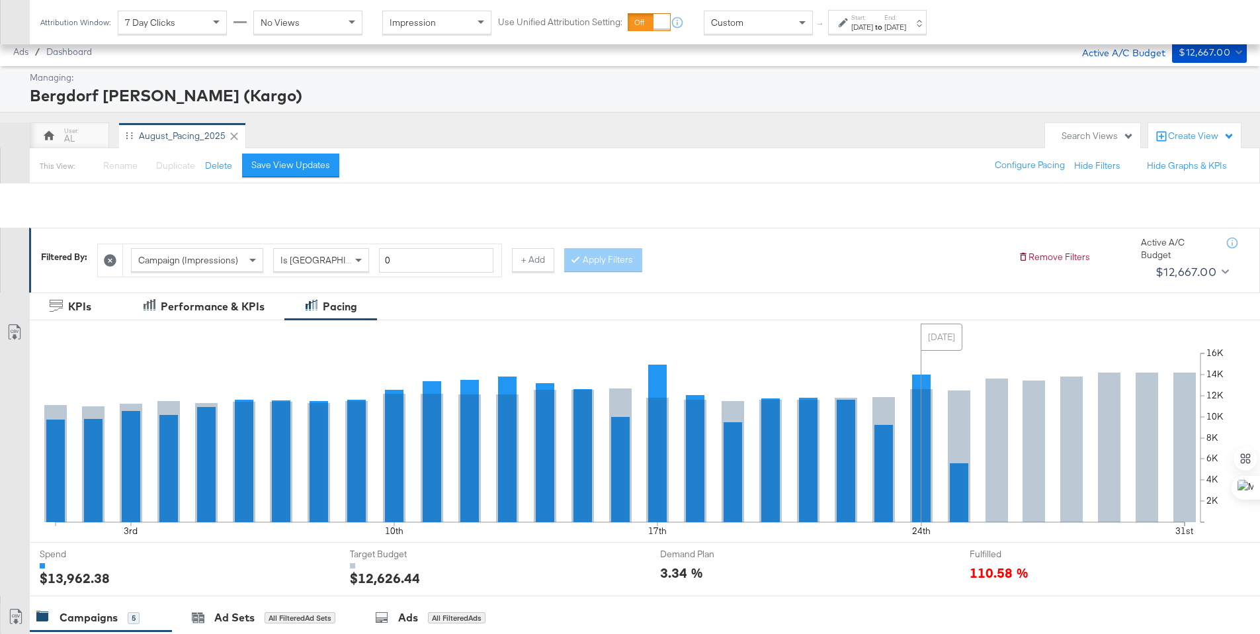
scroll to position [447, 0]
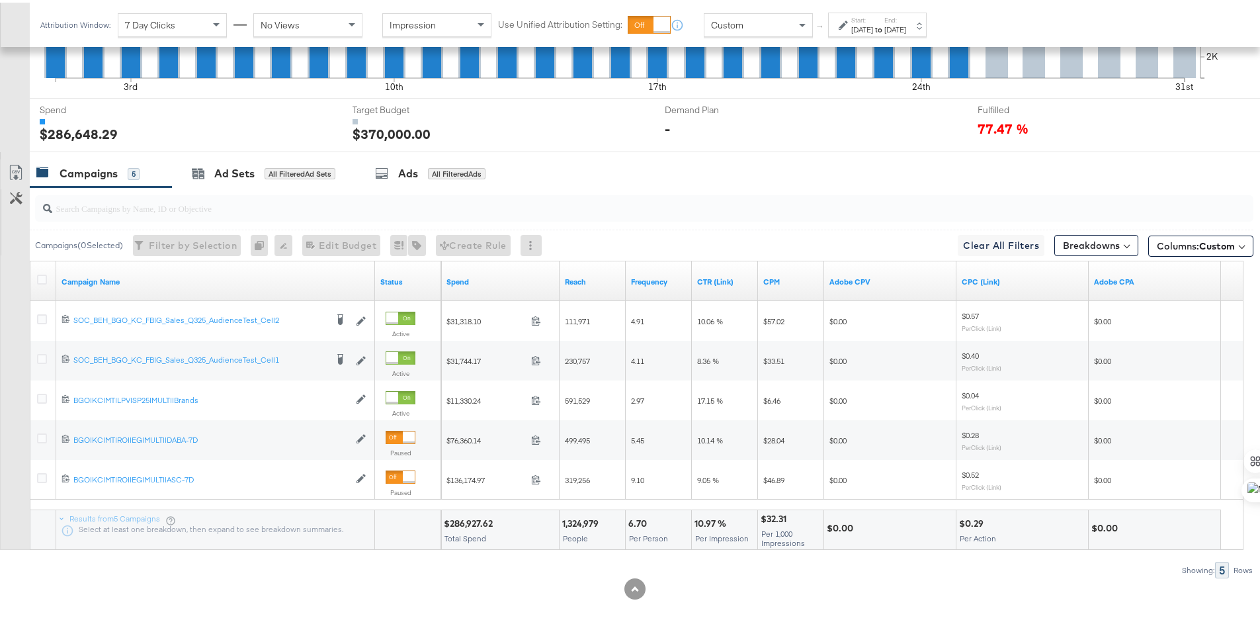
click at [906, 26] on div "[DATE]" at bounding box center [896, 27] width 22 height 11
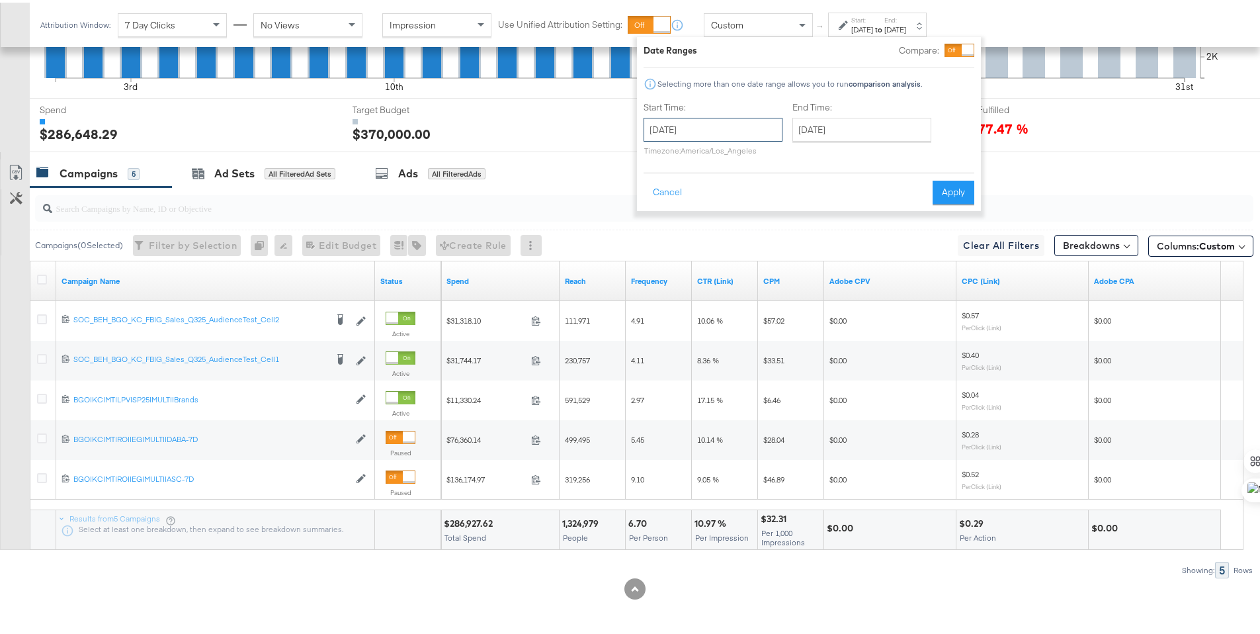
click at [752, 124] on input "[DATE]" at bounding box center [713, 127] width 139 height 24
click at [776, 252] on td "22" at bounding box center [771, 249] width 22 height 19
type input "[DATE]"
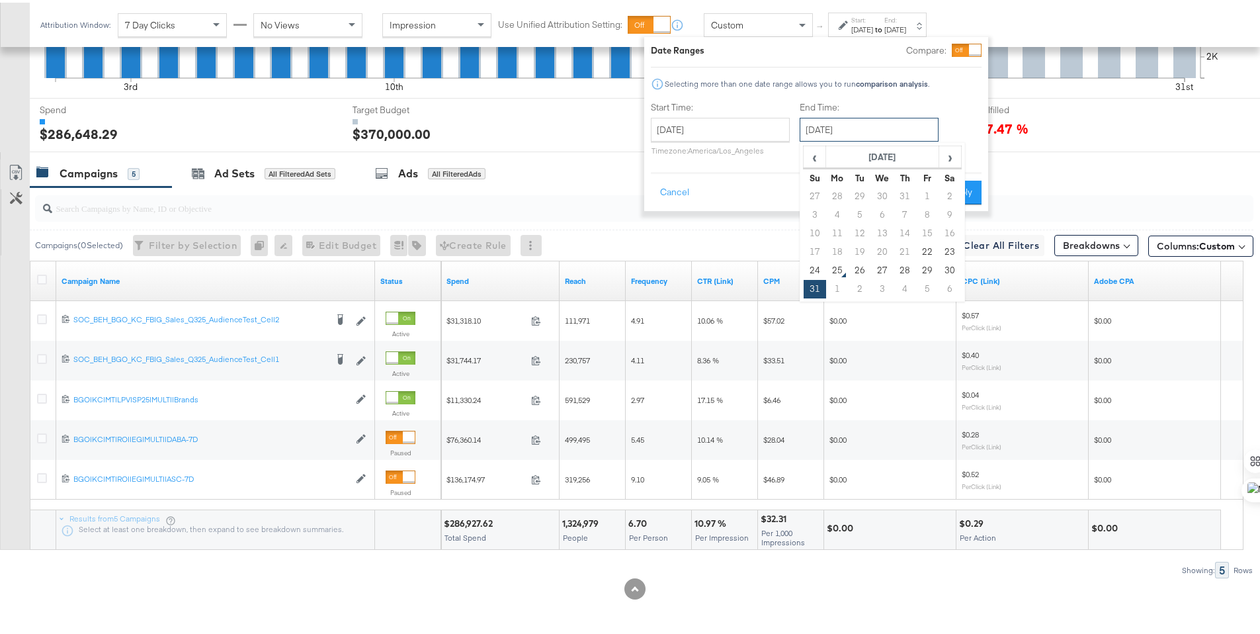
click at [841, 123] on input "[DATE]" at bounding box center [869, 127] width 139 height 24
drag, startPoint x: 820, startPoint y: 267, endPoint x: 890, endPoint y: 214, distance: 87.5
click at [820, 267] on td "24" at bounding box center [815, 268] width 22 height 19
type input "[DATE]"
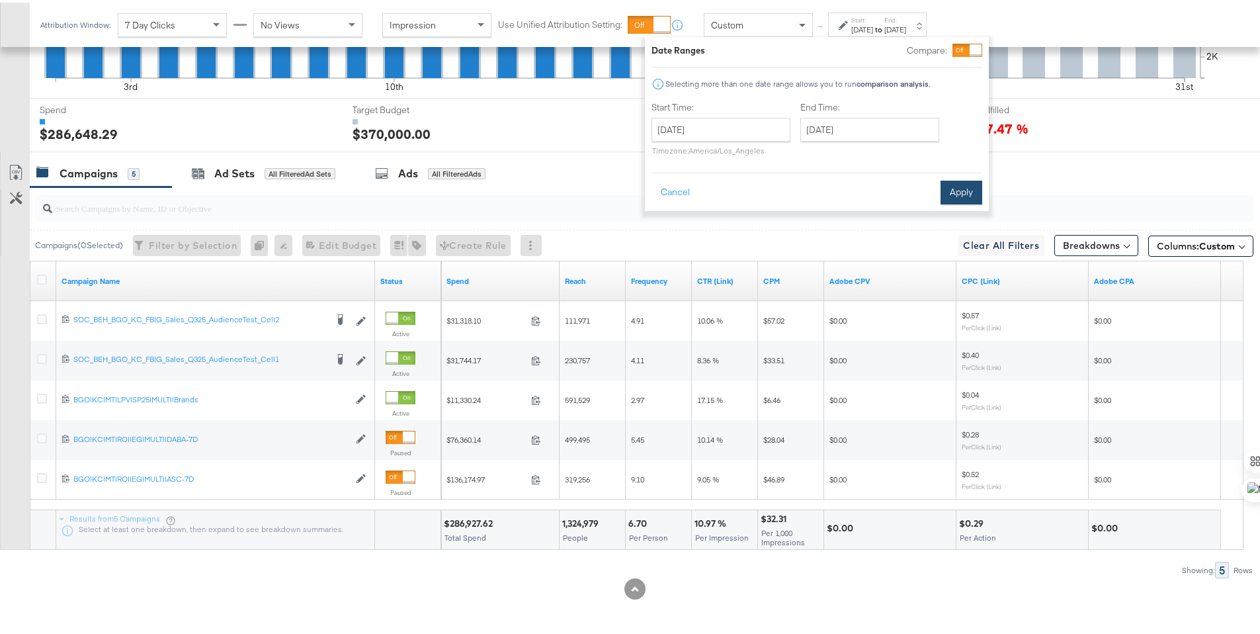
click at [967, 182] on button "Apply" at bounding box center [962, 190] width 42 height 24
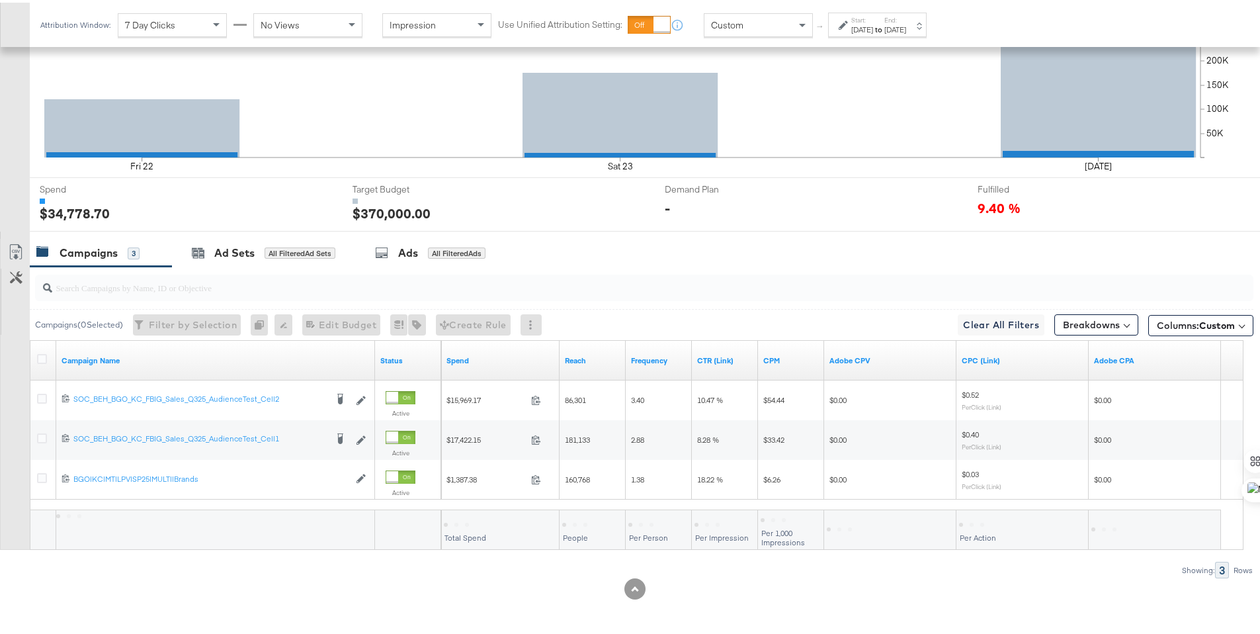
scroll to position [367, 0]
click at [44, 362] on div at bounding box center [44, 357] width 14 height 13
click at [42, 357] on icon at bounding box center [42, 356] width 10 height 10
click at [0, 0] on input "checkbox" at bounding box center [0, 0] width 0 height 0
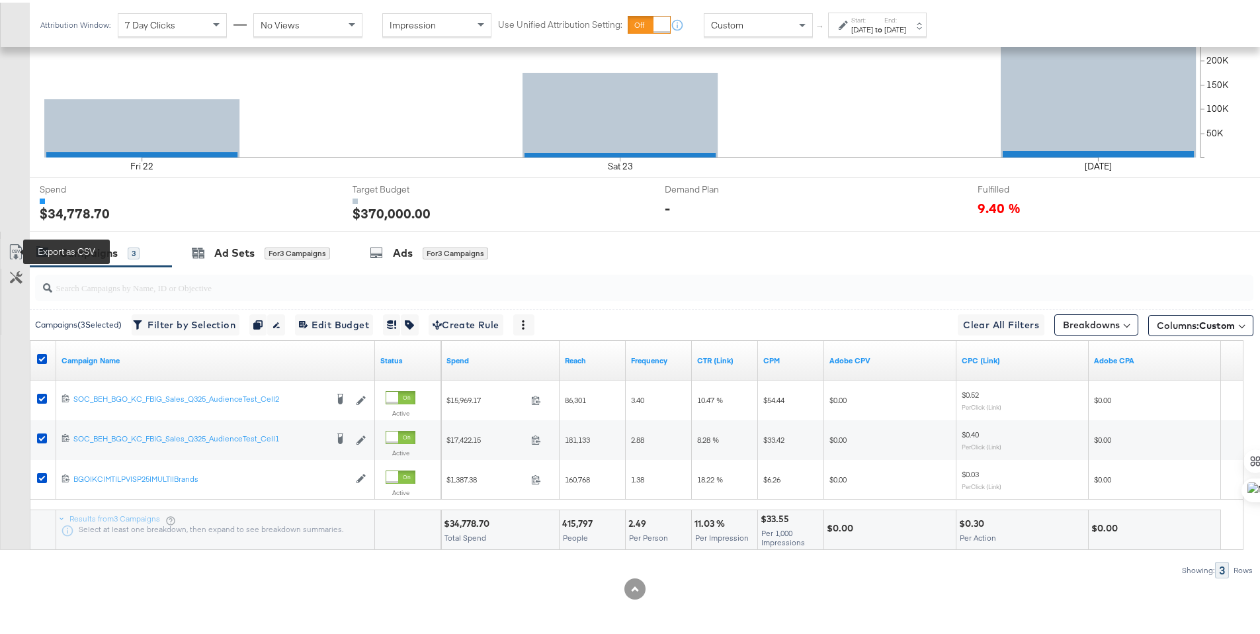
click at [17, 253] on icon at bounding box center [16, 249] width 16 height 16
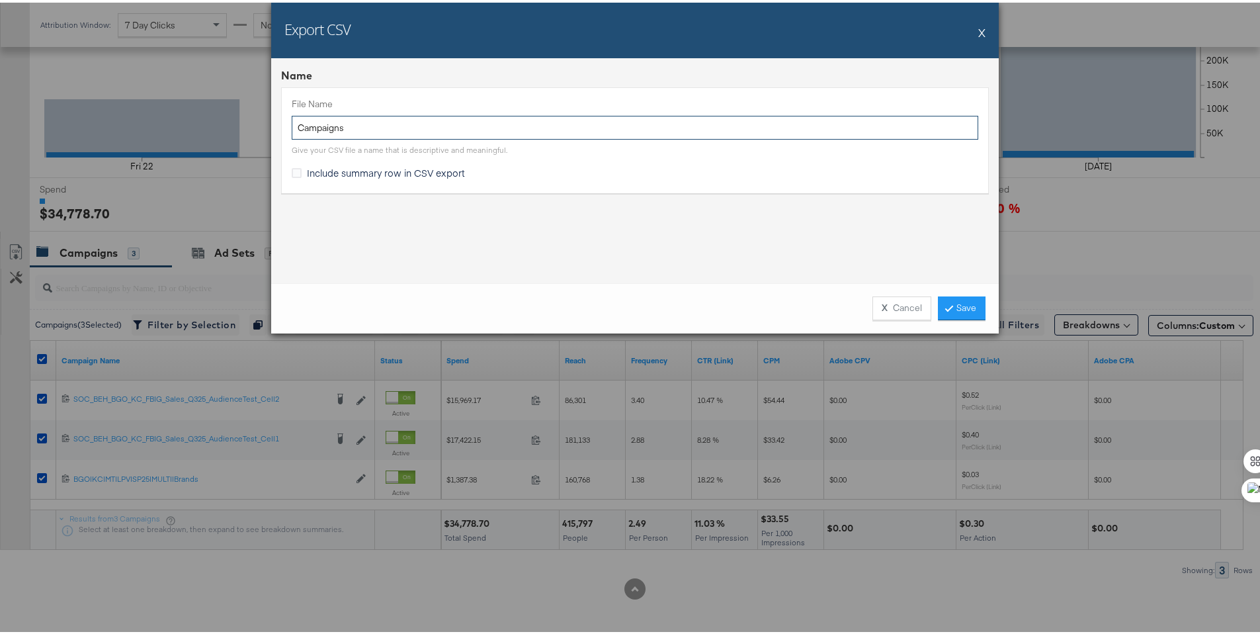
click at [294, 129] on input "Campaigns" at bounding box center [635, 125] width 687 height 24
type input "NM L3 Campaigns"
click at [370, 169] on span "Include summary row in CSV export" at bounding box center [386, 169] width 158 height 13
click at [0, 0] on input "Include summary row in CSV export" at bounding box center [0, 0] width 0 height 0
click at [952, 307] on link "Save" at bounding box center [962, 306] width 48 height 24
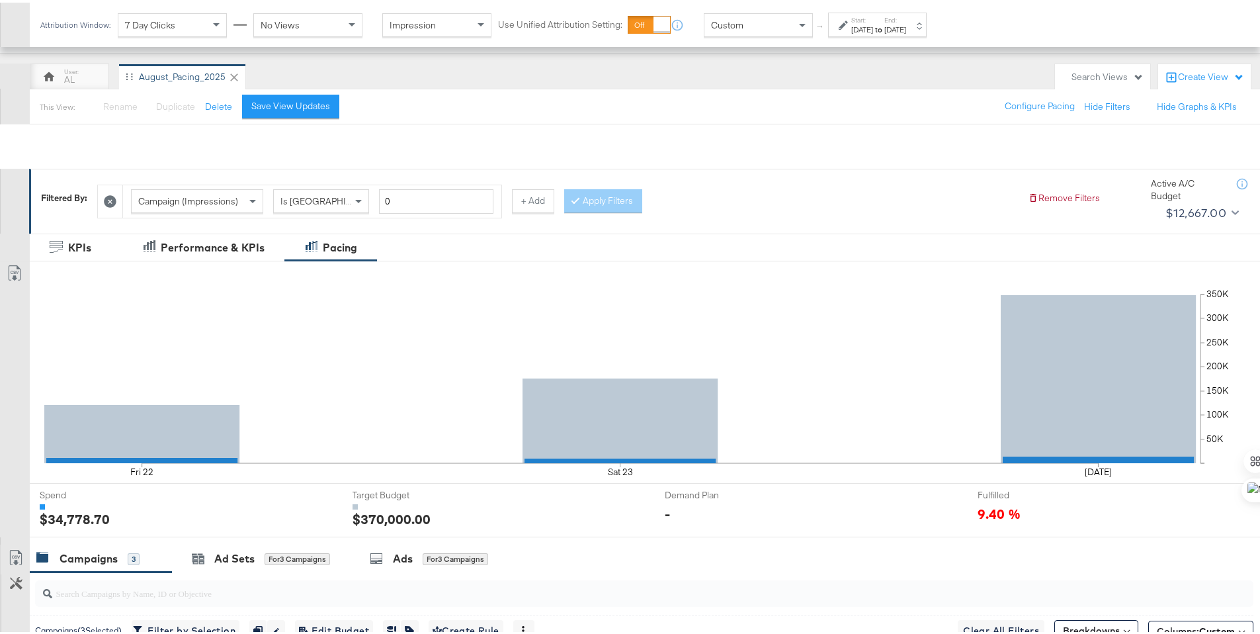
scroll to position [0, 0]
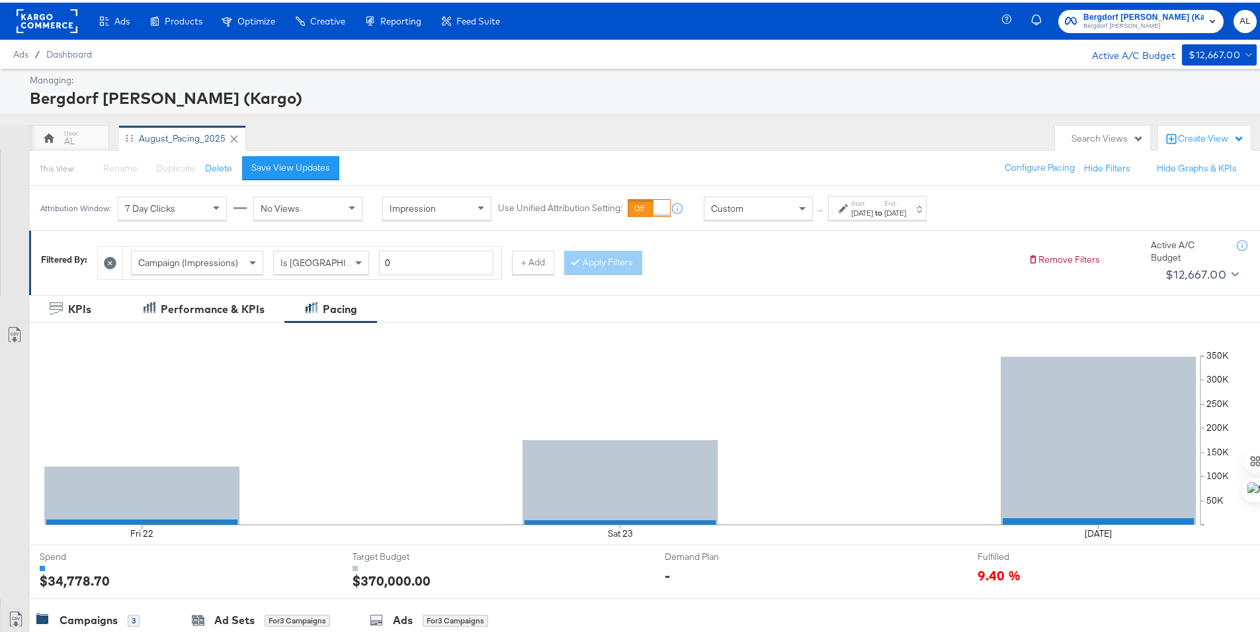
click at [46, 11] on rect at bounding box center [47, 19] width 61 height 24
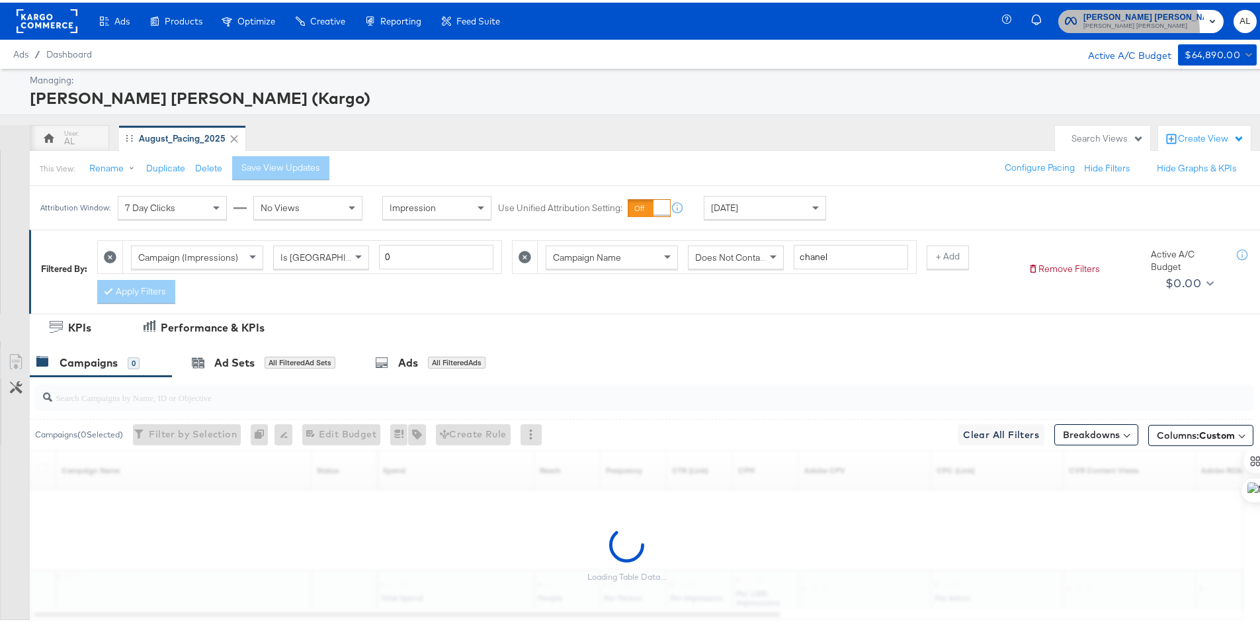
click at [1135, 28] on span "[PERSON_NAME] [PERSON_NAME]" at bounding box center [1144, 24] width 120 height 11
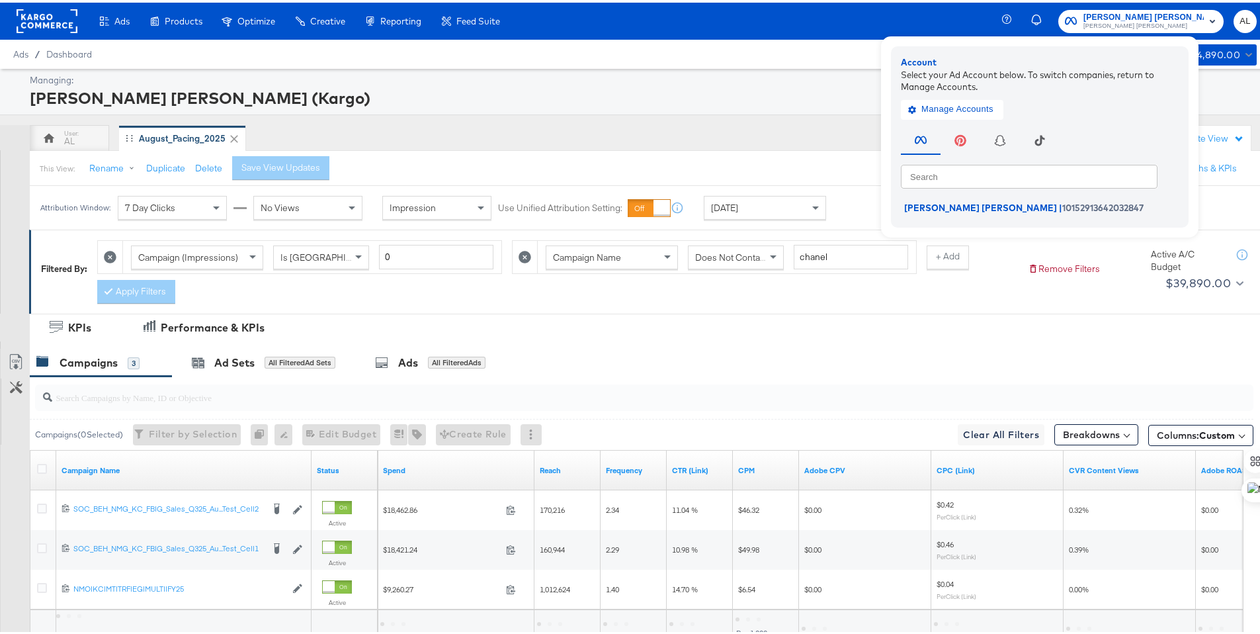
click at [923, 18] on div "Ads Products Optimize Creative Reporting Feed Suite Neiman Marcus (Kargo) Neima…" at bounding box center [635, 18] width 1270 height 37
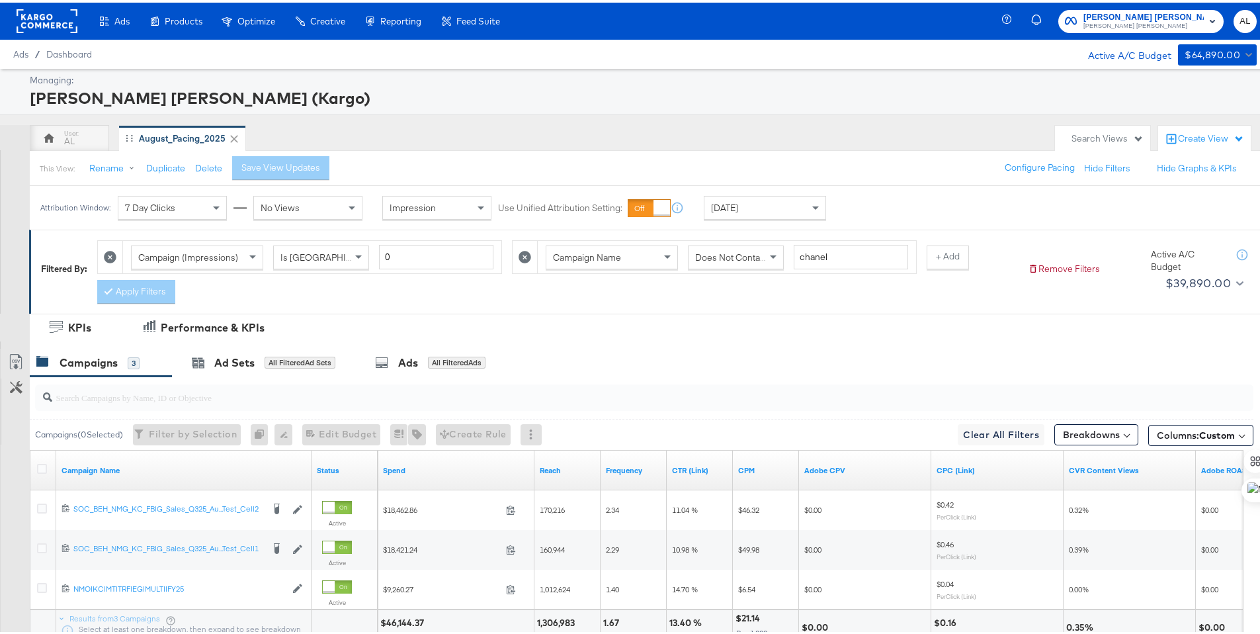
click at [722, 208] on span "[DATE]" at bounding box center [724, 205] width 27 height 12
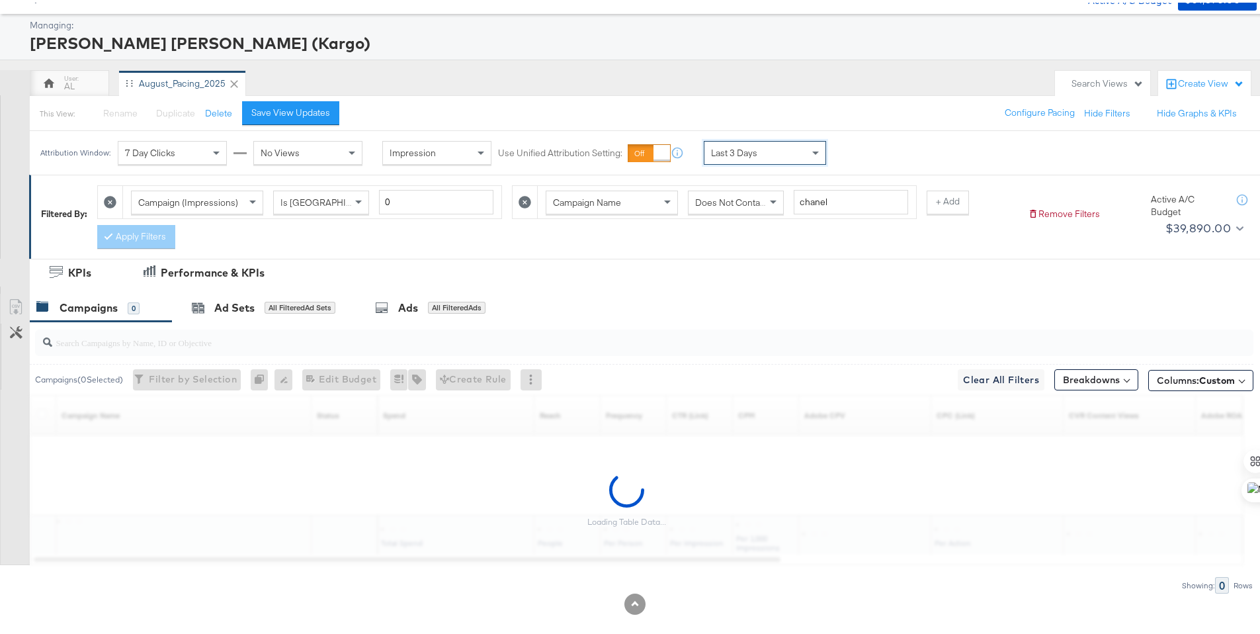
scroll to position [70, 0]
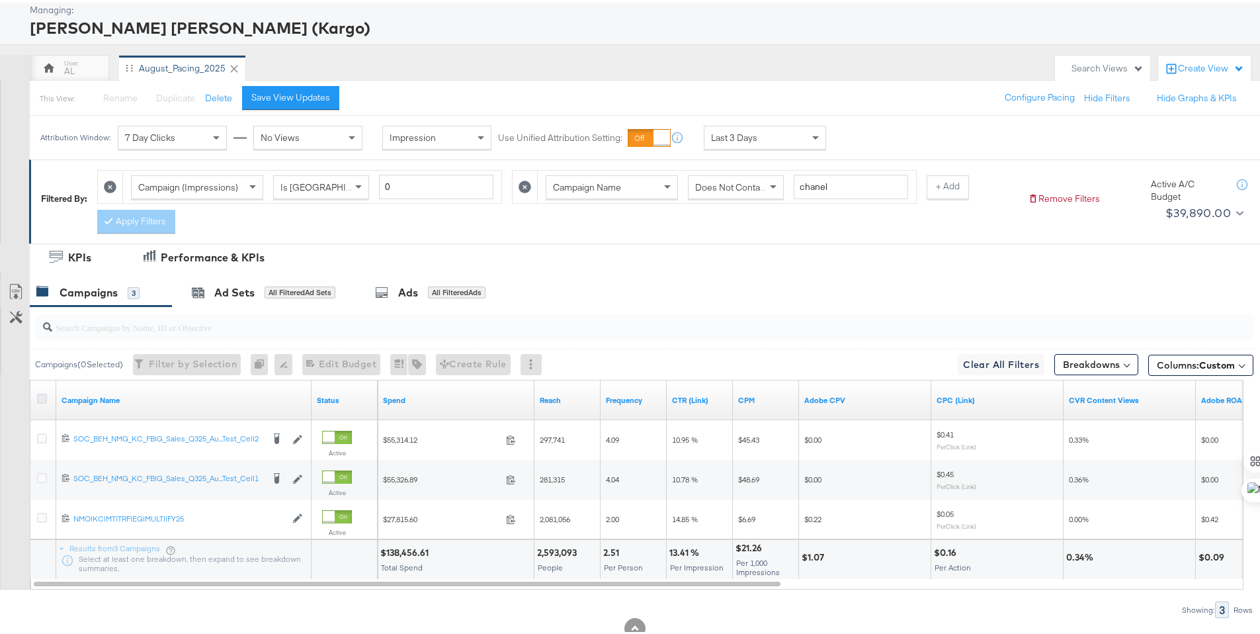
click at [38, 394] on icon at bounding box center [42, 396] width 10 height 10
click at [0, 0] on input "checkbox" at bounding box center [0, 0] width 0 height 0
click at [16, 289] on icon at bounding box center [16, 289] width 16 height 16
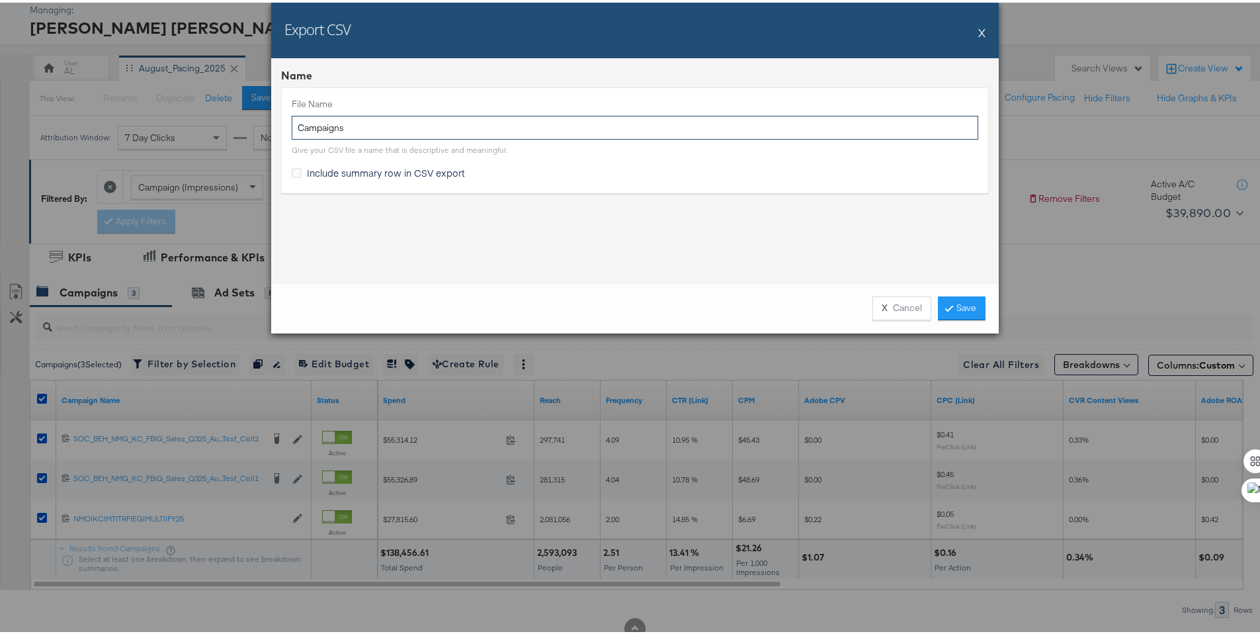
click at [292, 129] on input "Campaigns" at bounding box center [635, 125] width 687 height 24
type input "NM L3 Campaigns"
click at [315, 167] on span "Include summary row in CSV export" at bounding box center [386, 169] width 158 height 13
click at [0, 0] on input "Include summary row in CSV export" at bounding box center [0, 0] width 0 height 0
click at [947, 302] on icon at bounding box center [949, 305] width 4 height 8
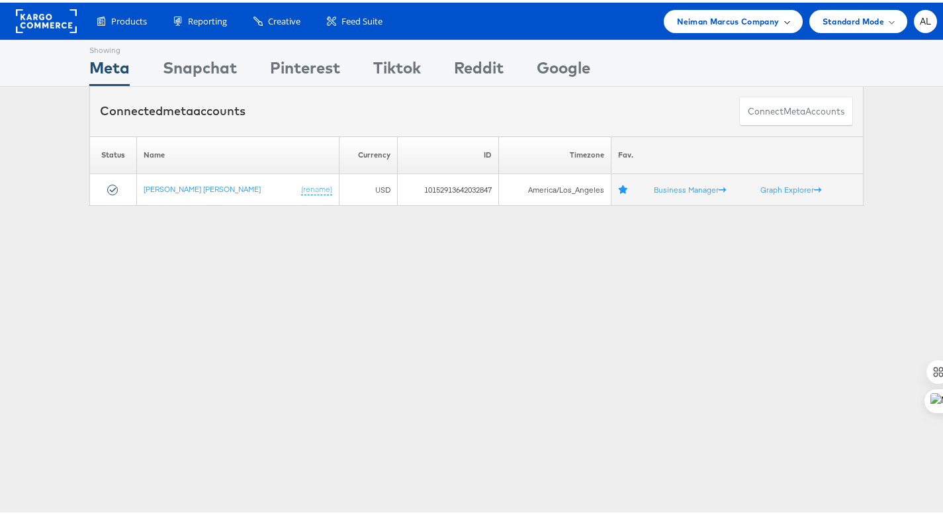
click at [737, 25] on div "Neiman Marcus Company" at bounding box center [733, 18] width 138 height 23
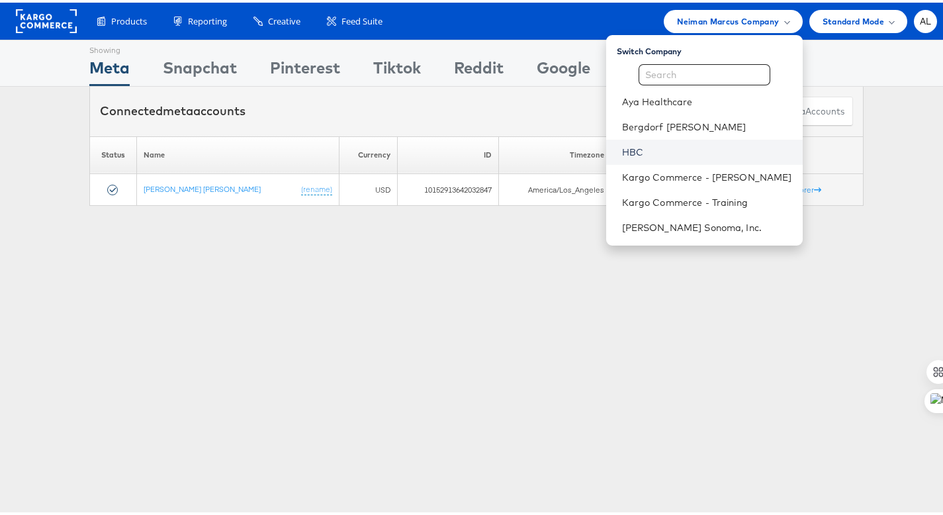
click at [663, 147] on link "HBC" at bounding box center [707, 149] width 170 height 13
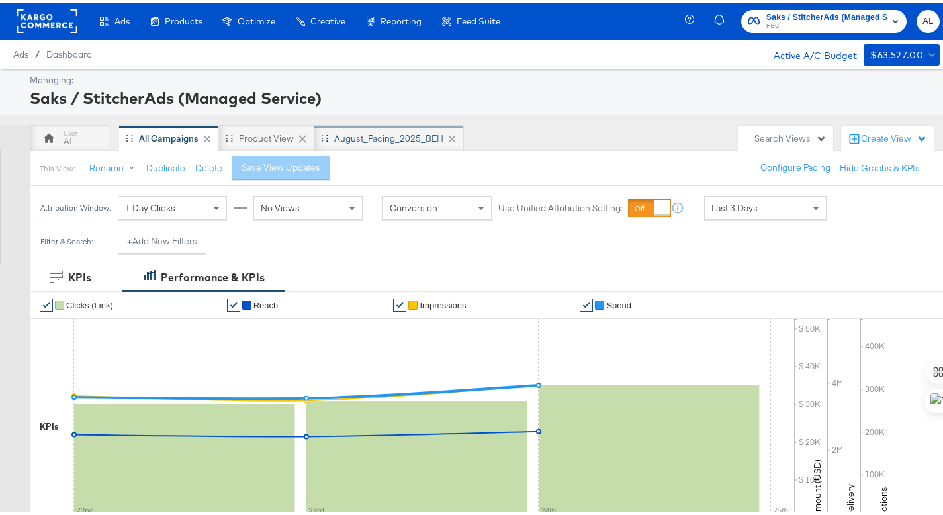
click at [345, 140] on div "August_Pacing_2025_BEH" at bounding box center [388, 136] width 109 height 13
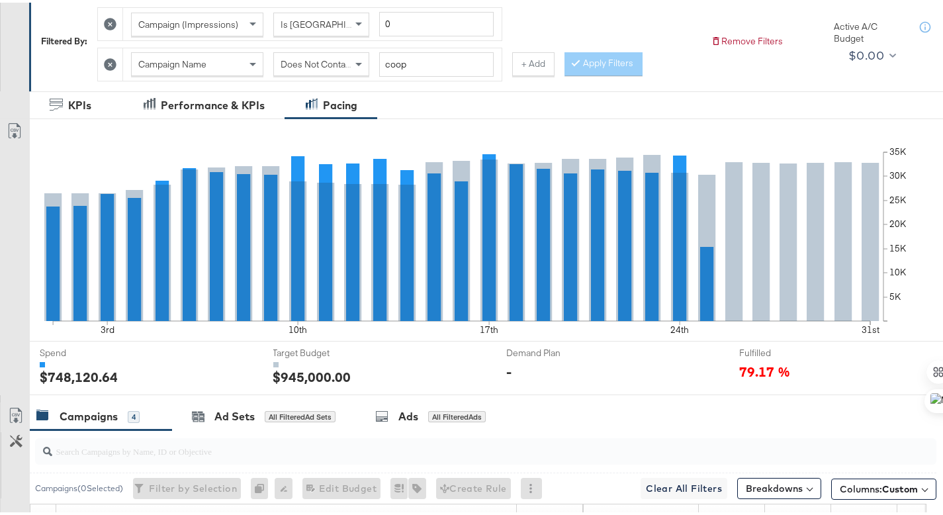
scroll to position [568, 0]
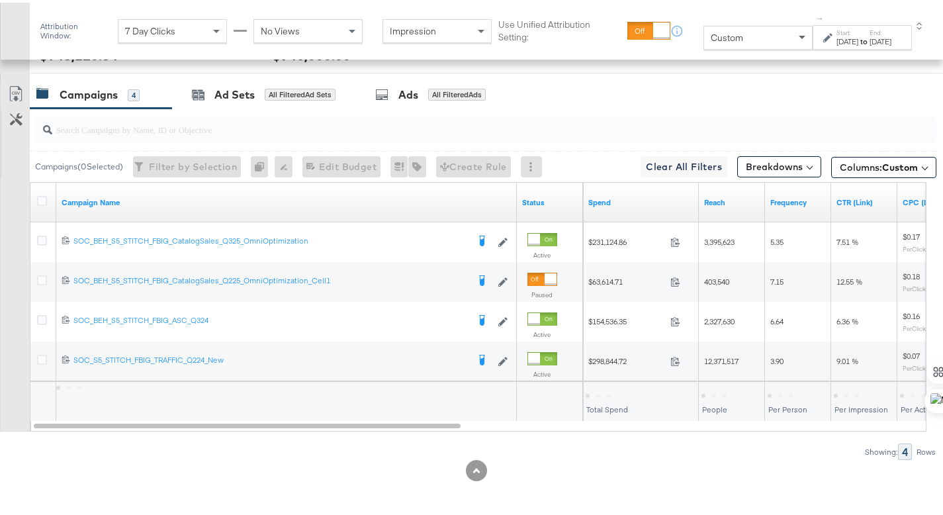
click at [795, 40] on span at bounding box center [803, 35] width 17 height 22
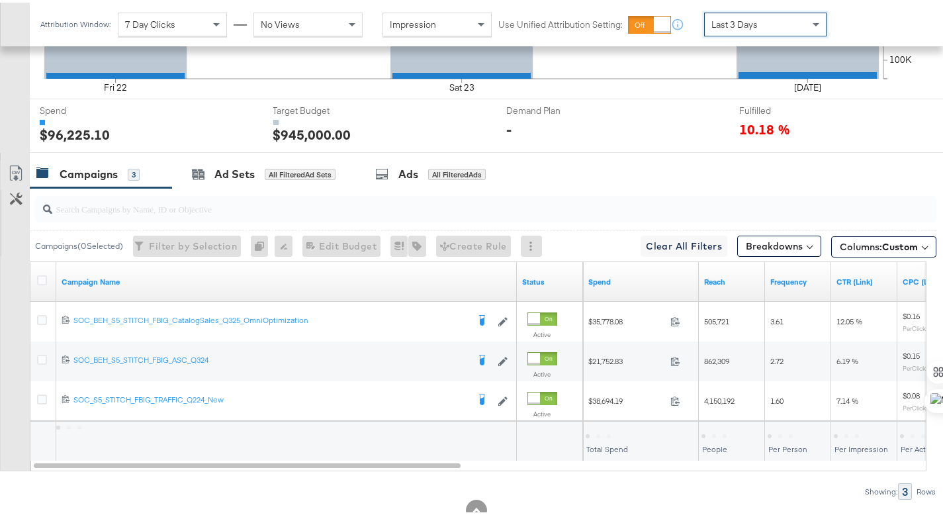
scroll to position [515, 0]
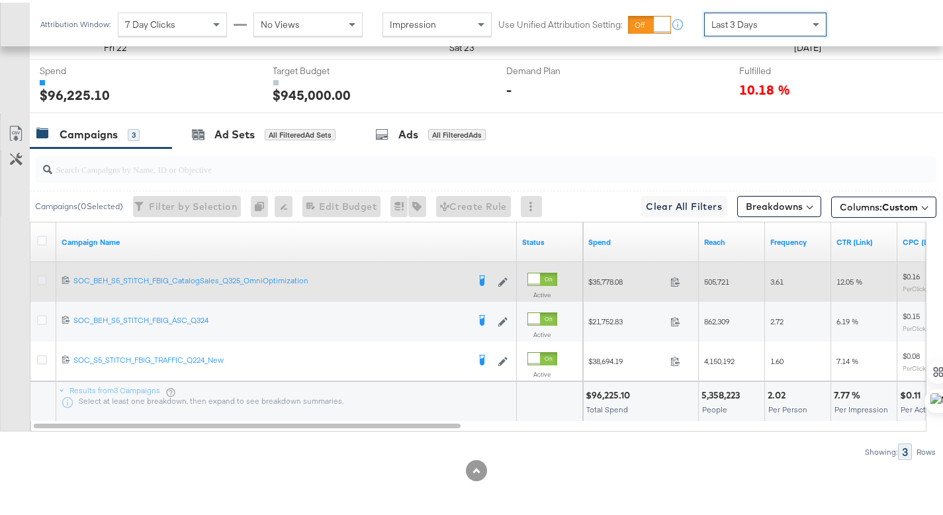
click at [46, 279] on icon at bounding box center [42, 278] width 10 height 10
click at [0, 0] on input "checkbox" at bounding box center [0, 0] width 0 height 0
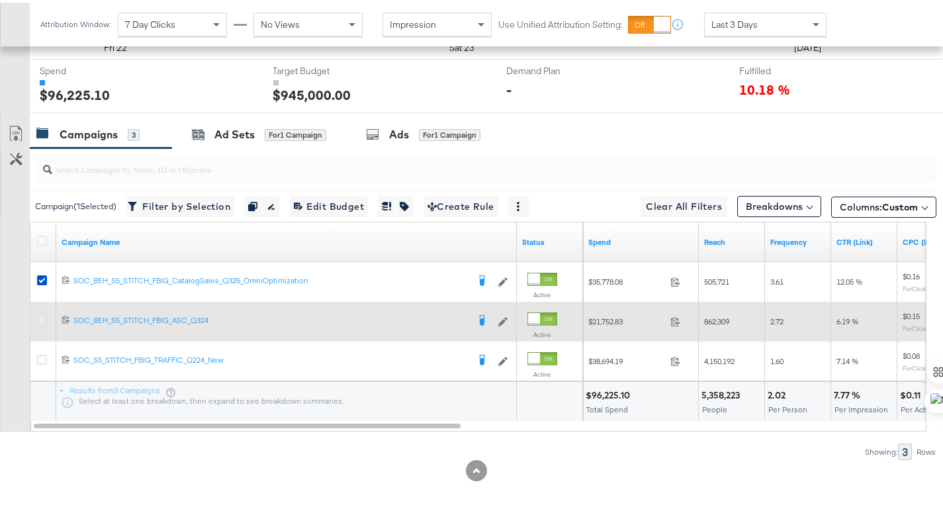
click at [42, 316] on icon at bounding box center [42, 317] width 10 height 10
click at [0, 0] on input "checkbox" at bounding box center [0, 0] width 0 height 0
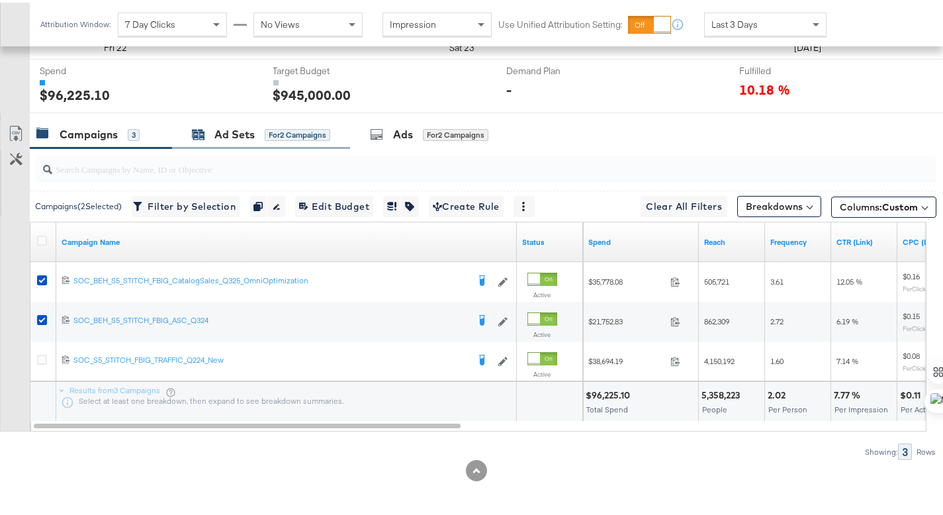
click at [198, 124] on div "Ad Sets for 2 Campaigns" at bounding box center [261, 131] width 138 height 15
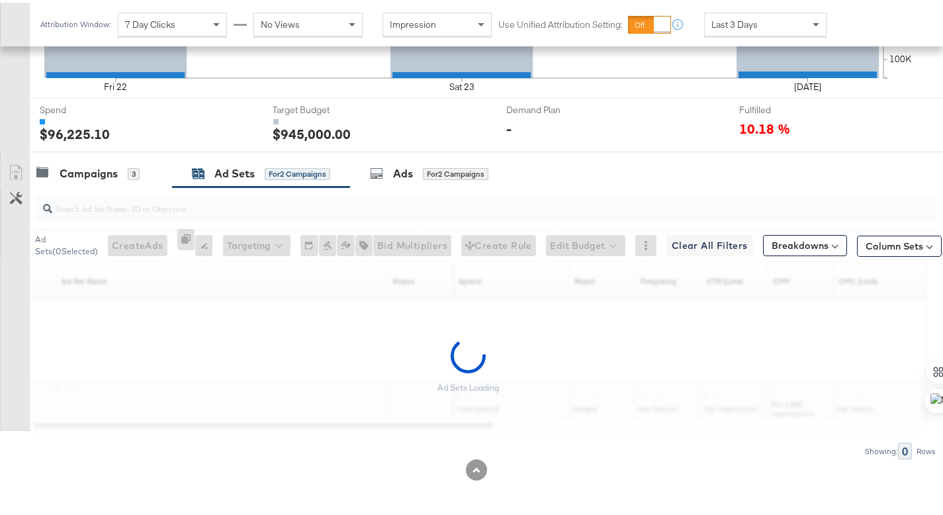
scroll to position [475, 0]
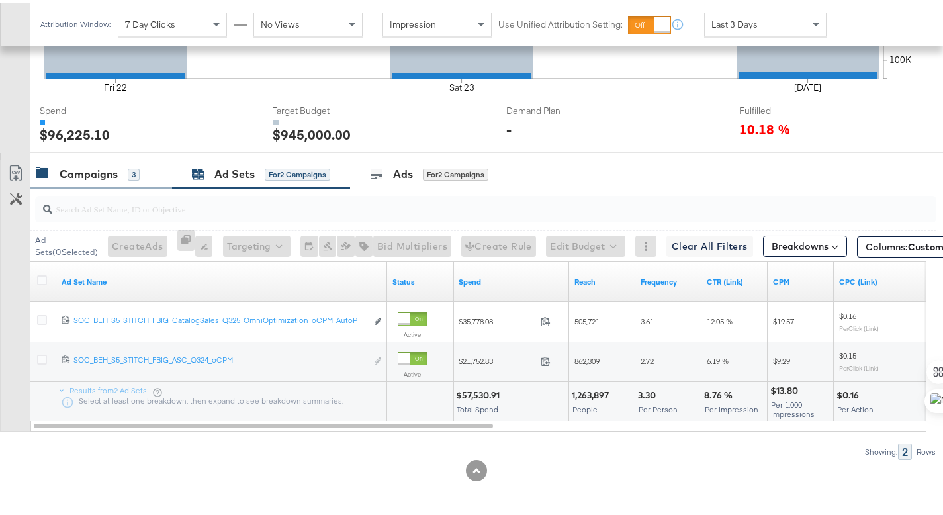
click at [96, 174] on div "Campaigns" at bounding box center [89, 171] width 58 height 15
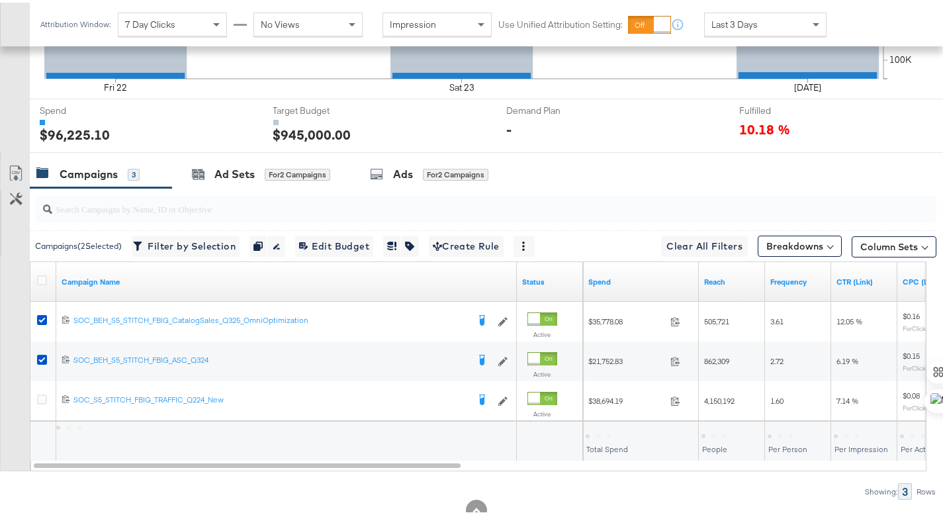
scroll to position [515, 0]
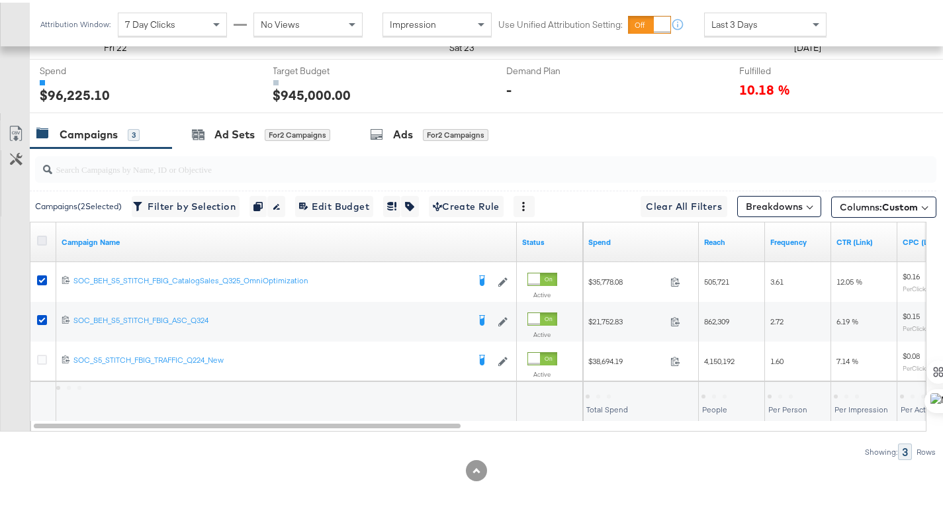
click at [39, 236] on icon at bounding box center [42, 238] width 10 height 10
click at [0, 0] on input "checkbox" at bounding box center [0, 0] width 0 height 0
click at [39, 236] on icon at bounding box center [42, 238] width 10 height 10
click at [0, 0] on input "checkbox" at bounding box center [0, 0] width 0 height 0
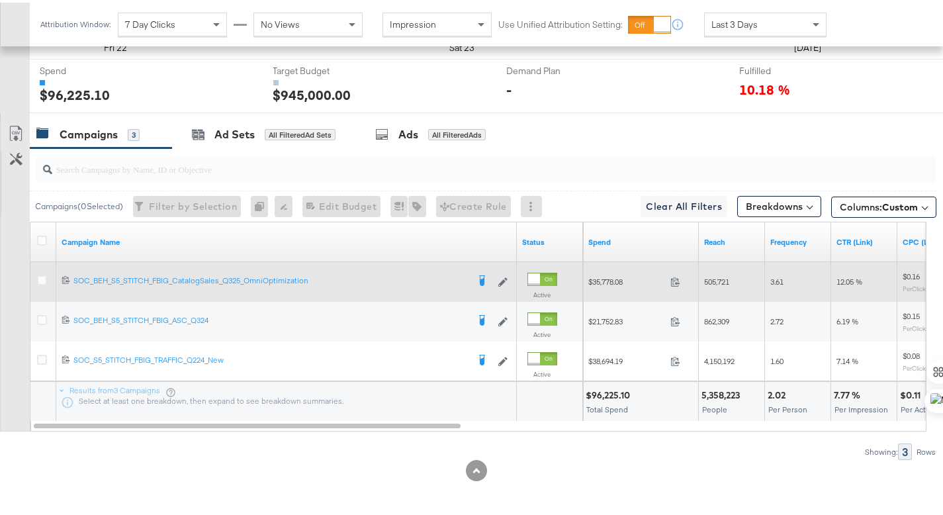
click at [44, 356] on icon at bounding box center [42, 357] width 10 height 10
click at [0, 0] on input "checkbox" at bounding box center [0, 0] width 0 height 0
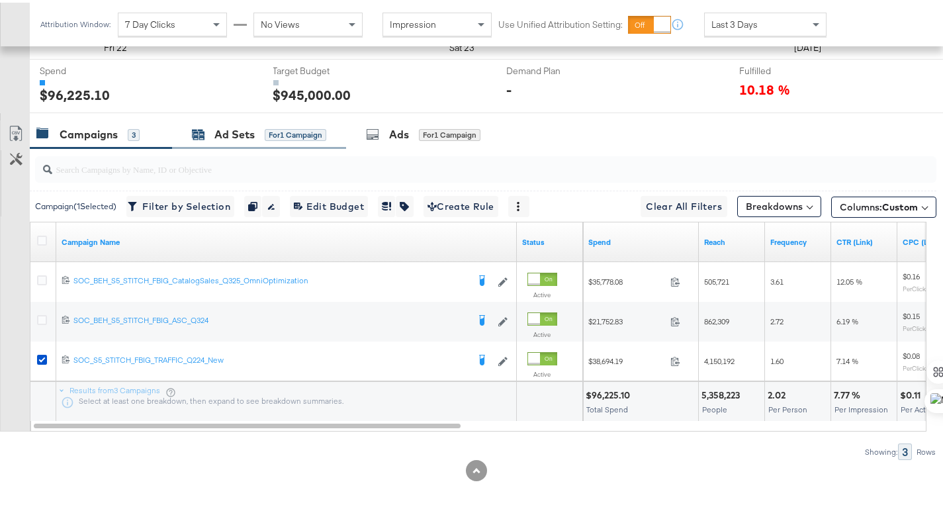
click at [208, 129] on div "Ad Sets for 1 Campaign" at bounding box center [259, 131] width 134 height 15
